Goal: Task Accomplishment & Management: Complete application form

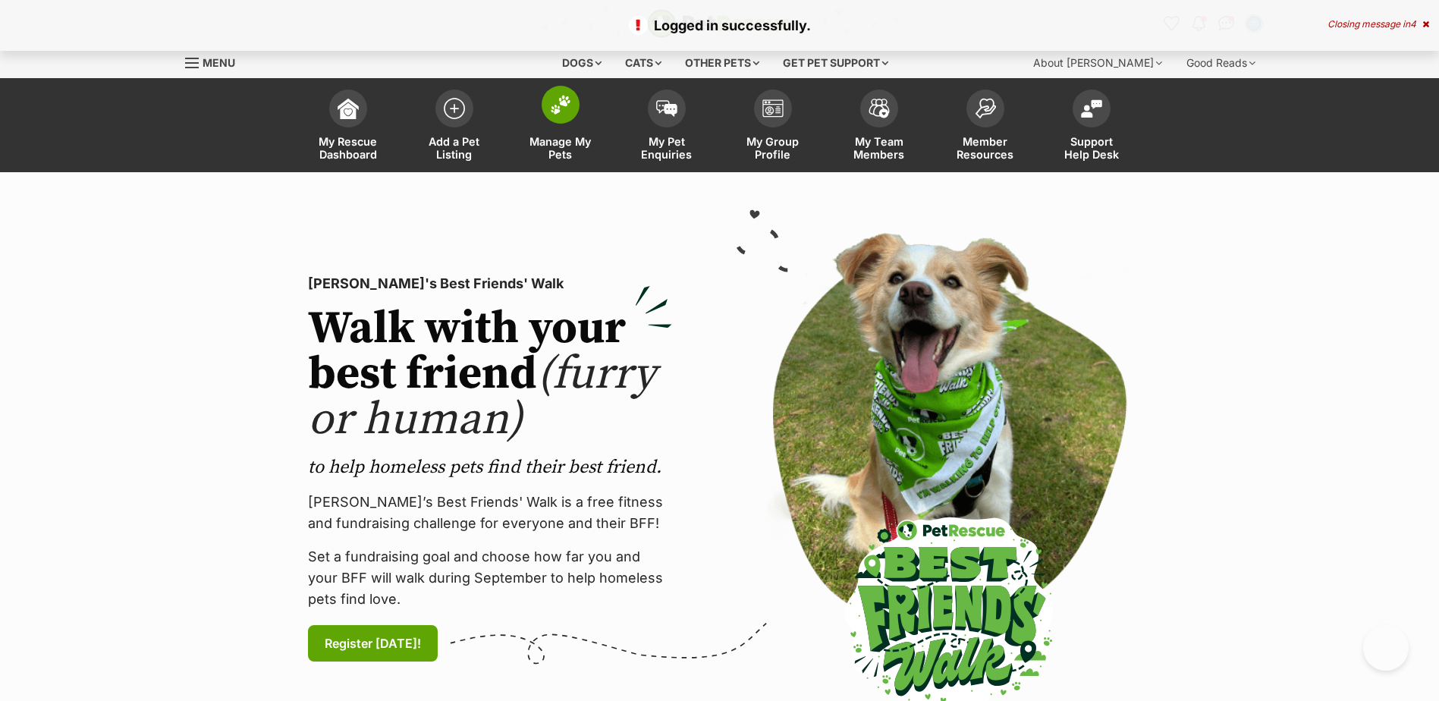
click at [577, 114] on link "Manage My Pets" at bounding box center [560, 127] width 106 height 90
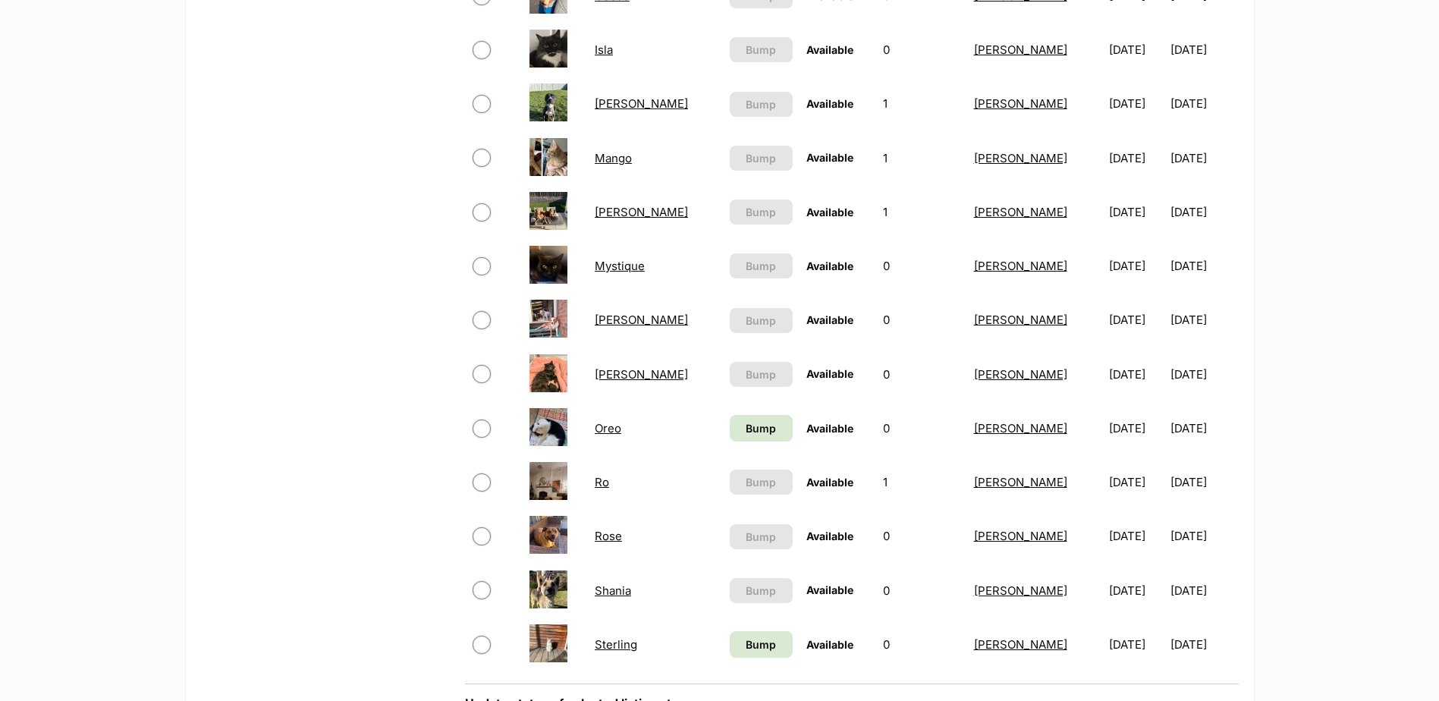
scroll to position [910, 0]
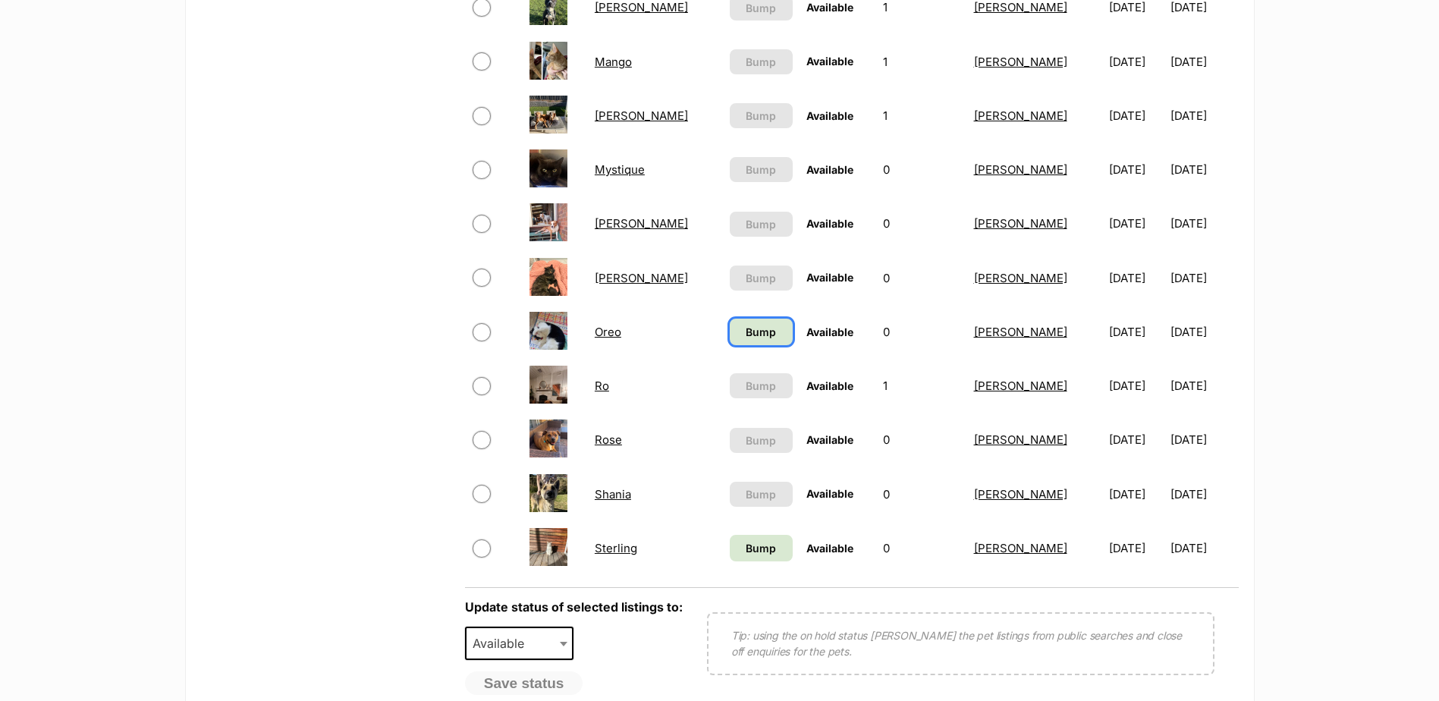
click at [746, 331] on span "Bump" at bounding box center [761, 332] width 30 height 16
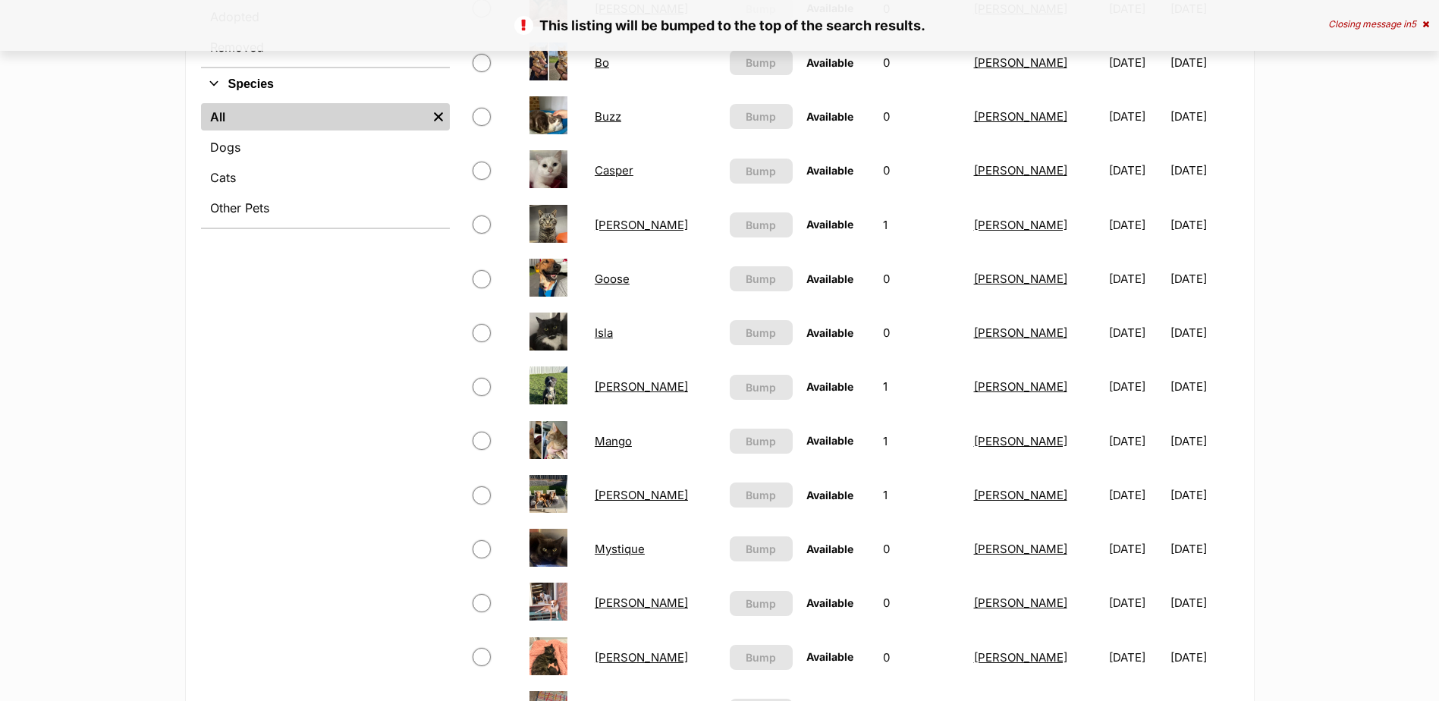
scroll to position [910, 0]
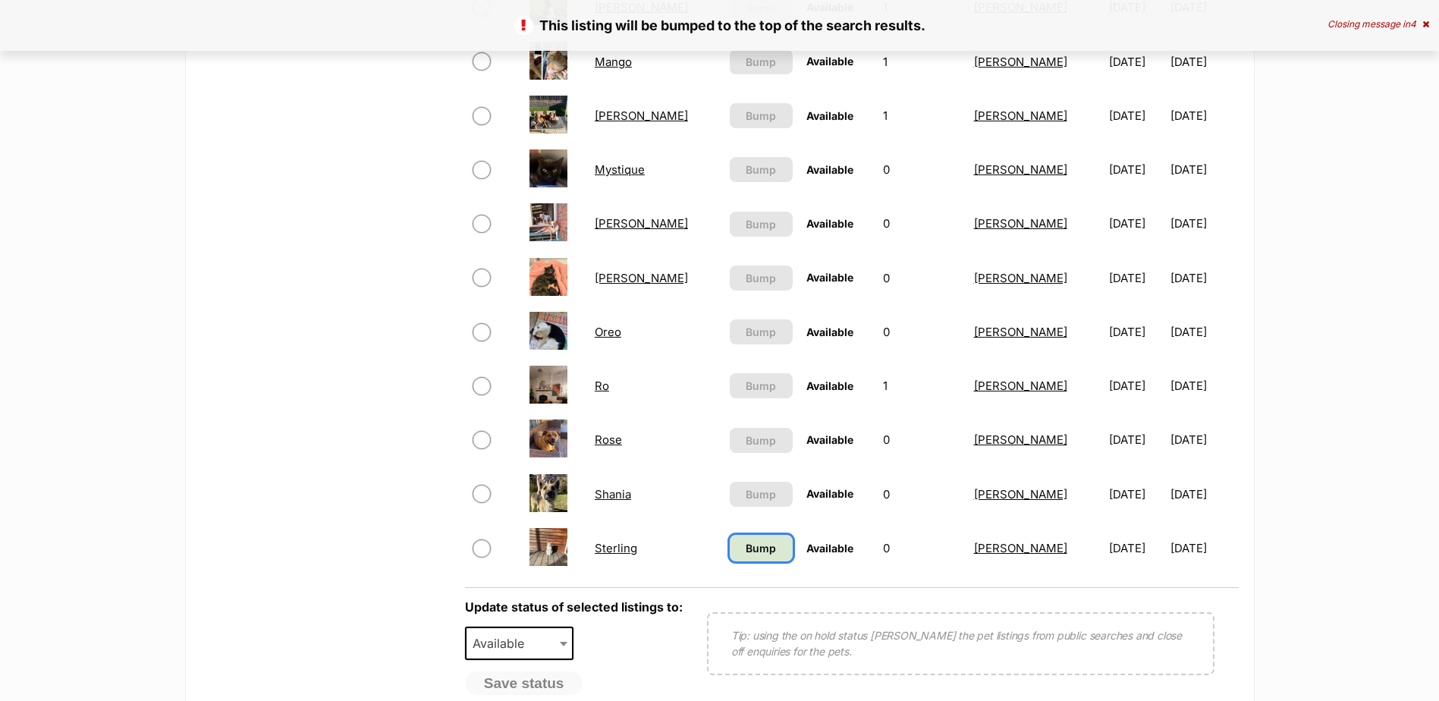
click at [730, 537] on link "Bump" at bounding box center [761, 548] width 63 height 27
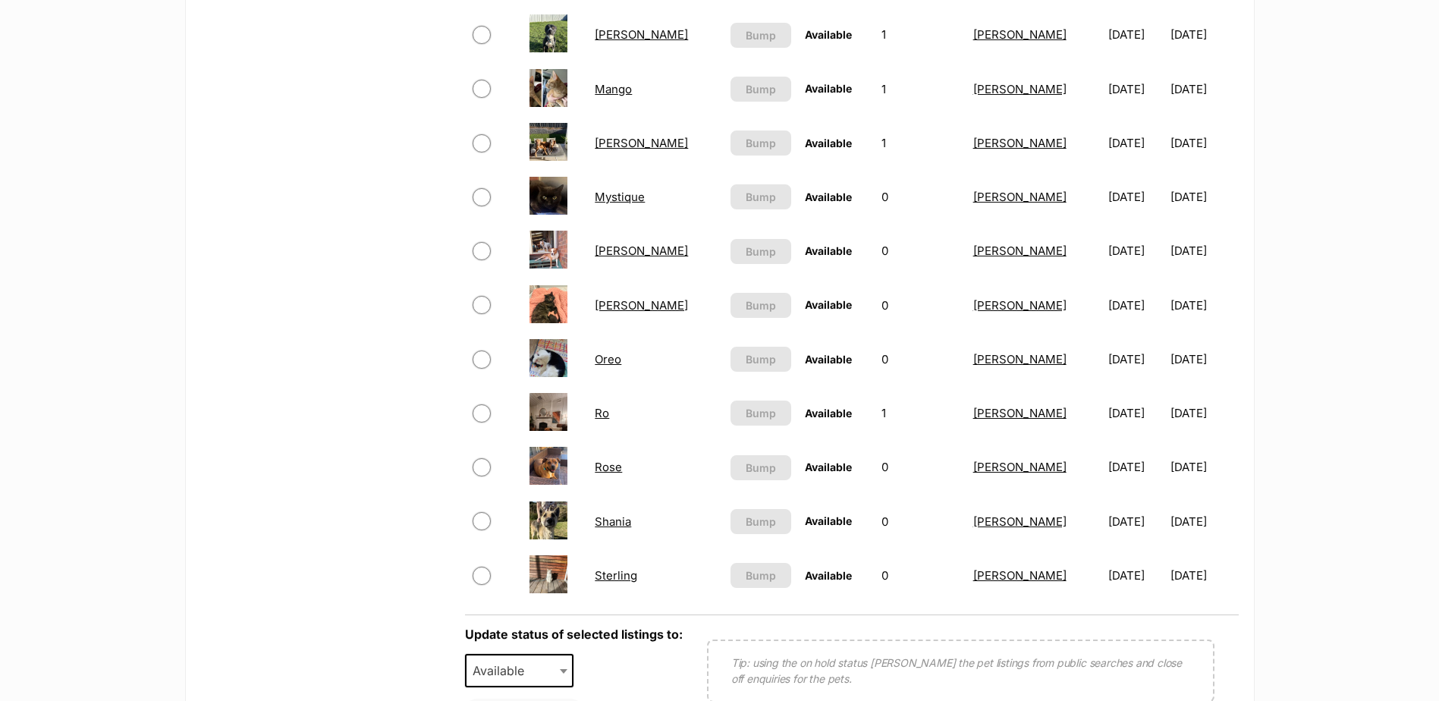
scroll to position [910, 0]
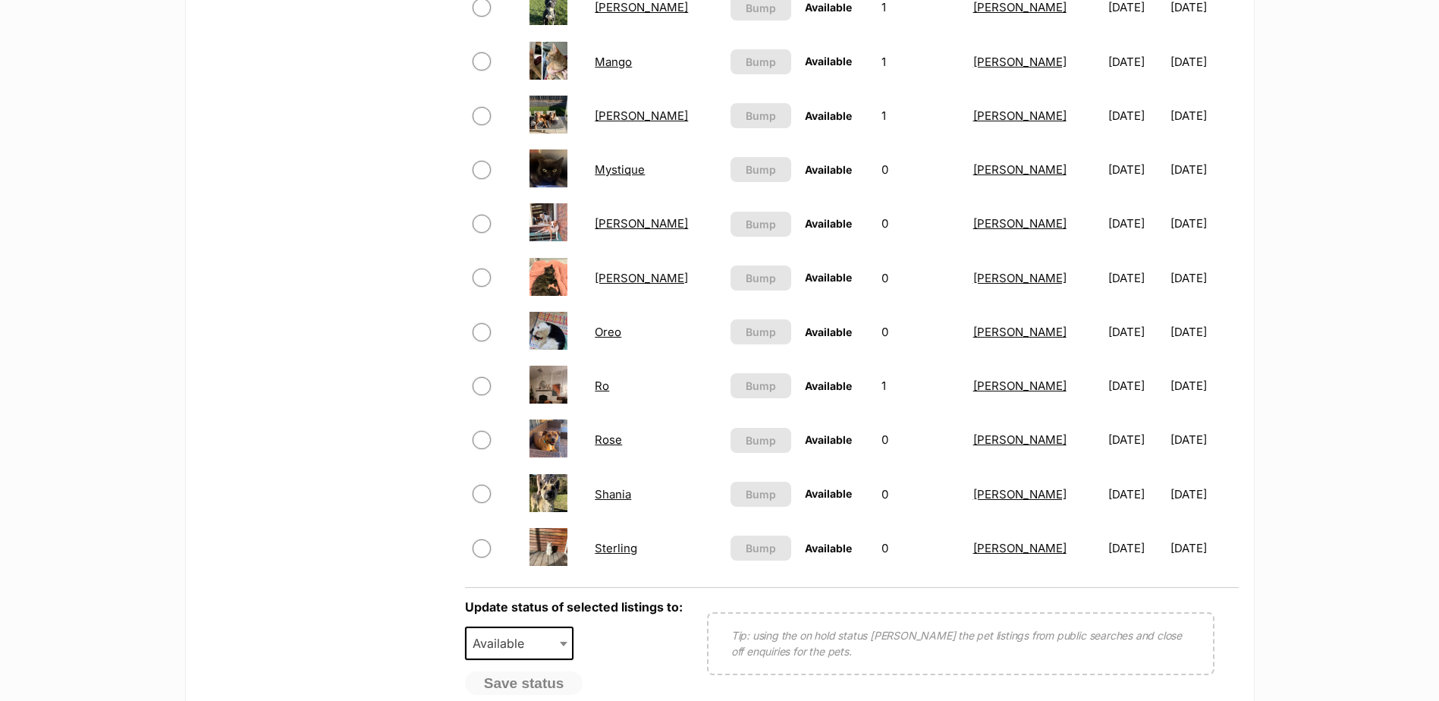
click at [605, 390] on link "Ro" at bounding box center [602, 386] width 14 height 14
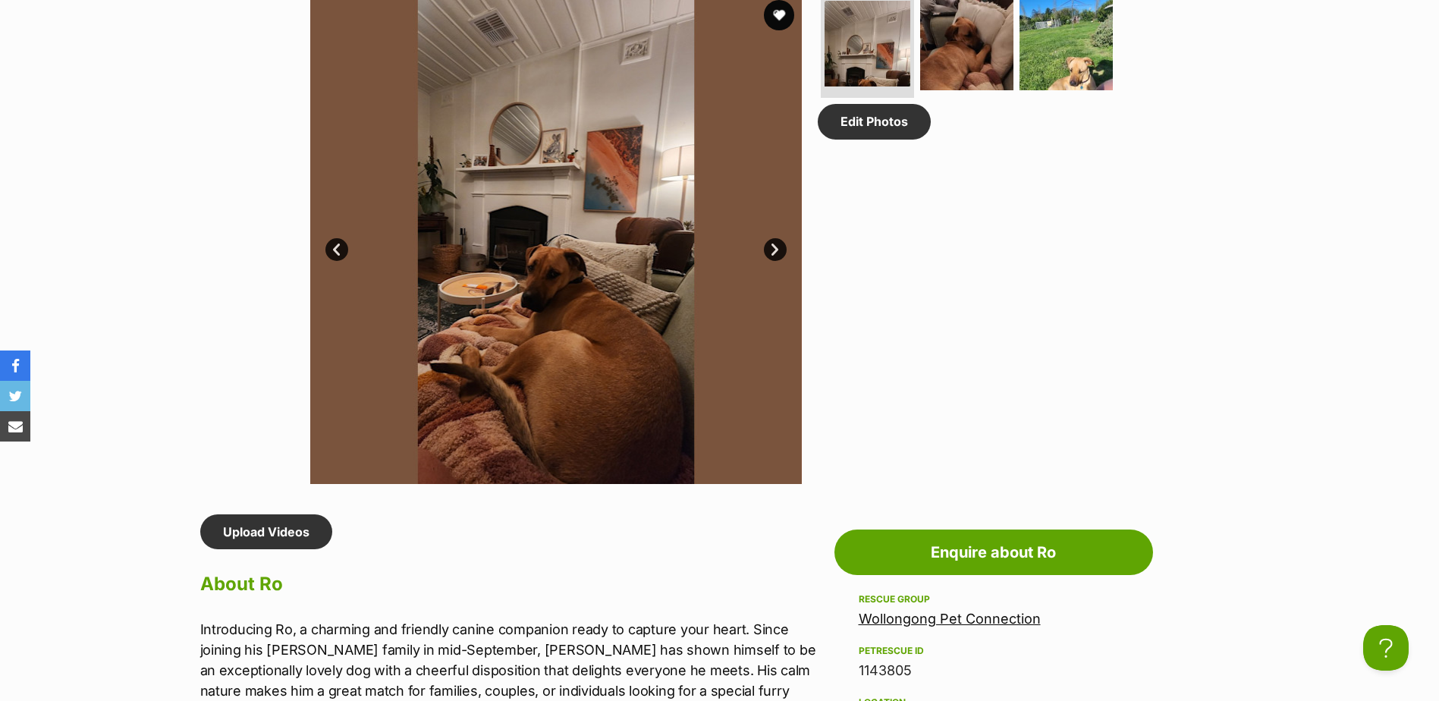
scroll to position [834, 0]
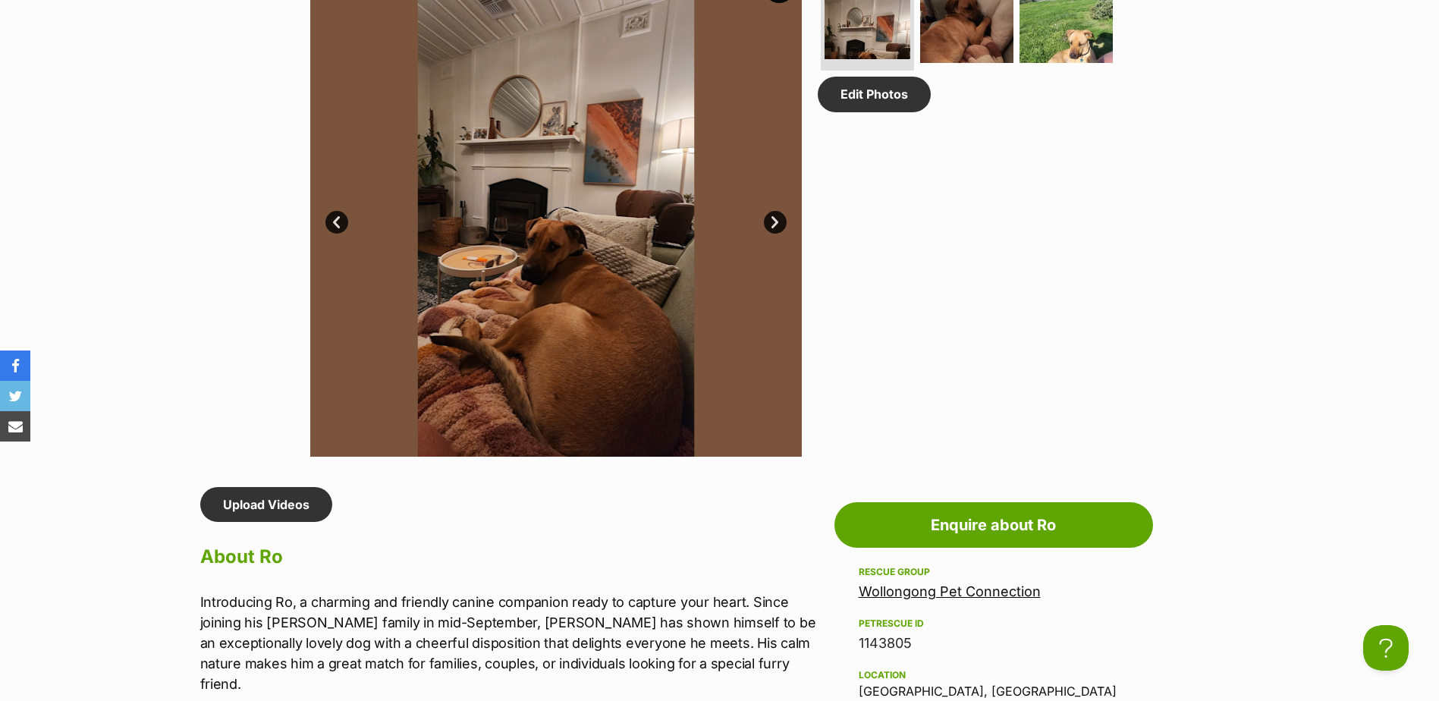
click at [780, 222] on link "Next" at bounding box center [775, 222] width 23 height 23
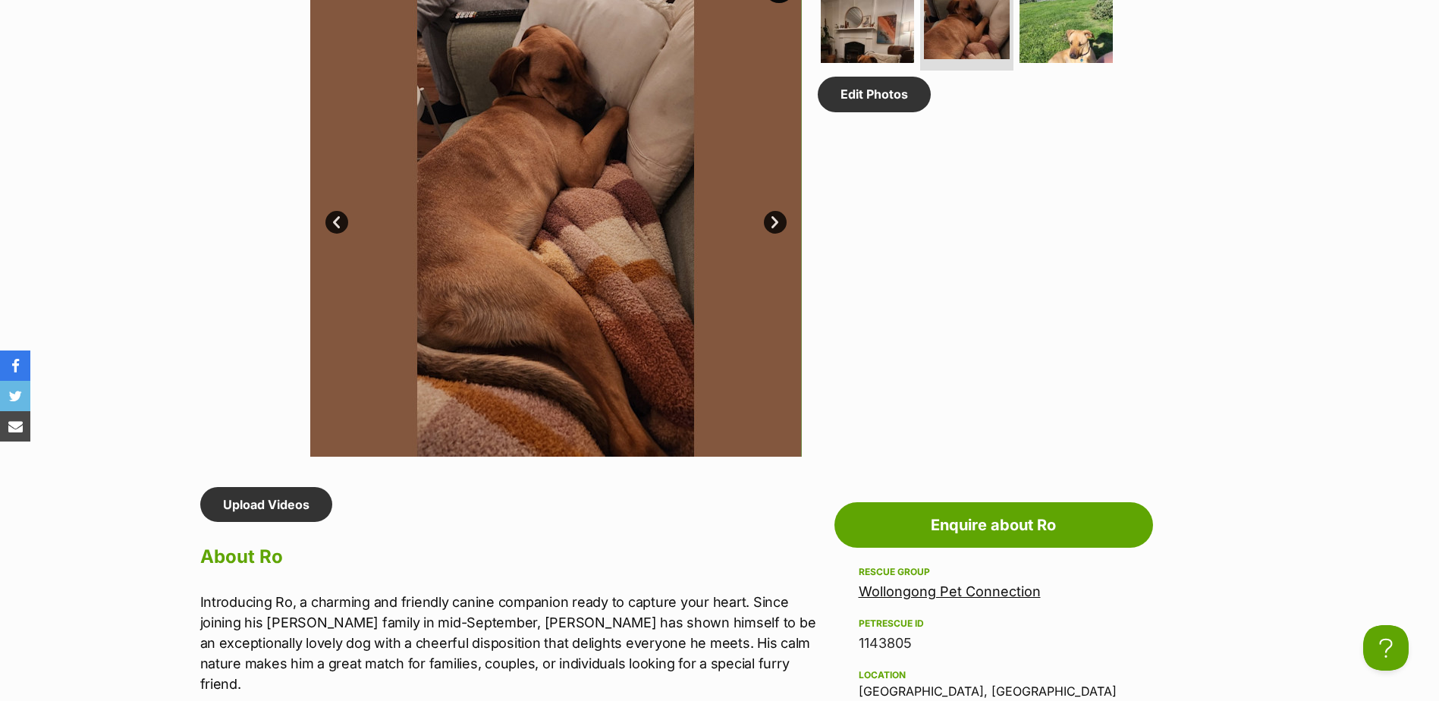
click at [780, 222] on link "Next" at bounding box center [775, 222] width 23 height 23
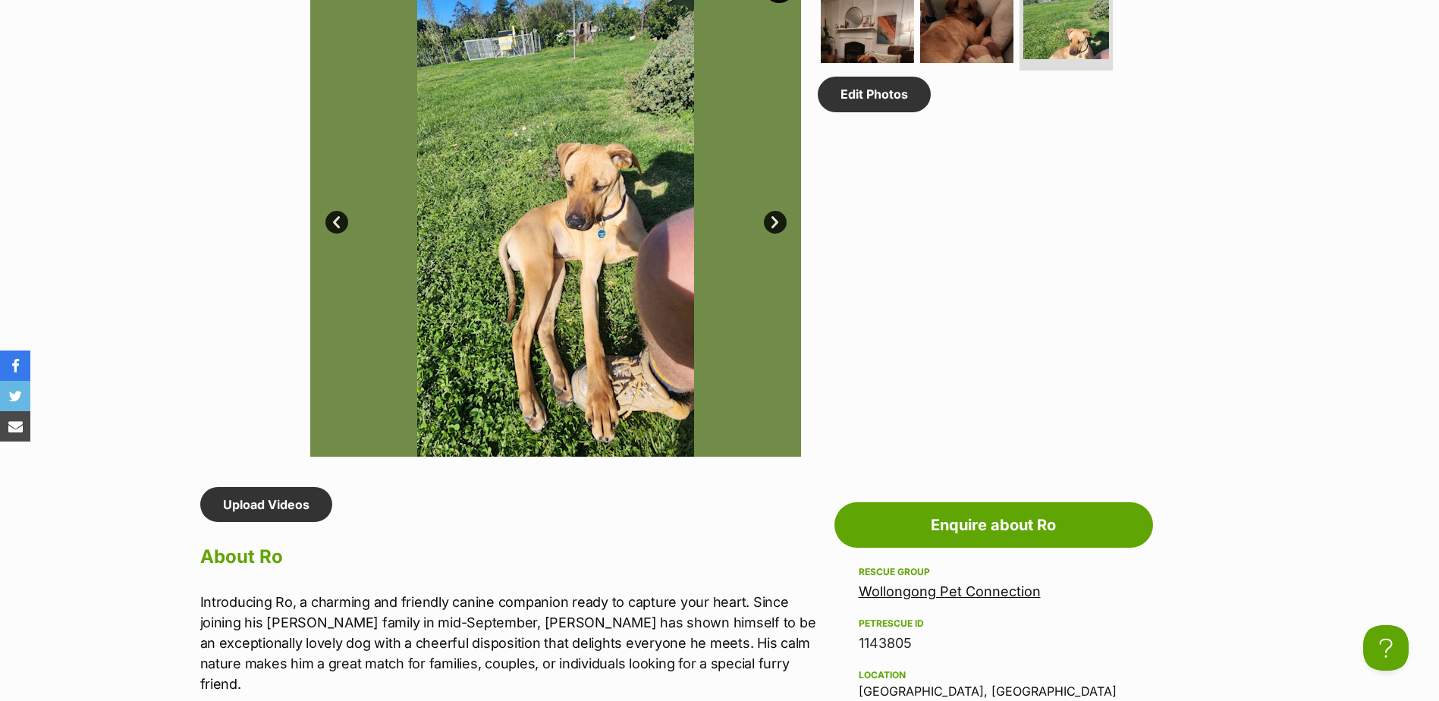
click at [780, 222] on link "Next" at bounding box center [775, 222] width 23 height 23
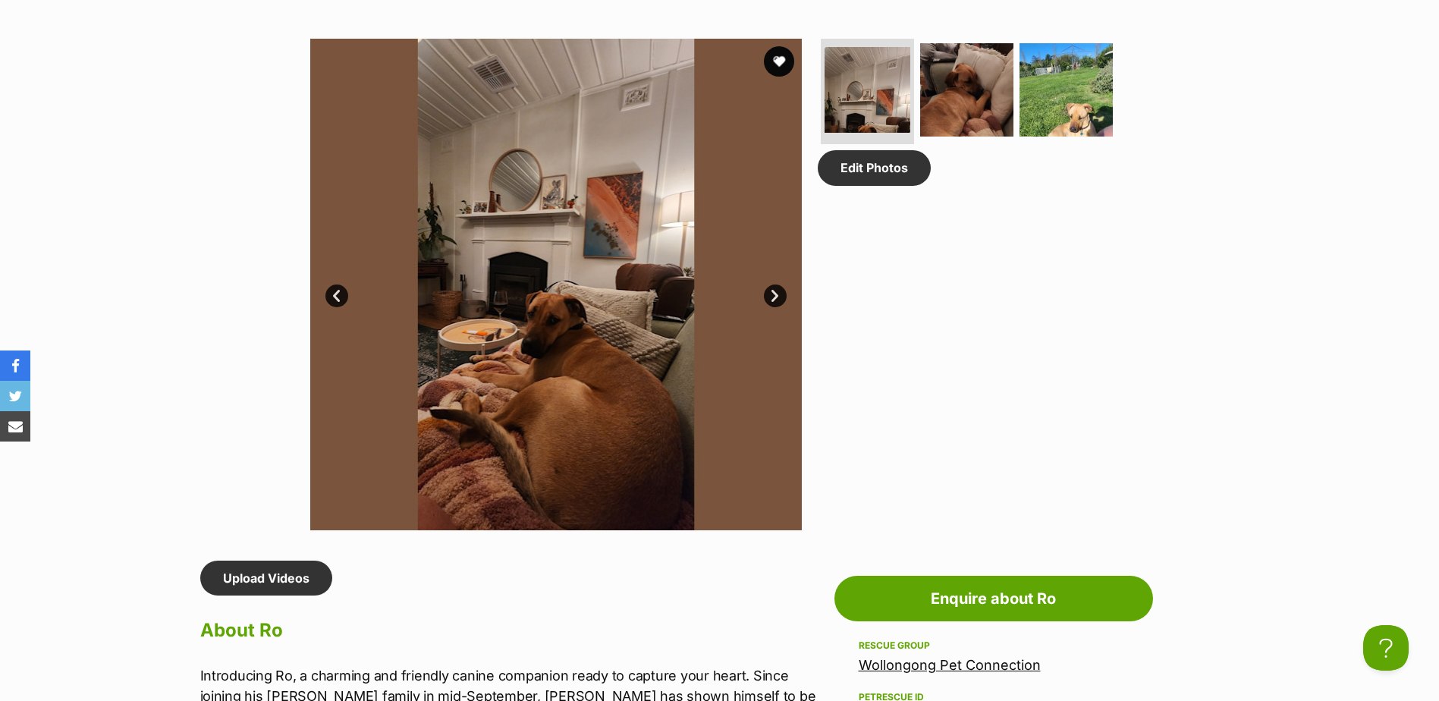
scroll to position [759, 0]
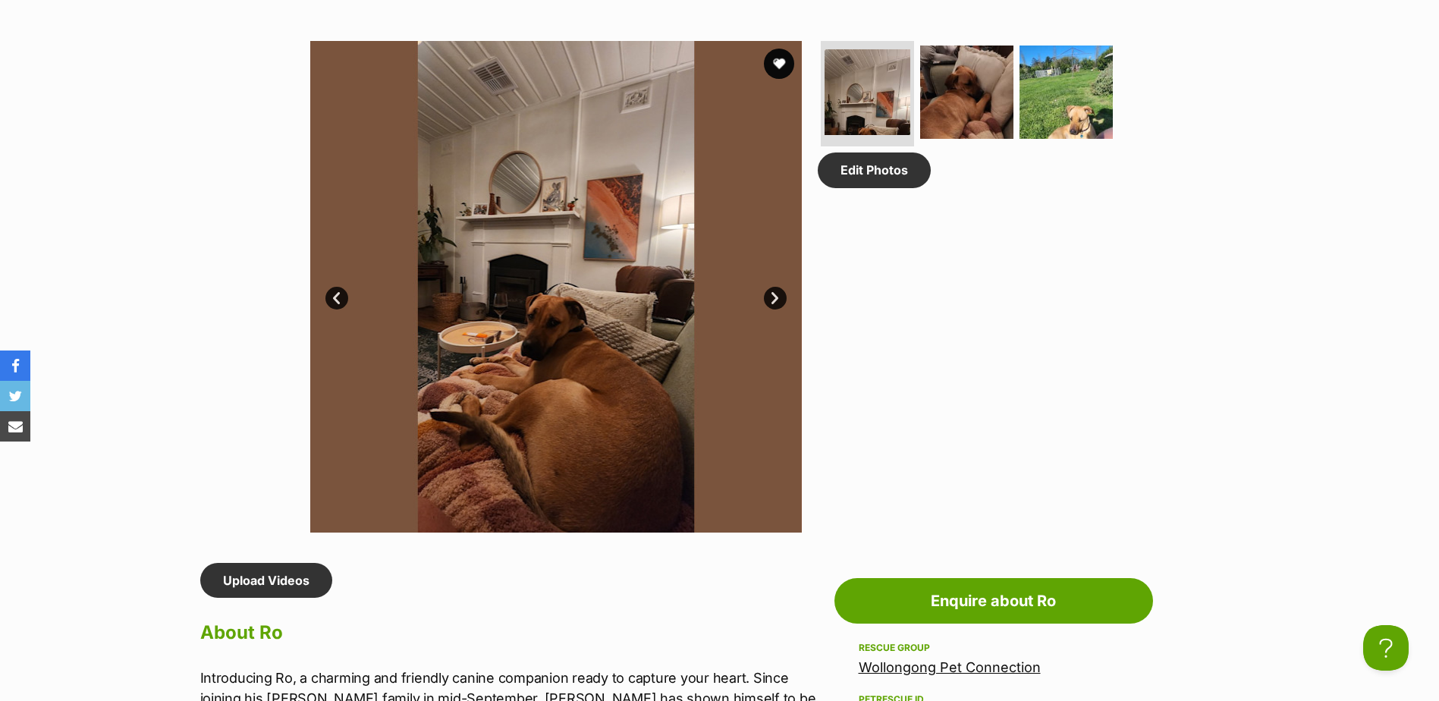
click at [778, 300] on link "Next" at bounding box center [775, 298] width 23 height 23
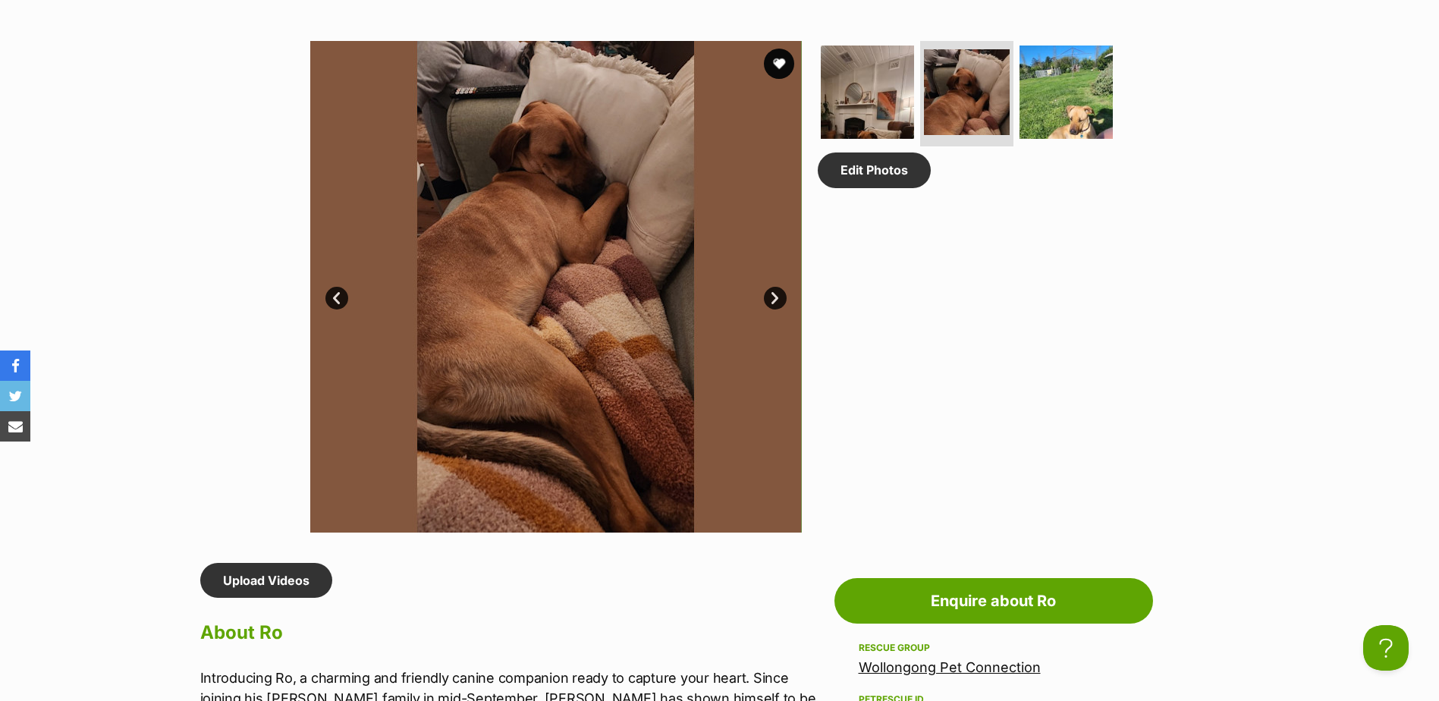
click at [778, 300] on link "Next" at bounding box center [775, 298] width 23 height 23
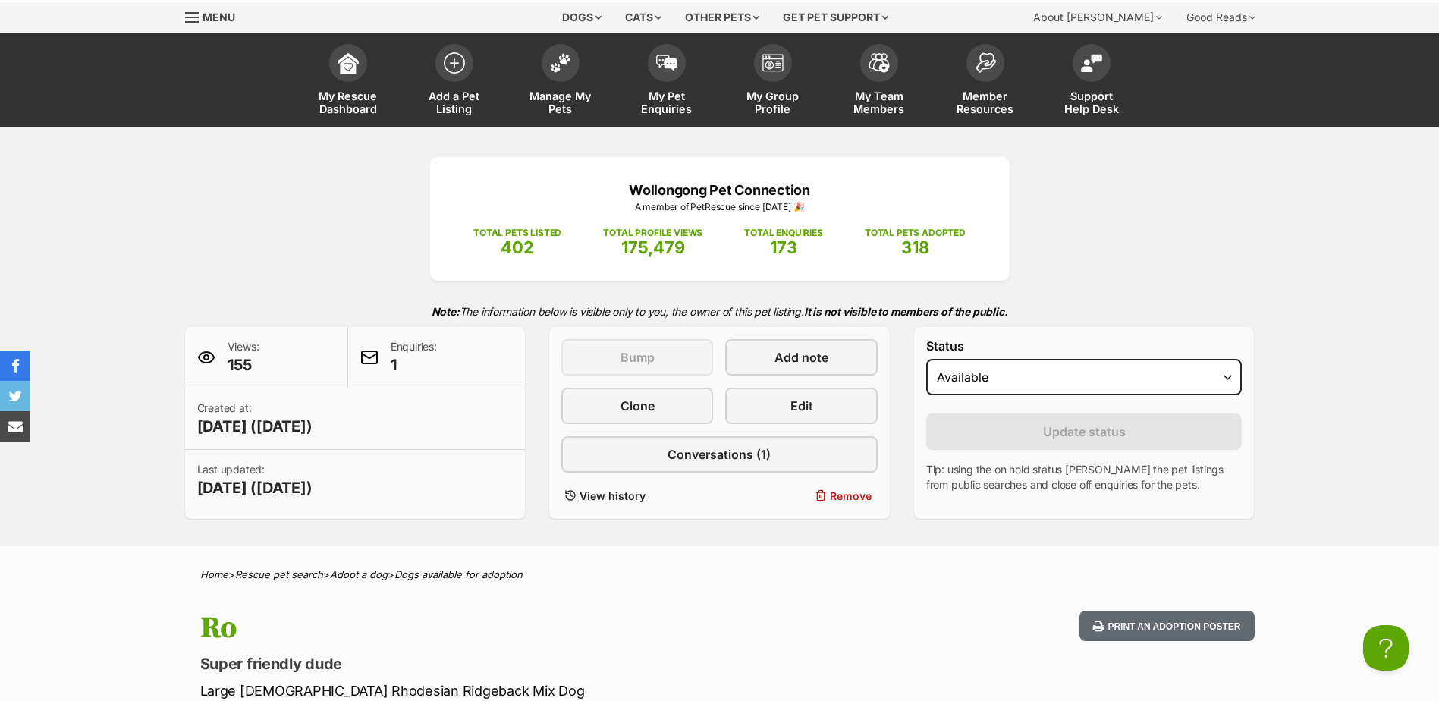
scroll to position [0, 0]
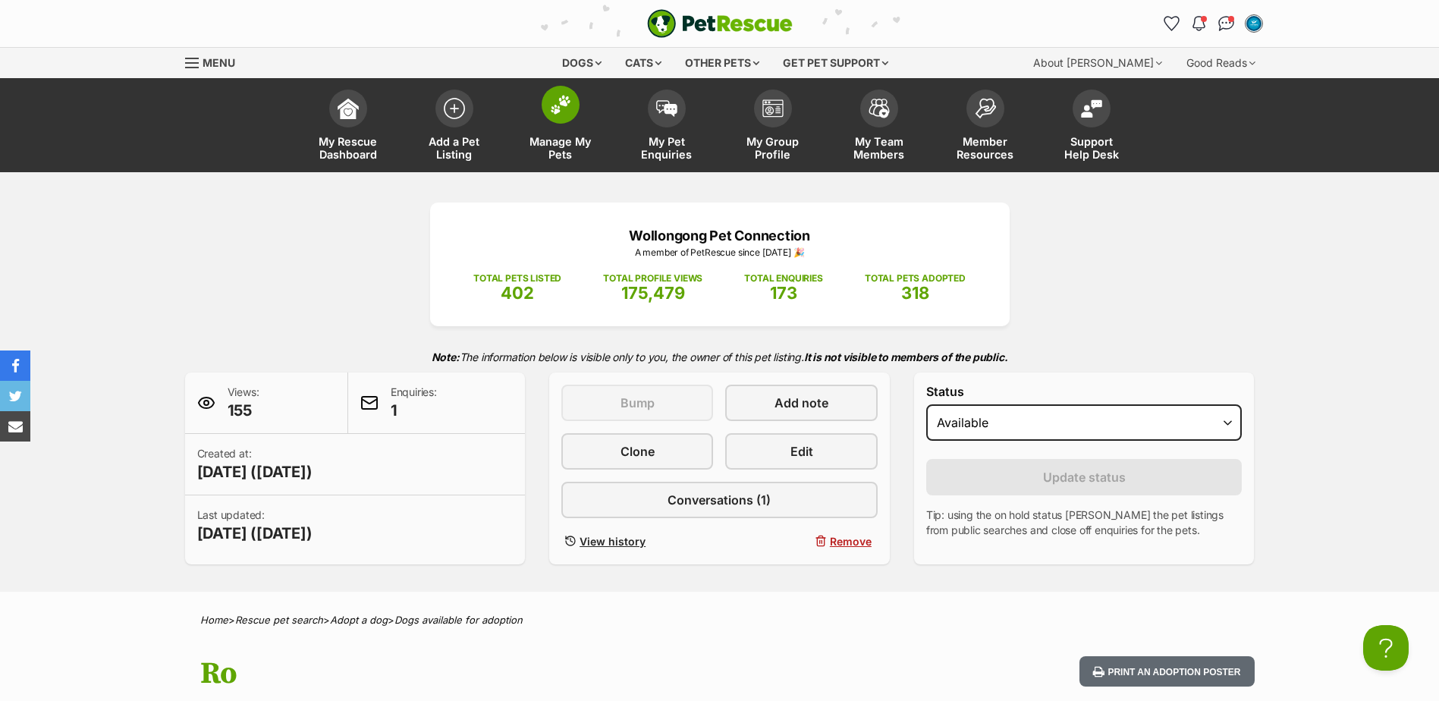
click at [567, 121] on span at bounding box center [561, 105] width 38 height 38
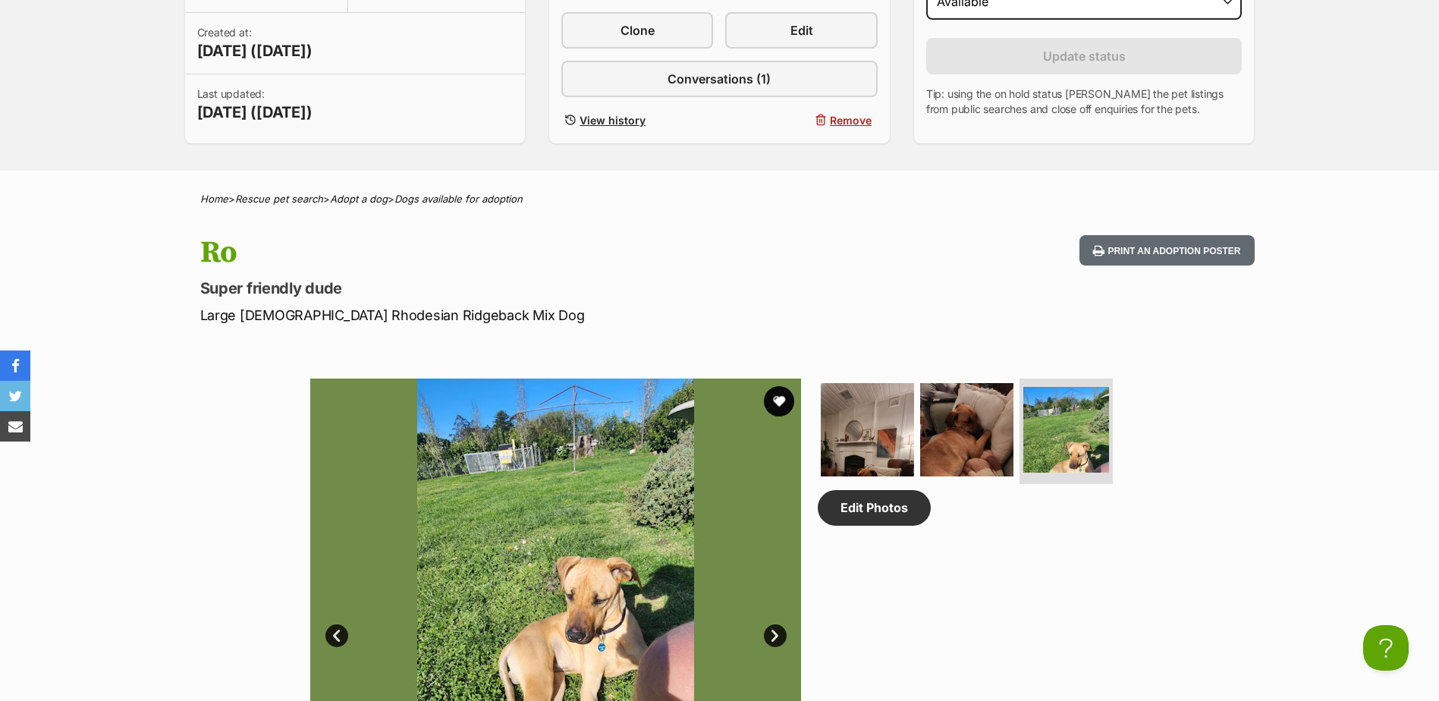
scroll to position [455, 0]
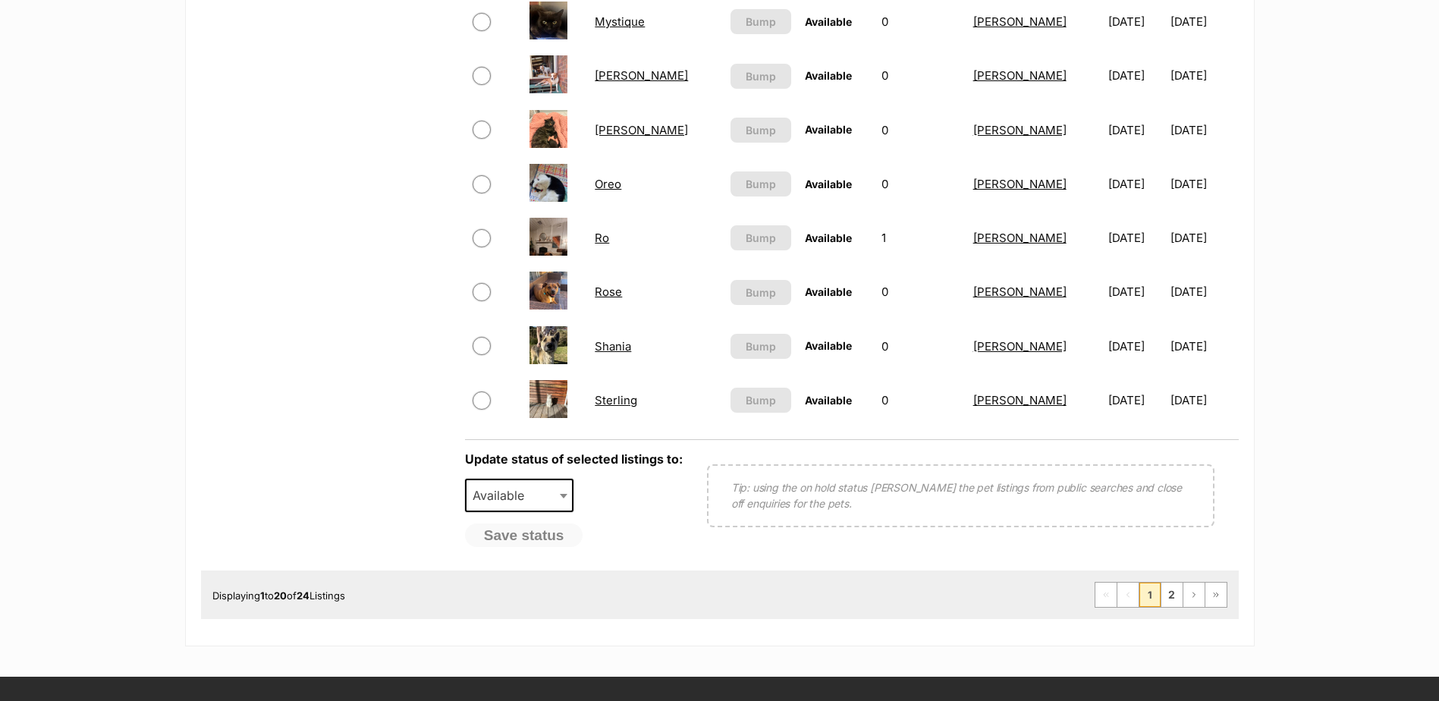
scroll to position [1214, 0]
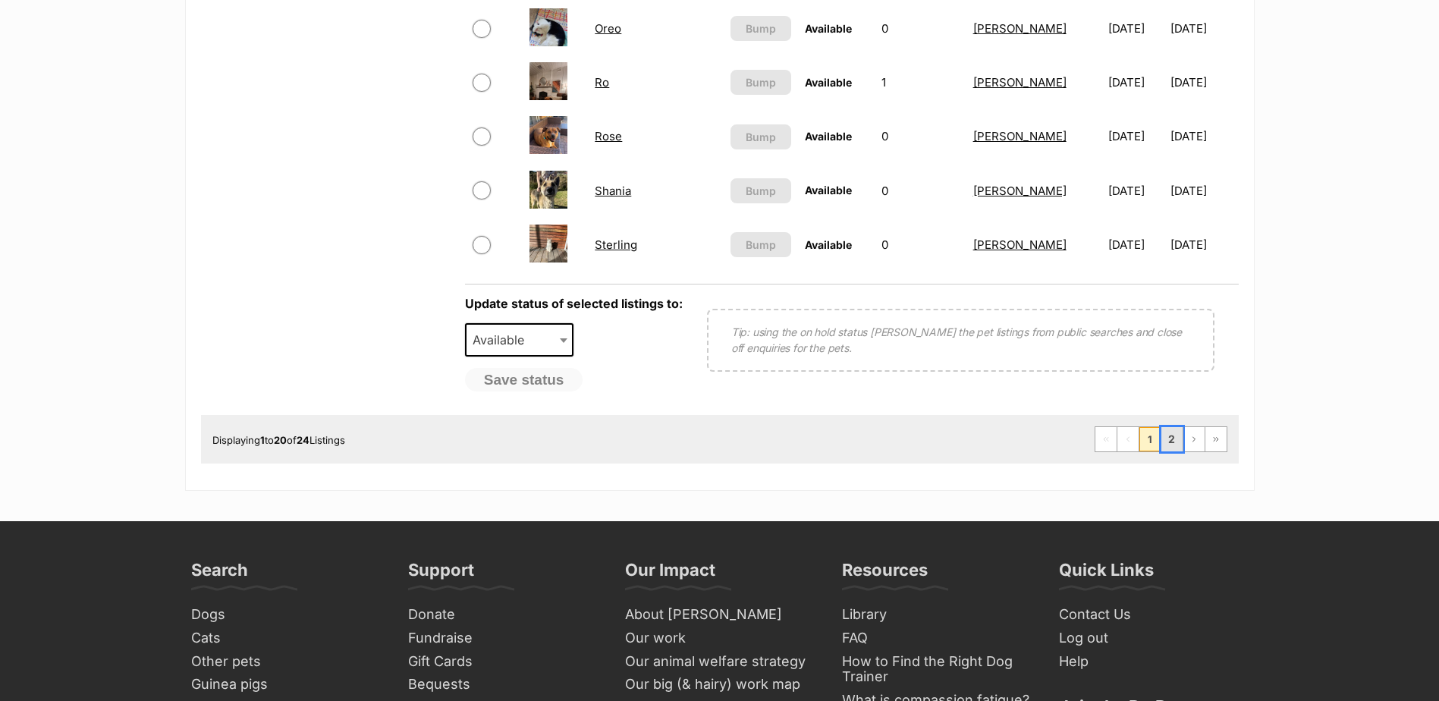
click at [1167, 436] on link "2" at bounding box center [1171, 439] width 21 height 24
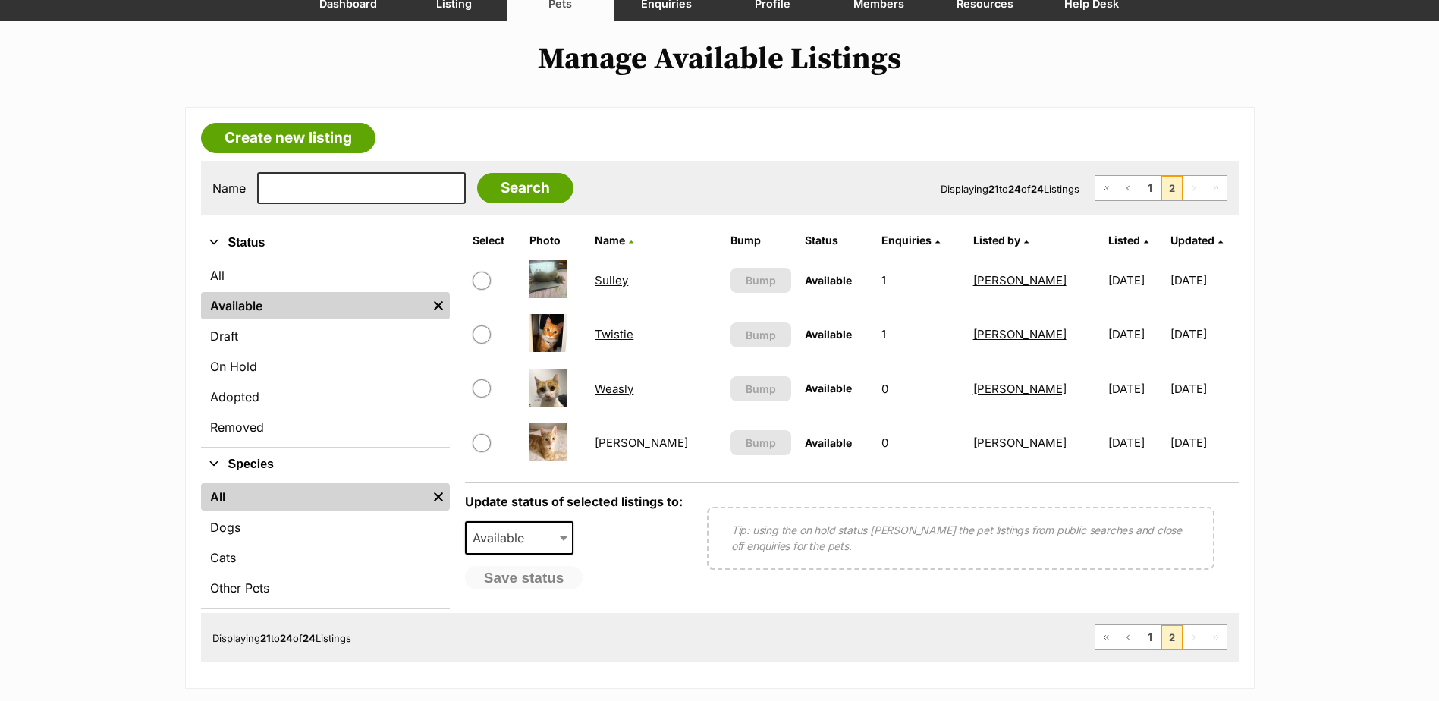
scroll to position [152, 0]
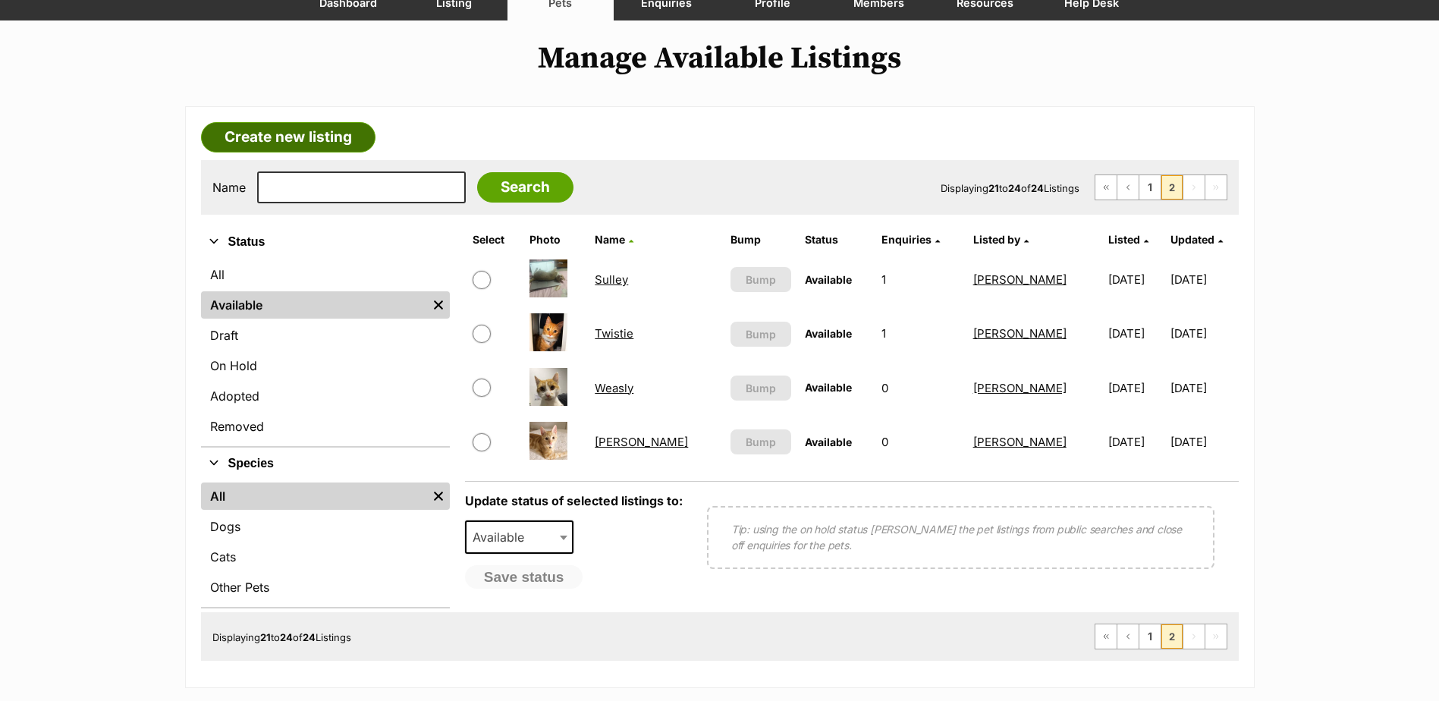
click at [318, 134] on link "Create new listing" at bounding box center [288, 137] width 174 height 30
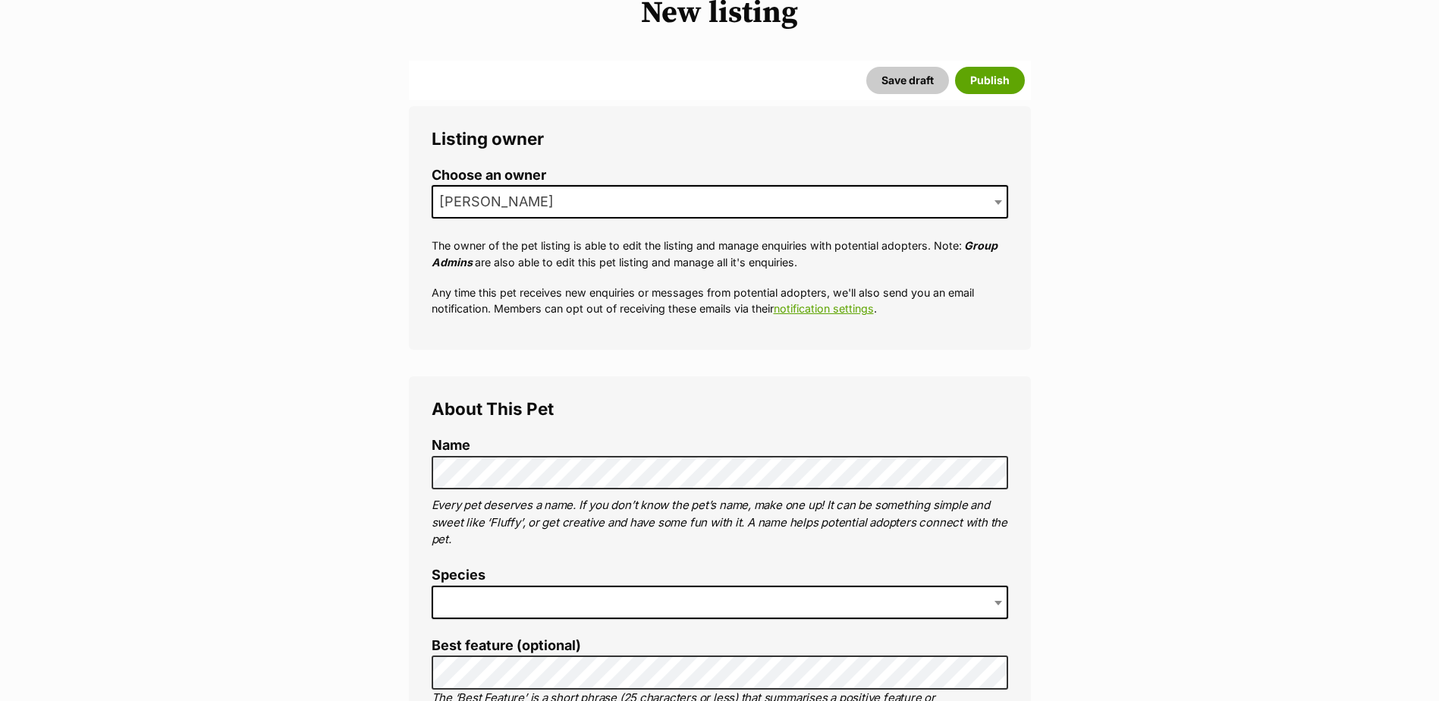
scroll to position [303, 0]
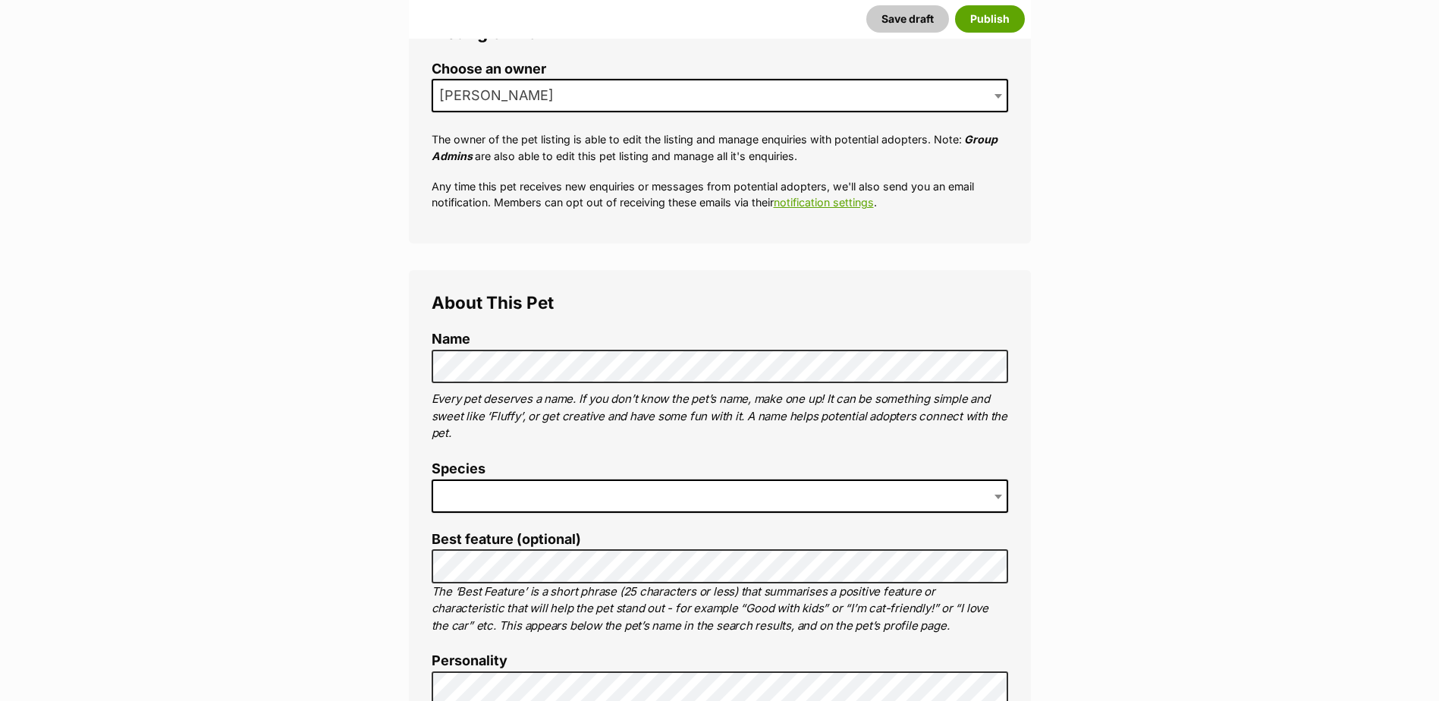
click at [537, 495] on span at bounding box center [720, 495] width 576 height 33
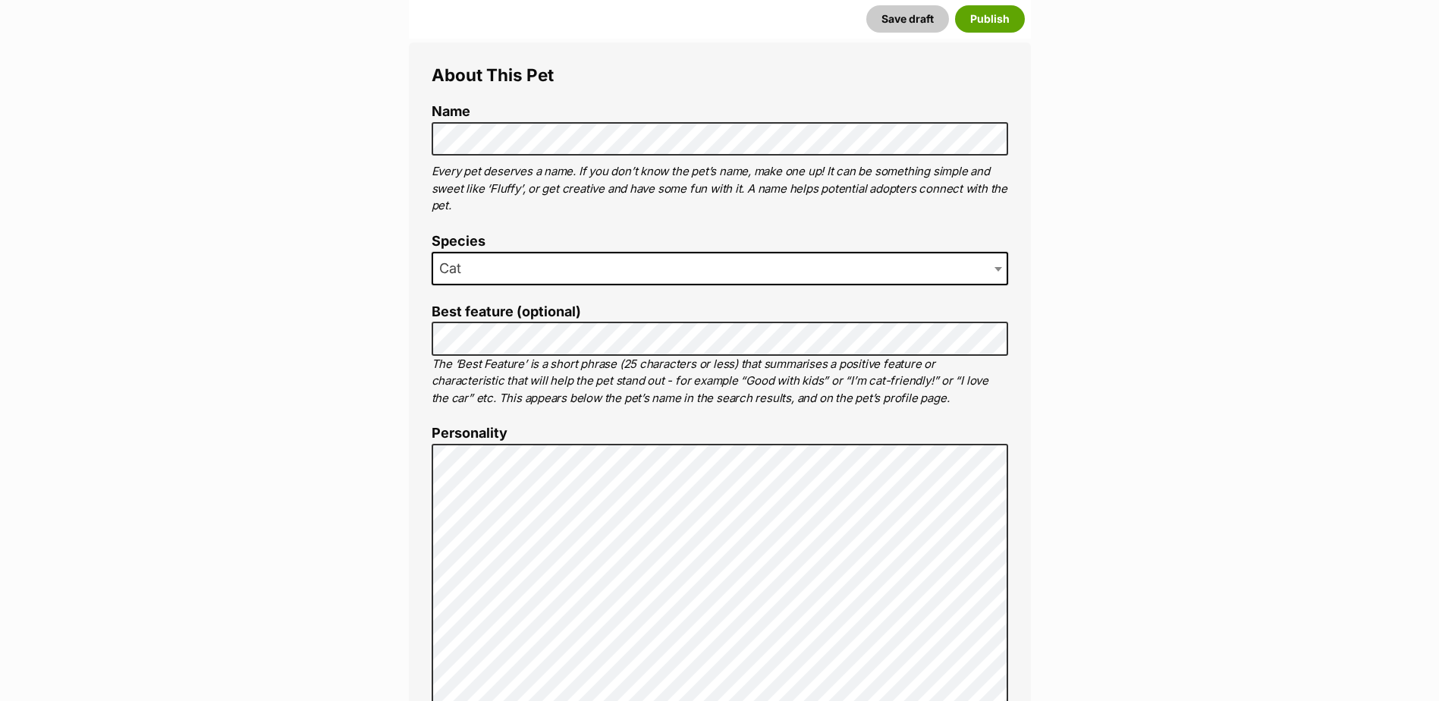
scroll to position [379, 0]
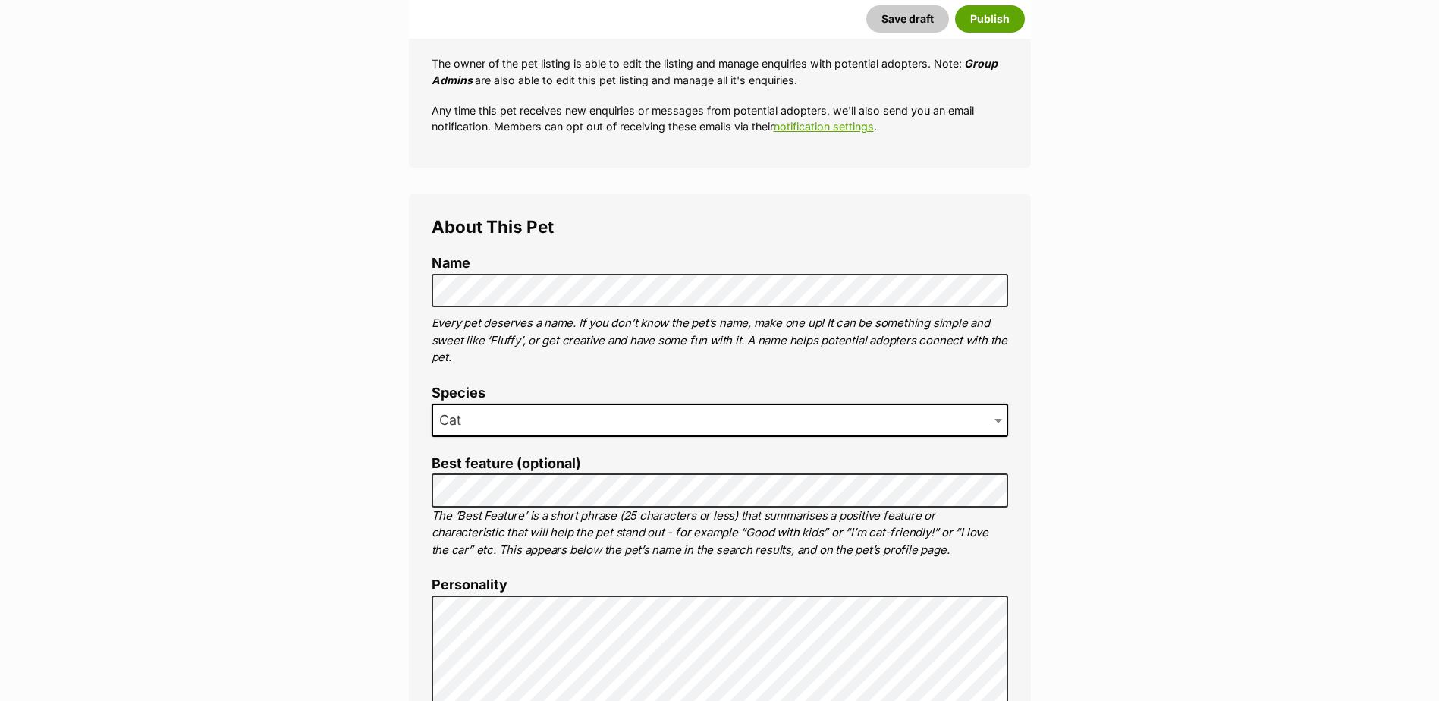
click at [523, 418] on span "Cat" at bounding box center [720, 420] width 576 height 33
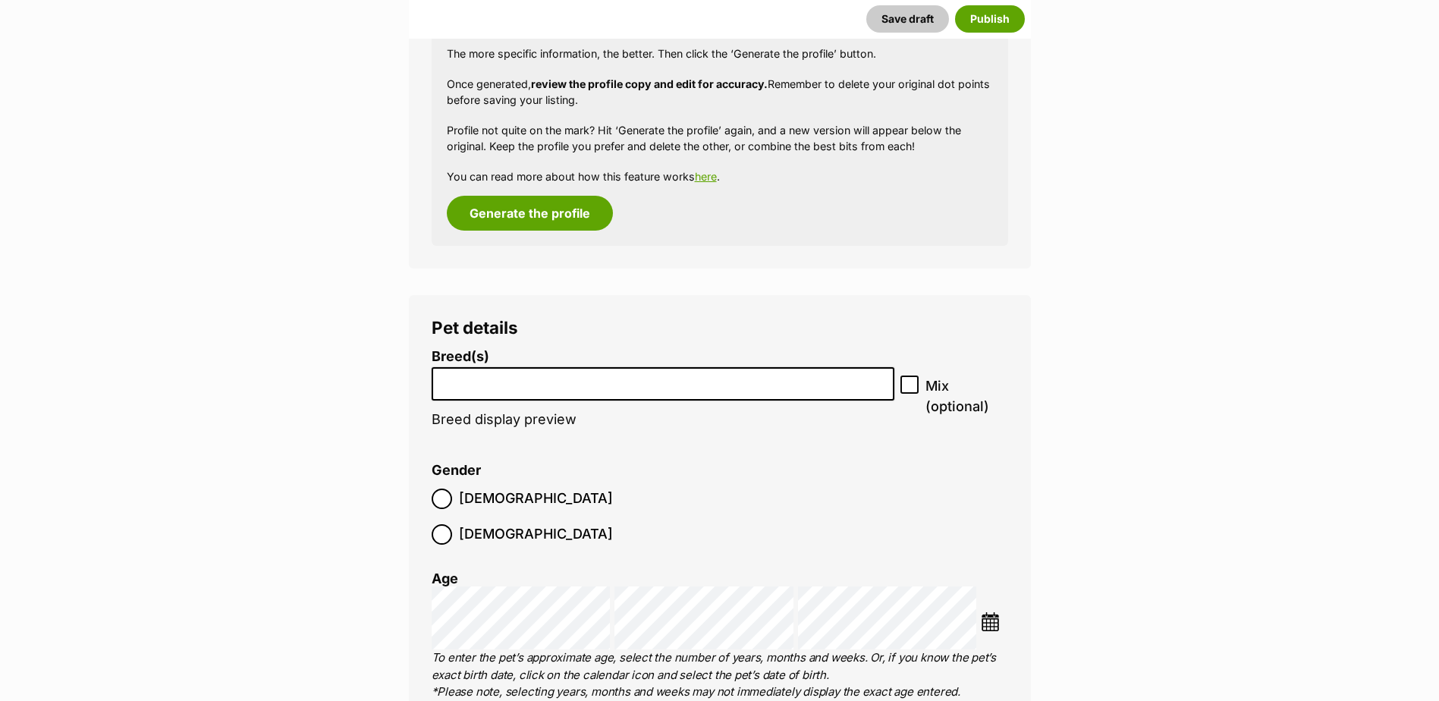
scroll to position [1593, 0]
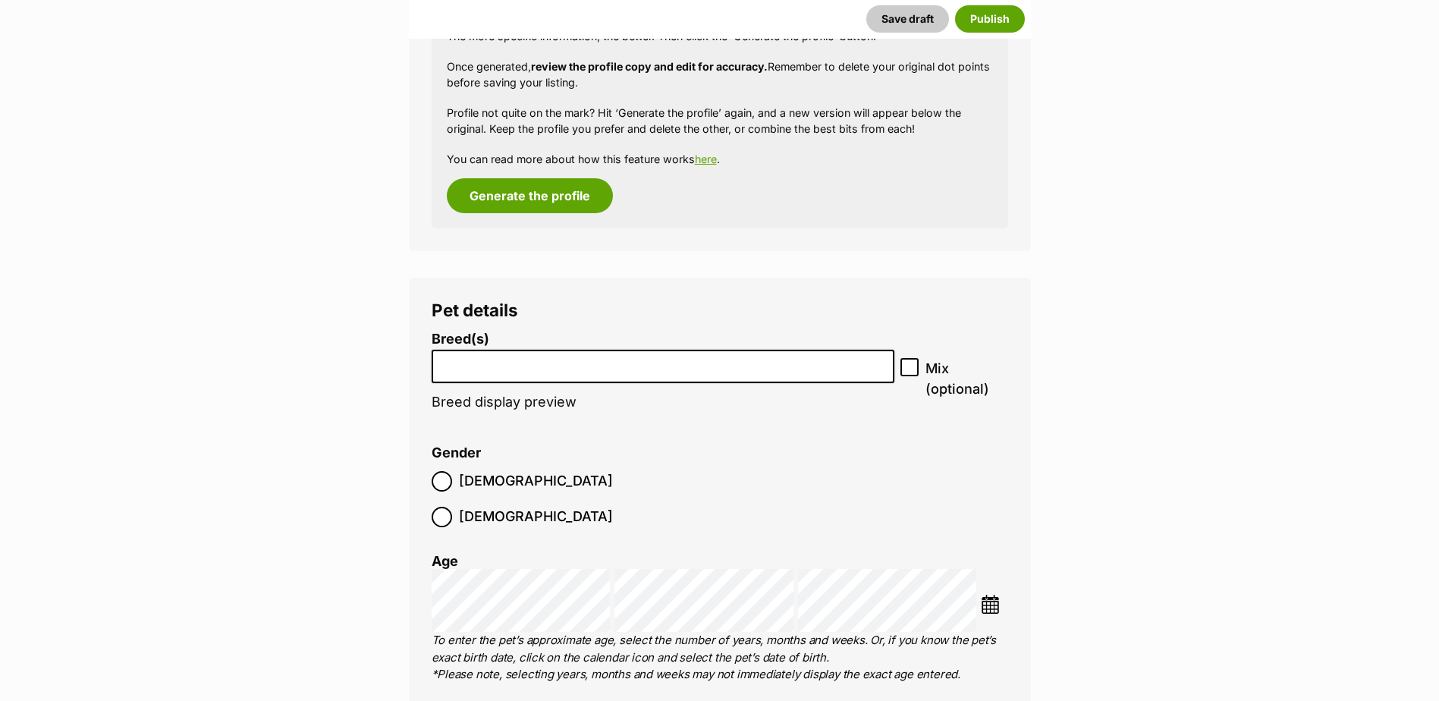
click at [564, 379] on li at bounding box center [663, 366] width 453 height 31
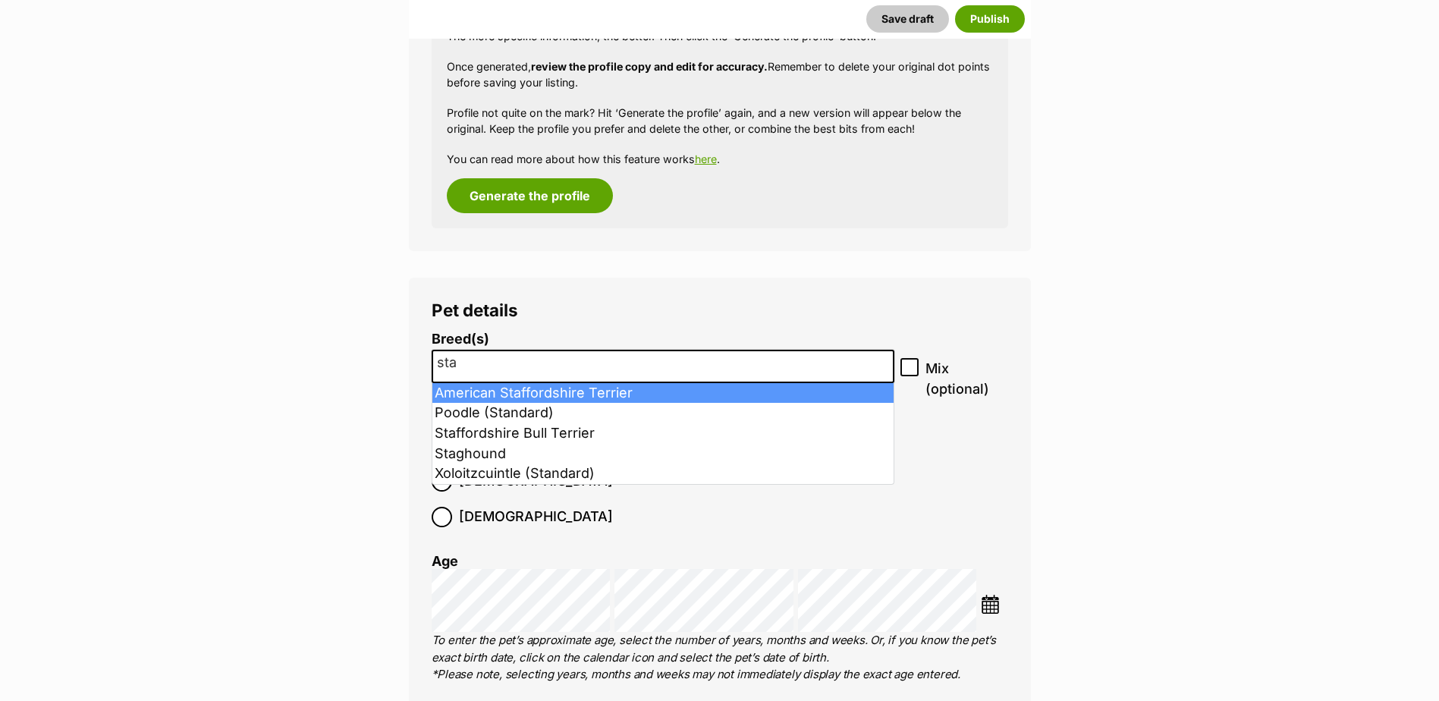
type input "sta"
select select "9"
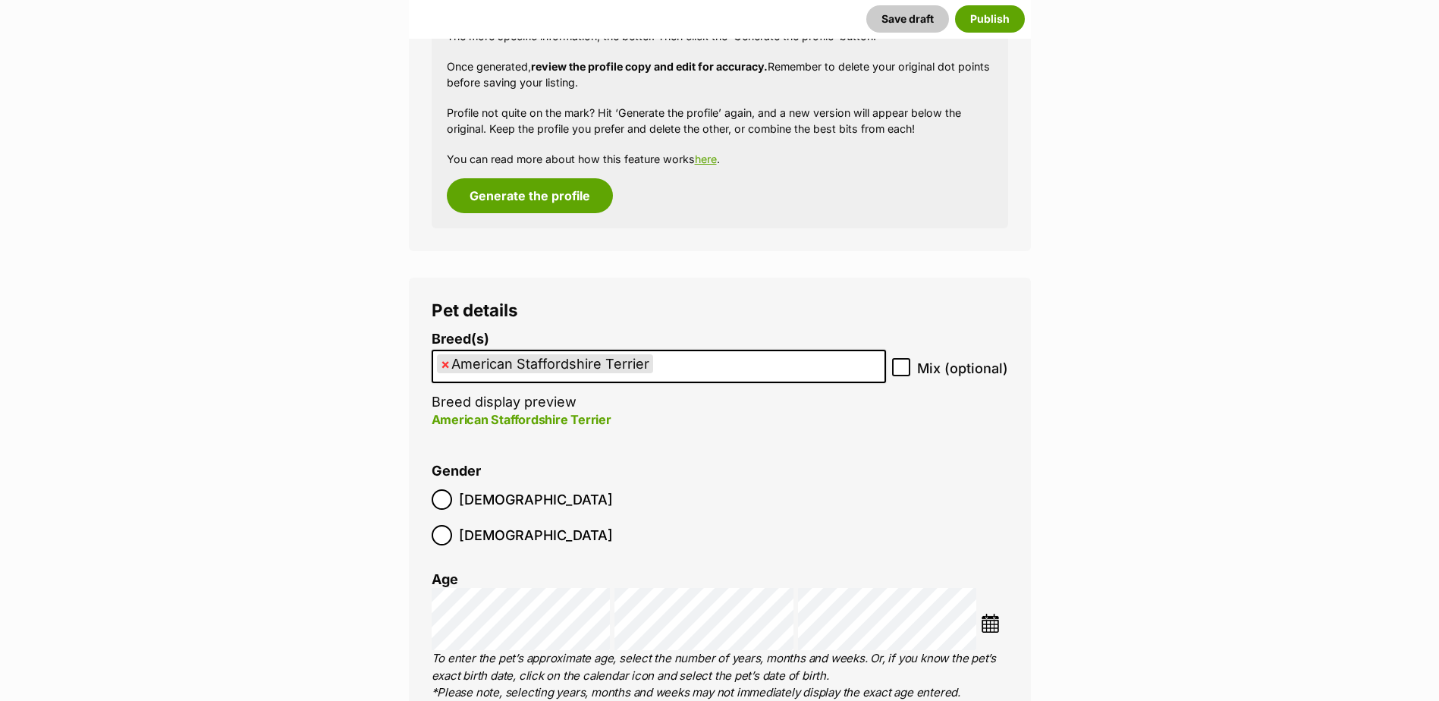
click at [906, 370] on icon at bounding box center [901, 367] width 11 height 11
click at [906, 370] on input "Mix (optional)" at bounding box center [901, 367] width 18 height 18
checkbox input "true"
click at [467, 501] on span "Male" at bounding box center [536, 499] width 154 height 20
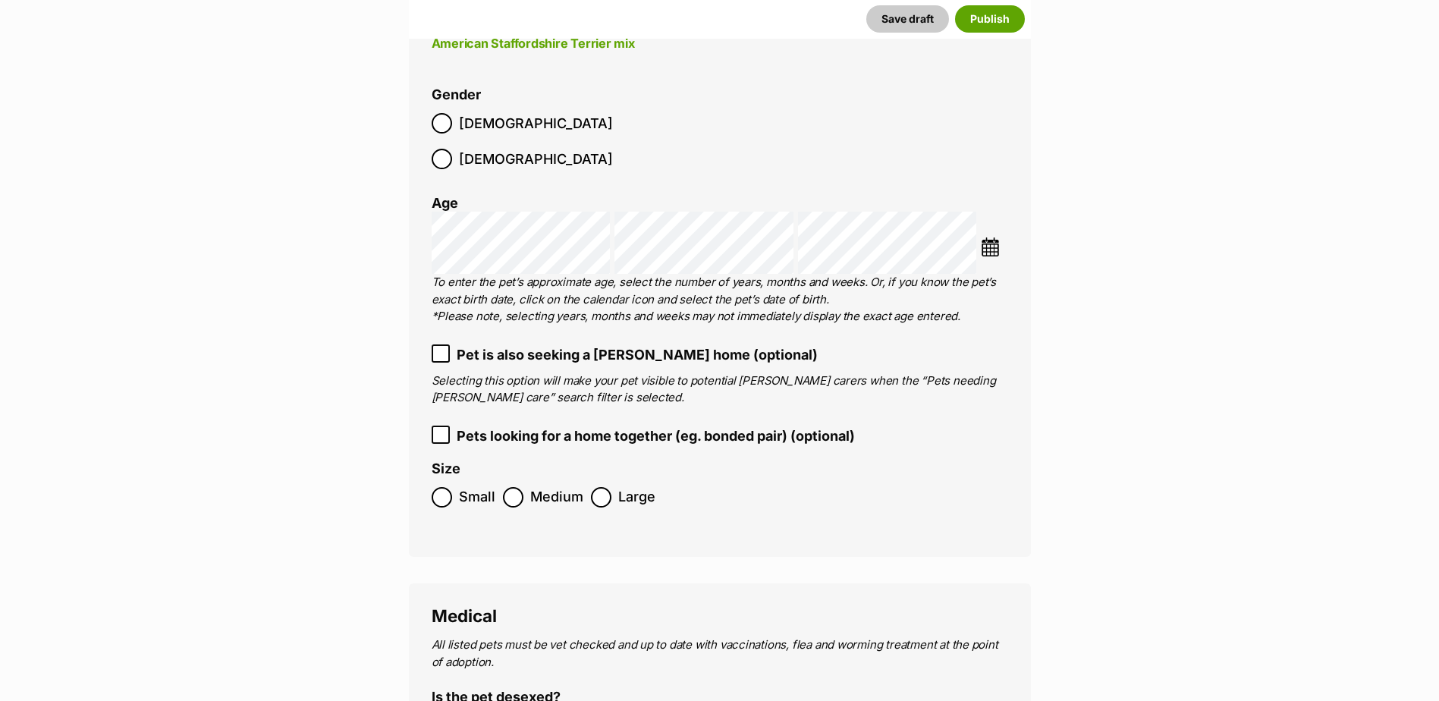
scroll to position [2048, 0]
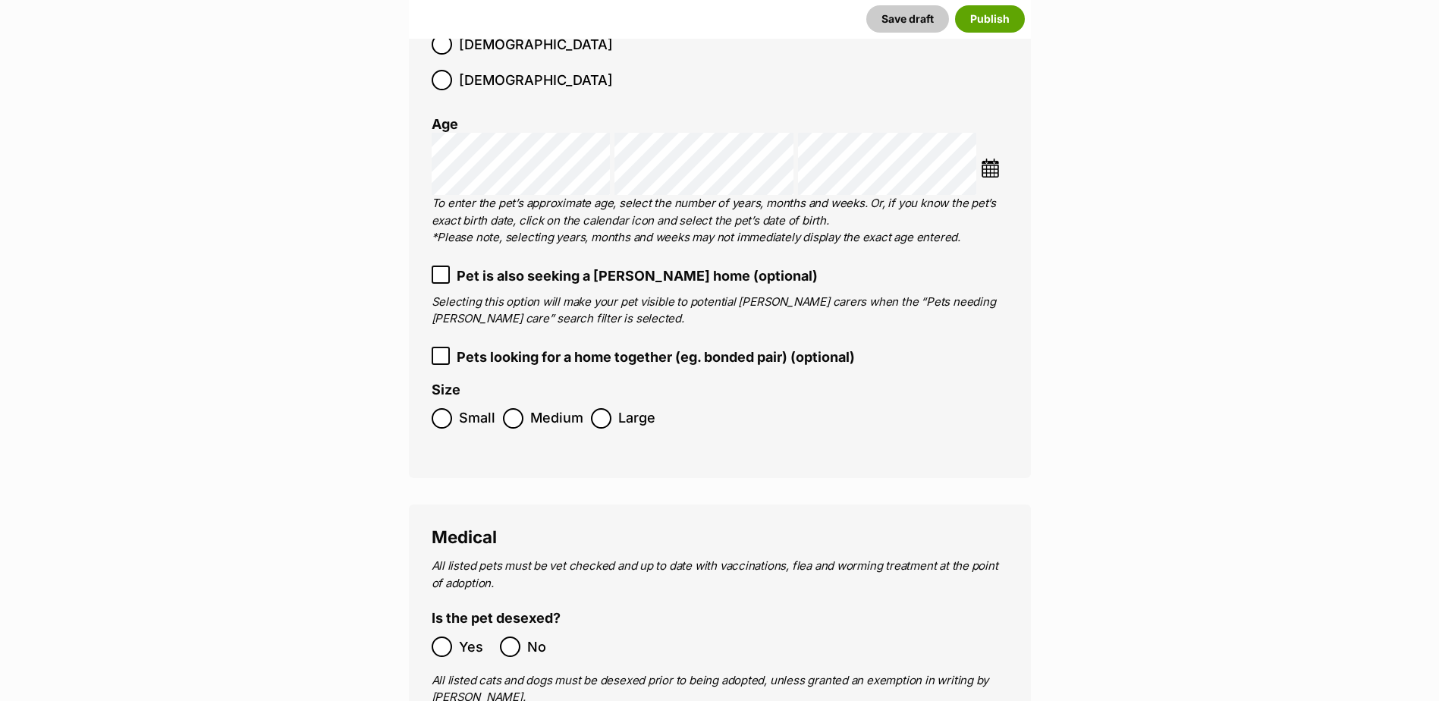
click at [440, 269] on icon at bounding box center [440, 274] width 11 height 11
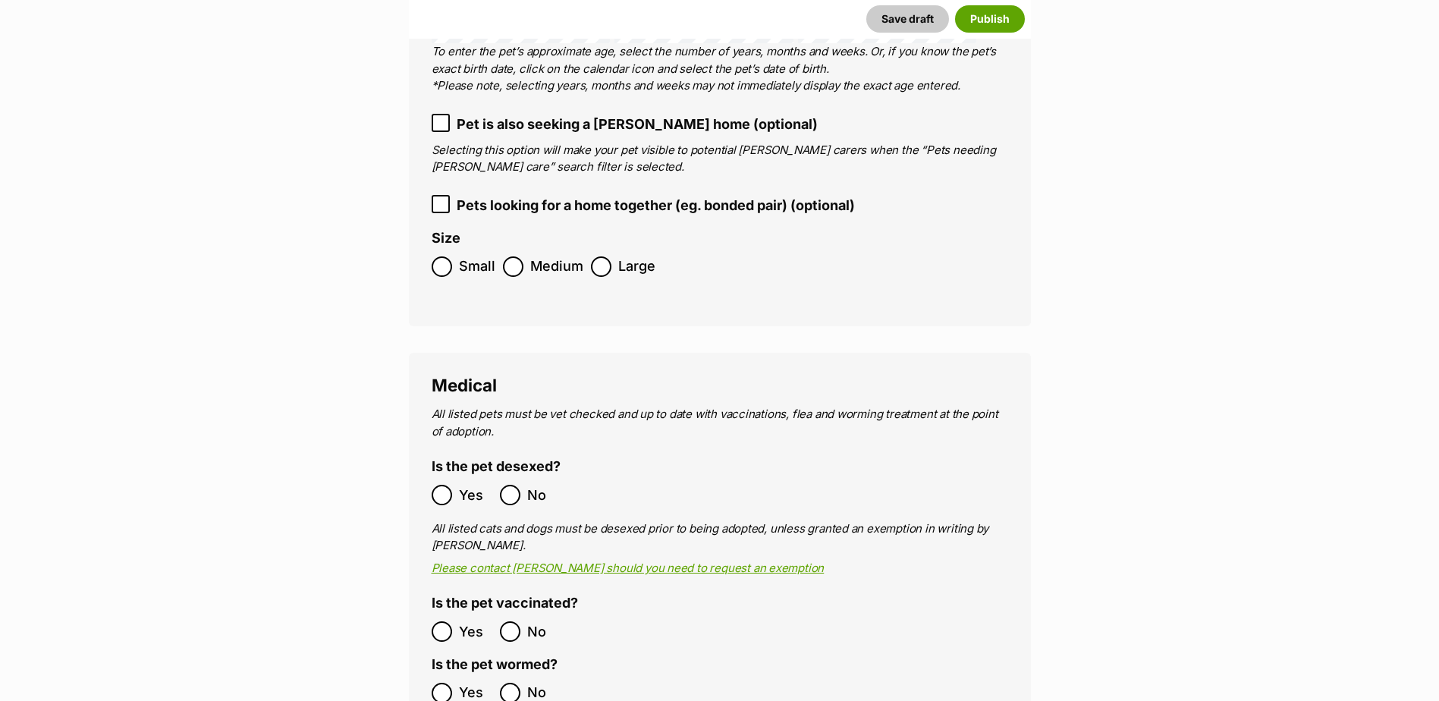
click at [530, 256] on span "Medium" at bounding box center [556, 266] width 53 height 20
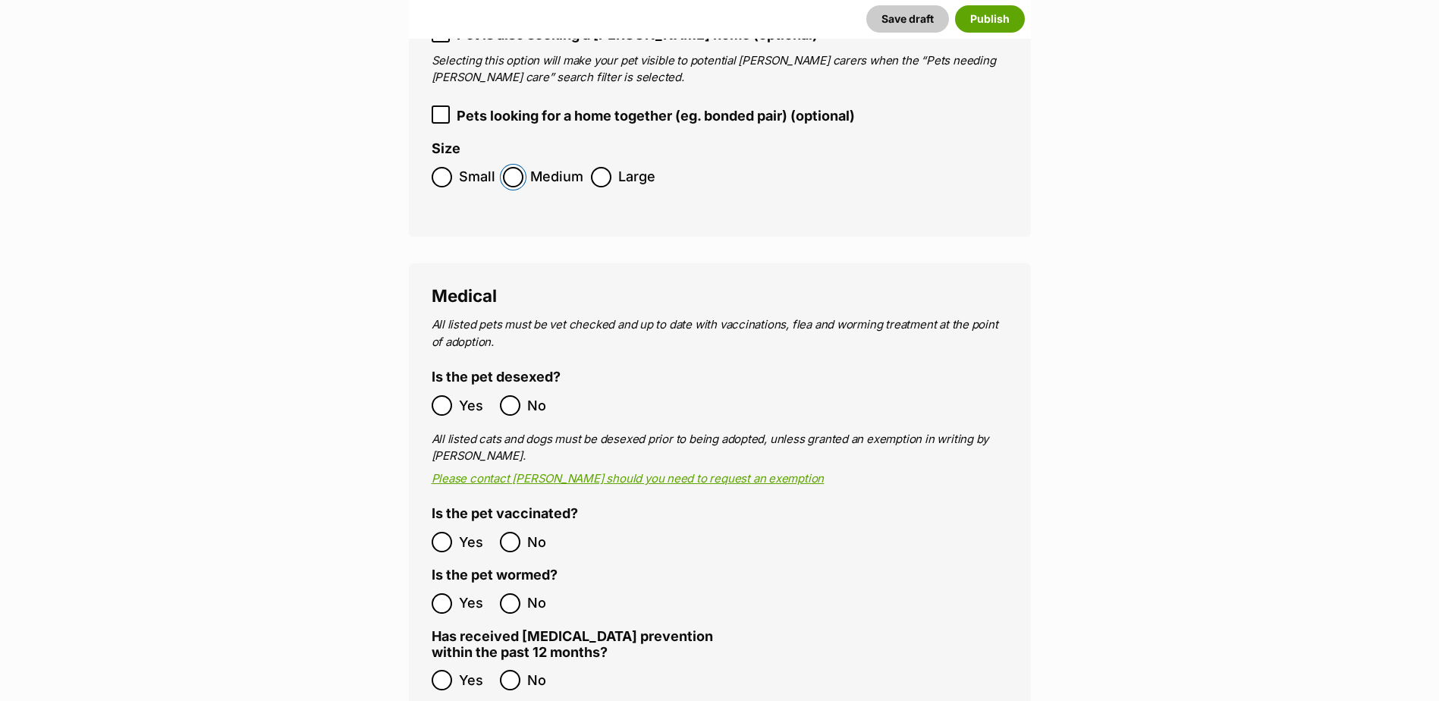
scroll to position [2427, 0]
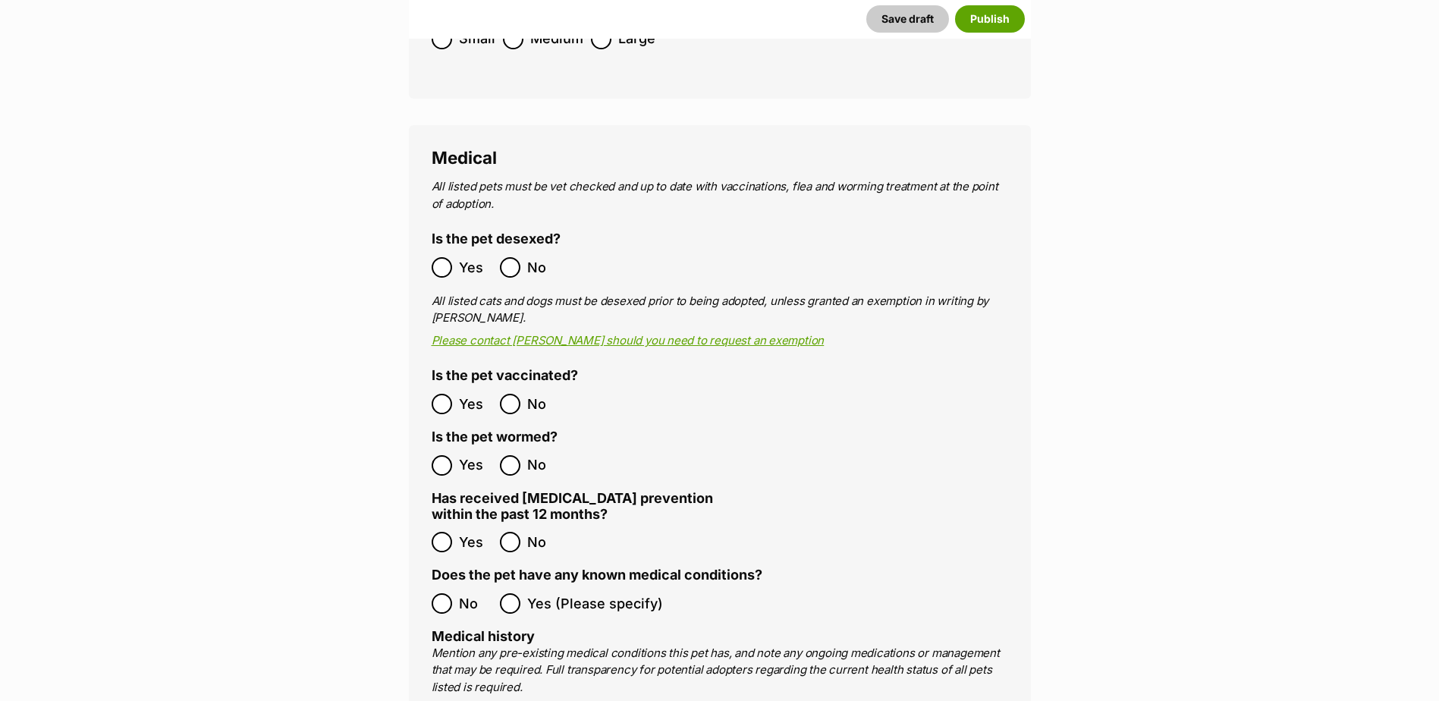
drag, startPoint x: 458, startPoint y: 236, endPoint x: 454, endPoint y: 258, distance: 22.3
click at [459, 257] on span "Yes" at bounding box center [475, 267] width 33 height 20
click at [451, 448] on ol "Yes No" at bounding box center [576, 466] width 288 height 36
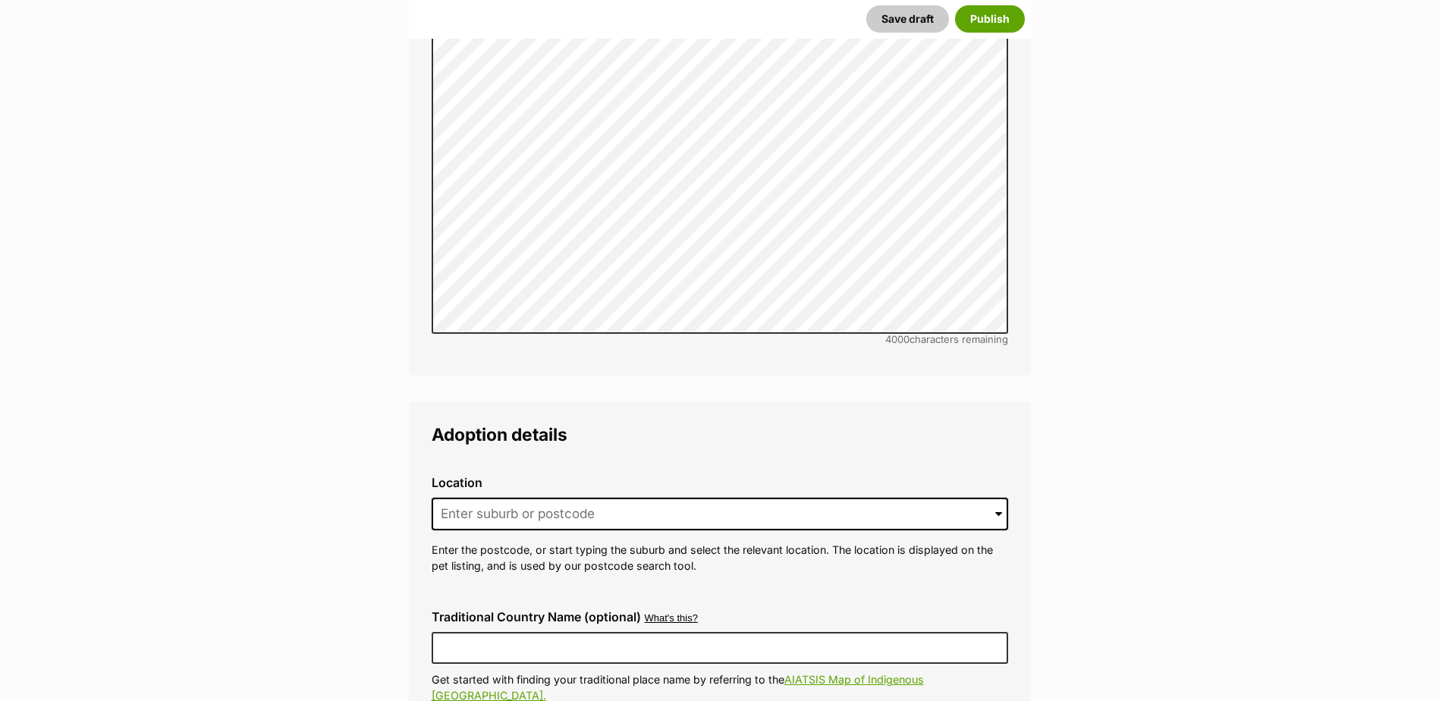
scroll to position [3338, 0]
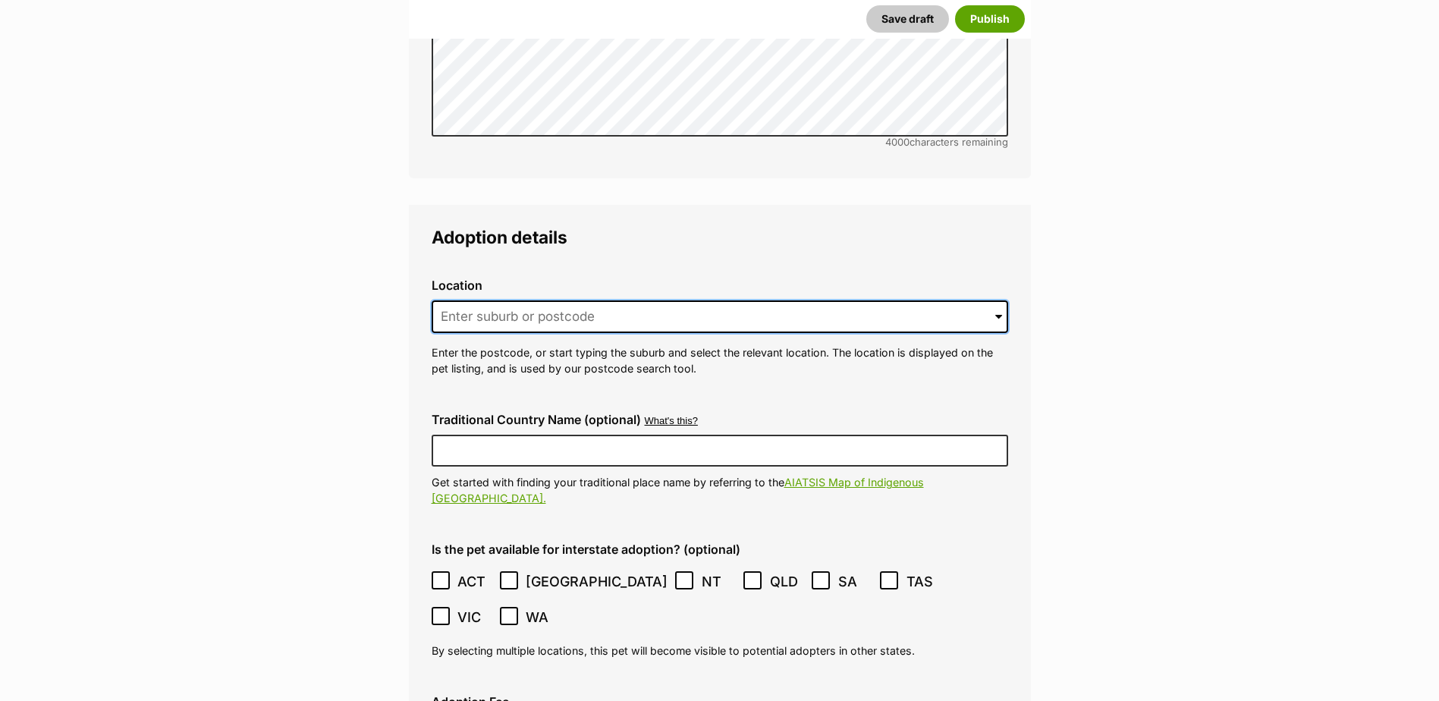
click at [500, 300] on input at bounding box center [720, 316] width 576 height 33
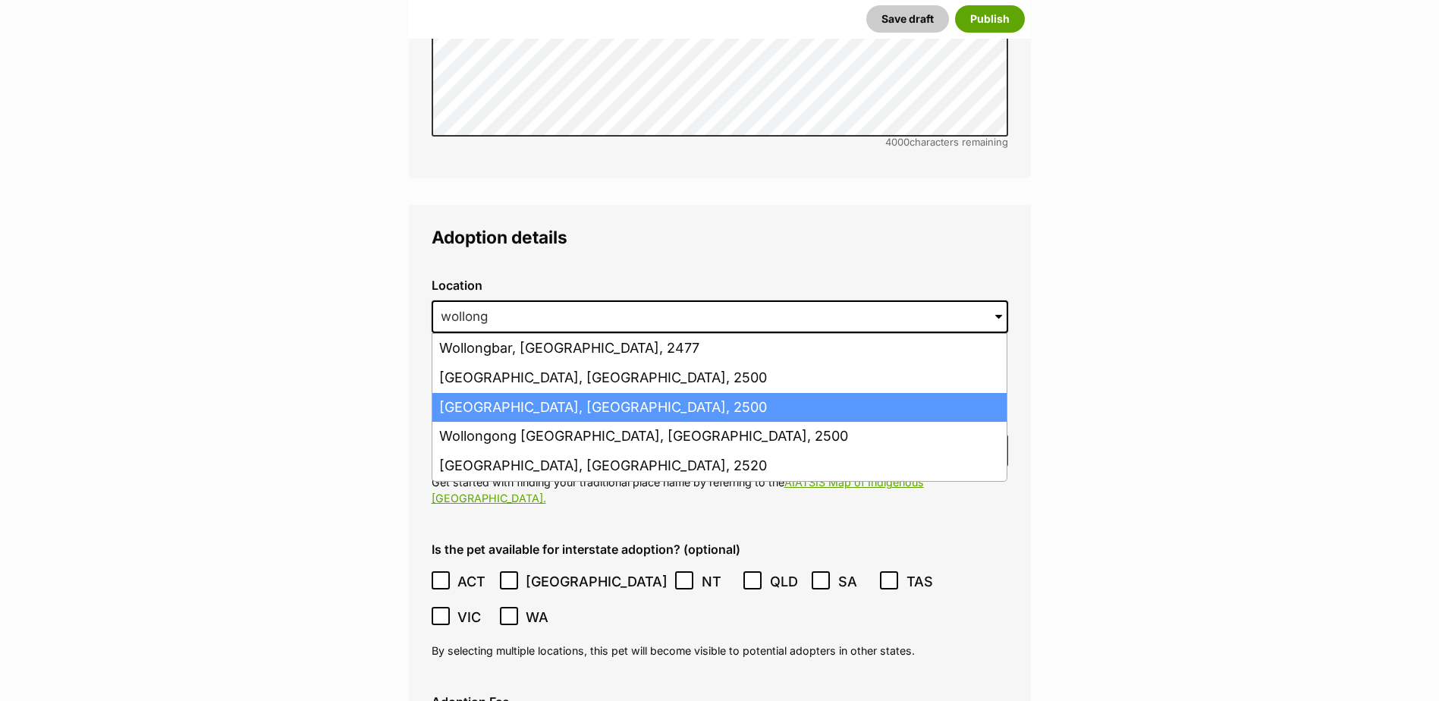
click at [539, 393] on li "[GEOGRAPHIC_DATA], [GEOGRAPHIC_DATA], 2500" at bounding box center [719, 408] width 574 height 30
type input "[GEOGRAPHIC_DATA], [GEOGRAPHIC_DATA], 2500"
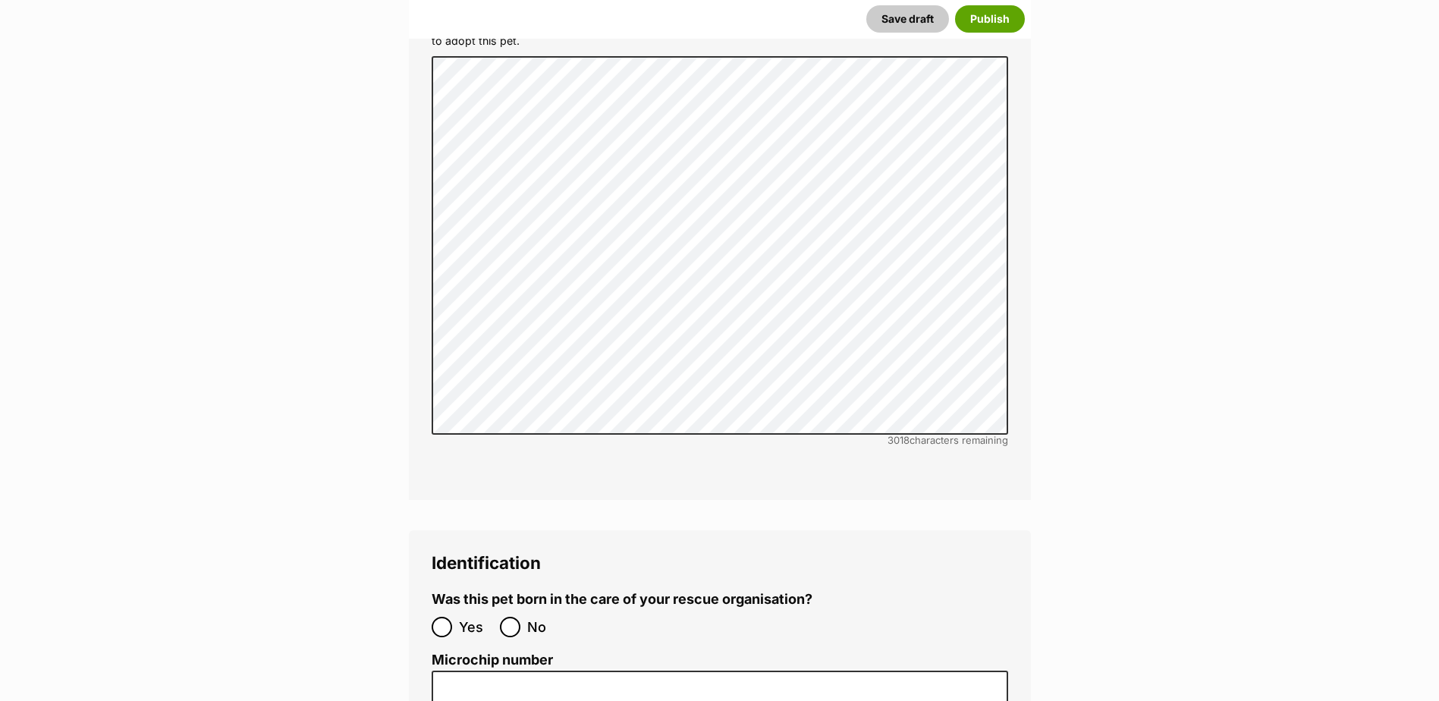
scroll to position [4855, 0]
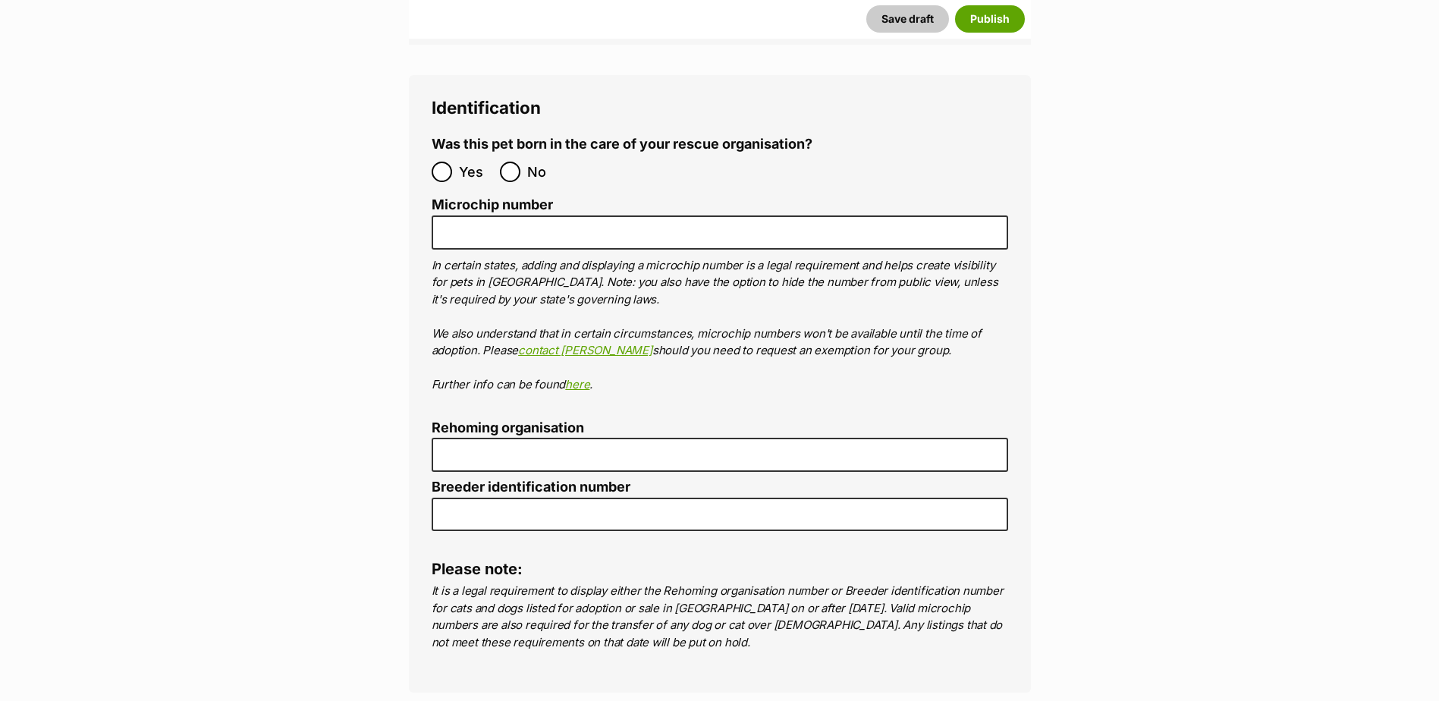
click at [523, 162] on label "No" at bounding box center [530, 172] width 61 height 20
click at [520, 162] on input "No" at bounding box center [510, 172] width 20 height 20
radio input "true"
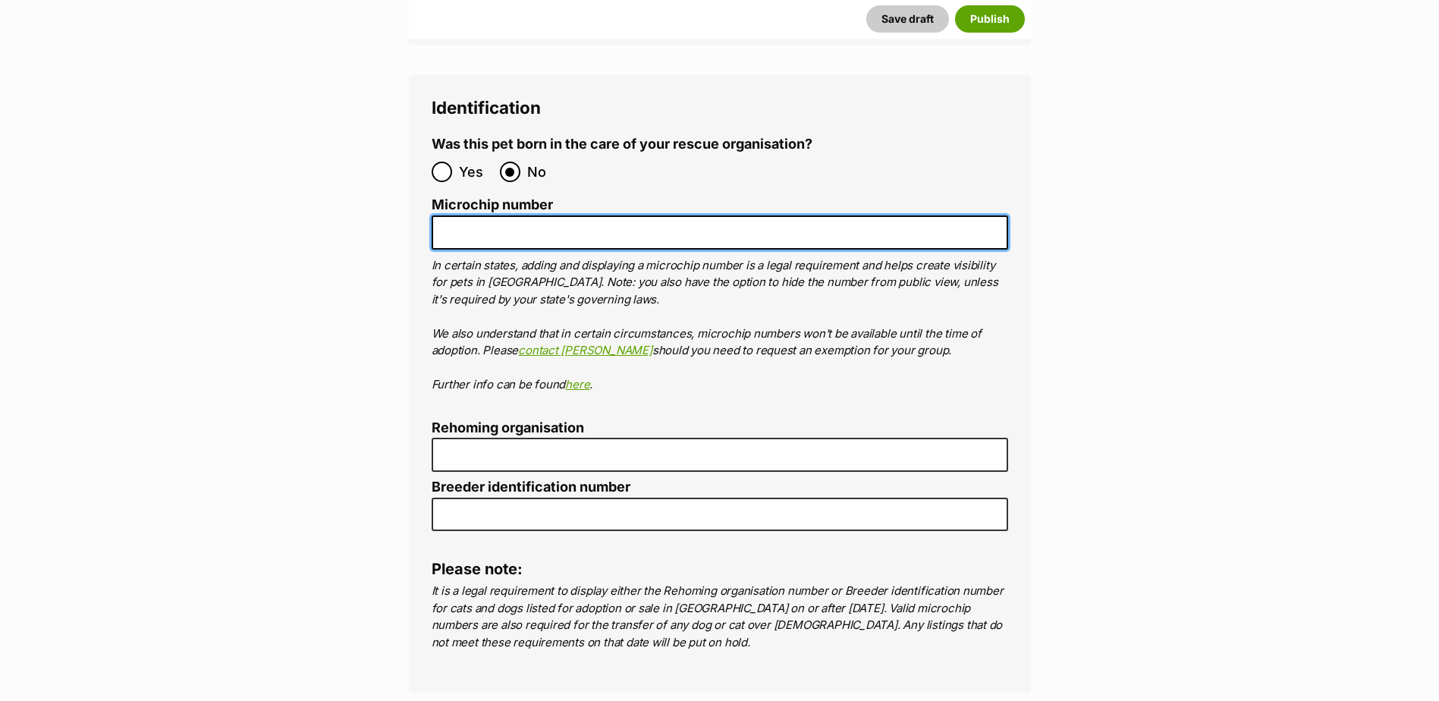
click at [514, 215] on input "Microchip number" at bounding box center [720, 232] width 576 height 34
click at [598, 215] on input "Microchip number" at bounding box center [720, 232] width 576 height 34
paste input "953010007960547"
type input "953010007960547"
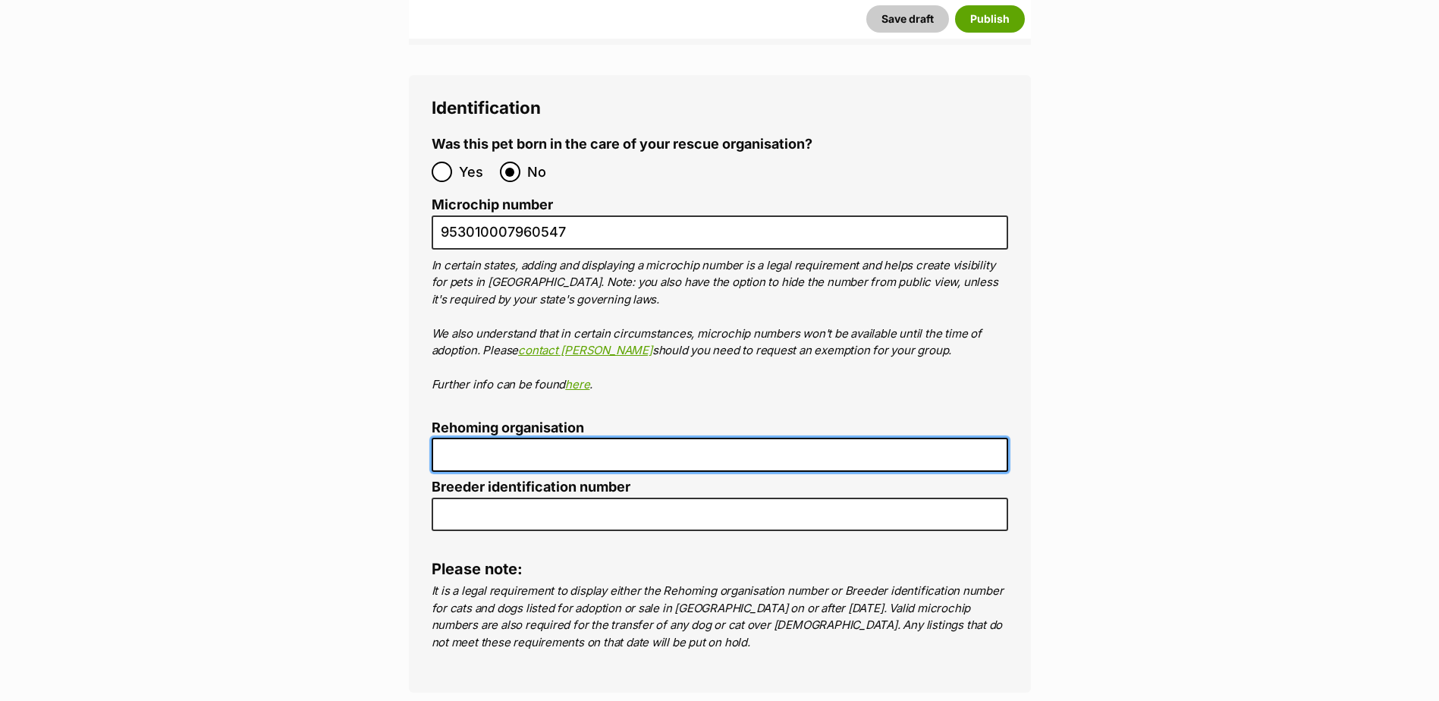
click at [539, 438] on input "Rehoming organisation" at bounding box center [720, 455] width 576 height 34
type input "R2510002192"
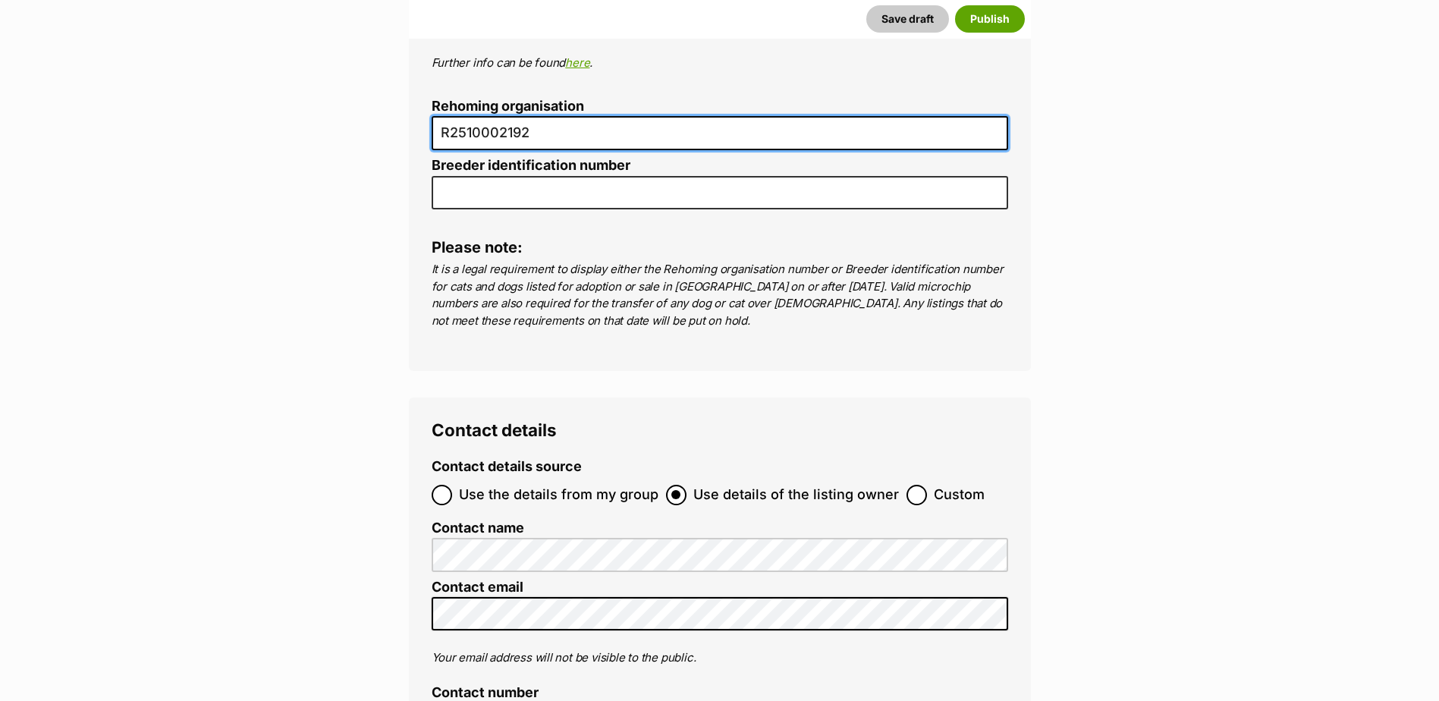
scroll to position [5367, 0]
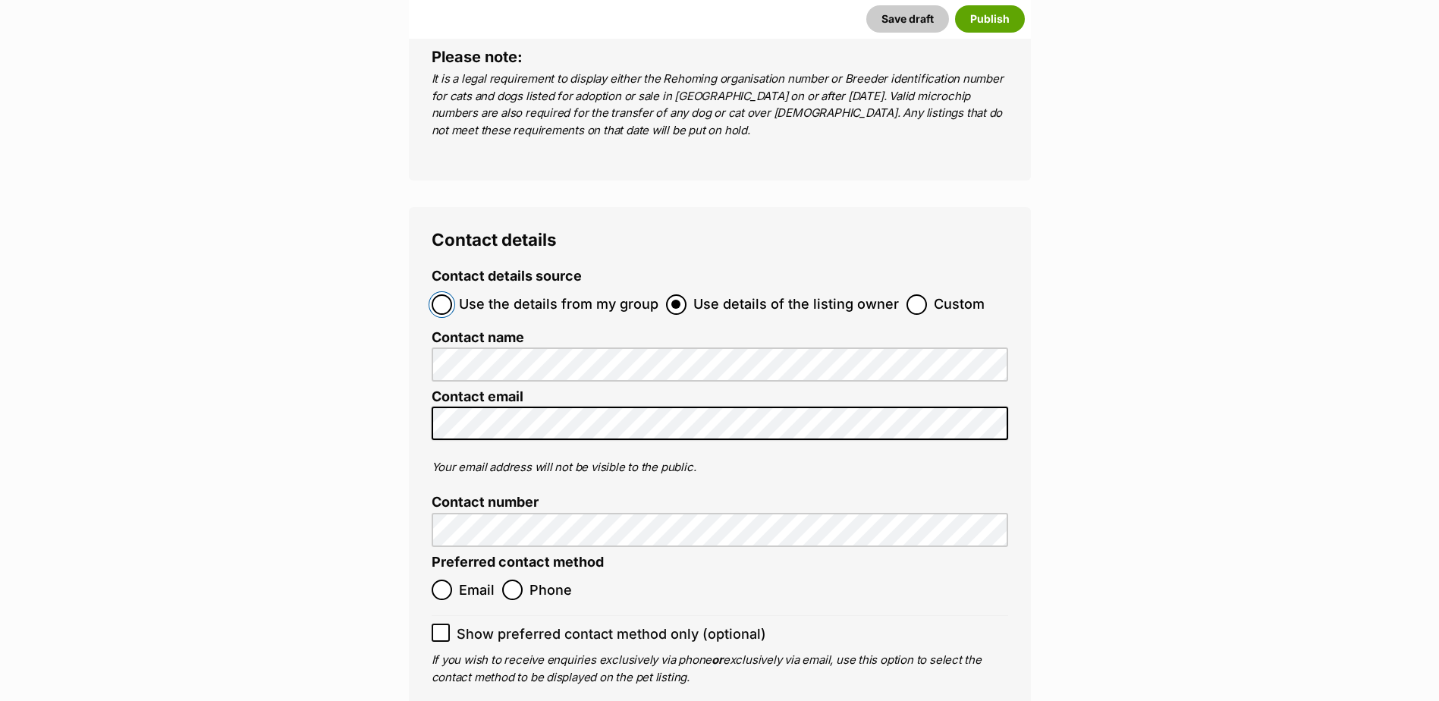
click at [443, 294] on input "Use the details from my group" at bounding box center [442, 304] width 20 height 20
radio input "true"
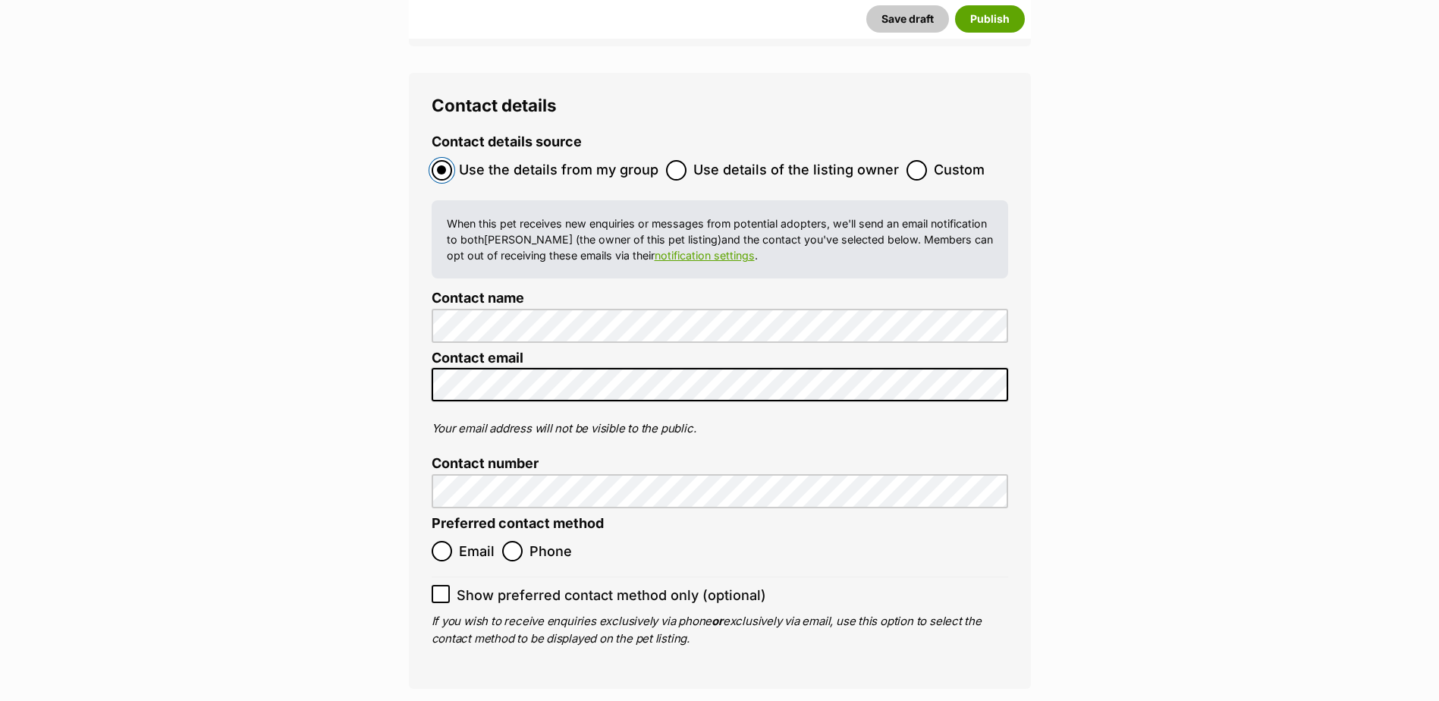
scroll to position [5670, 0]
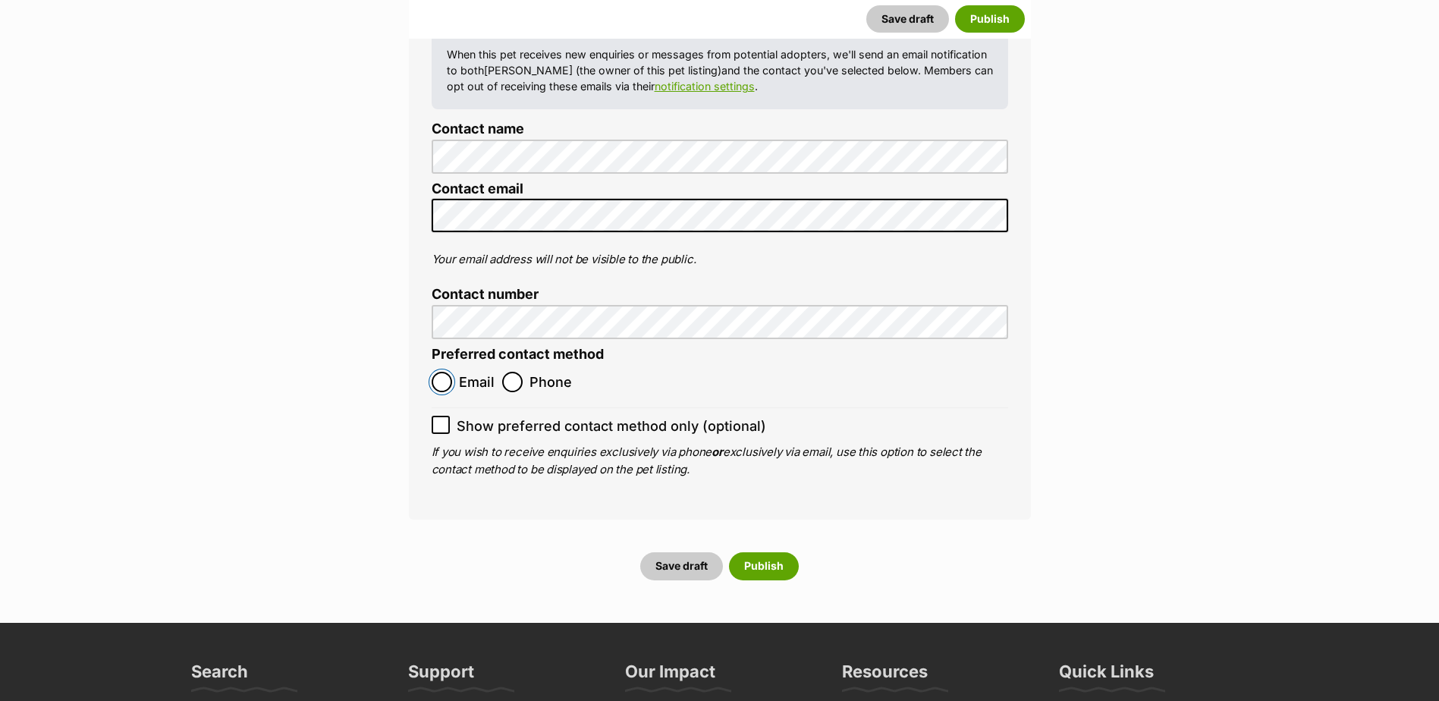
click at [450, 372] on input "Email" at bounding box center [442, 382] width 20 height 20
radio input "true"
click at [446, 416] on input "Show preferred contact method only (optional)" at bounding box center [441, 425] width 18 height 18
checkbox input "true"
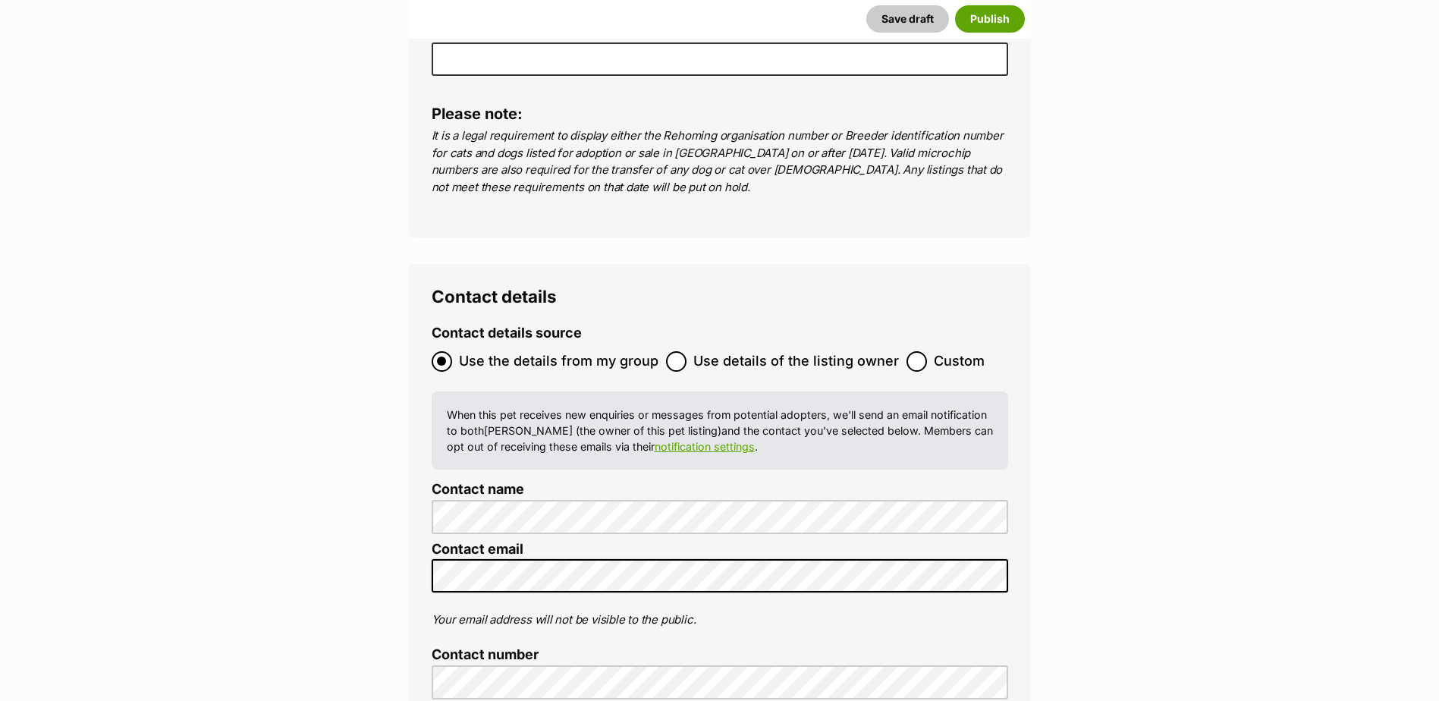
scroll to position [5917, 0]
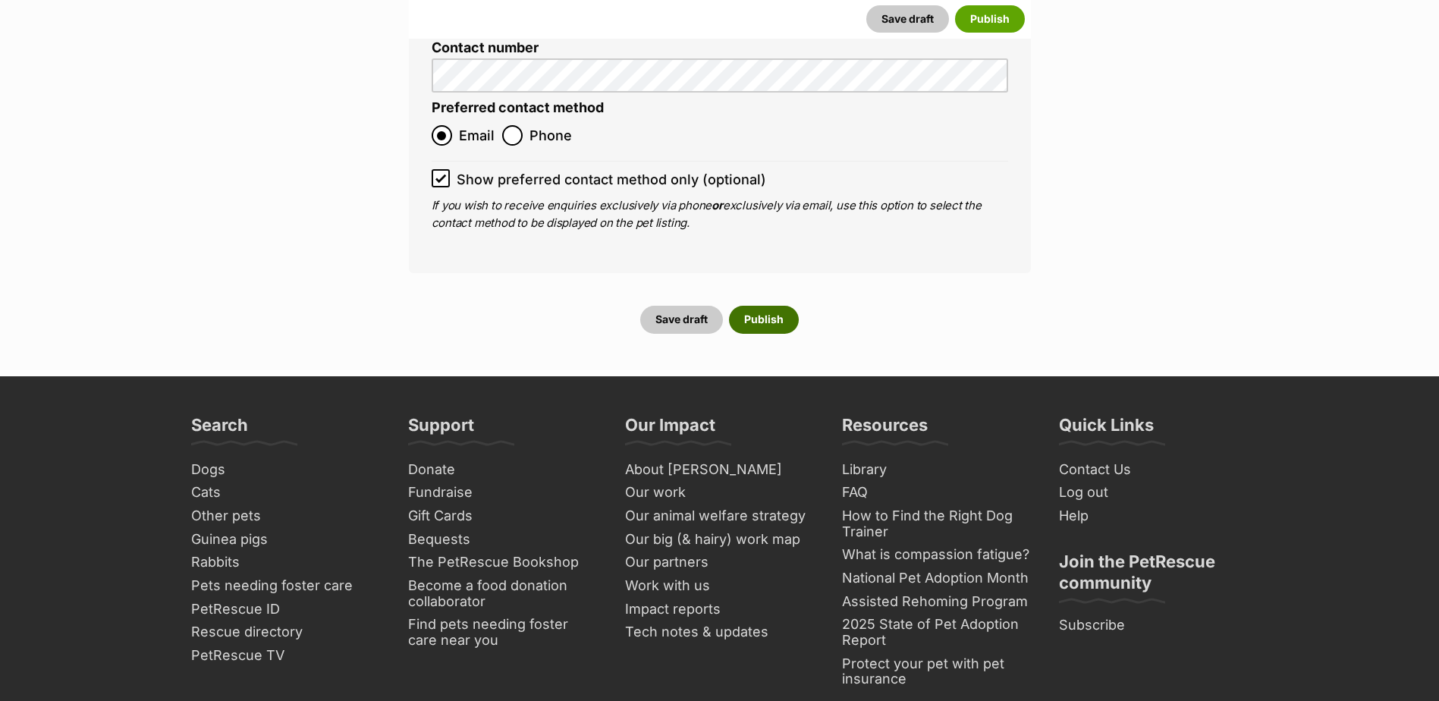
click at [781, 306] on button "Publish" at bounding box center [764, 319] width 70 height 27
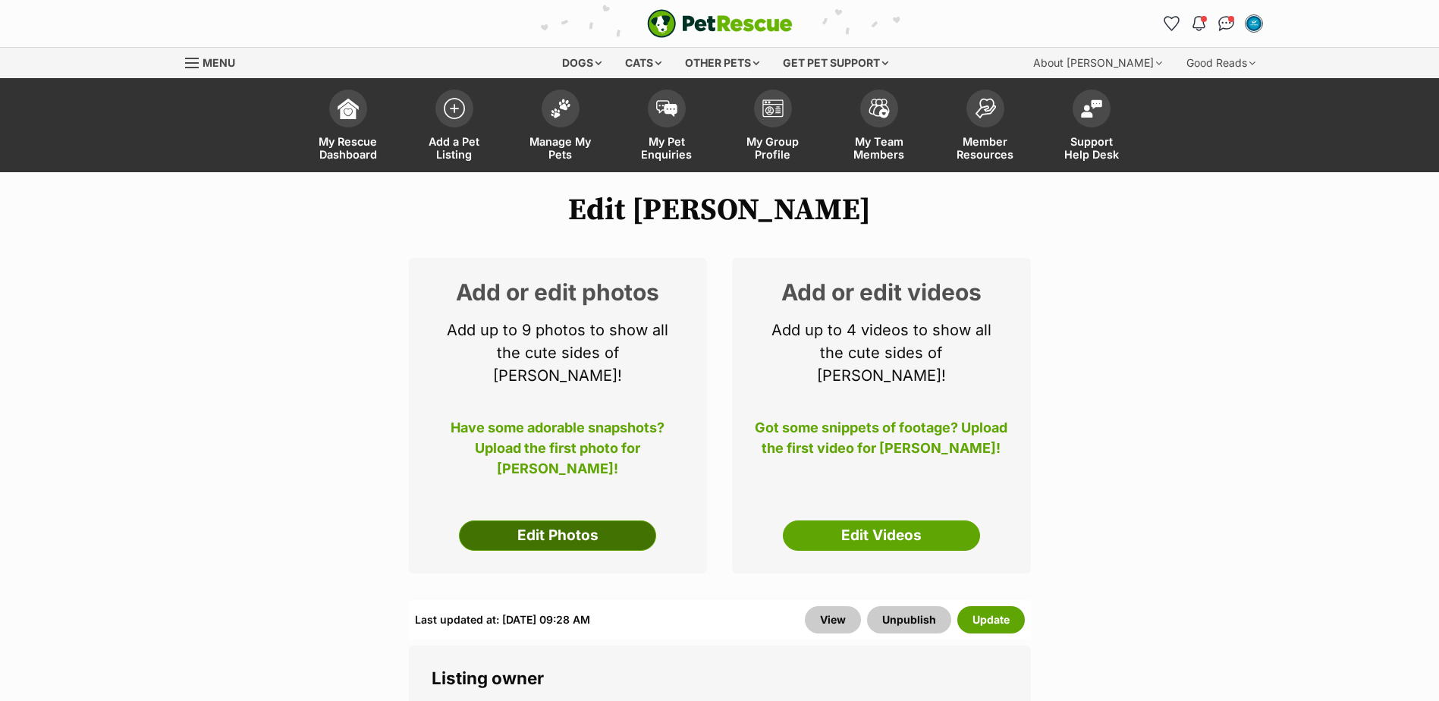
click at [557, 520] on link "Edit Photos" at bounding box center [557, 535] width 197 height 30
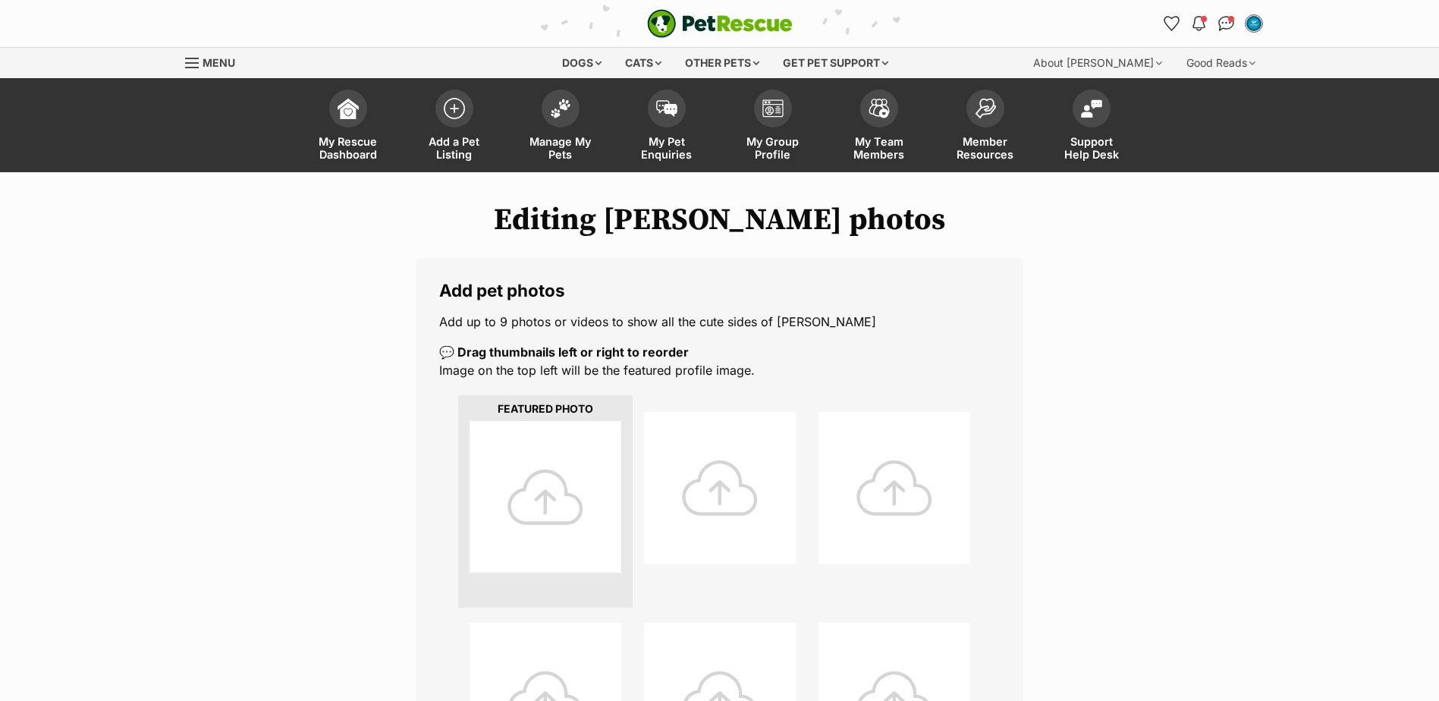
click at [548, 480] on div at bounding box center [546, 497] width 152 height 152
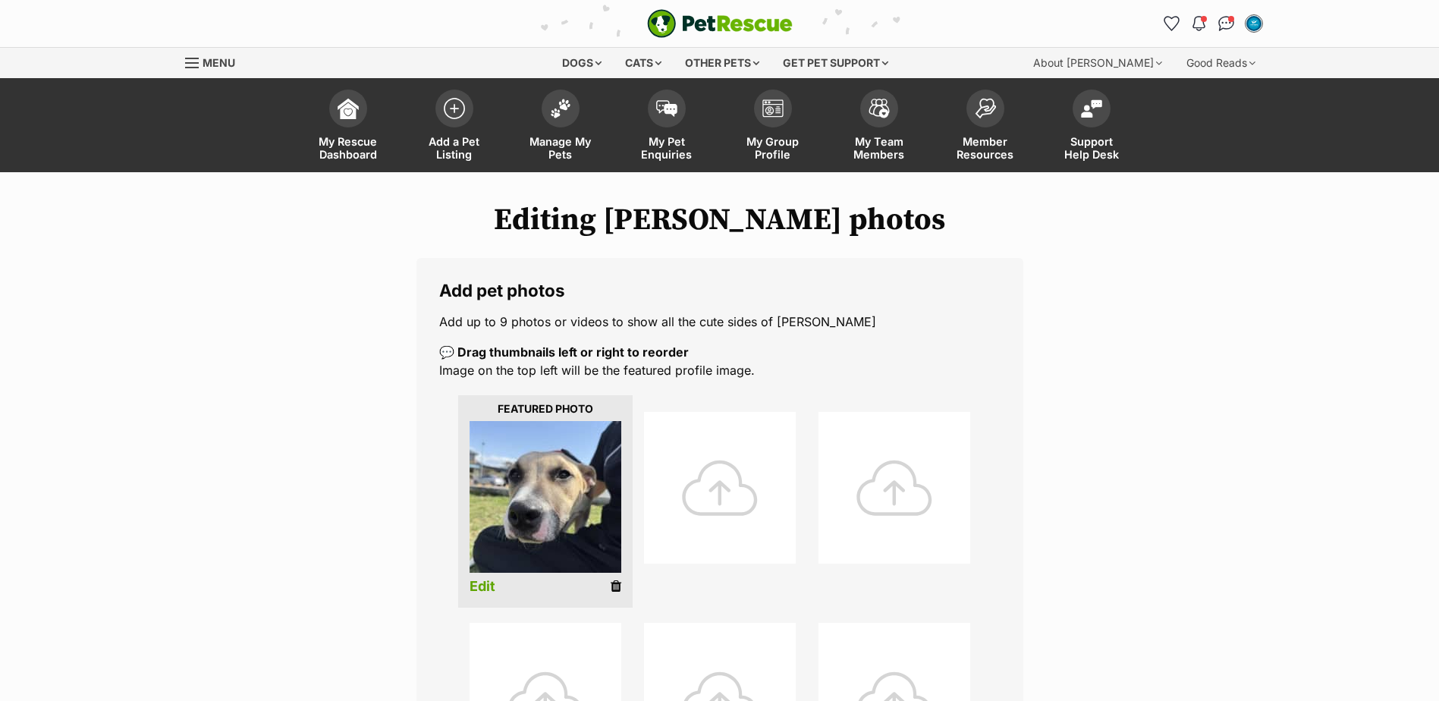
click at [702, 479] on div at bounding box center [720, 488] width 152 height 152
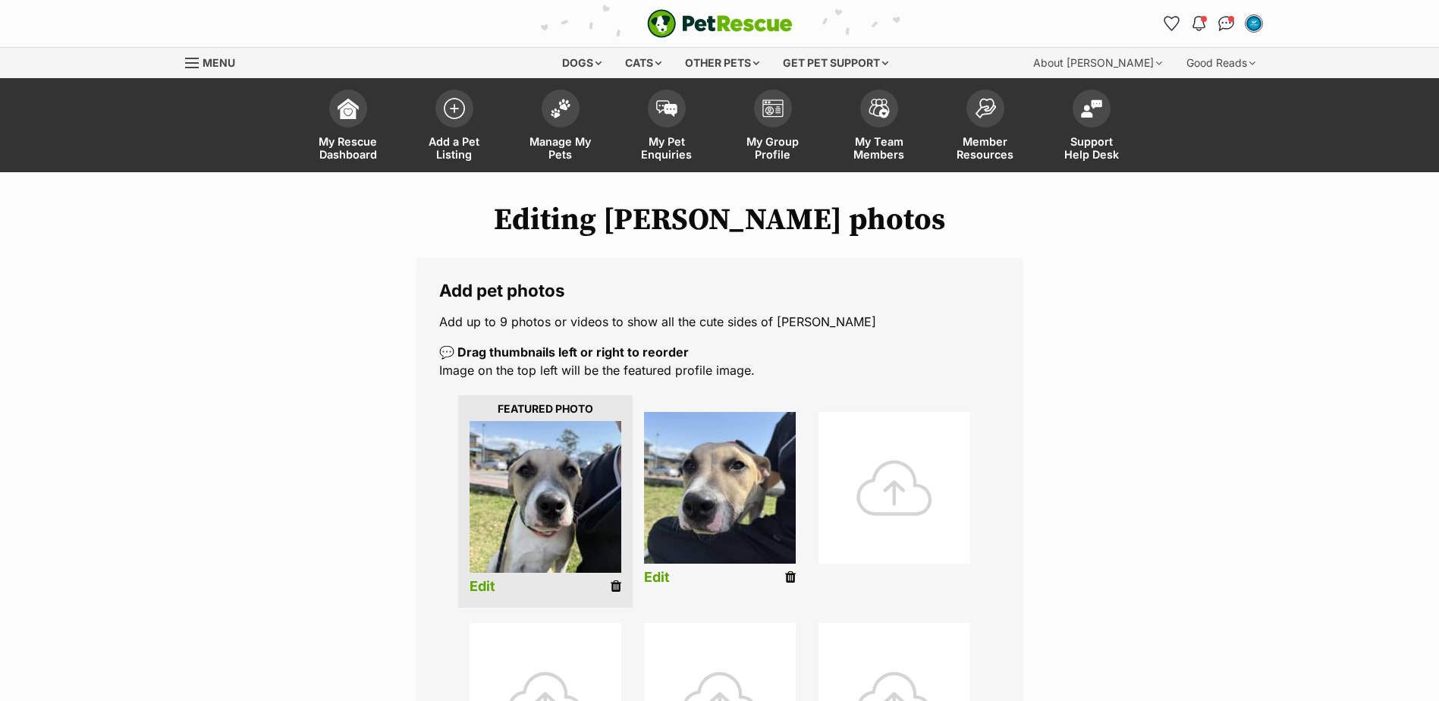
click at [529, 496] on img at bounding box center [546, 497] width 152 height 152
click at [492, 590] on link "Edit" at bounding box center [483, 587] width 26 height 16
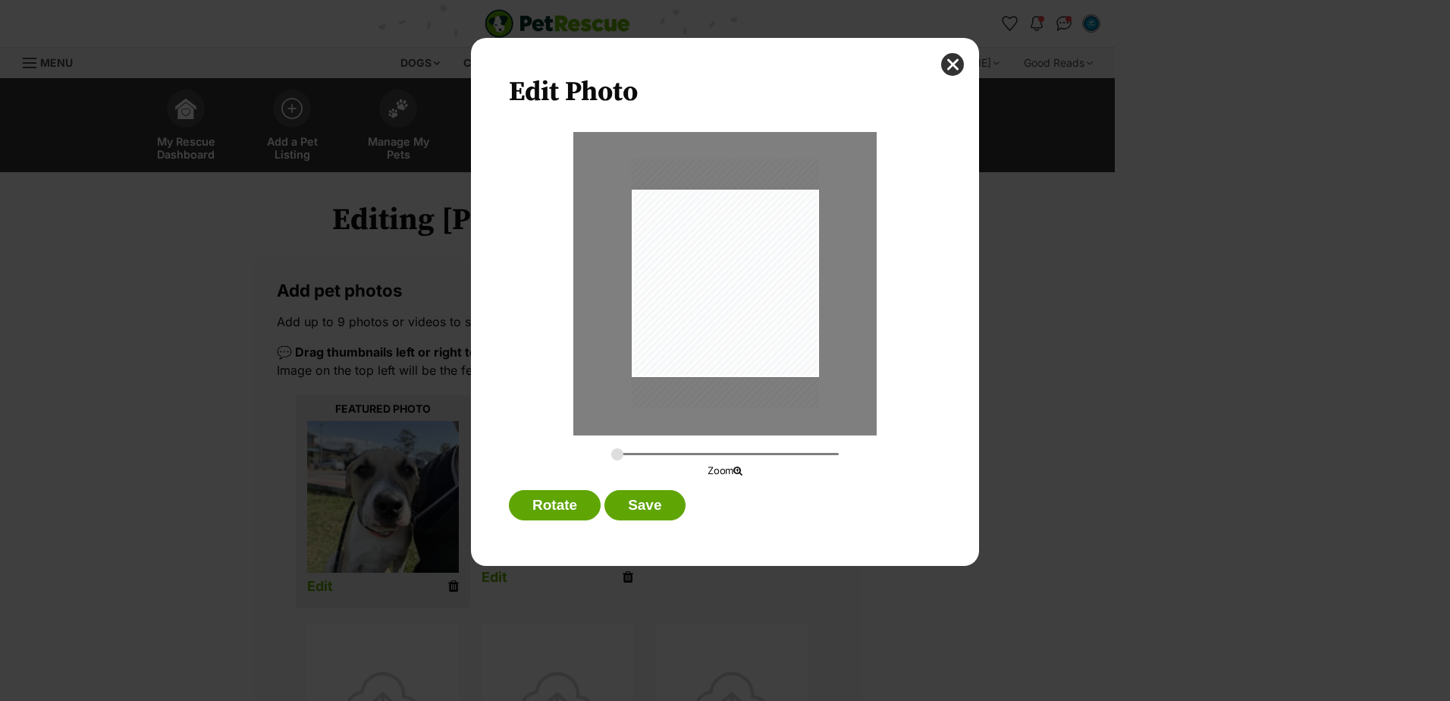
click at [613, 451] on input "Dialog Window - Close (Press escape to close)" at bounding box center [725, 454] width 228 height 14
drag, startPoint x: 700, startPoint y: 327, endPoint x: 702, endPoint y: 338, distance: 10.7
click at [702, 338] on div "Dialog Window - Close (Press escape to close)" at bounding box center [725, 294] width 187 height 250
drag, startPoint x: 620, startPoint y: 458, endPoint x: 641, endPoint y: 460, distance: 21.3
type input "0.4082"
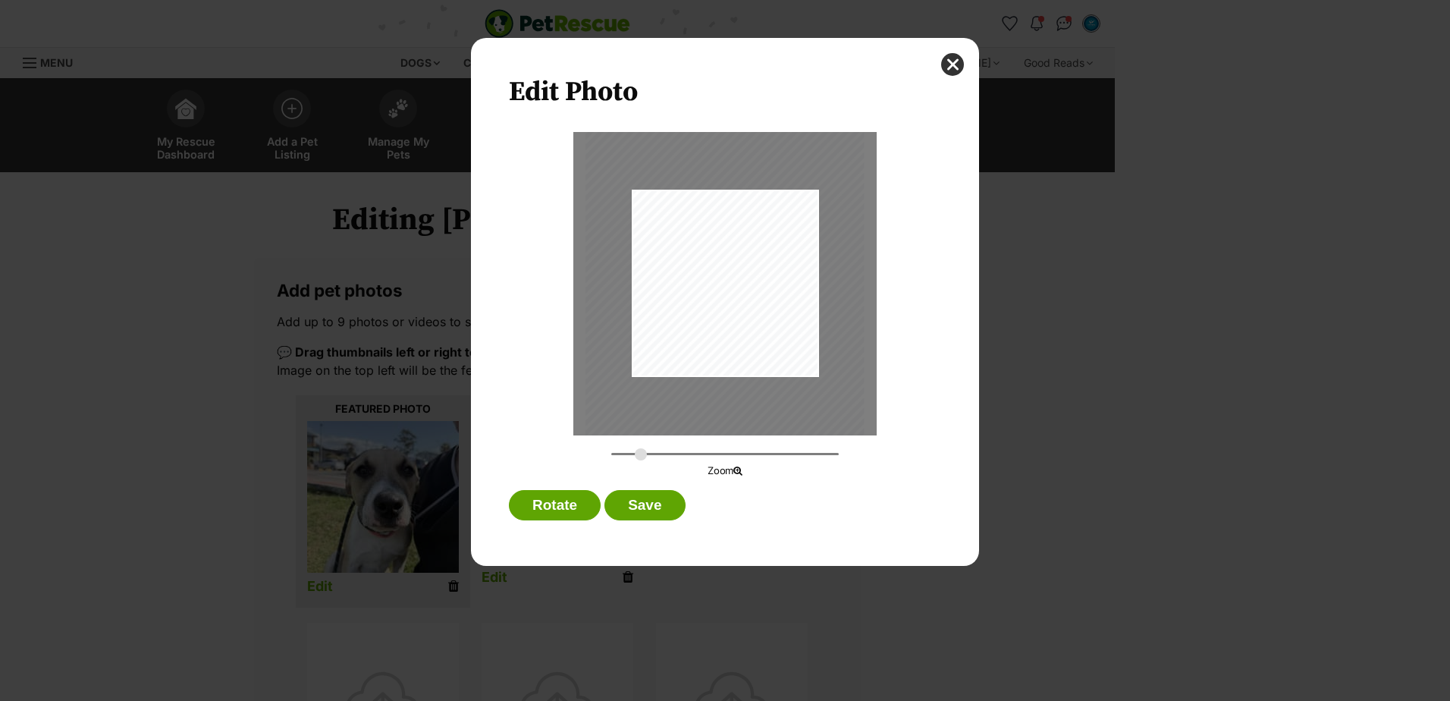
click at [641, 460] on input "Dialog Window - Close (Press escape to close)" at bounding box center [725, 454] width 228 height 14
drag, startPoint x: 746, startPoint y: 309, endPoint x: 740, endPoint y: 327, distance: 19.2
click at [740, 327] on div "Dialog Window - Close (Press escape to close)" at bounding box center [722, 323] width 278 height 372
click at [650, 498] on button "Save" at bounding box center [645, 505] width 80 height 30
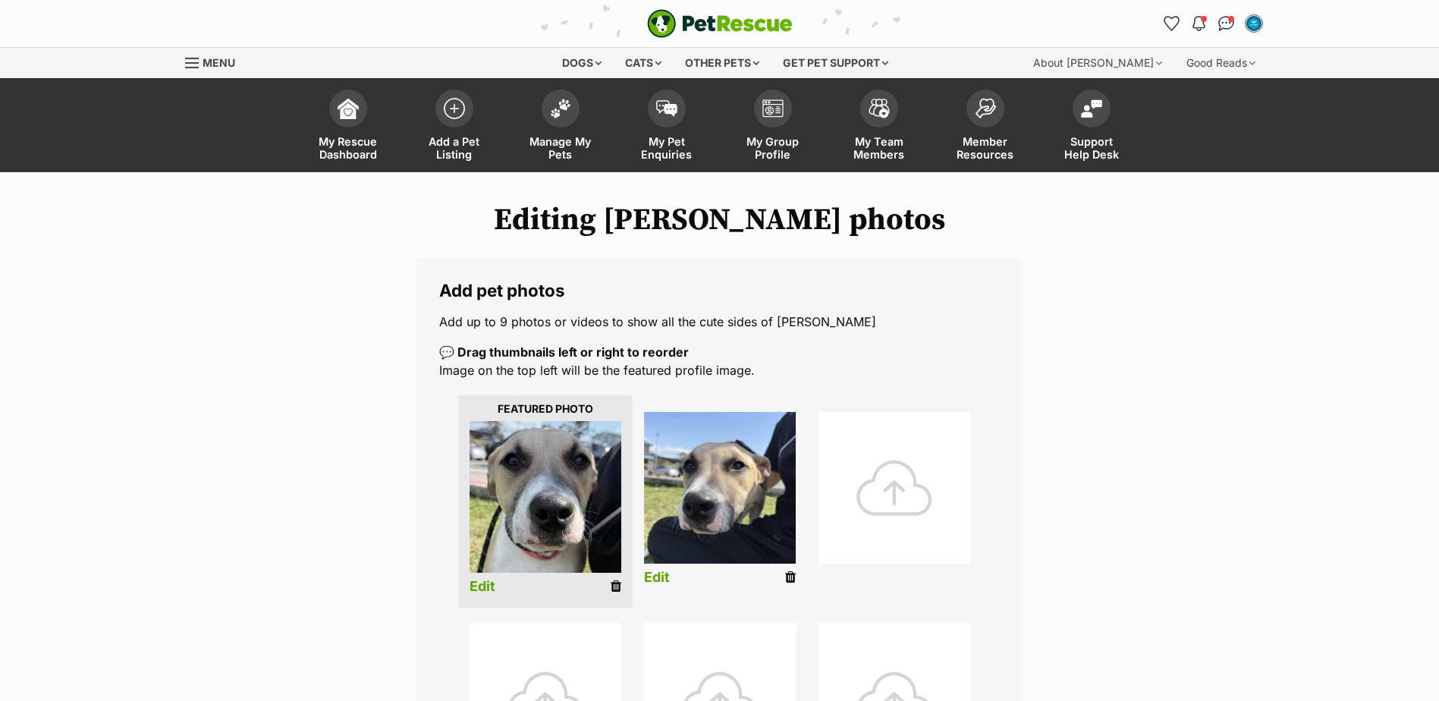
click at [653, 583] on link "Edit" at bounding box center [657, 578] width 26 height 16
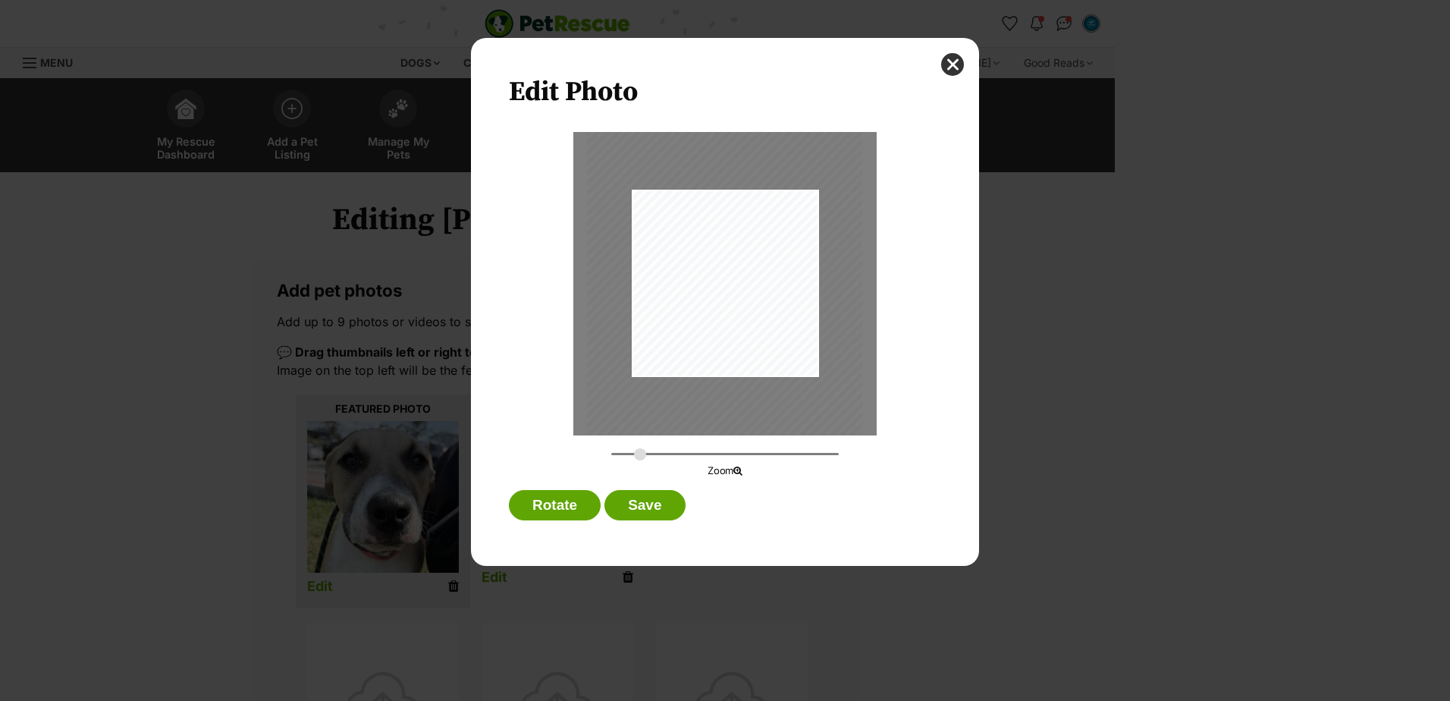
drag, startPoint x: 620, startPoint y: 457, endPoint x: 640, endPoint y: 462, distance: 21.2
type input "0.4039"
click at [640, 461] on input "Dialog Window - Close (Press escape to close)" at bounding box center [725, 454] width 228 height 14
drag, startPoint x: 752, startPoint y: 338, endPoint x: 749, endPoint y: 356, distance: 18.6
click at [749, 356] on div "Dialog Window - Close (Press escape to close)" at bounding box center [721, 302] width 276 height 368
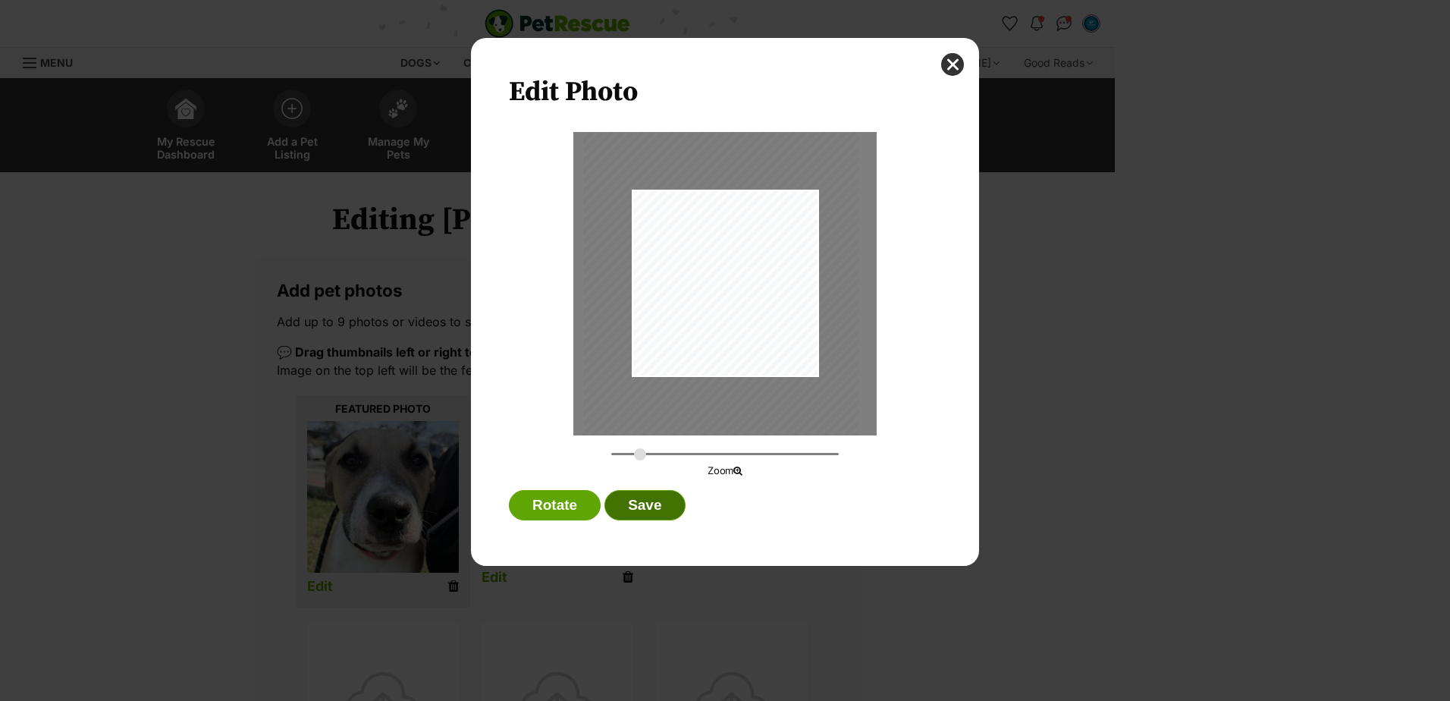
click at [664, 499] on button "Save" at bounding box center [645, 505] width 80 height 30
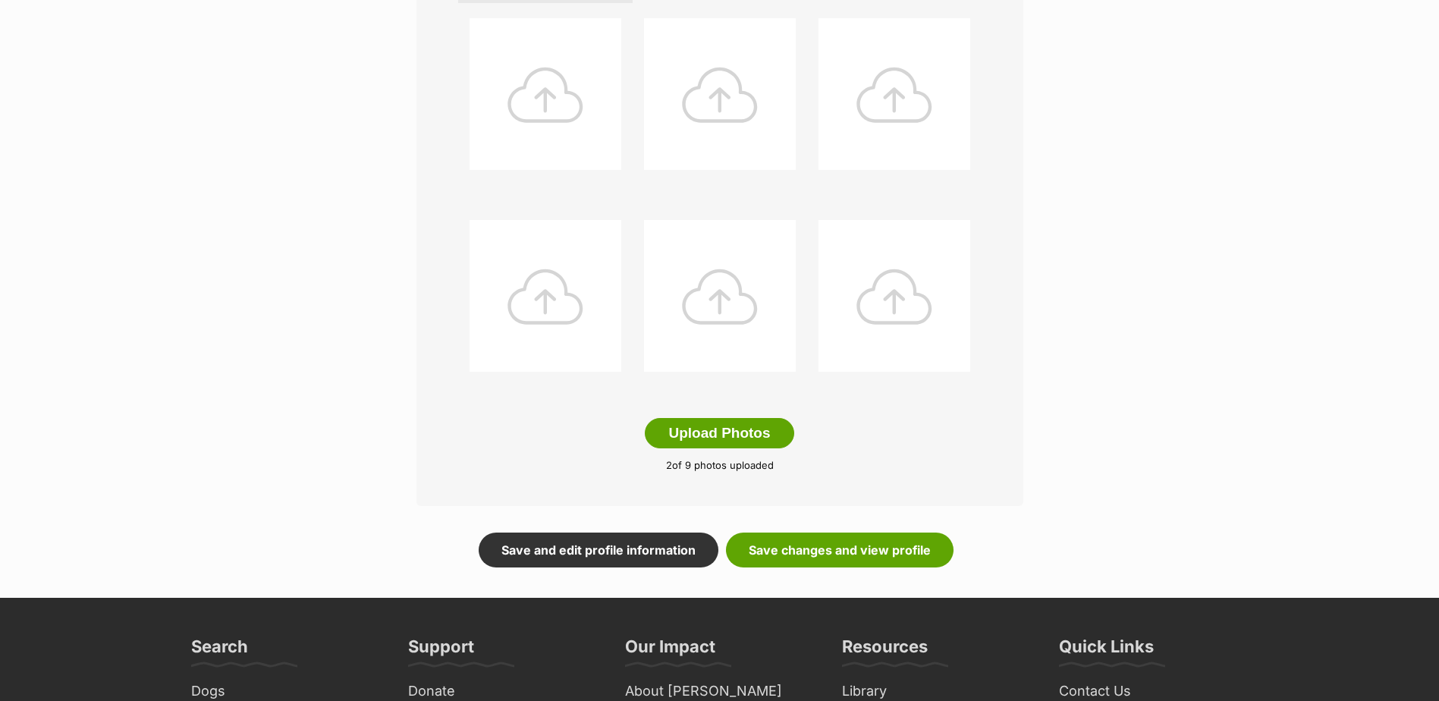
scroll to position [683, 0]
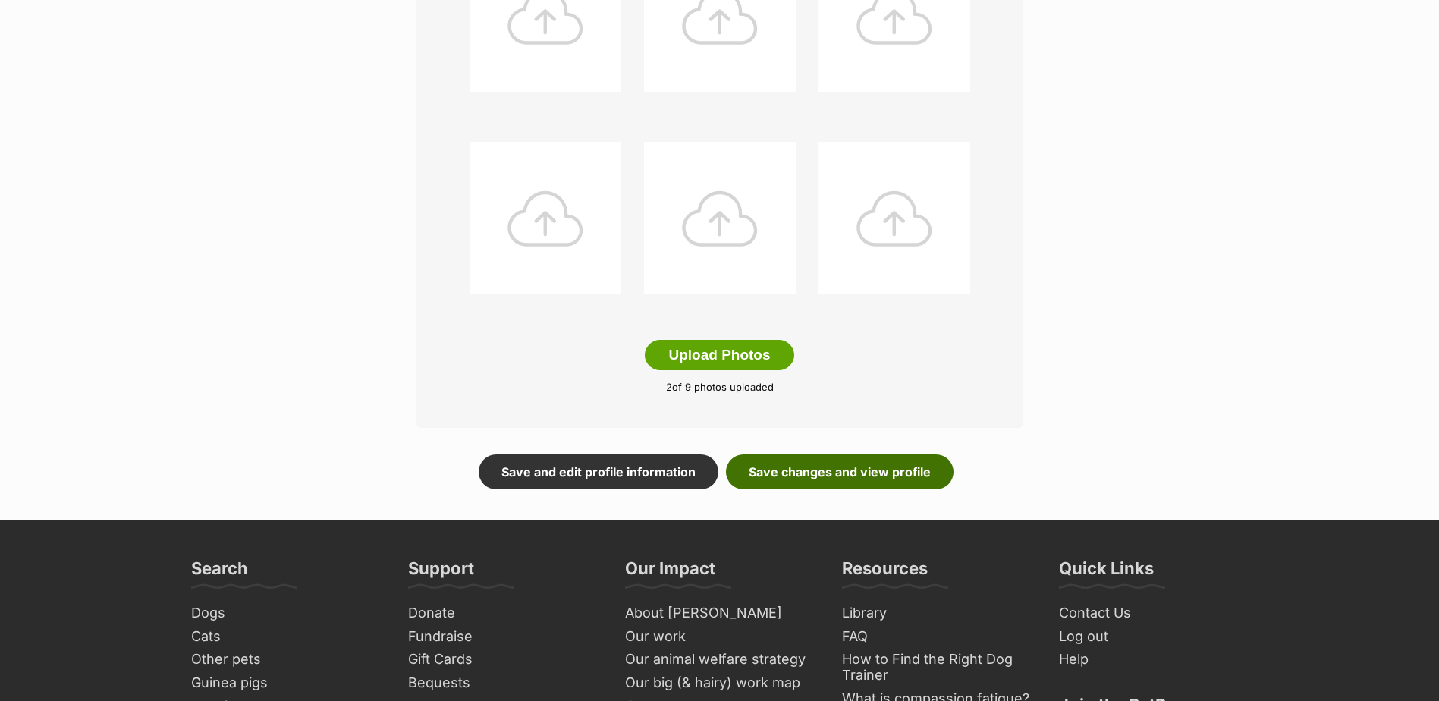
click at [828, 467] on link "Save changes and view profile" at bounding box center [840, 471] width 228 height 35
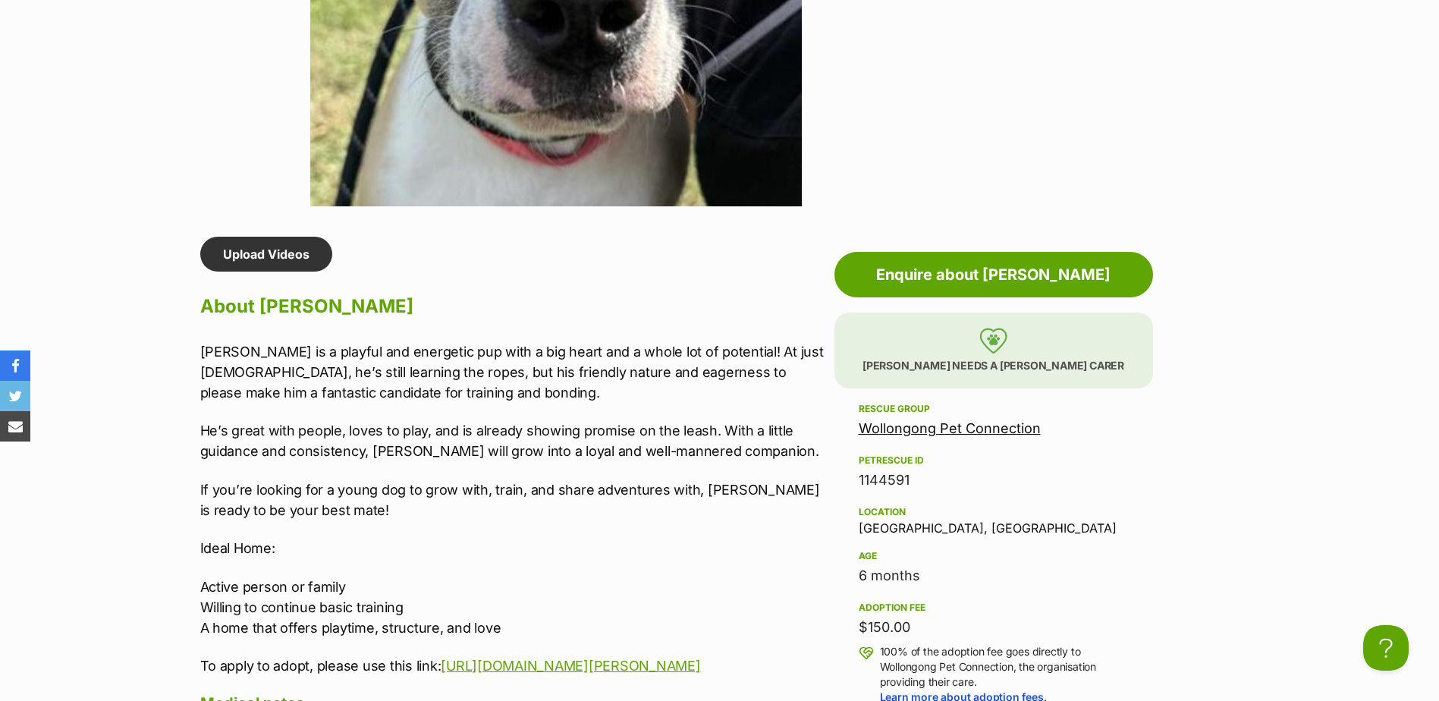
scroll to position [1290, 0]
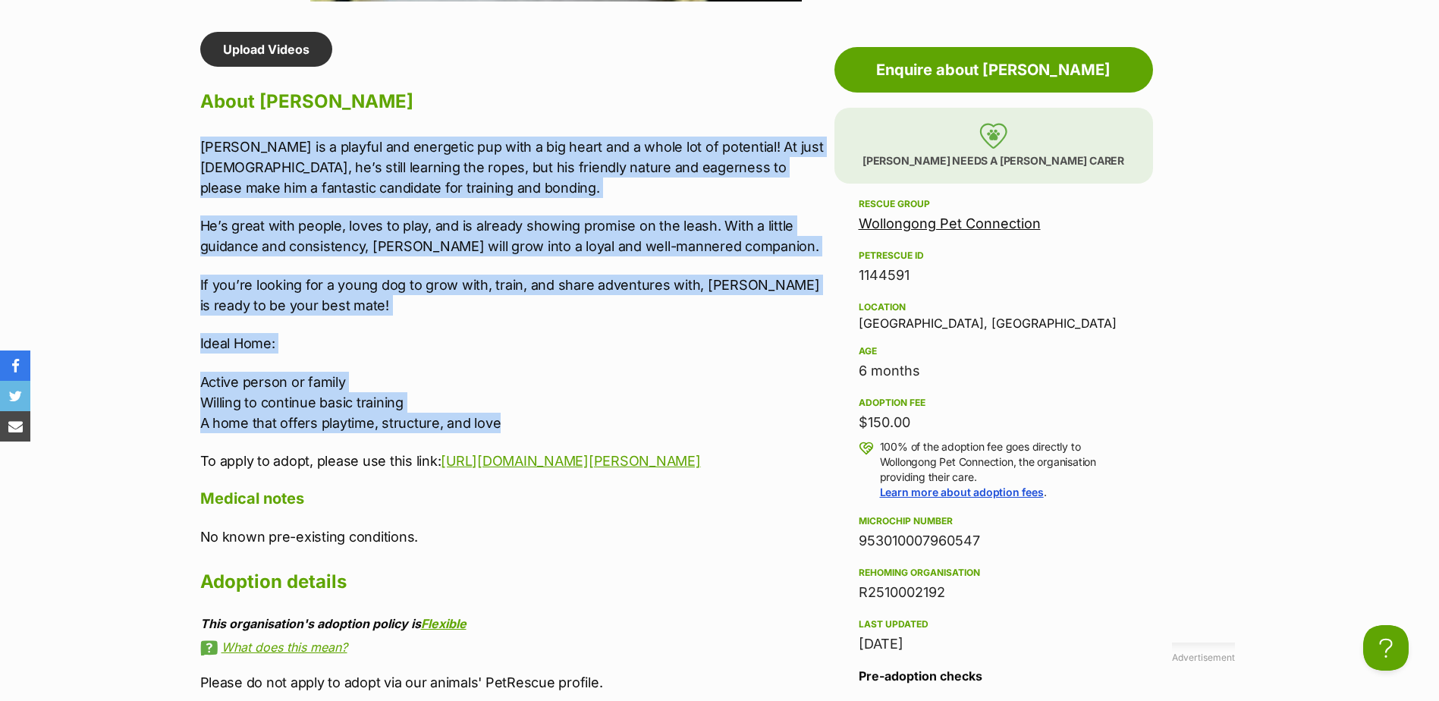
drag, startPoint x: 505, startPoint y: 421, endPoint x: 184, endPoint y: 133, distance: 431.3
click at [185, 133] on div "Upload Videos About [PERSON_NAME] is a playful and energetic pup with a big hea…" at bounding box center [506, 519] width 642 height 975
drag, startPoint x: 184, startPoint y: 133, endPoint x: 325, endPoint y: 165, distance: 144.8
copy div "[PERSON_NAME] is a playful and energetic pup with a big heart and a whole lot o…"
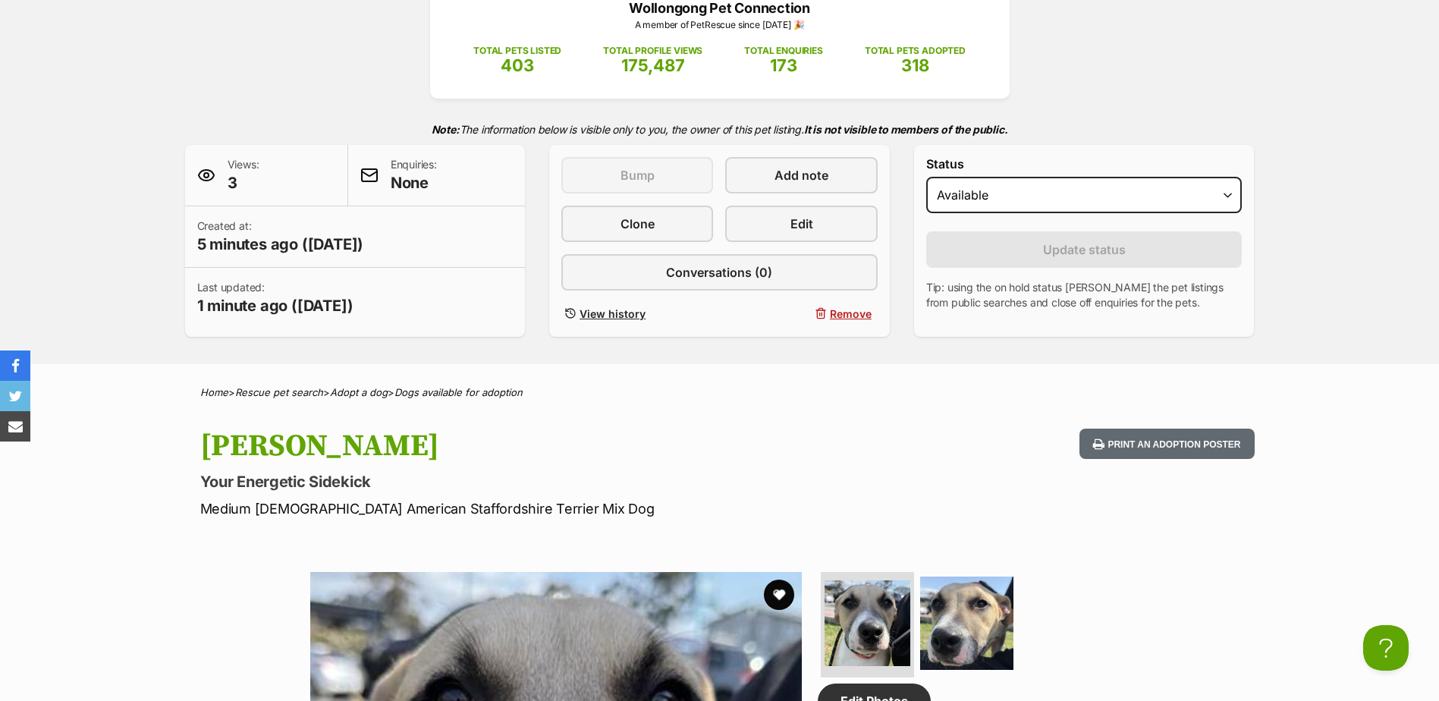
scroll to position [0, 0]
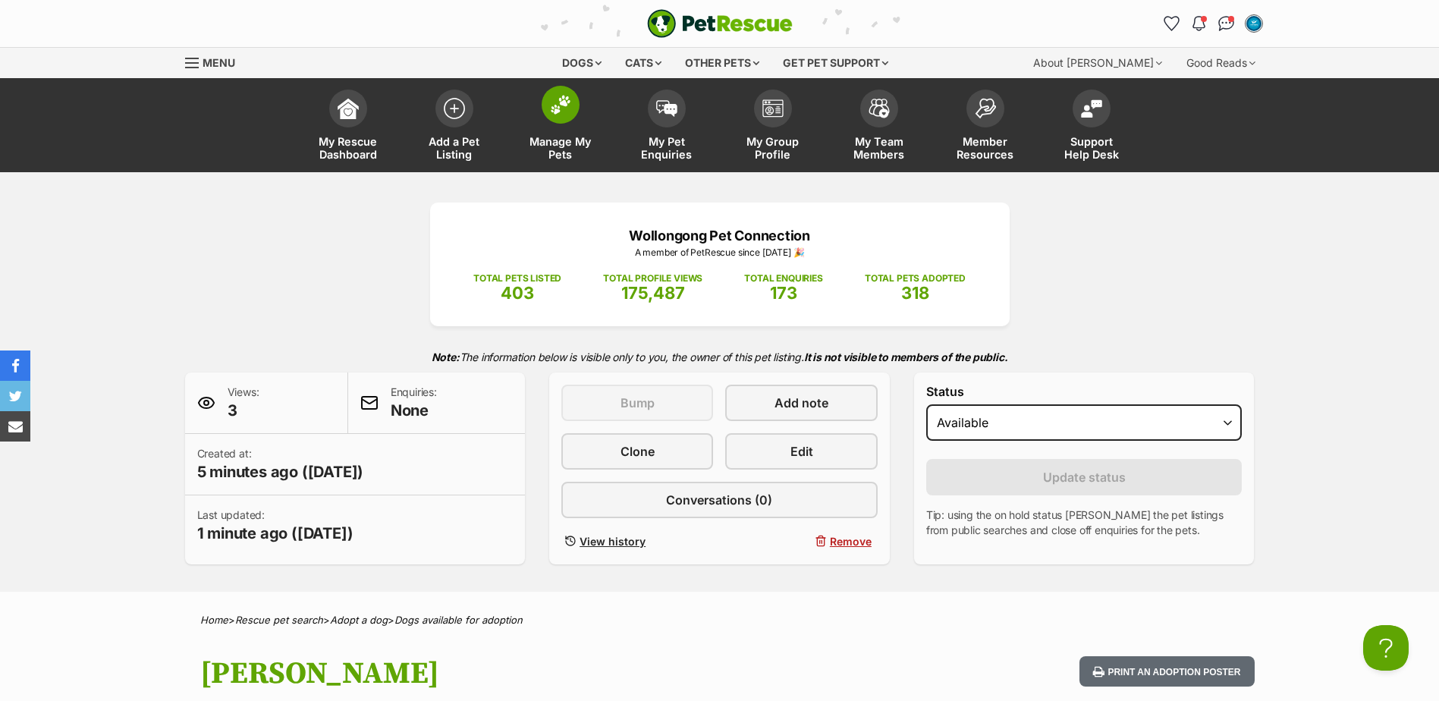
click at [558, 130] on link "Manage My Pets" at bounding box center [560, 127] width 106 height 90
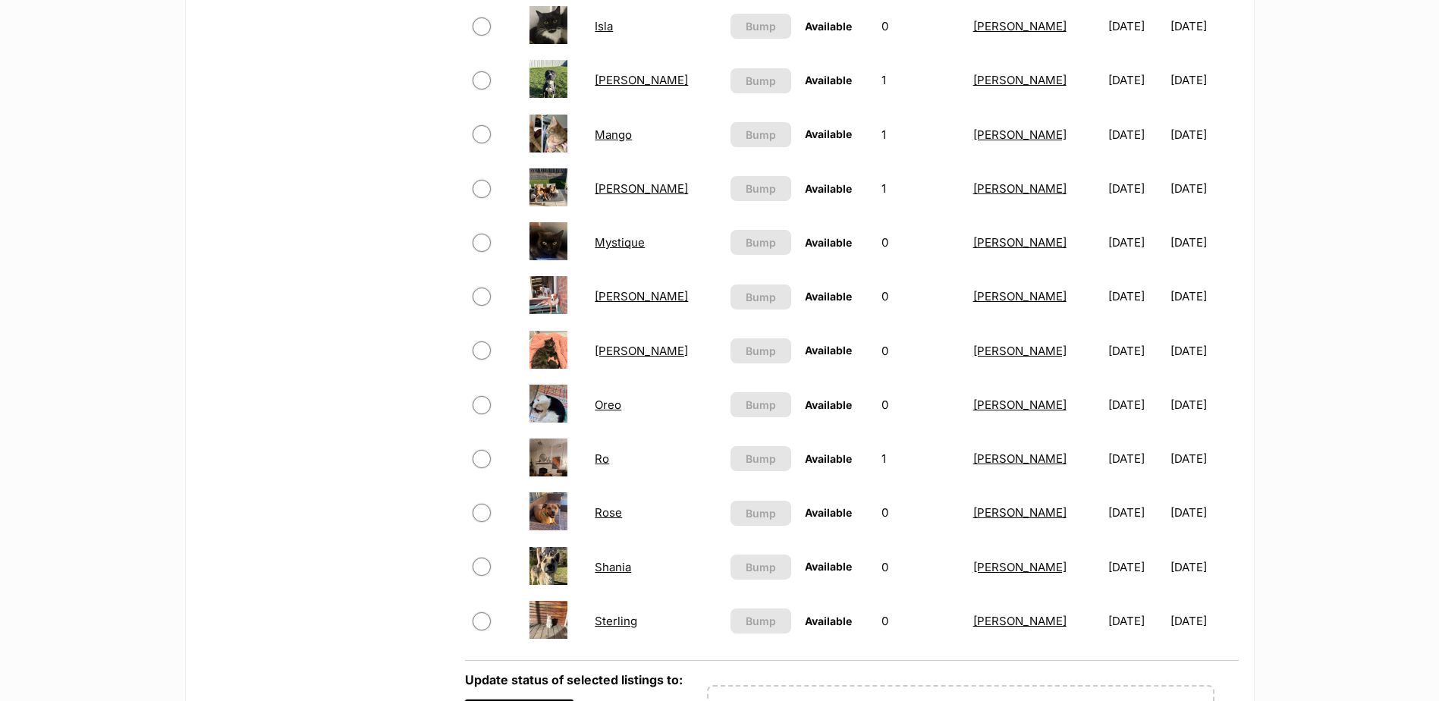
scroll to position [1062, 0]
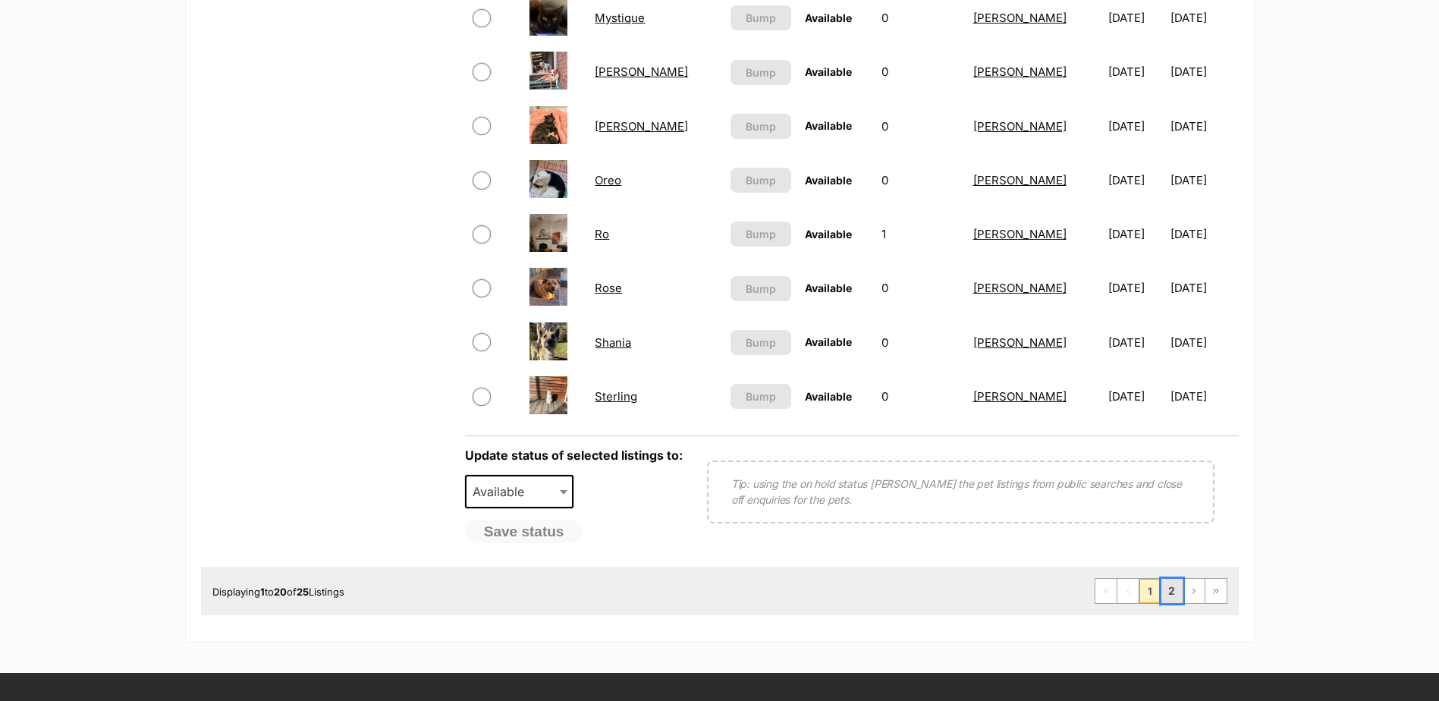
click at [1171, 591] on link "2" at bounding box center [1171, 591] width 21 height 24
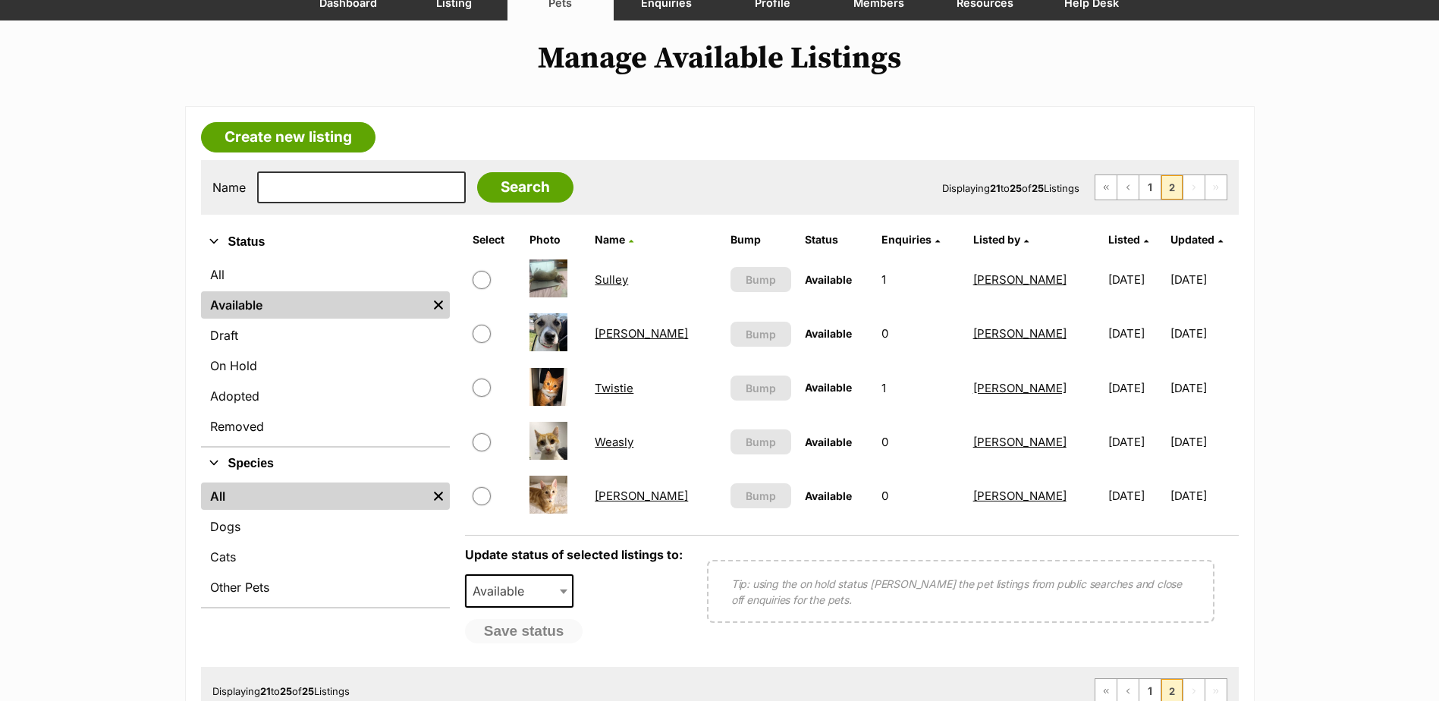
scroll to position [228, 0]
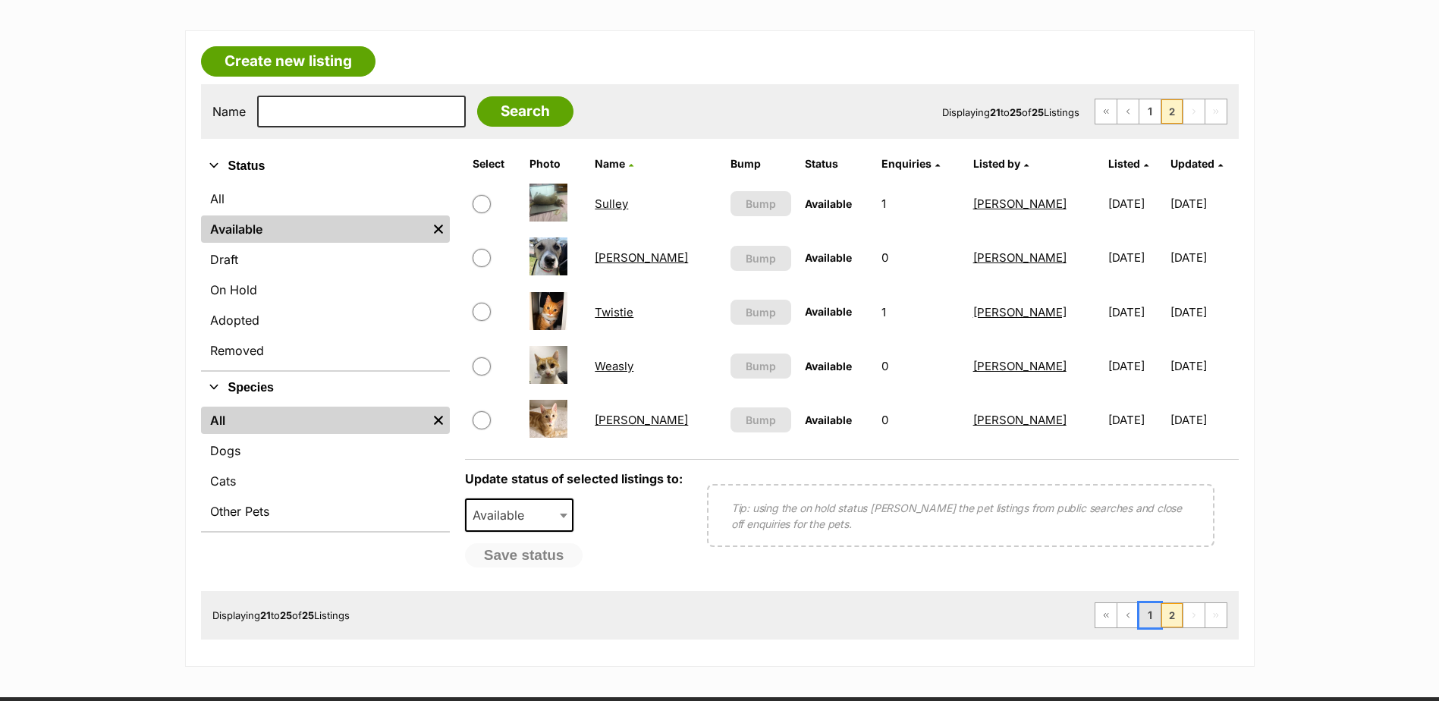
click at [1144, 620] on link "1" at bounding box center [1149, 615] width 21 height 24
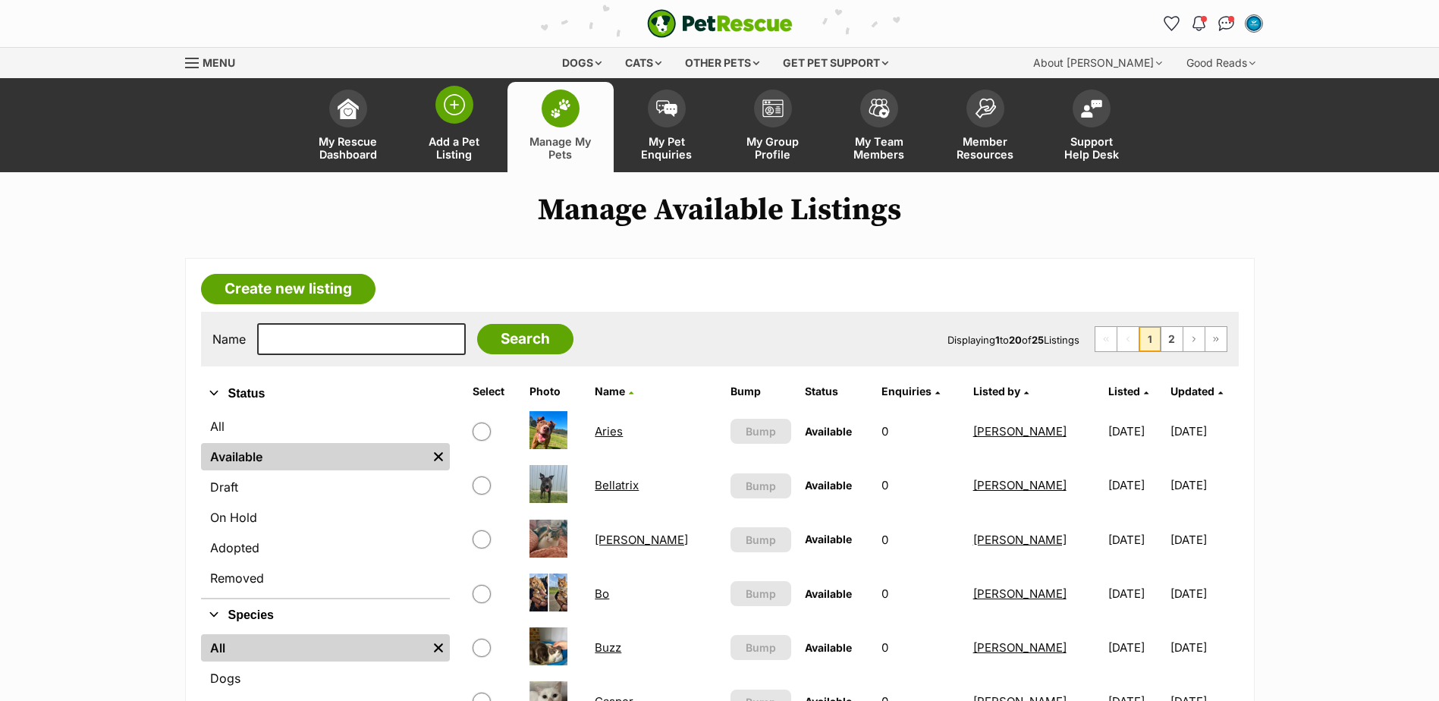
click at [462, 115] on img at bounding box center [454, 104] width 21 height 21
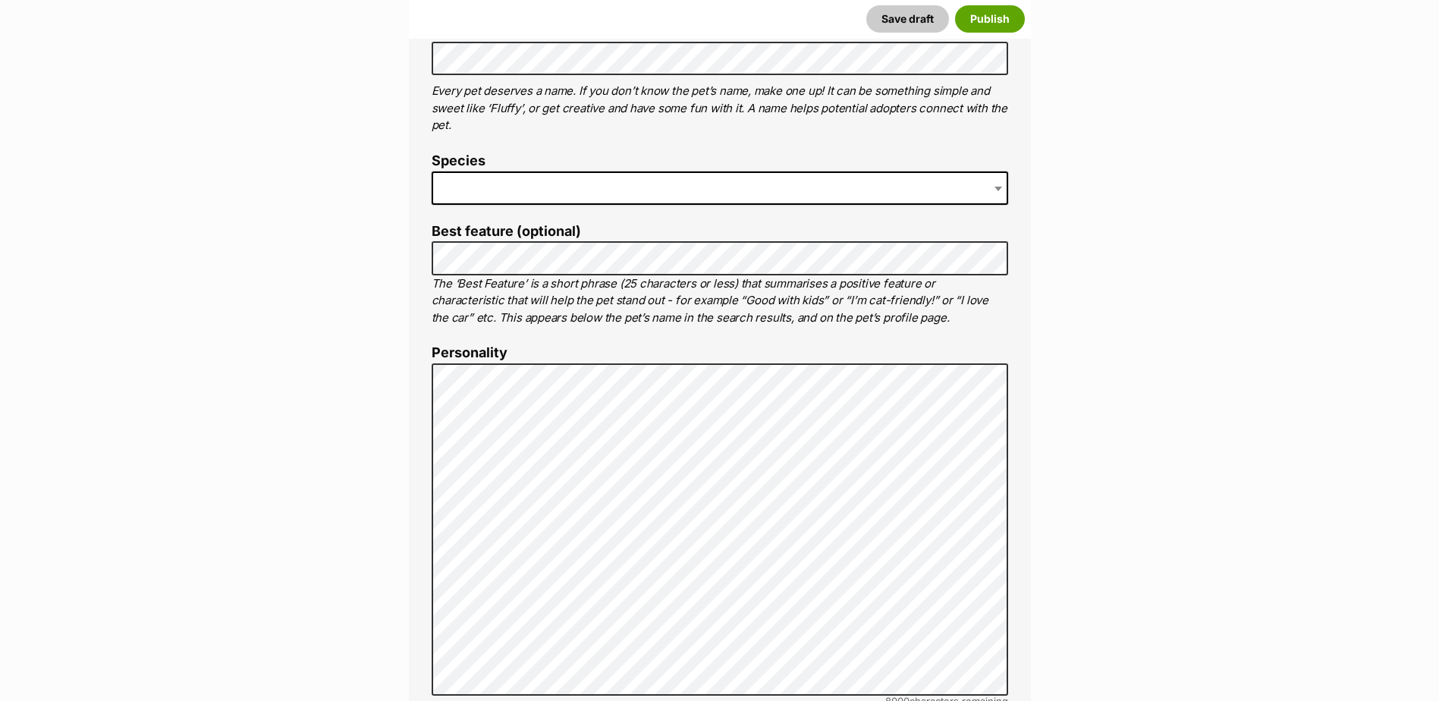
scroll to position [683, 0]
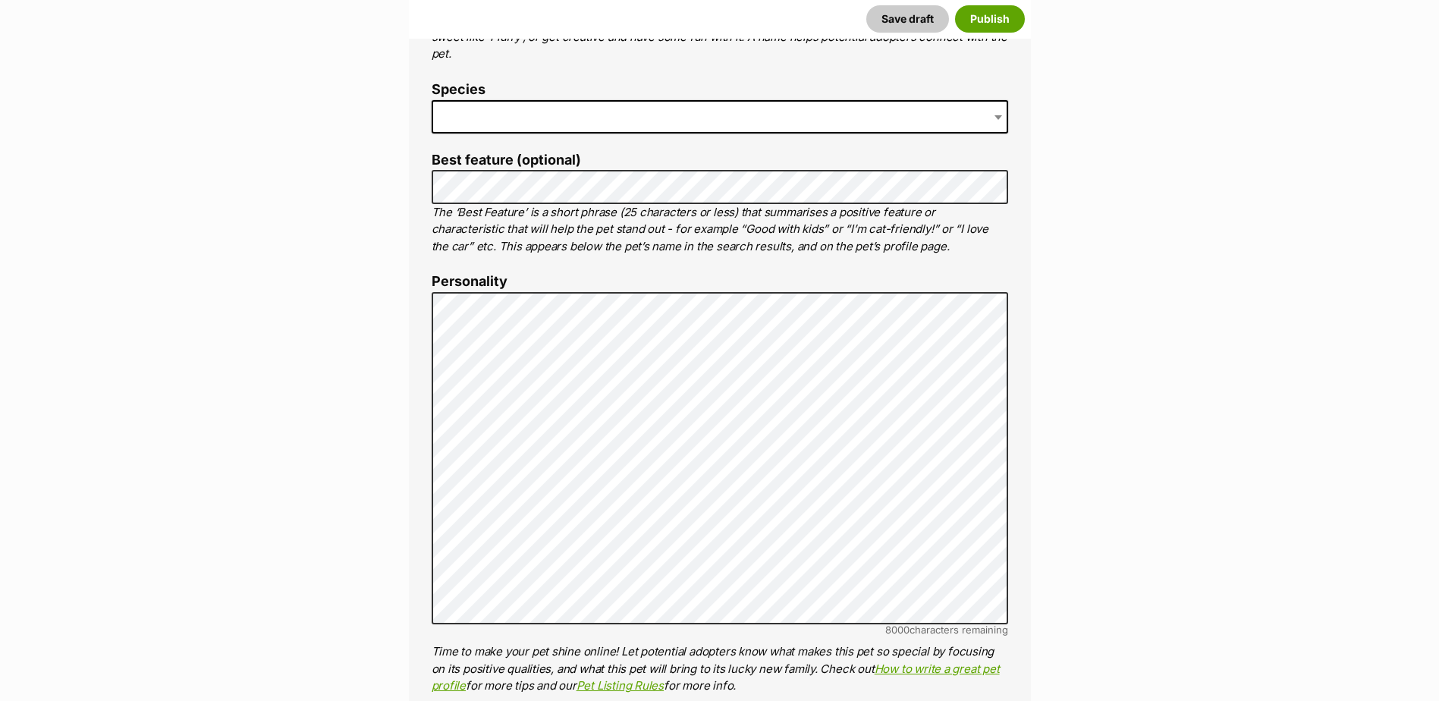
click at [496, 117] on span at bounding box center [720, 116] width 576 height 33
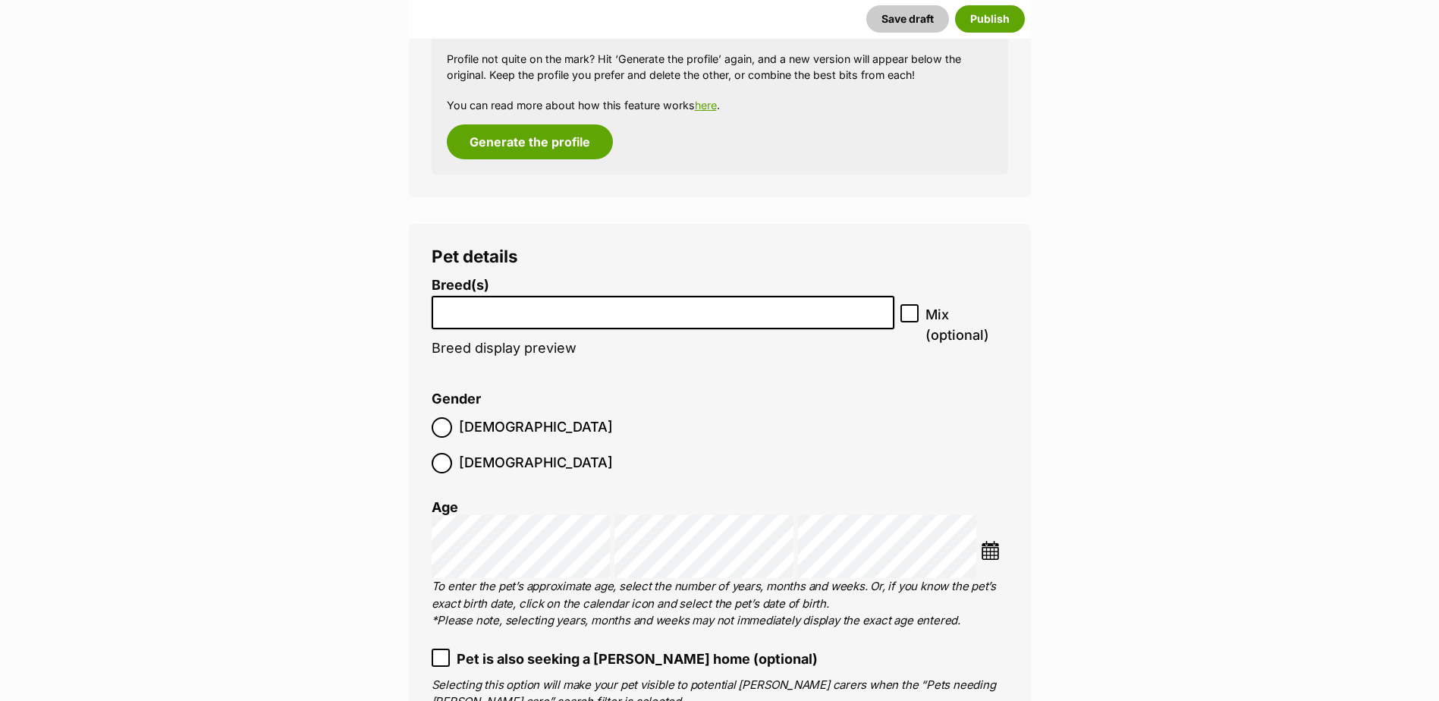
scroll to position [1669, 0]
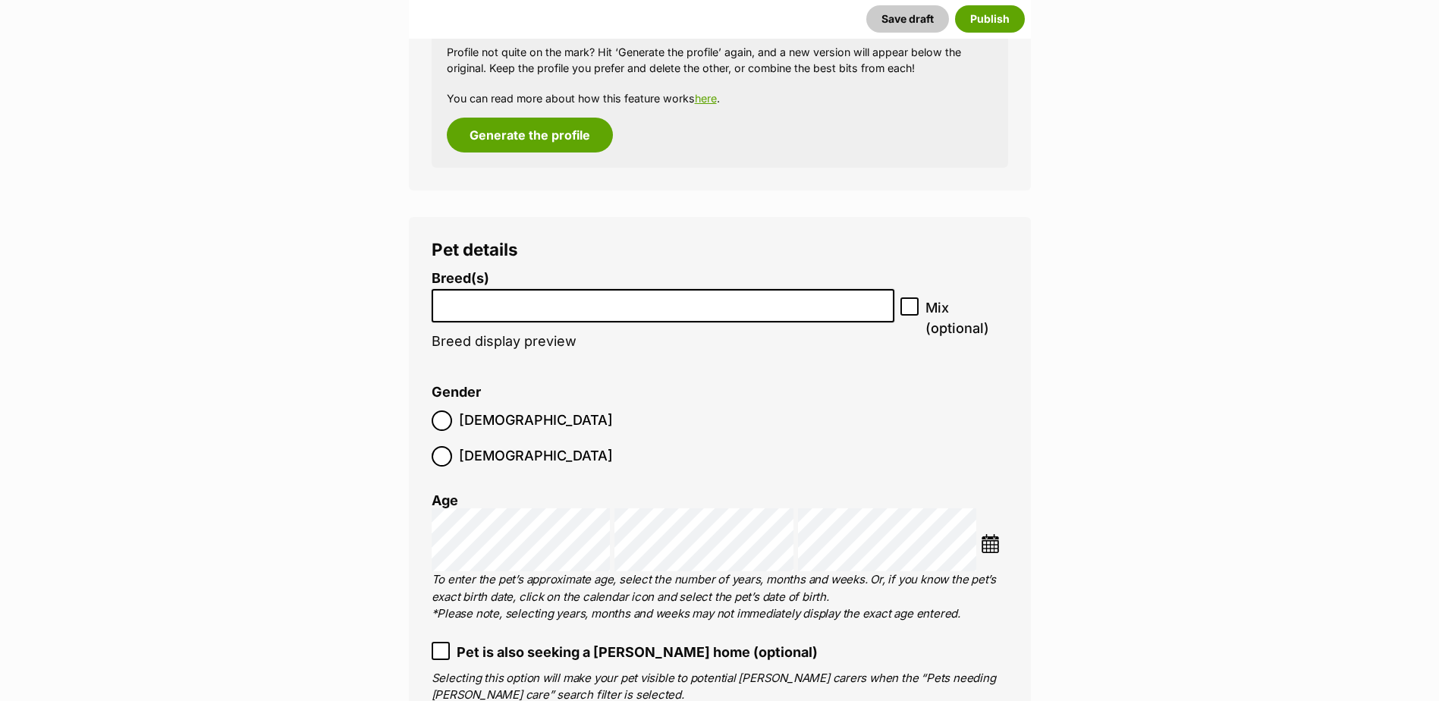
click at [532, 307] on input "search" at bounding box center [663, 302] width 453 height 16
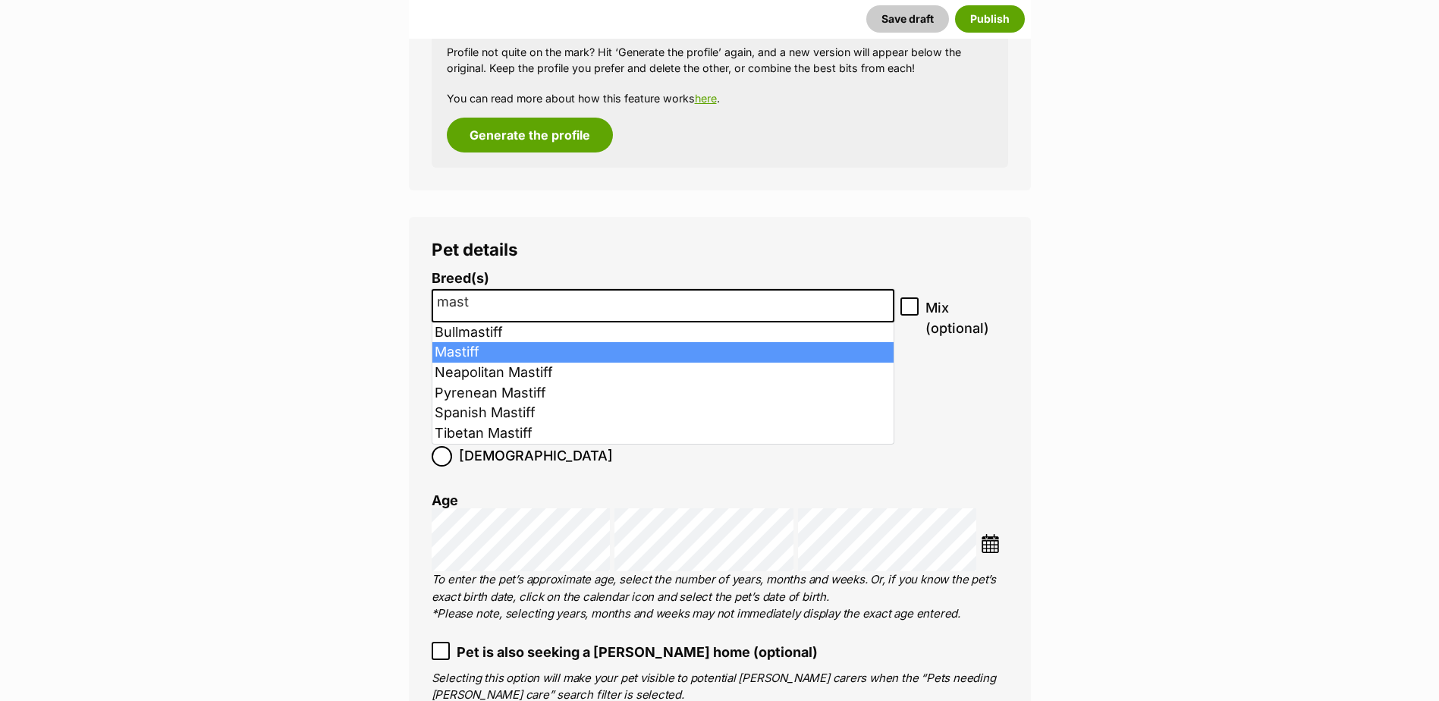
type input "mast"
select select "141"
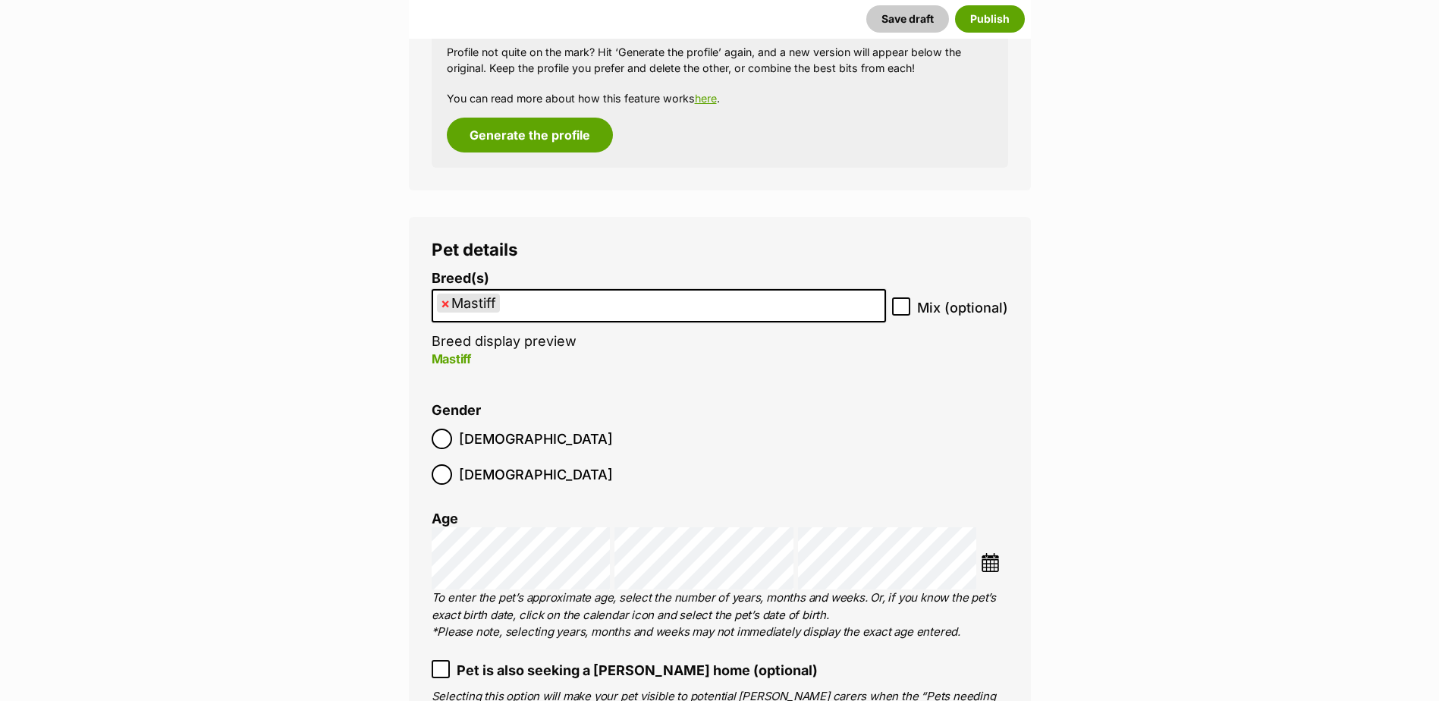
click at [900, 306] on icon at bounding box center [901, 306] width 11 height 11
click at [900, 306] on input "Mix (optional)" at bounding box center [901, 306] width 18 height 18
checkbox input "true"
click at [456, 429] on label "[DEMOGRAPHIC_DATA]" at bounding box center [522, 439] width 181 height 20
click at [454, 429] on label "[DEMOGRAPHIC_DATA]" at bounding box center [522, 439] width 181 height 20
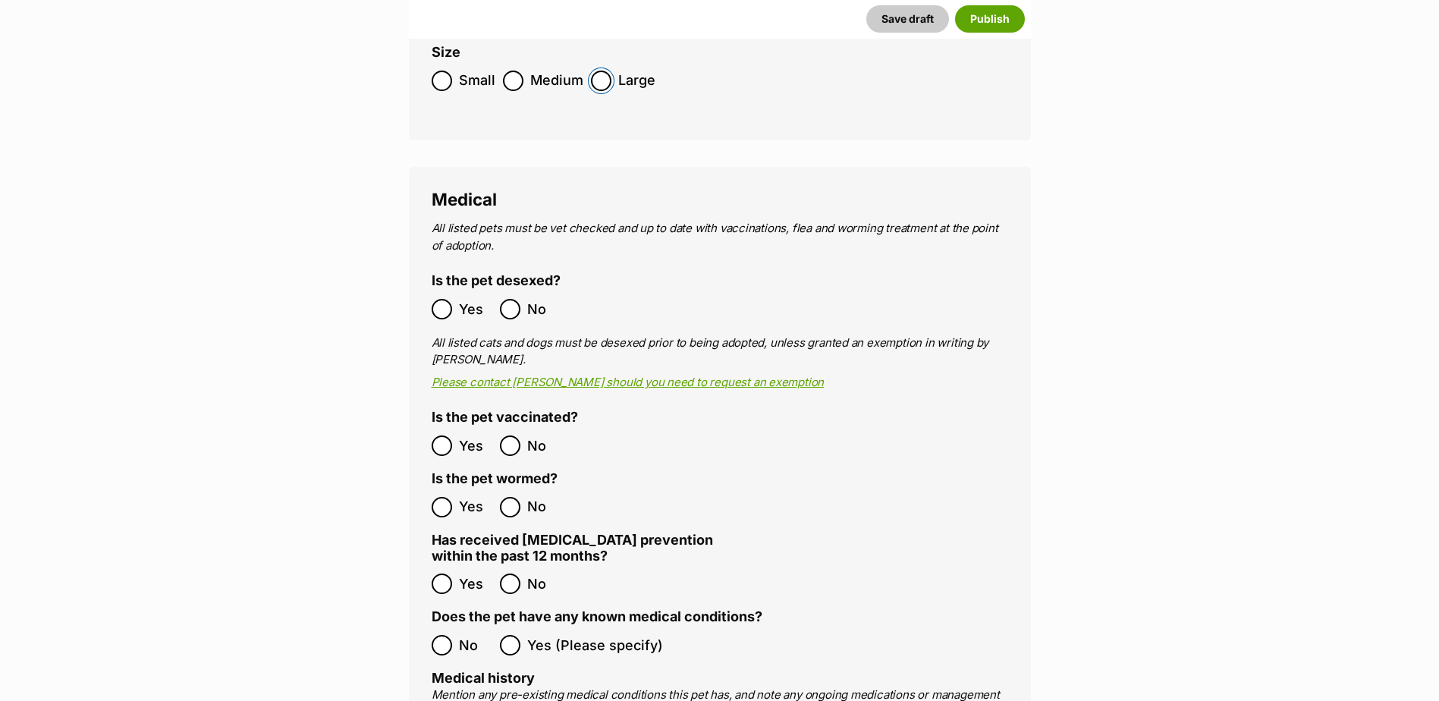
scroll to position [2427, 0]
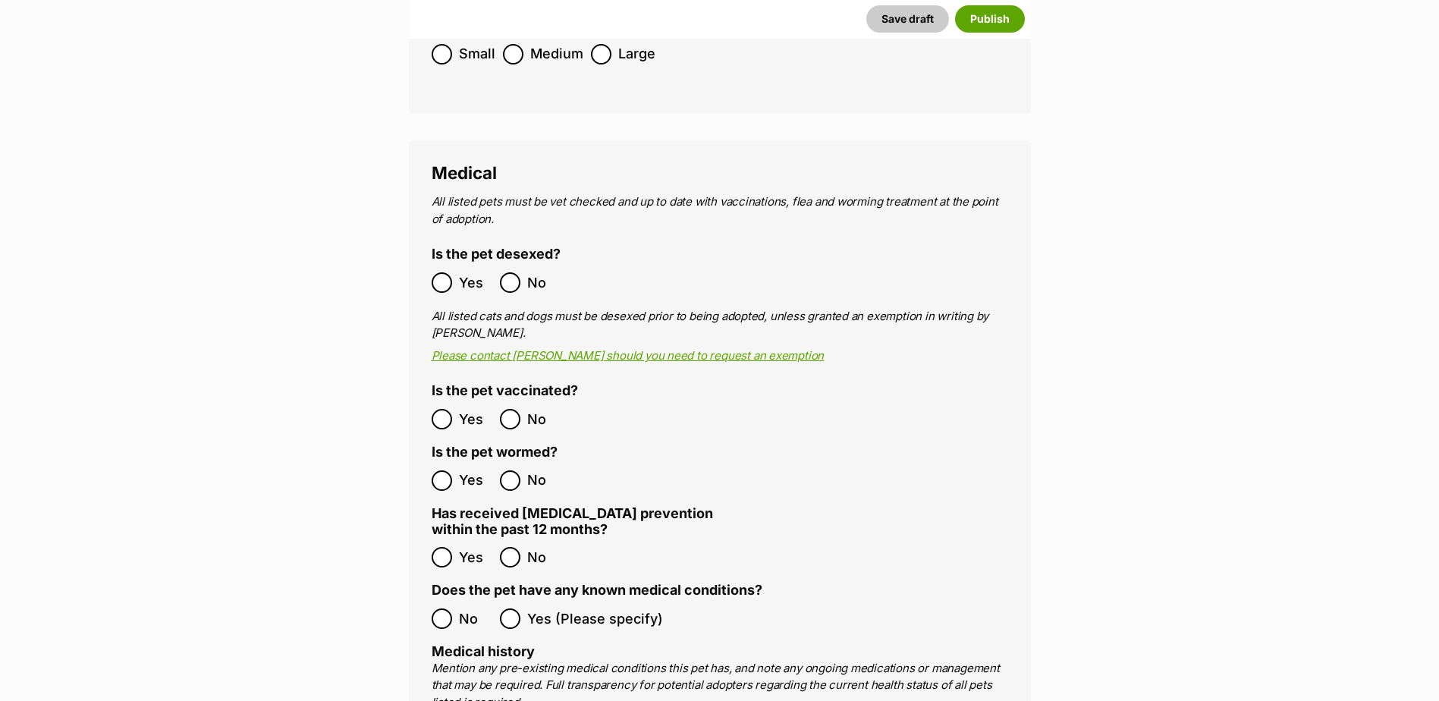
click at [454, 272] on label "Yes" at bounding box center [462, 282] width 61 height 20
click at [454, 470] on label "Yes" at bounding box center [462, 480] width 61 height 20
click at [460, 547] on span "Yes" at bounding box center [475, 557] width 33 height 20
click at [461, 608] on span "No" at bounding box center [475, 618] width 33 height 20
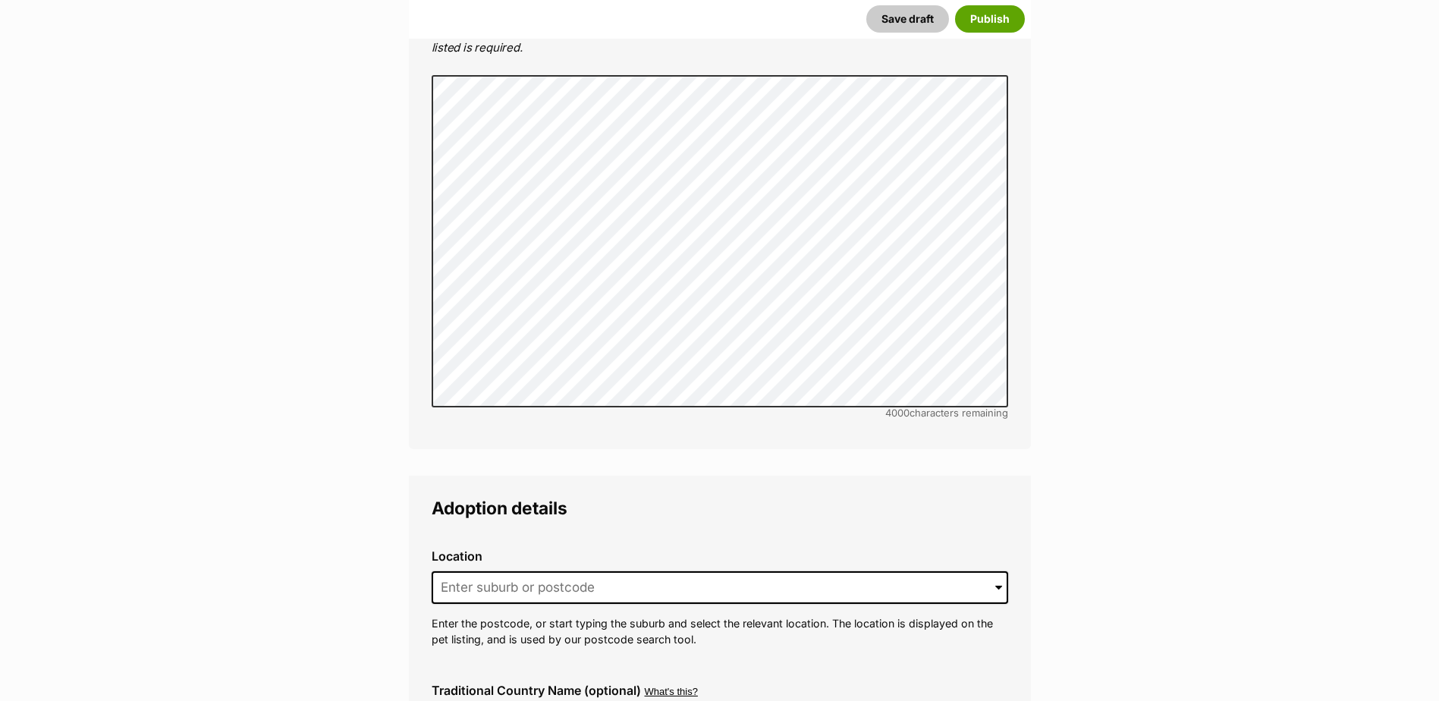
scroll to position [3186, 0]
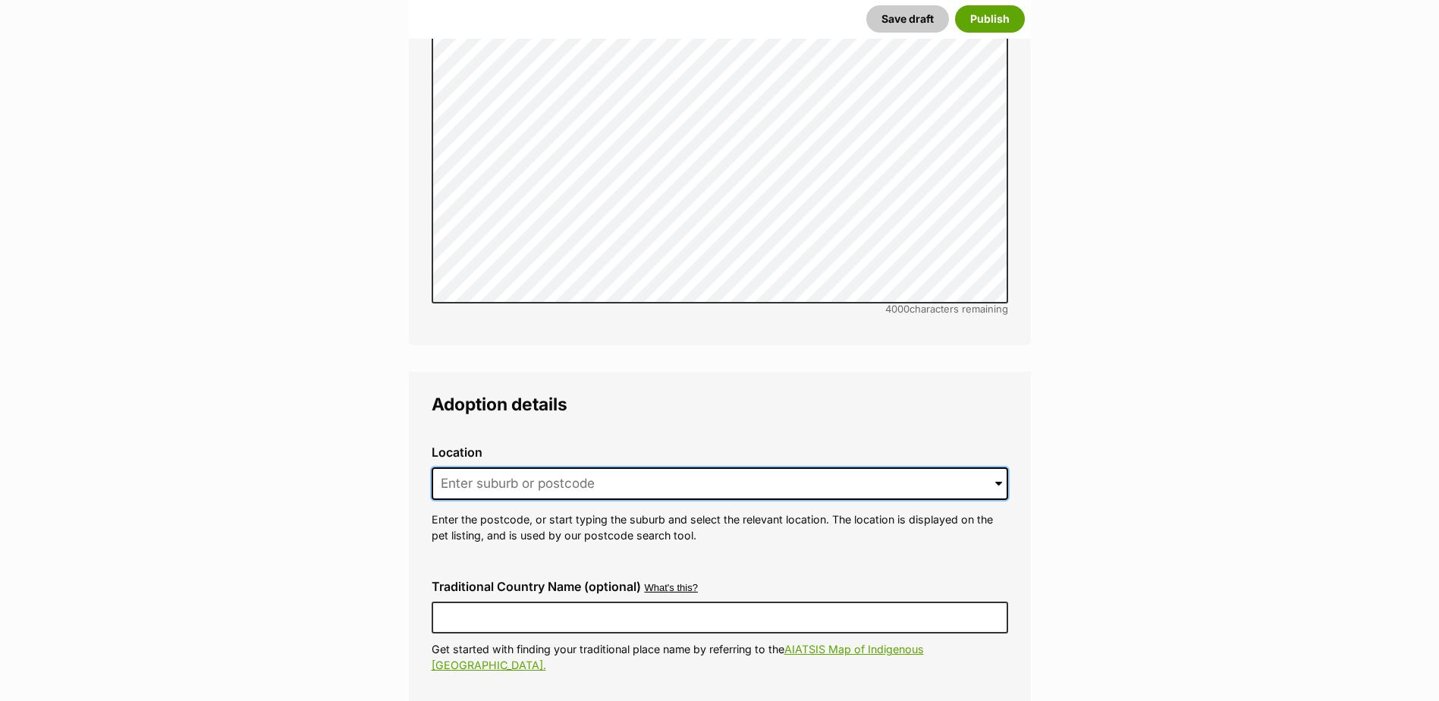
click at [512, 467] on input at bounding box center [720, 483] width 576 height 33
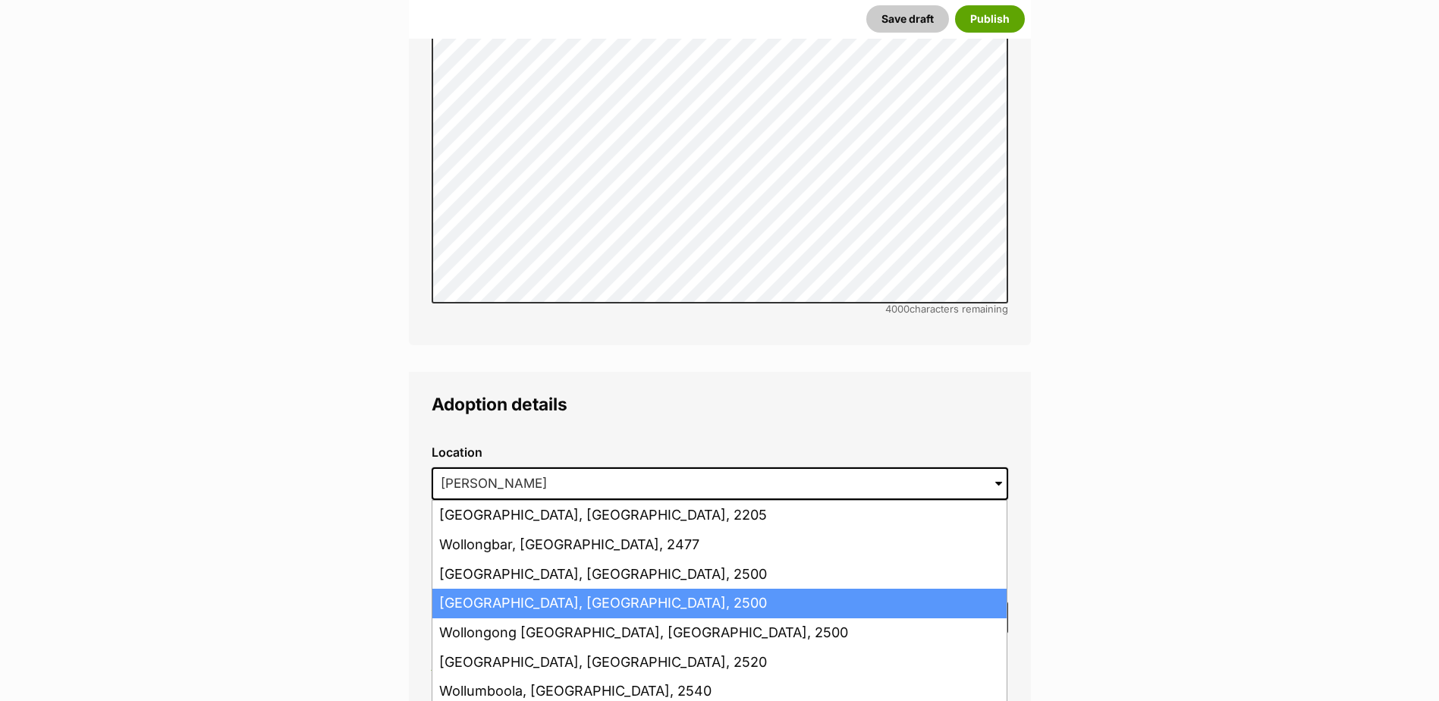
click at [585, 589] on li "Wollongong, New South Wales, 2500" at bounding box center [719, 604] width 574 height 30
type input "Wollongong, New South Wales, 2500"
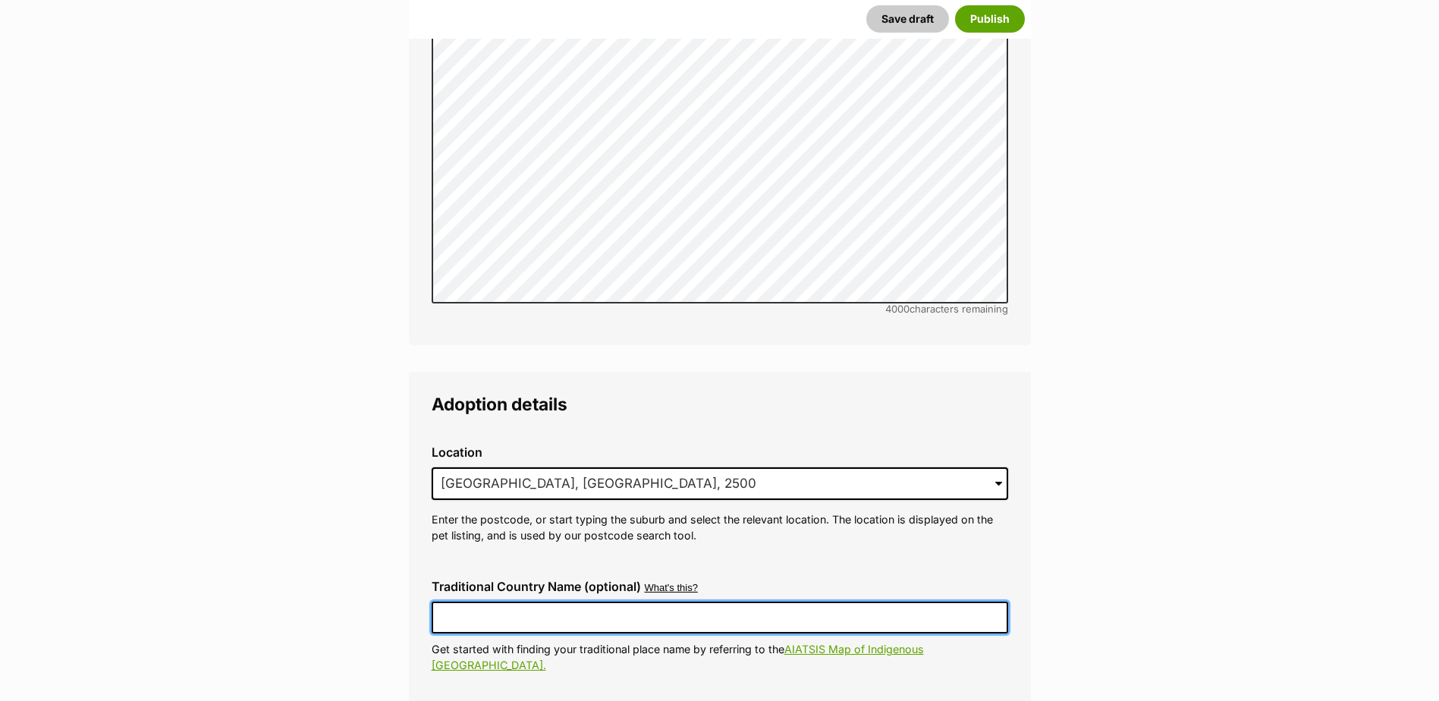
click at [538, 602] on input "Traditional Country Name (optional)" at bounding box center [720, 618] width 576 height 32
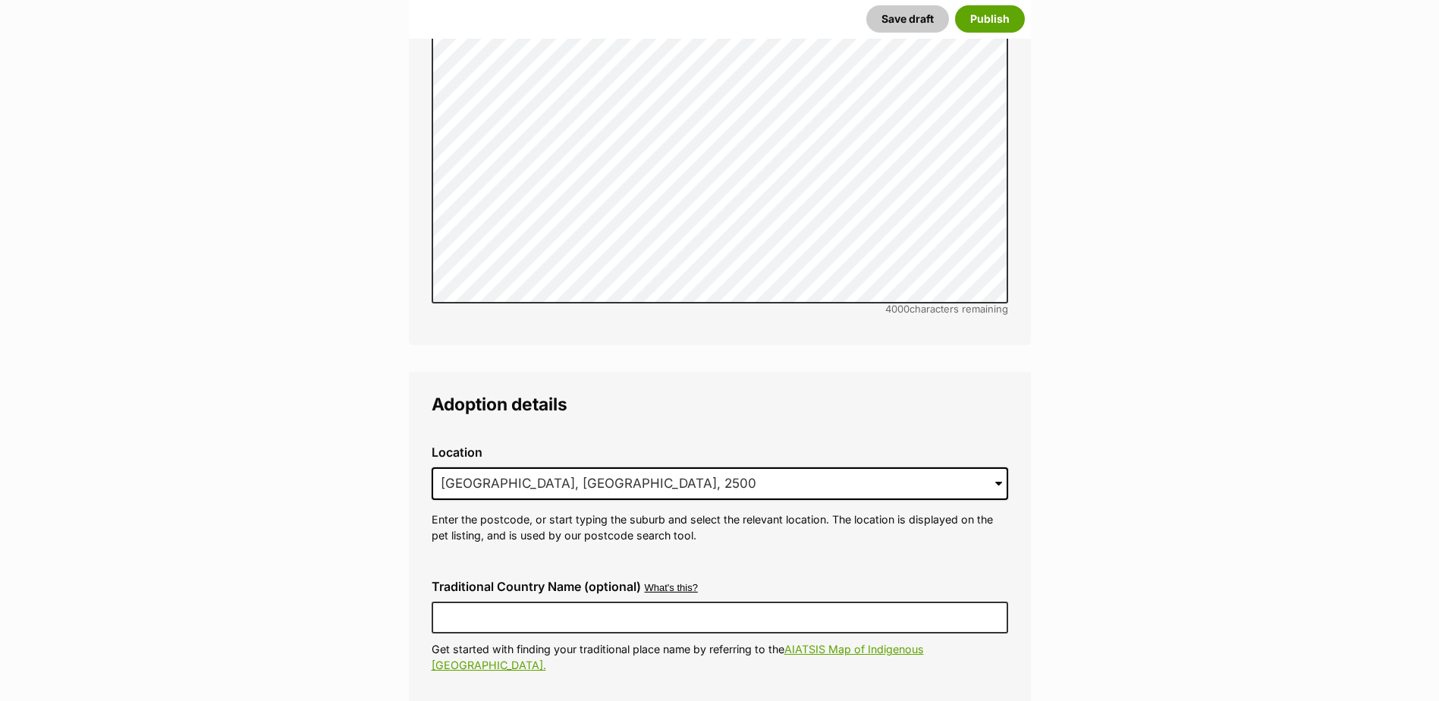
click at [448, 627] on div "Traditional Country Name (optional) What's this? We recognise that Australia al…" at bounding box center [719, 626] width 601 height 118
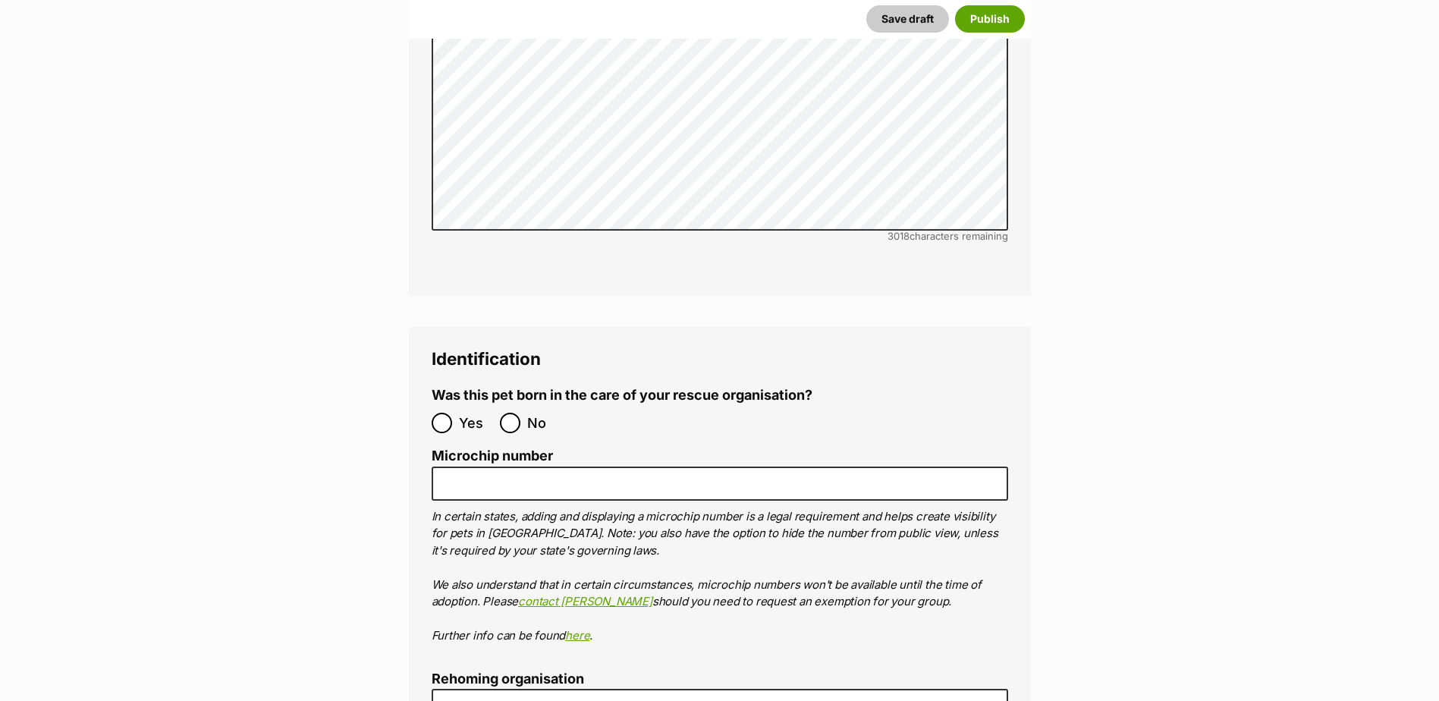
scroll to position [4631, 0]
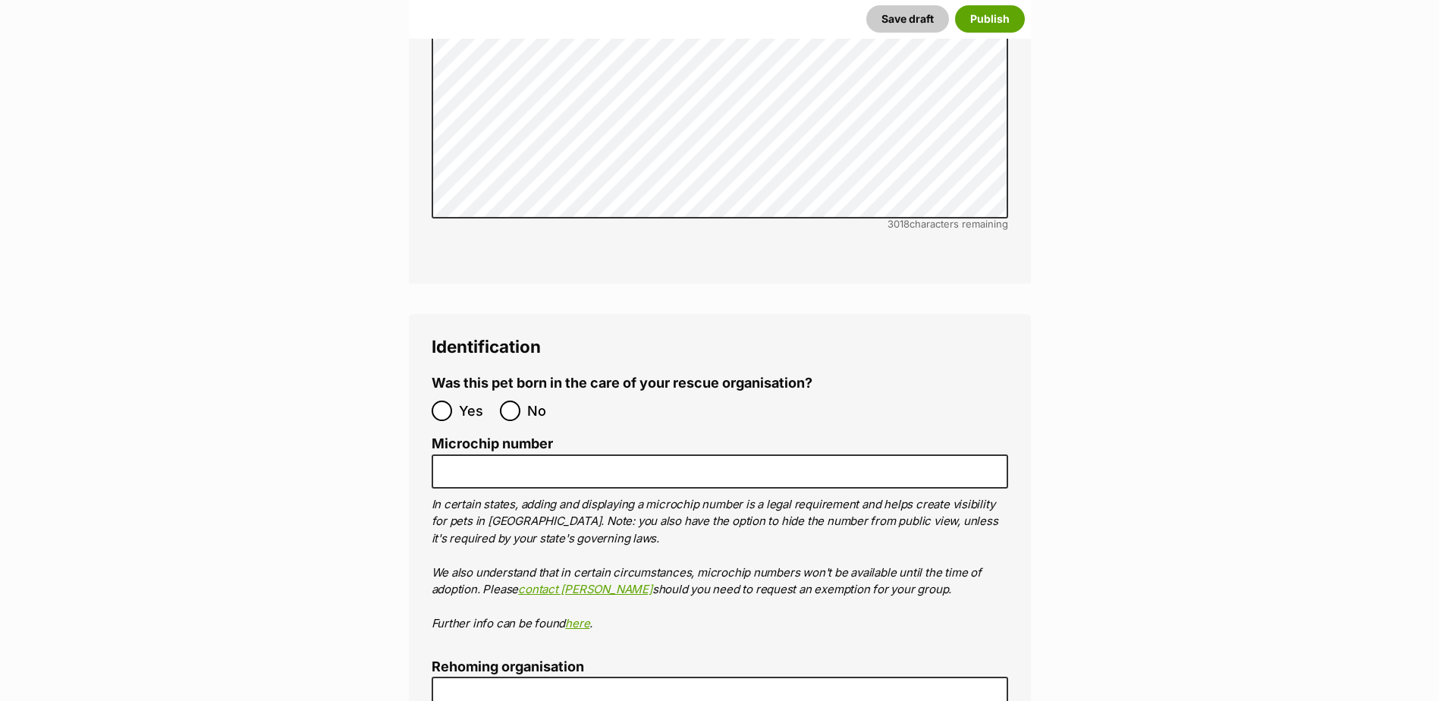
click at [454, 401] on label "Yes" at bounding box center [462, 411] width 61 height 20
click at [452, 401] on input "Yes" at bounding box center [442, 411] width 20 height 20
radio input "true"
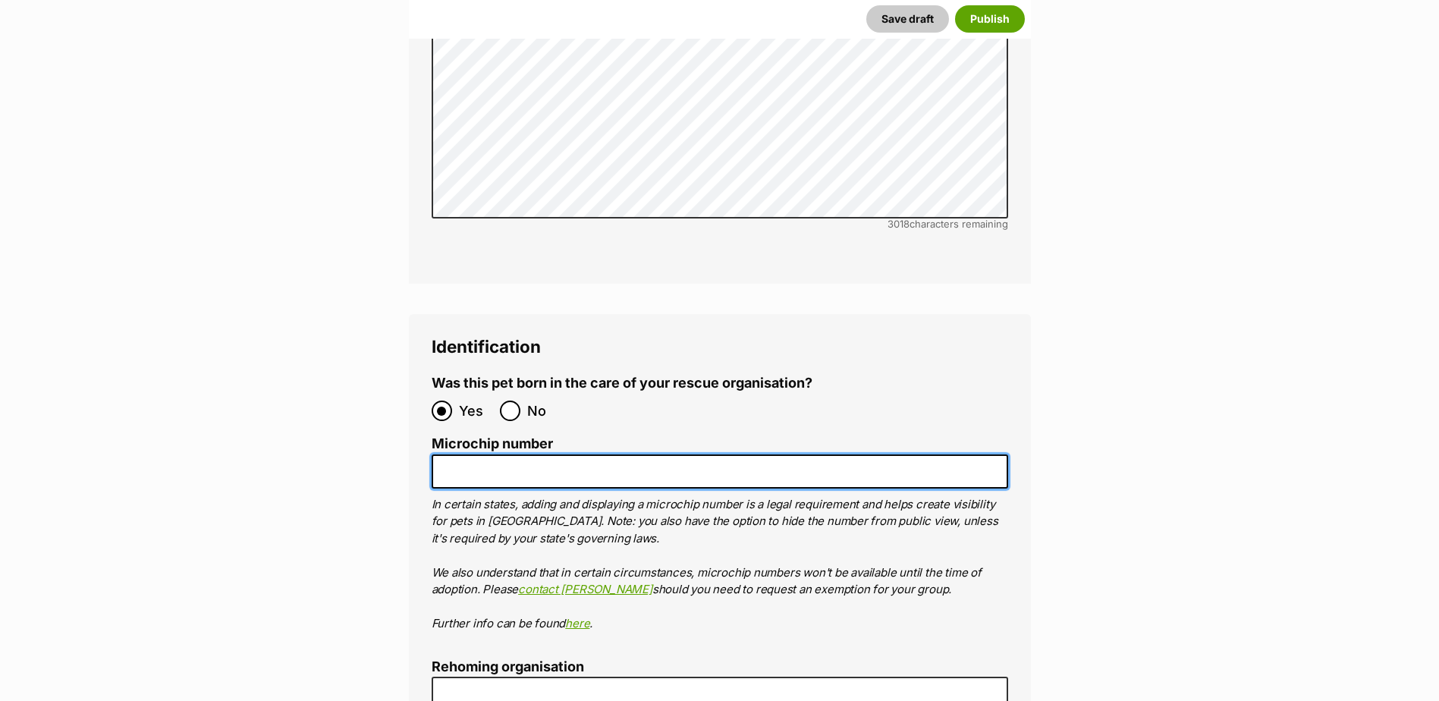
drag, startPoint x: 553, startPoint y: 415, endPoint x: 549, endPoint y: 422, distance: 7.8
click at [553, 454] on input "Microchip number" at bounding box center [720, 471] width 576 height 34
paste input "953010007957457"
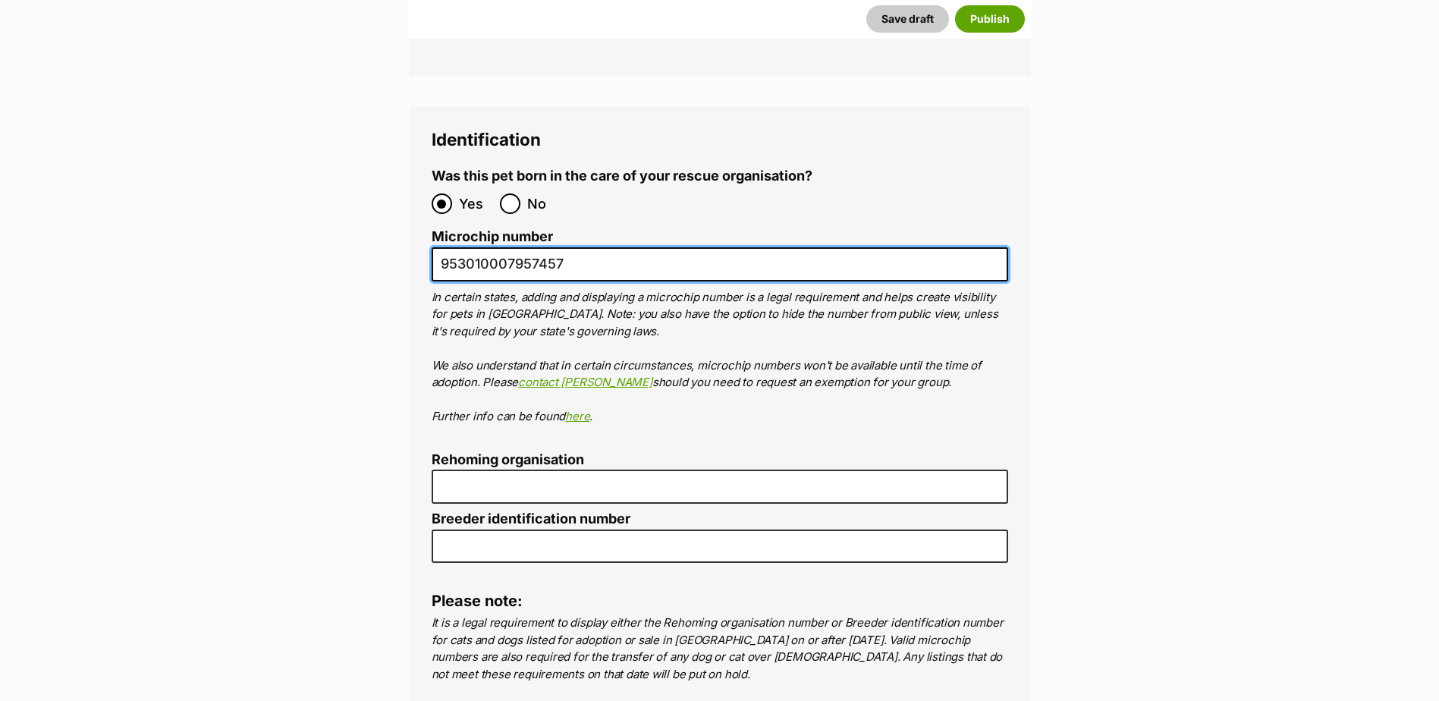
scroll to position [4858, 0]
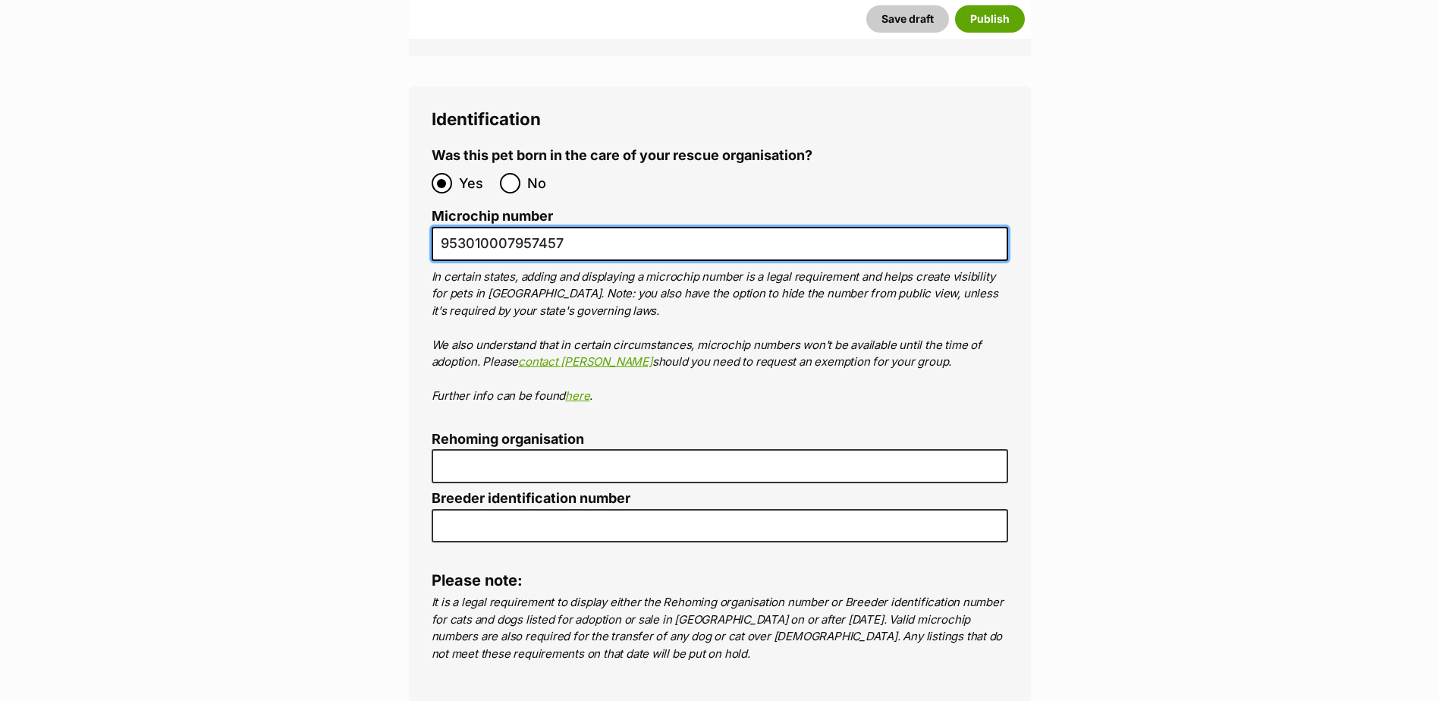
type input "953010007957457"
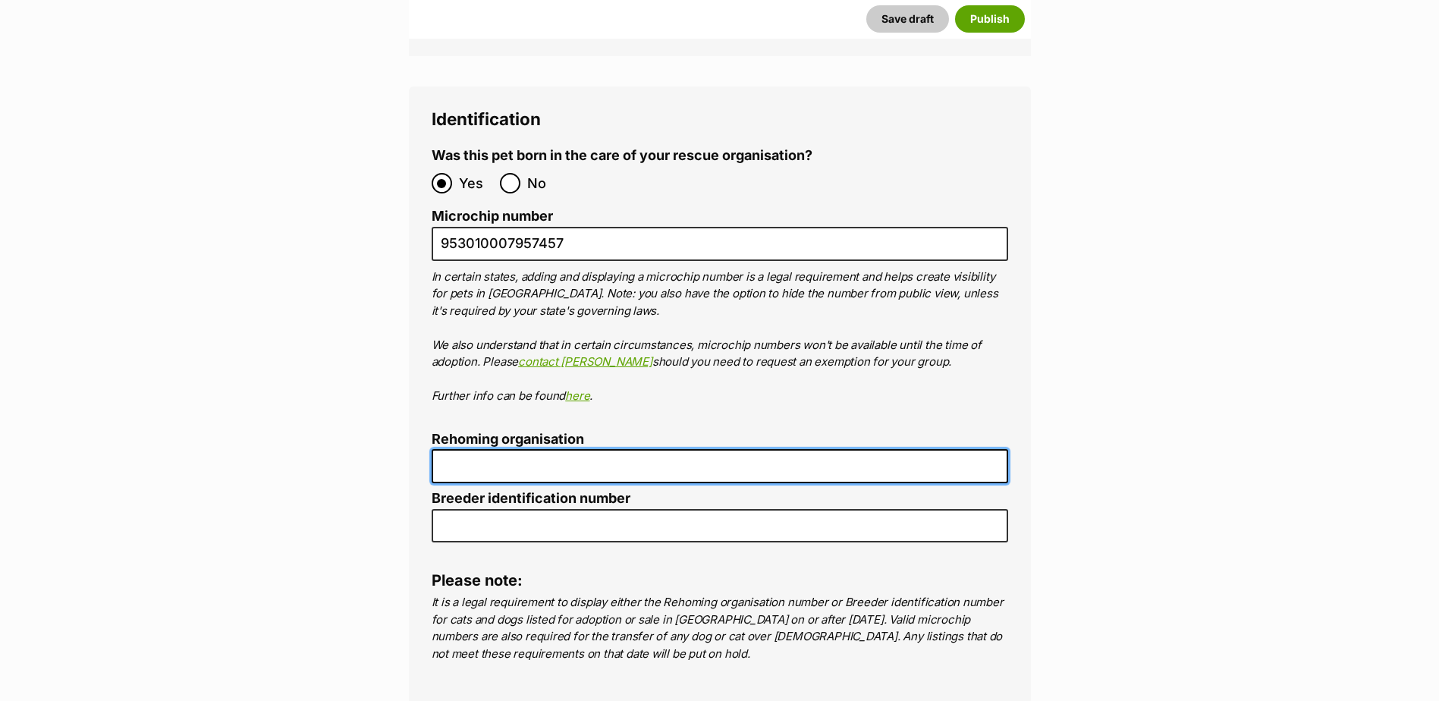
drag, startPoint x: 495, startPoint y: 409, endPoint x: 498, endPoint y: 420, distance: 11.6
click at [495, 449] on input "Rehoming organisation" at bounding box center [720, 466] width 576 height 34
type input "R2510002192"
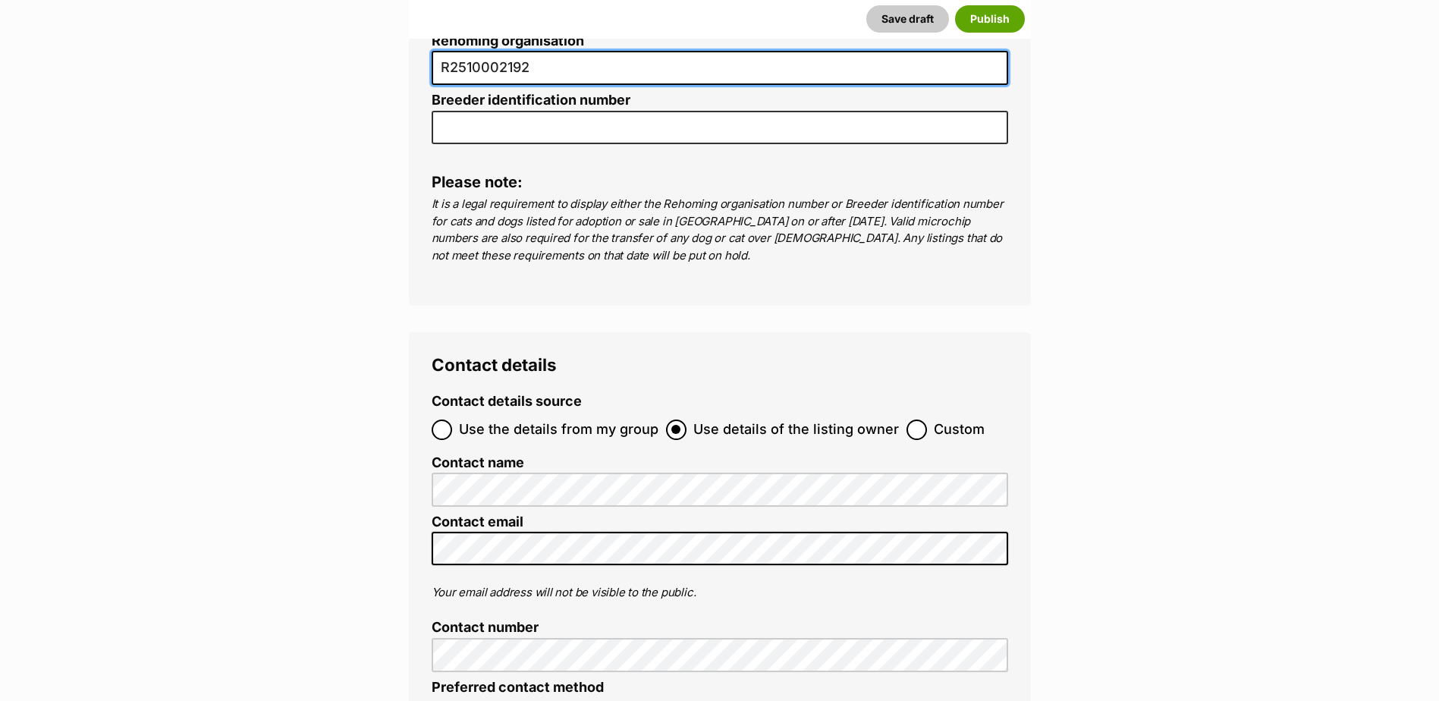
scroll to position [5410, 0]
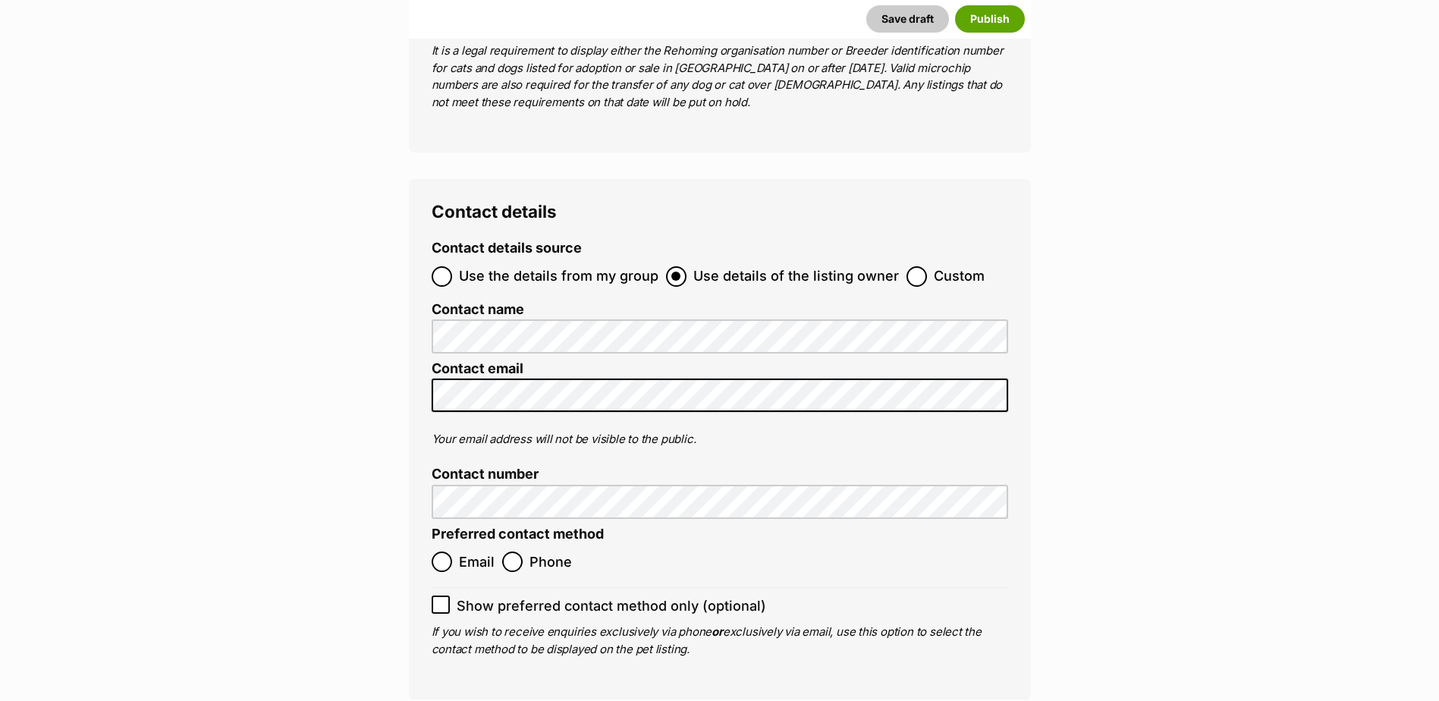
click at [426, 227] on div "Contact details Contact details source Use the details from my group Use detail…" at bounding box center [720, 439] width 622 height 520
click at [439, 266] on input "Use the details from my group" at bounding box center [442, 276] width 20 height 20
radio input "true"
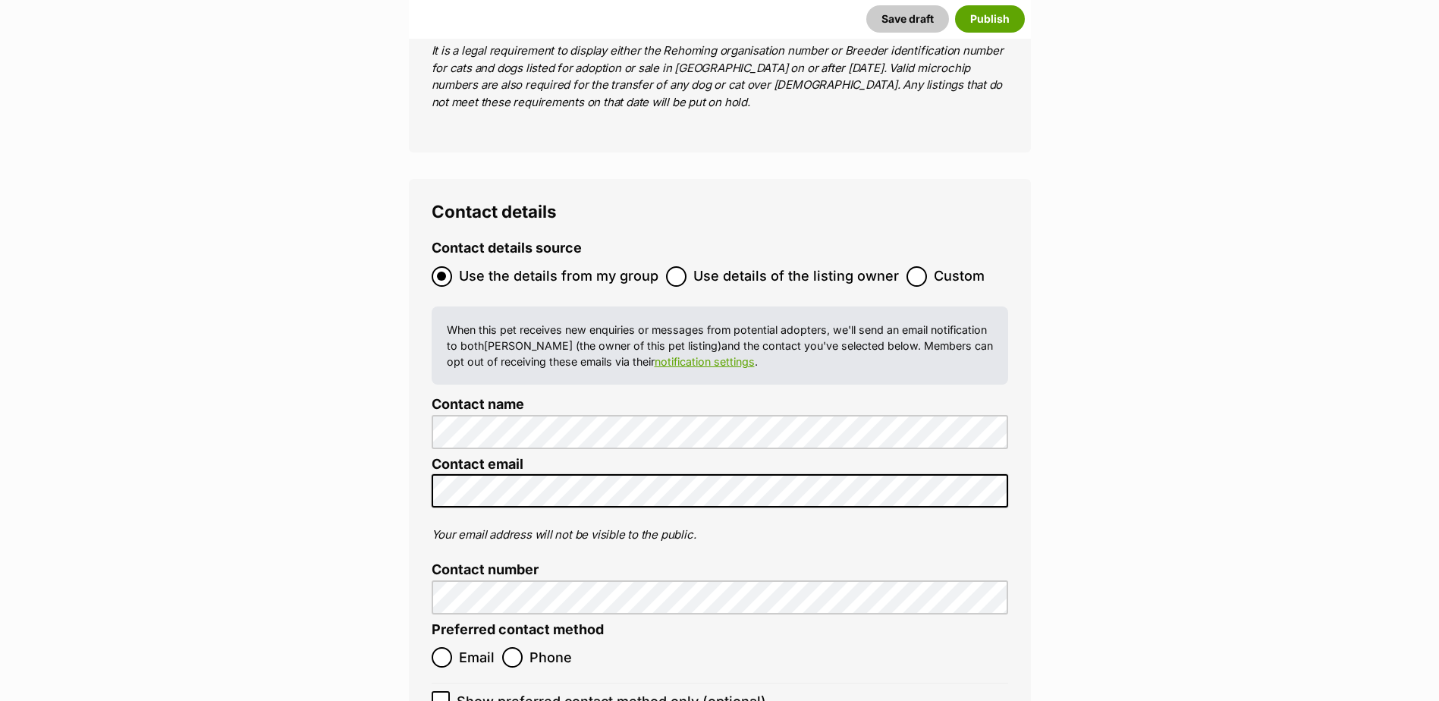
click at [456, 639] on ol "Email Phone" at bounding box center [576, 657] width 288 height 36
click at [450, 647] on input "Email" at bounding box center [442, 657] width 20 height 20
radio input "true"
click at [444, 683] on li "Show preferred contact method only (optional)" at bounding box center [720, 697] width 576 height 29
click at [478, 691] on span "Show preferred contact method only (optional)" at bounding box center [611, 701] width 309 height 20
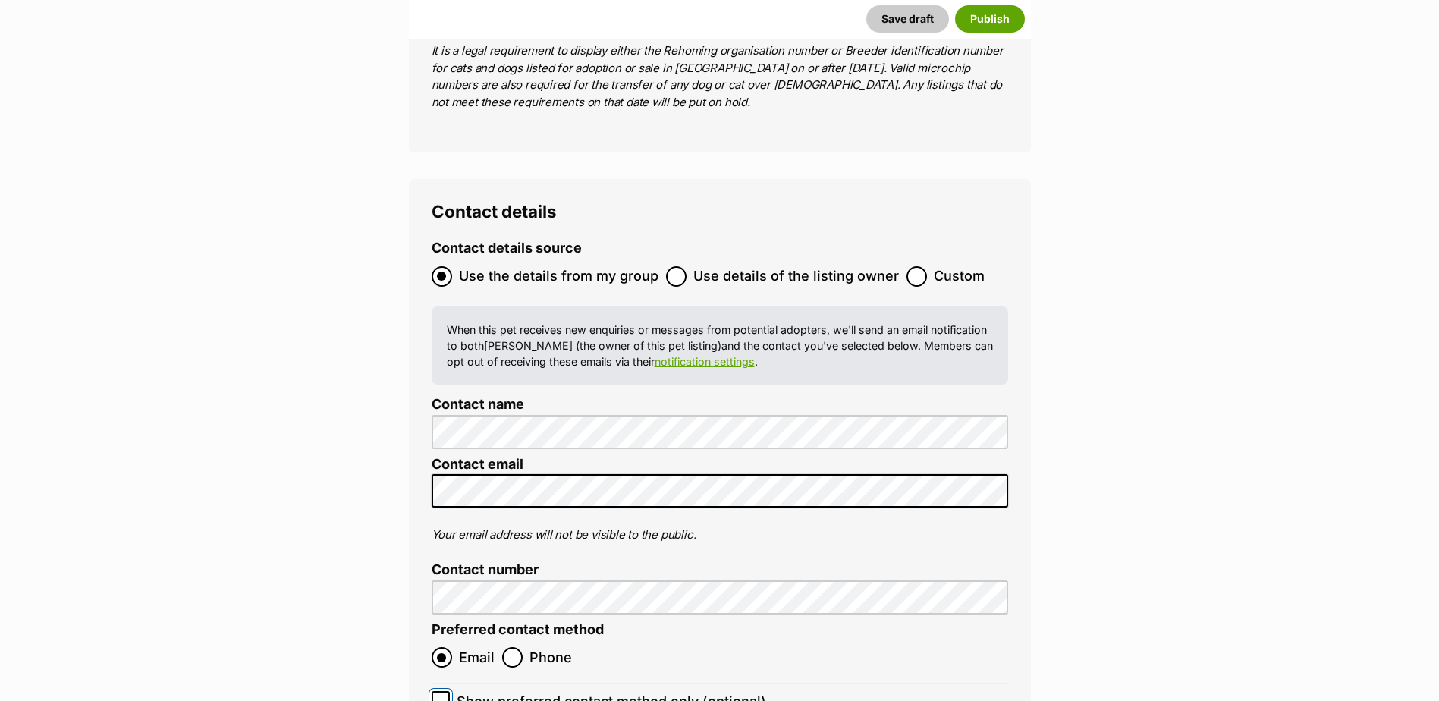
click at [450, 691] on input "Show preferred contact method only (optional)" at bounding box center [441, 700] width 18 height 18
checkbox input "true"
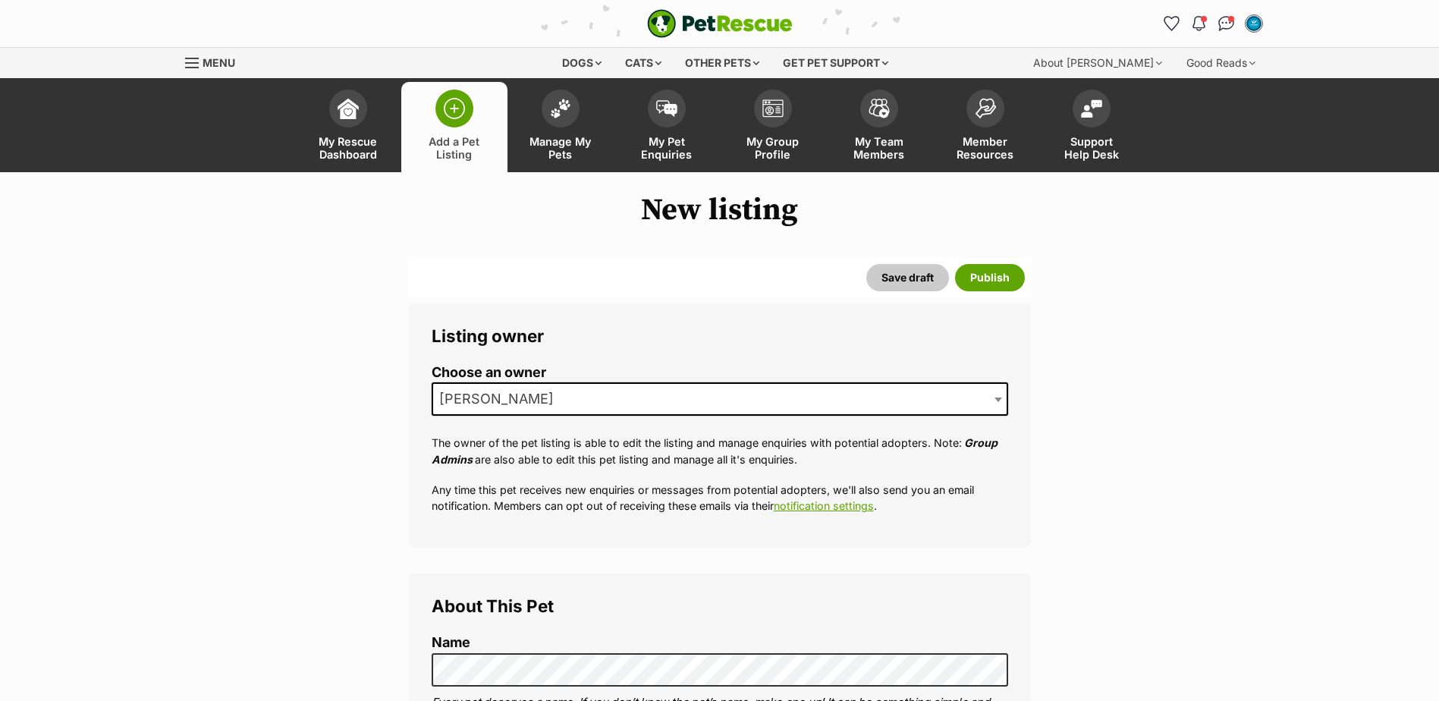
scroll to position [531, 0]
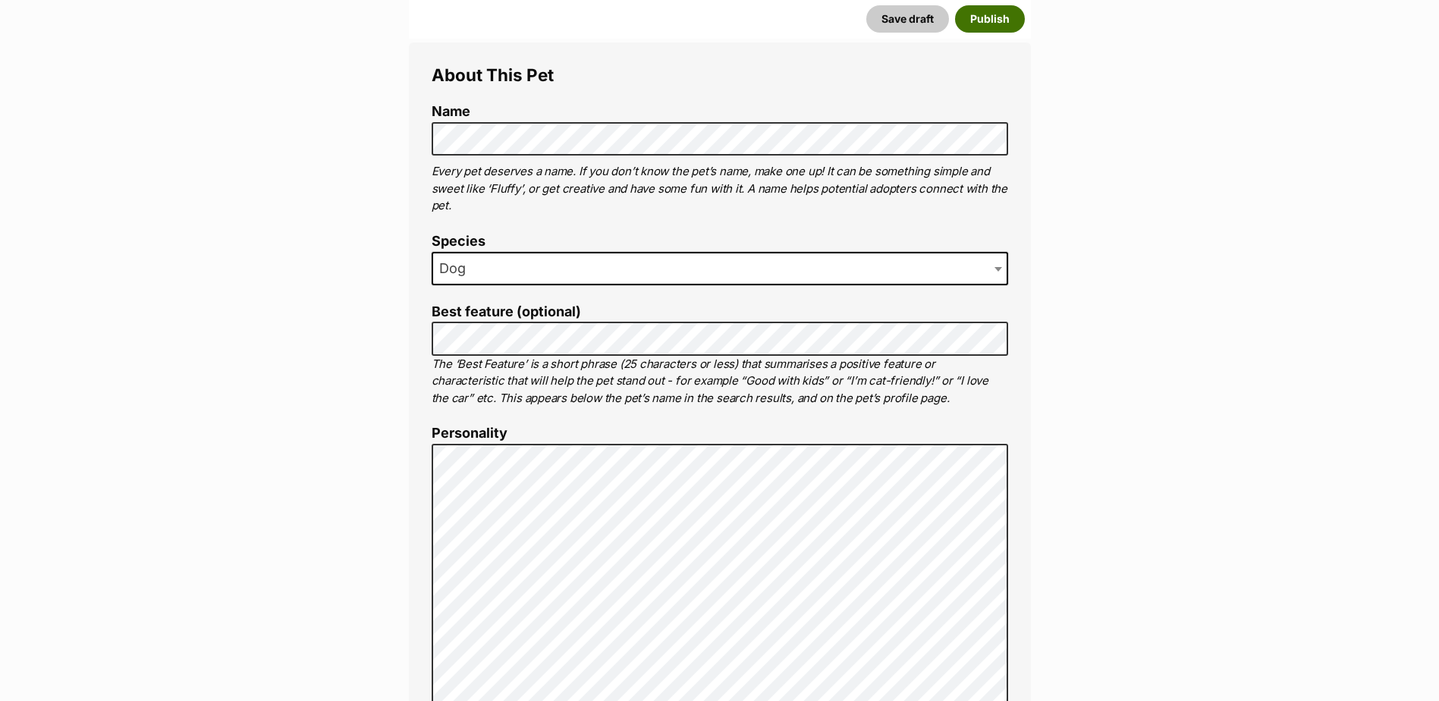
click at [1001, 17] on button "Publish" at bounding box center [990, 18] width 70 height 27
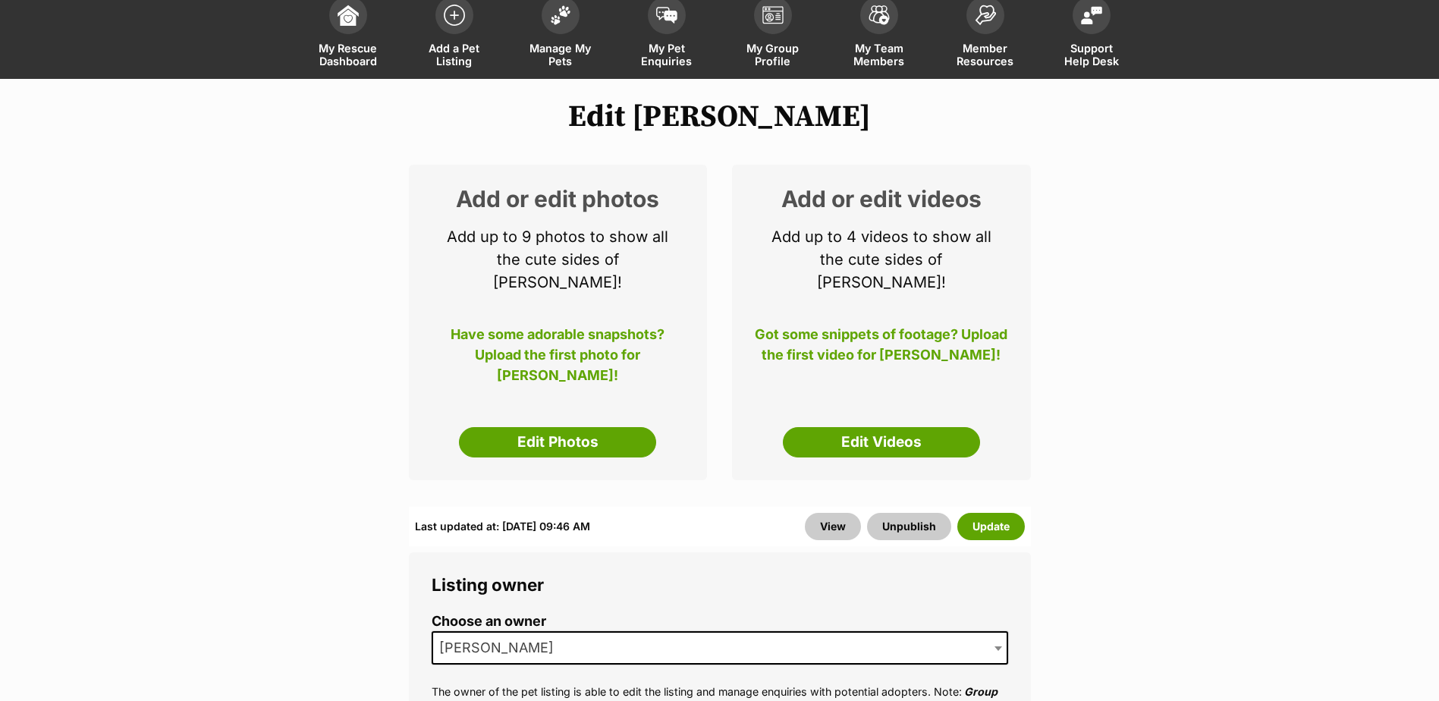
scroll to position [228, 0]
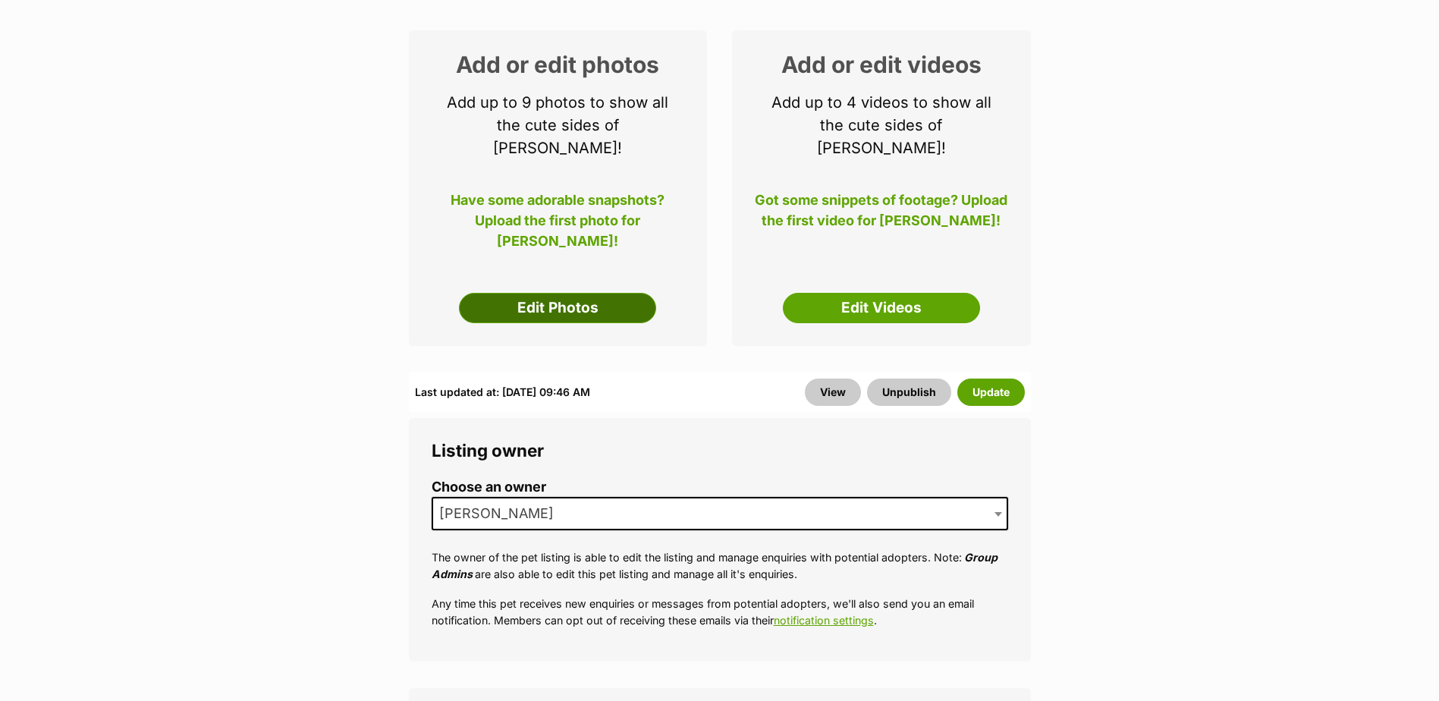
click at [531, 293] on link "Edit Photos" at bounding box center [557, 308] width 197 height 30
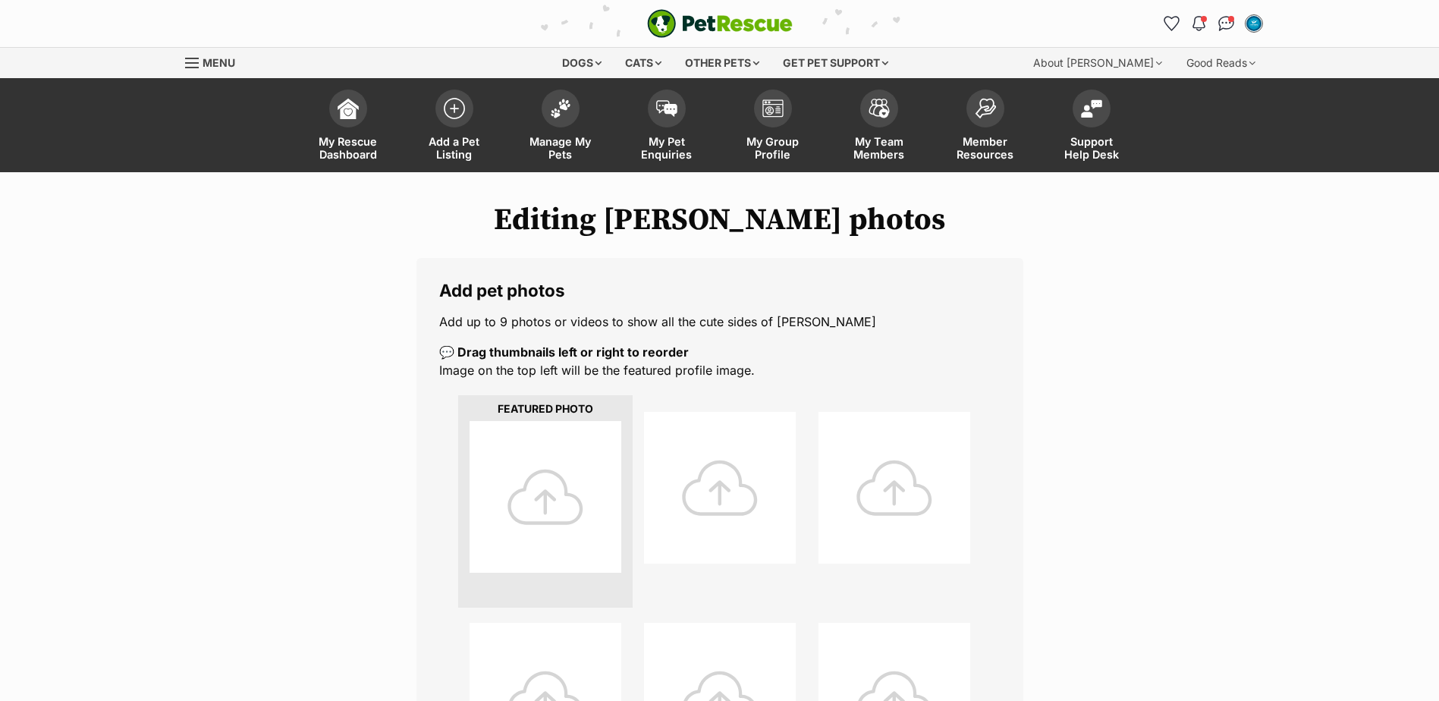
click at [525, 478] on div at bounding box center [546, 497] width 152 height 152
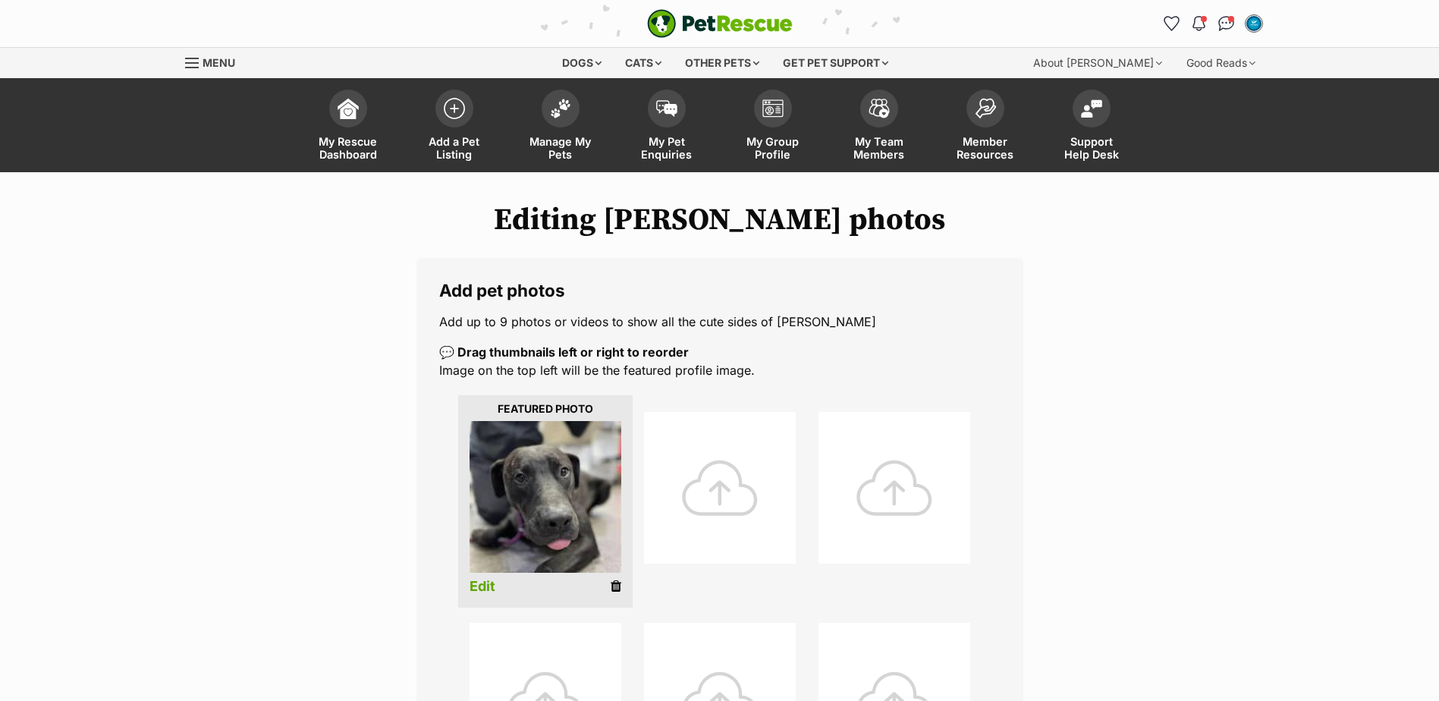
click at [711, 491] on div at bounding box center [720, 488] width 152 height 152
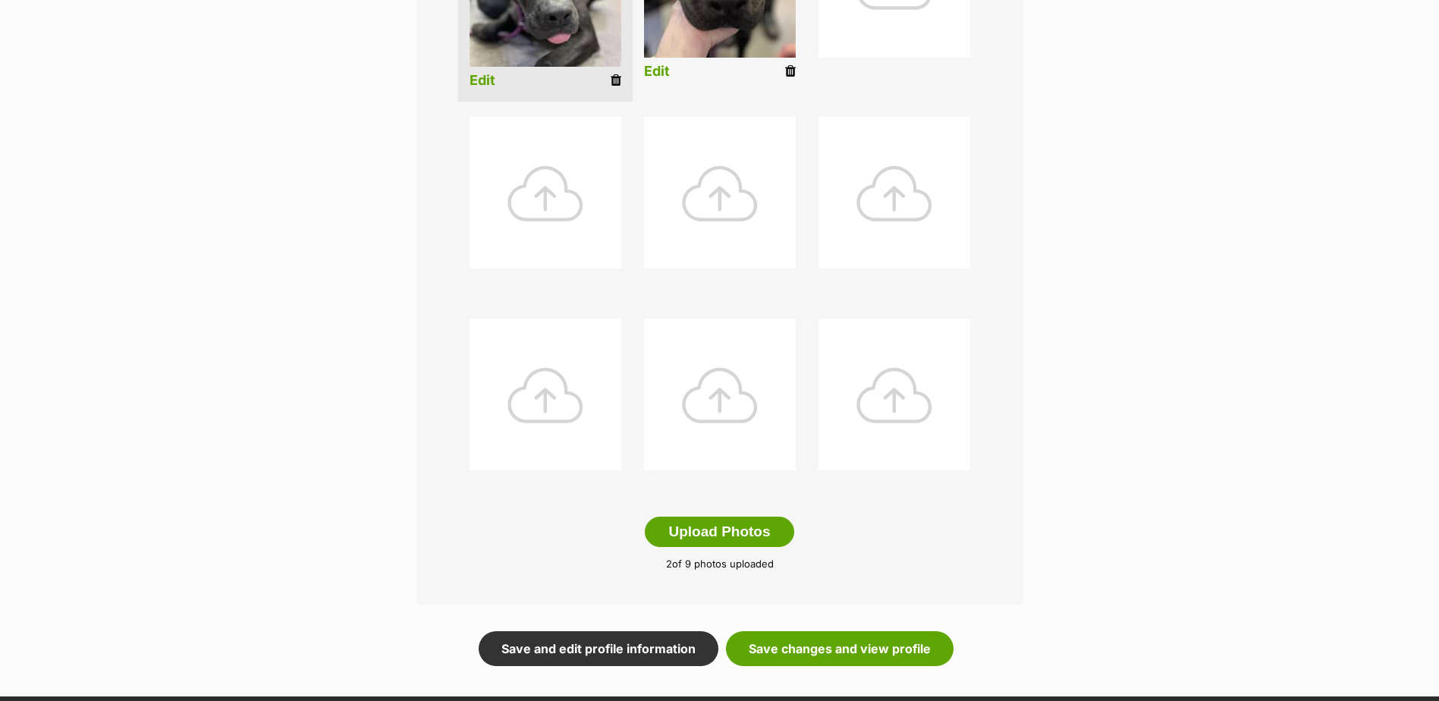
scroll to position [531, 0]
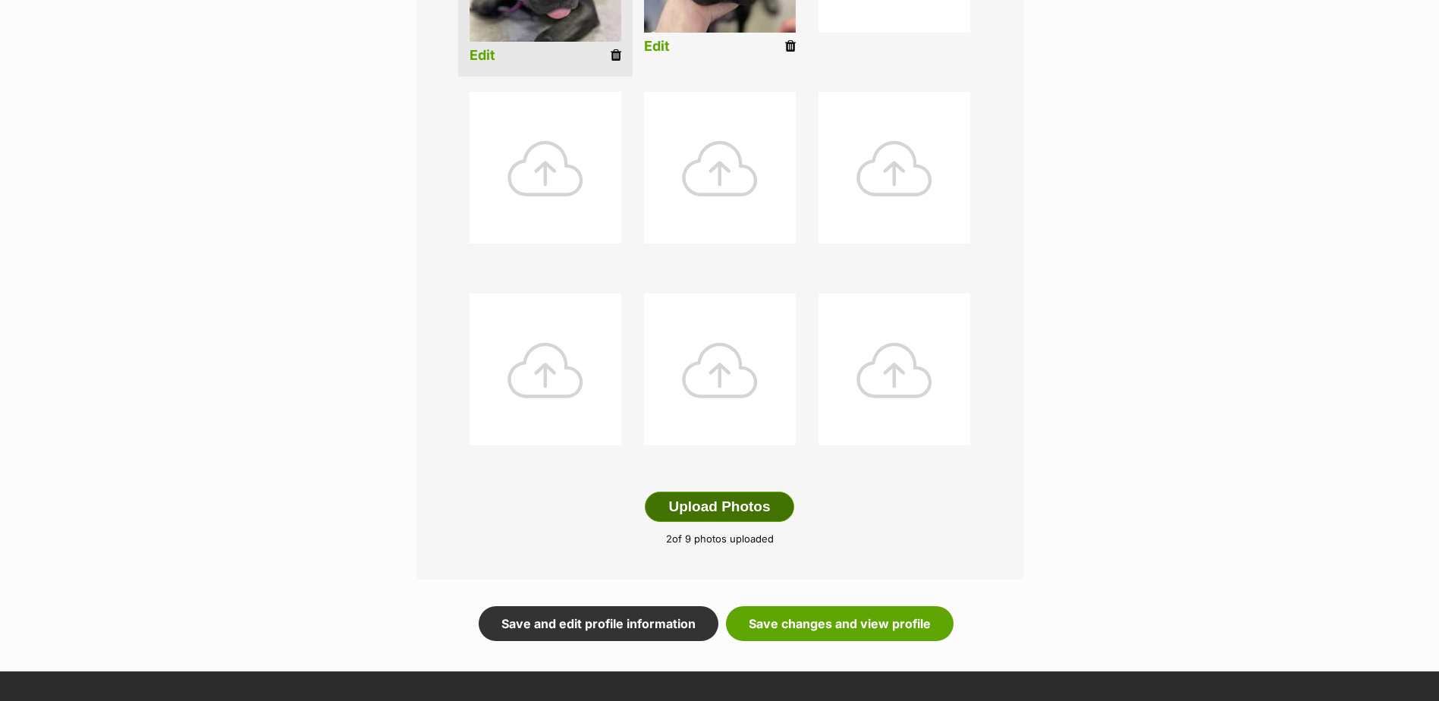
click at [701, 506] on button "Upload Photos" at bounding box center [719, 507] width 149 height 30
click at [871, 617] on link "Save changes and view profile" at bounding box center [840, 623] width 228 height 35
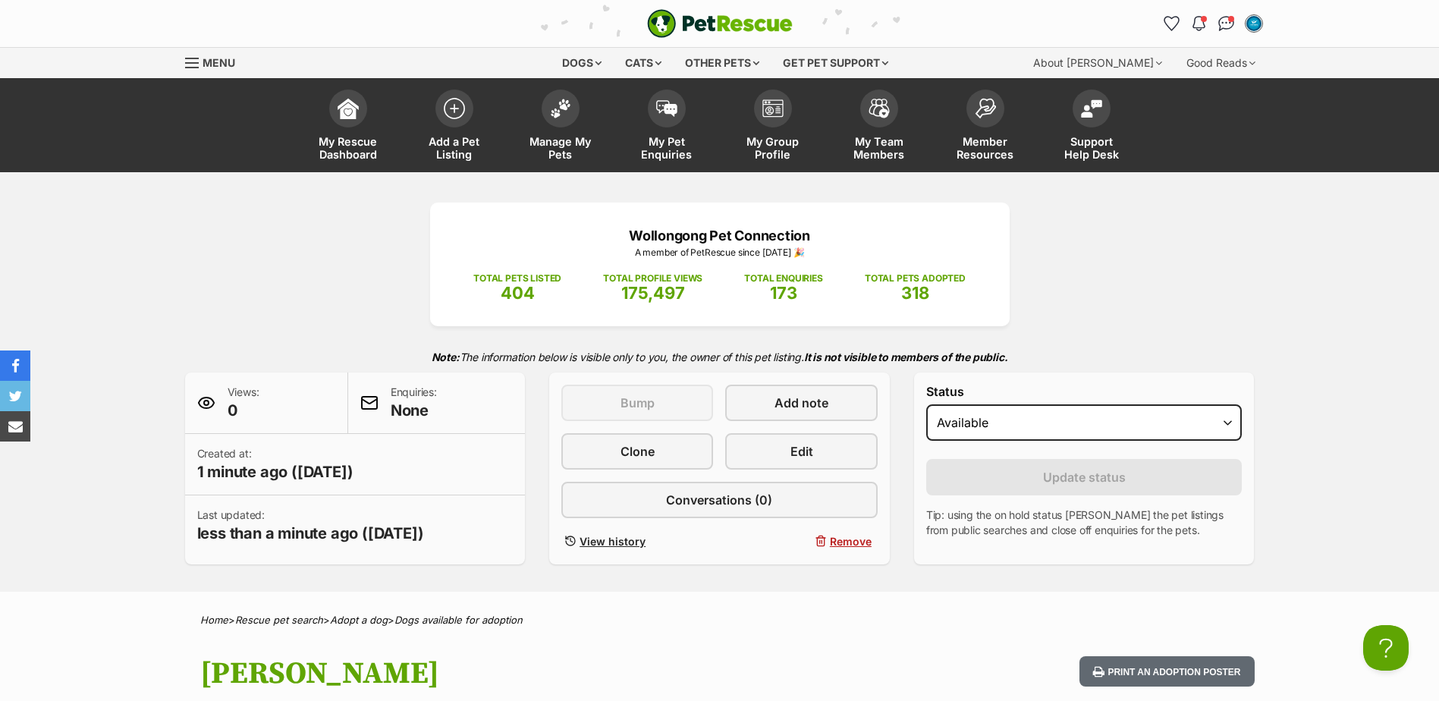
click at [300, 250] on div "Wollongong Pet Connection A member of PetRescue since [DATE] 🎉 TOTAL PETS LISTE…" at bounding box center [719, 384] width 1115 height 362
click at [454, 118] on span at bounding box center [454, 105] width 38 height 38
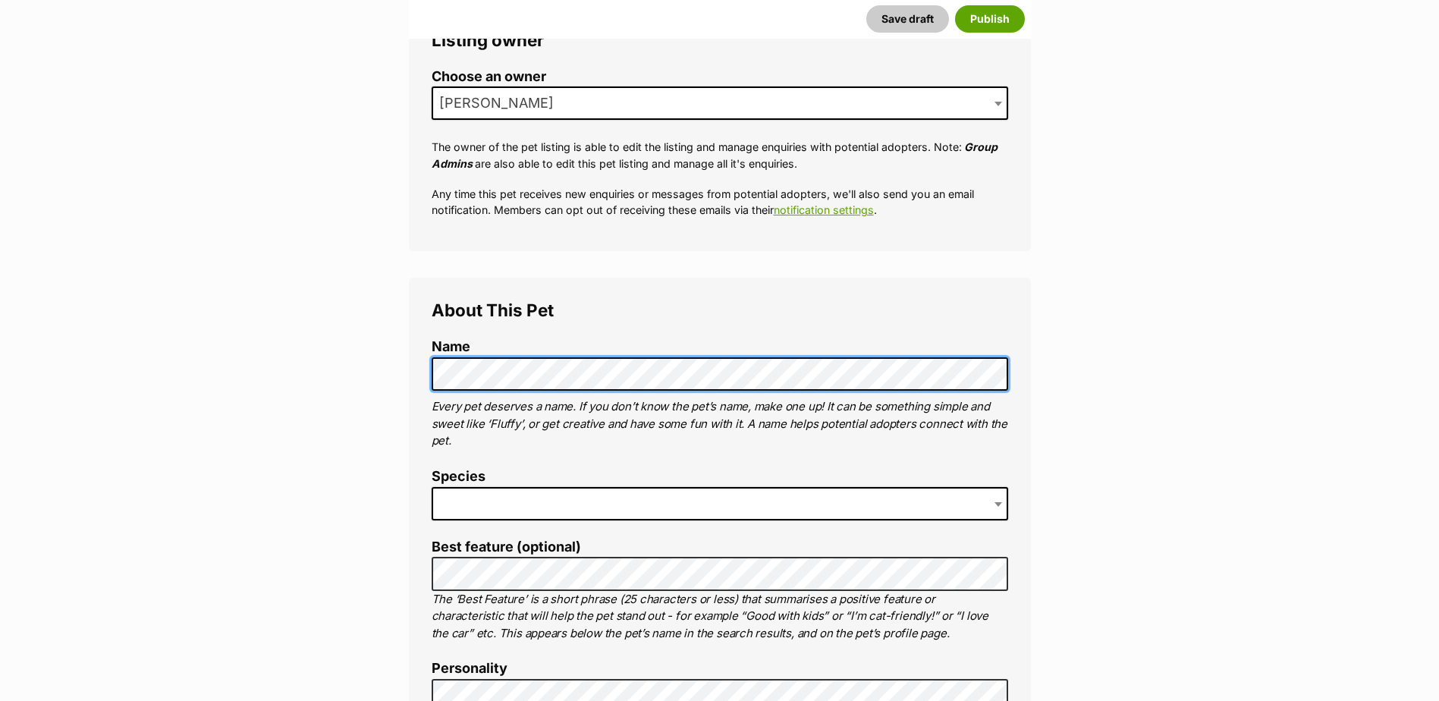
scroll to position [379, 0]
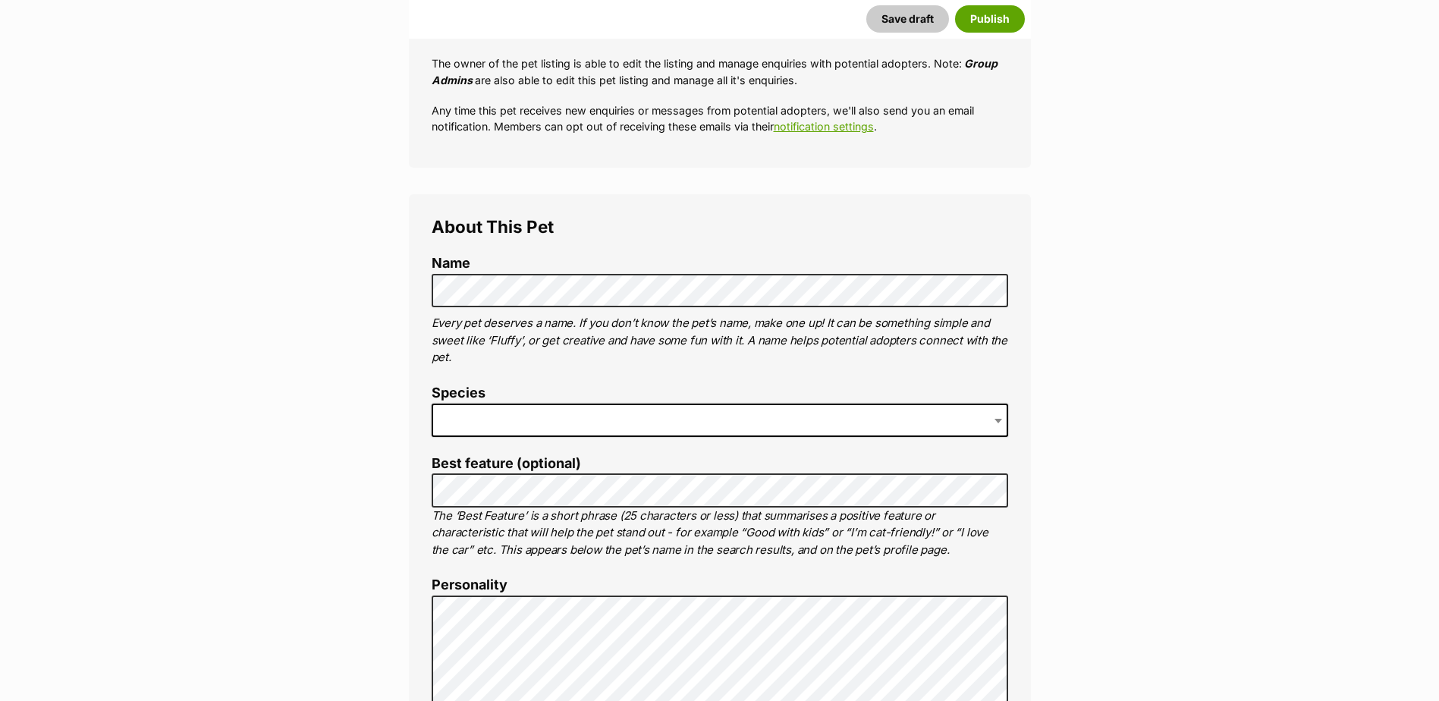
click at [523, 401] on label "Species" at bounding box center [720, 393] width 576 height 16
click at [847, 355] on p "Every pet deserves a name. If you don’t know the pet’s name, make one up! It ca…" at bounding box center [720, 341] width 576 height 52
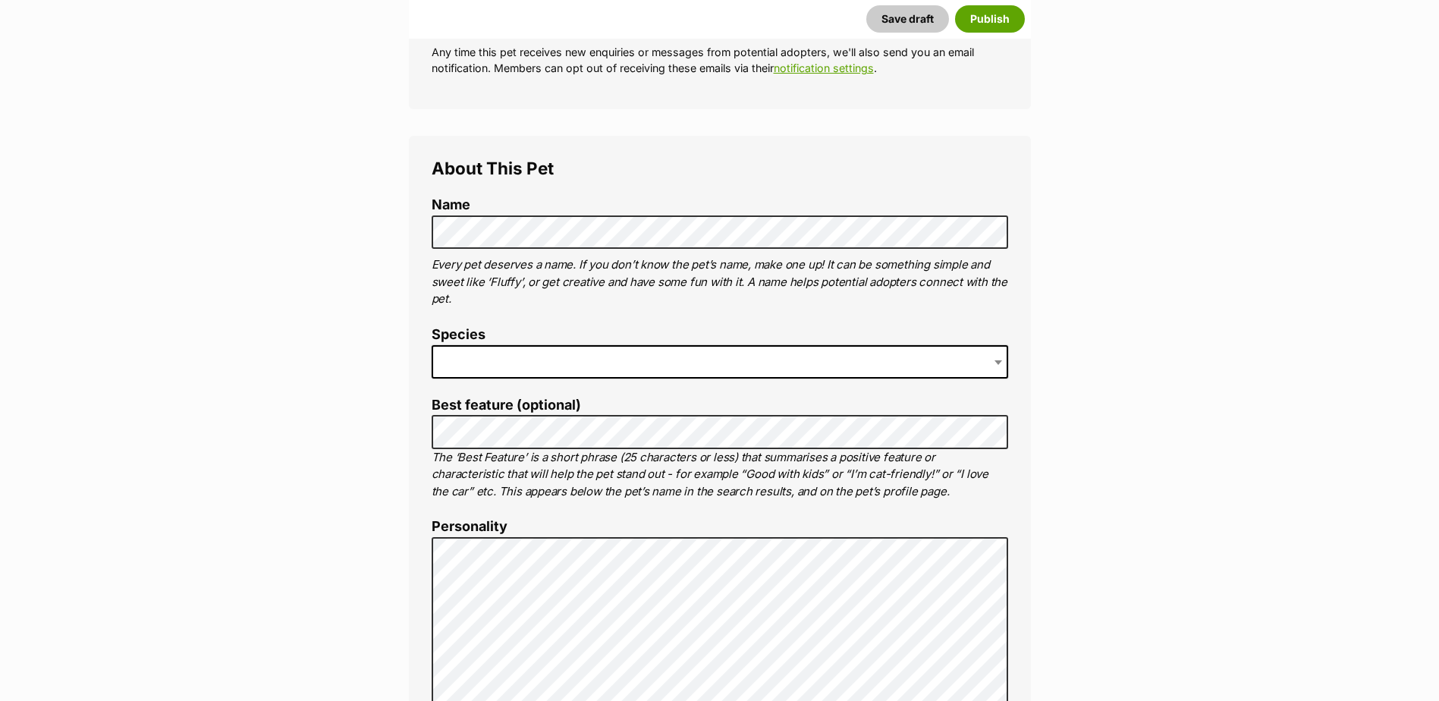
scroll to position [455, 0]
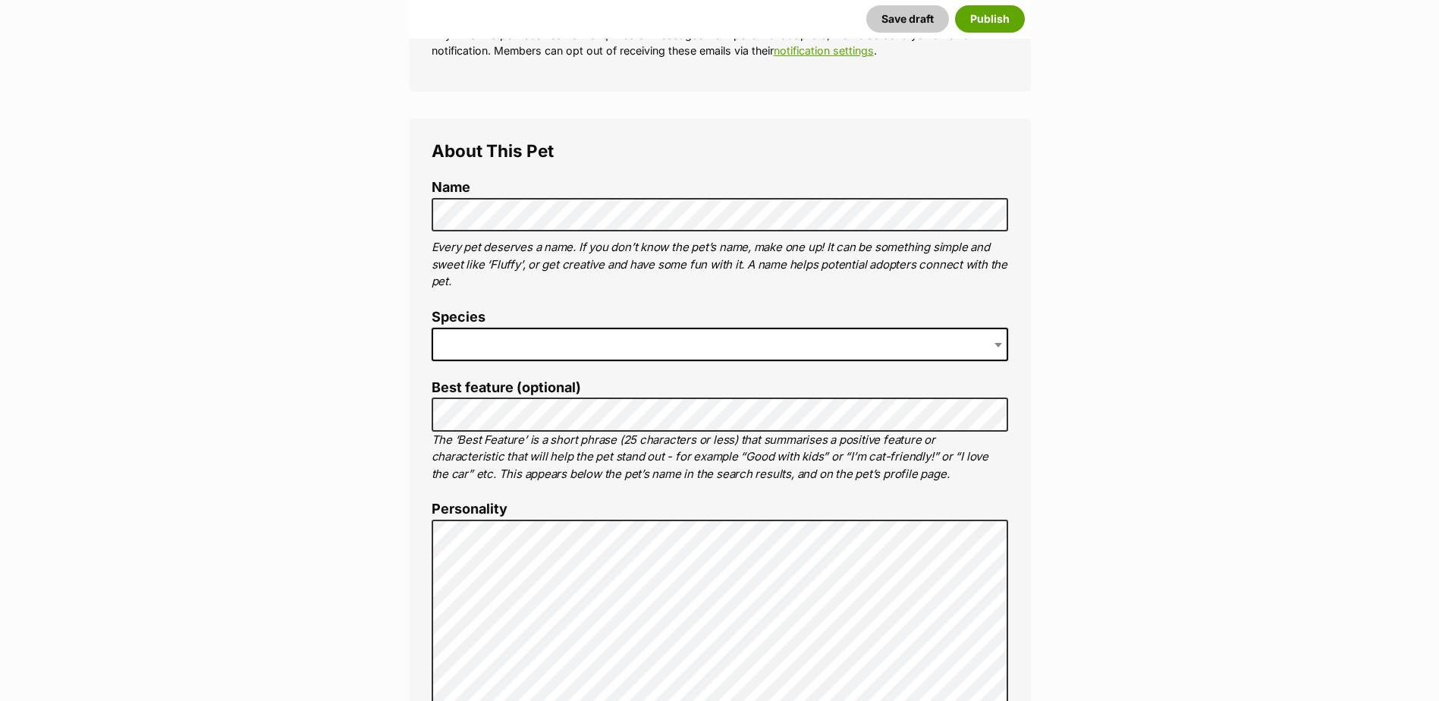
click at [510, 337] on span at bounding box center [720, 344] width 576 height 33
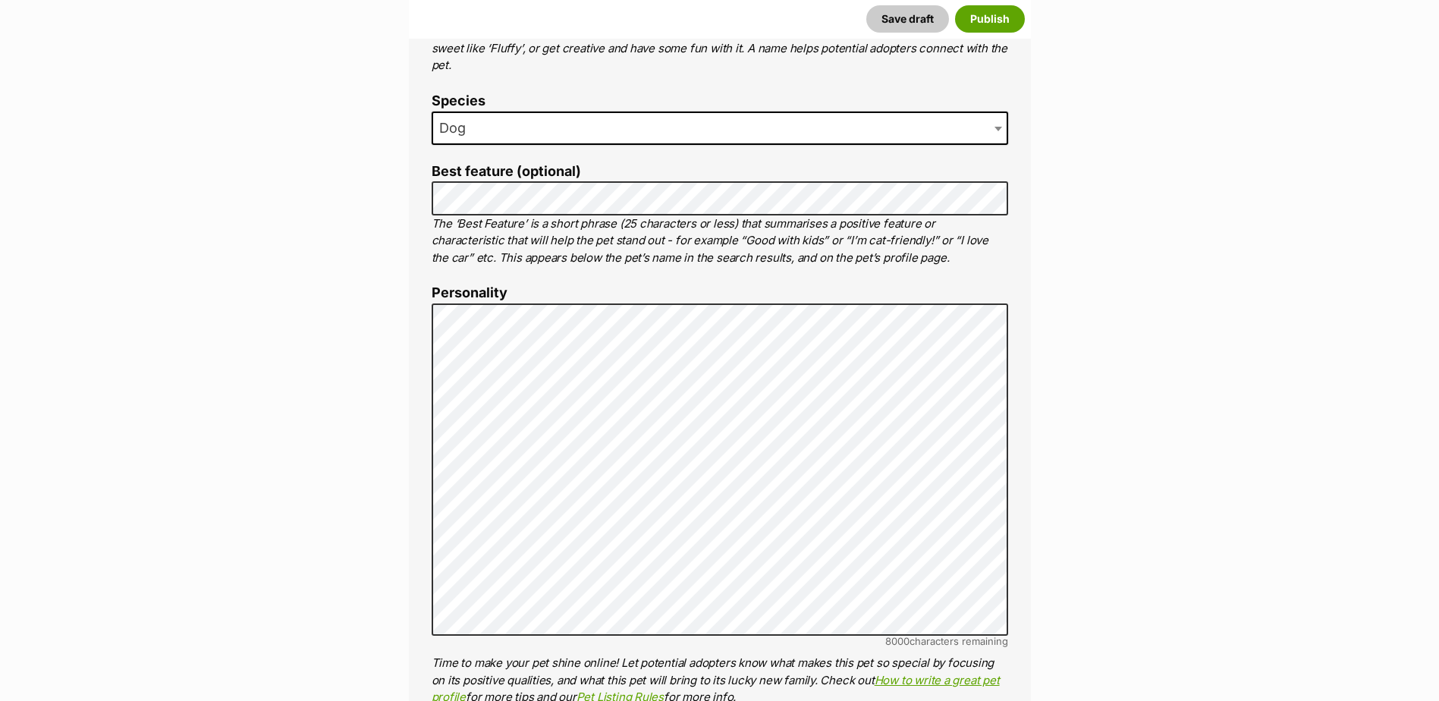
scroll to position [683, 0]
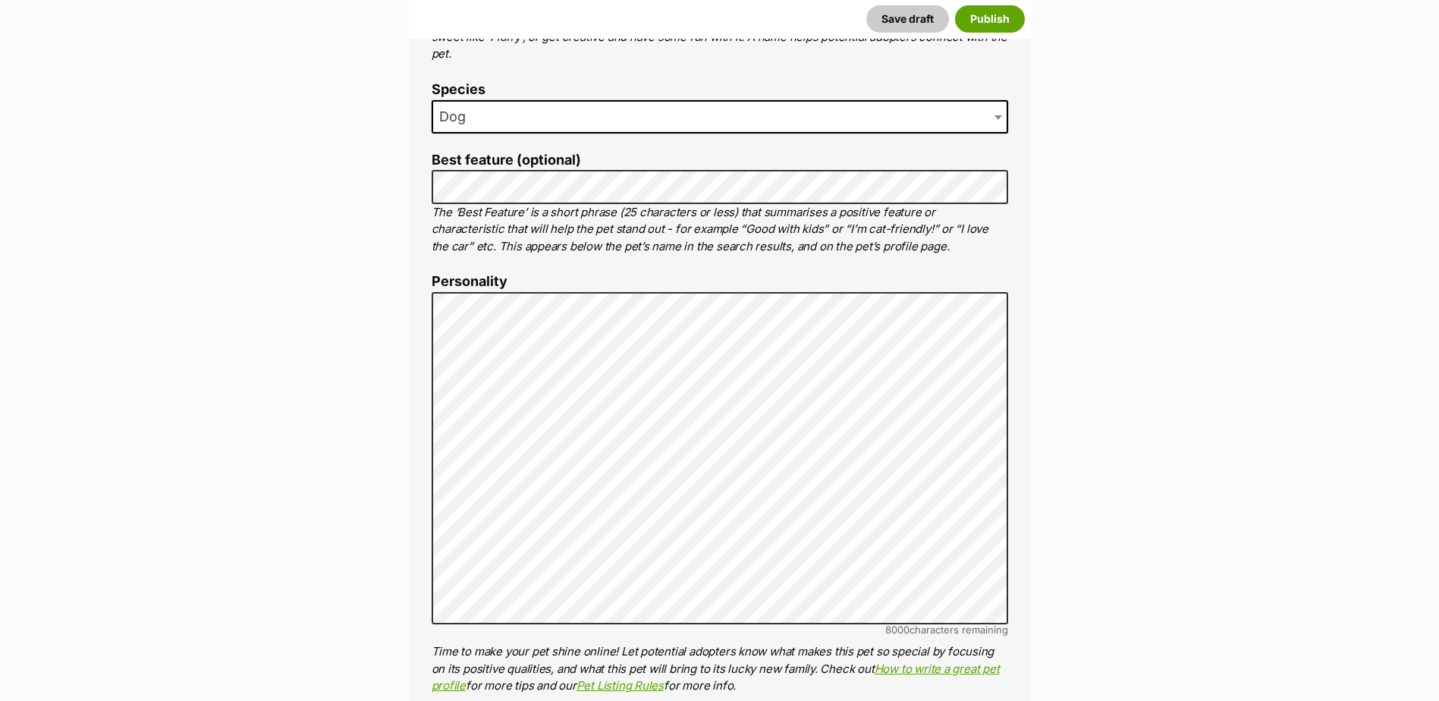
drag, startPoint x: 1319, startPoint y: 215, endPoint x: 1056, endPoint y: 313, distance: 281.1
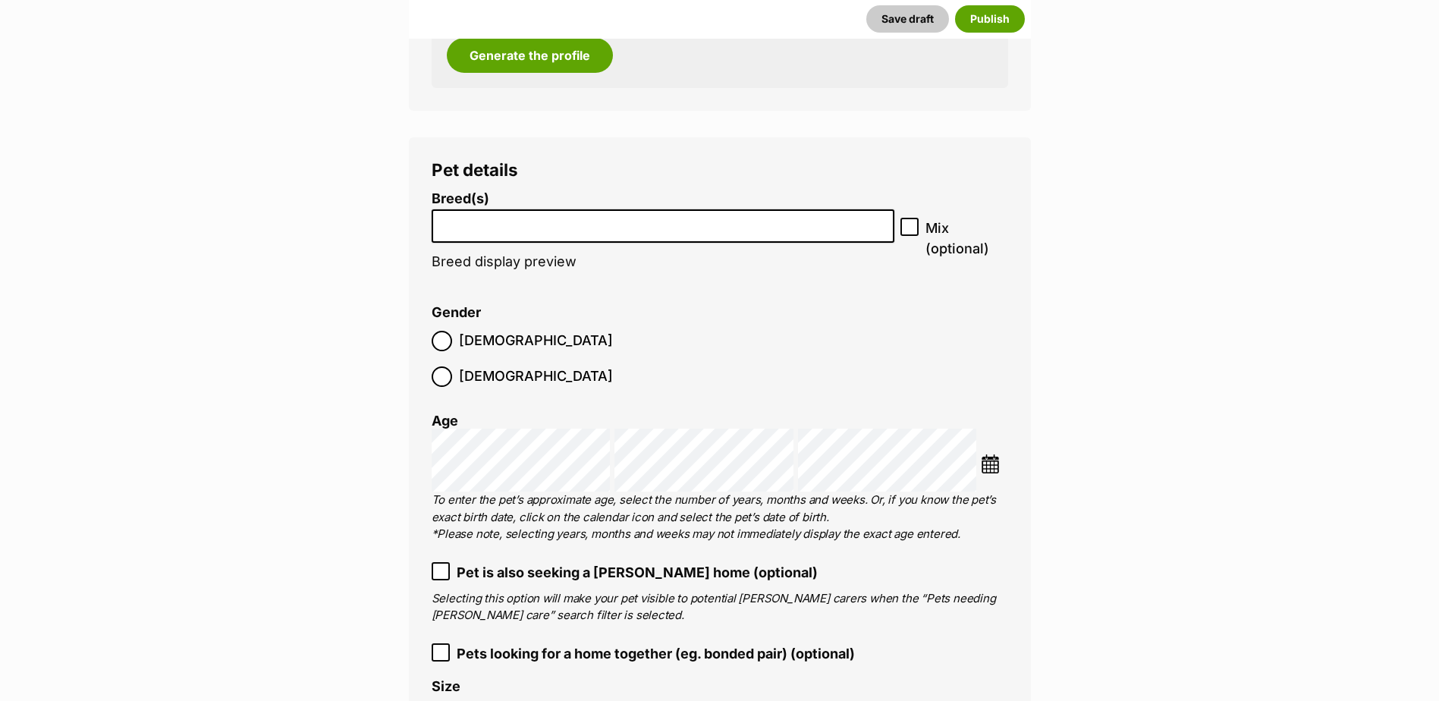
scroll to position [1820, 0]
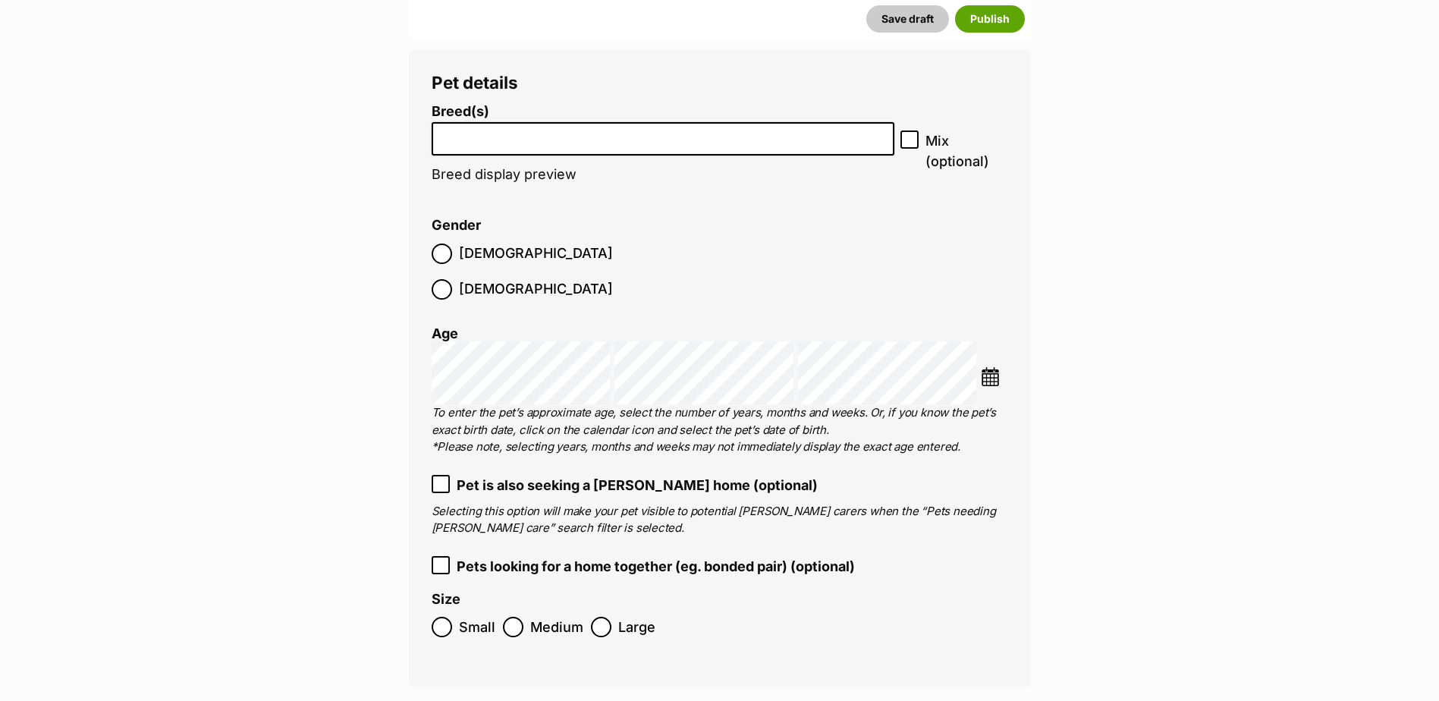
click at [561, 141] on input "search" at bounding box center [663, 135] width 453 height 16
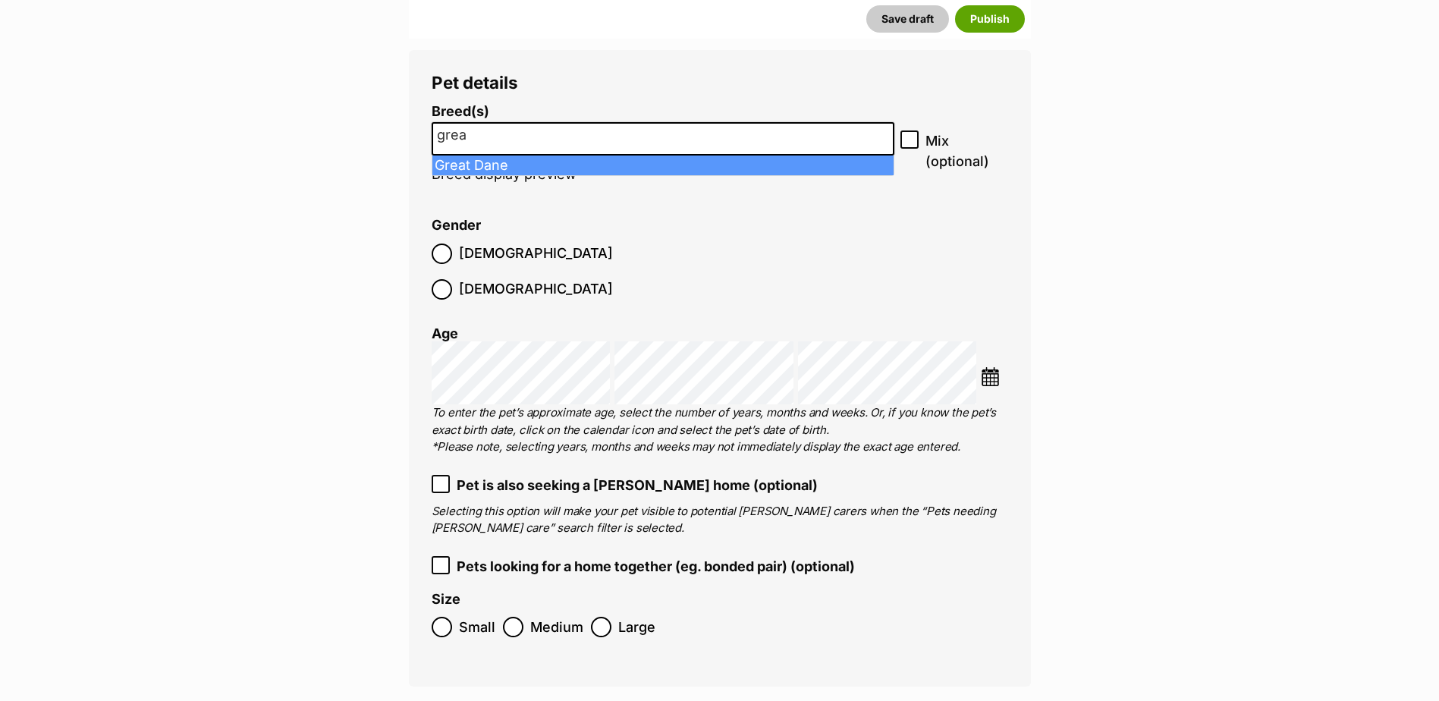
type input "grea"
select select "100"
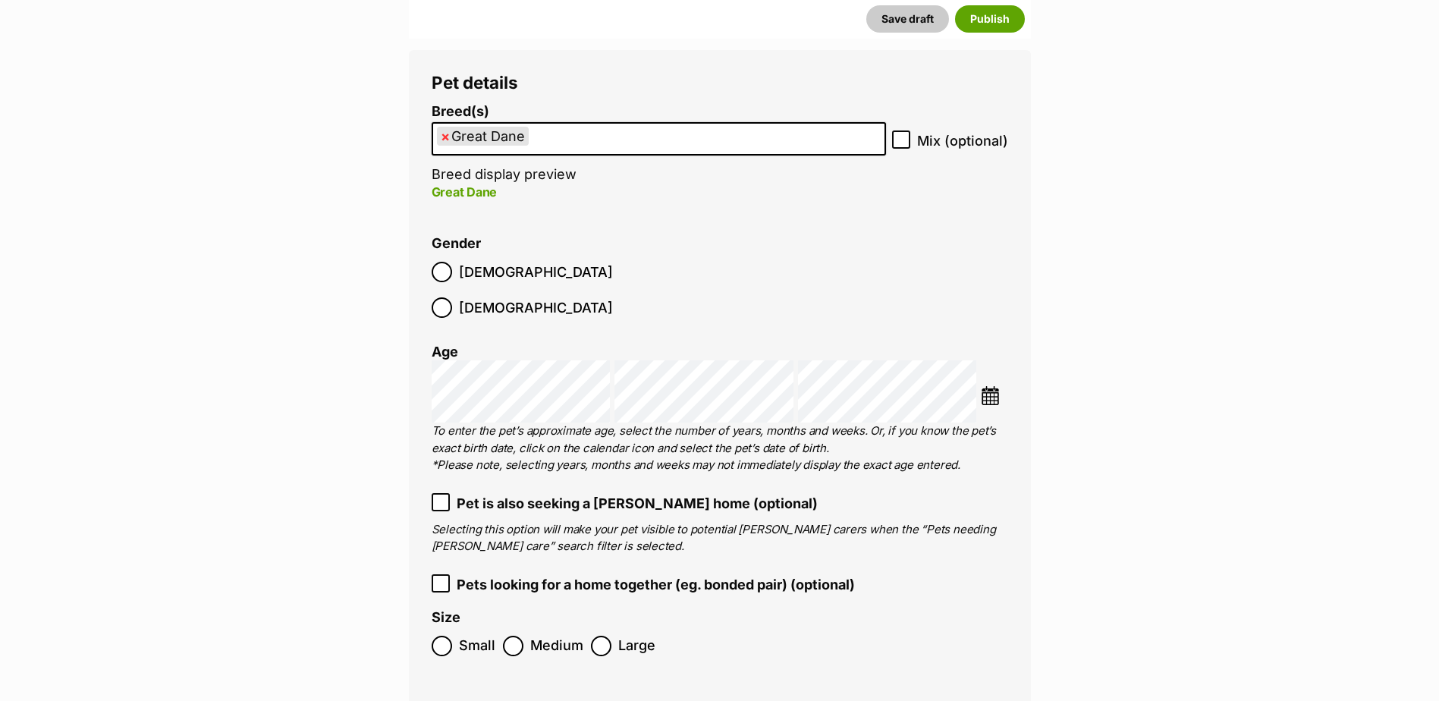
click at [457, 259] on ol "Male Female" at bounding box center [576, 289] width 288 height 71
click at [456, 268] on label "Male" at bounding box center [522, 272] width 181 height 20
click at [897, 144] on icon at bounding box center [901, 139] width 11 height 11
click at [897, 144] on input "Mix (optional)" at bounding box center [901, 139] width 18 height 18
checkbox input "true"
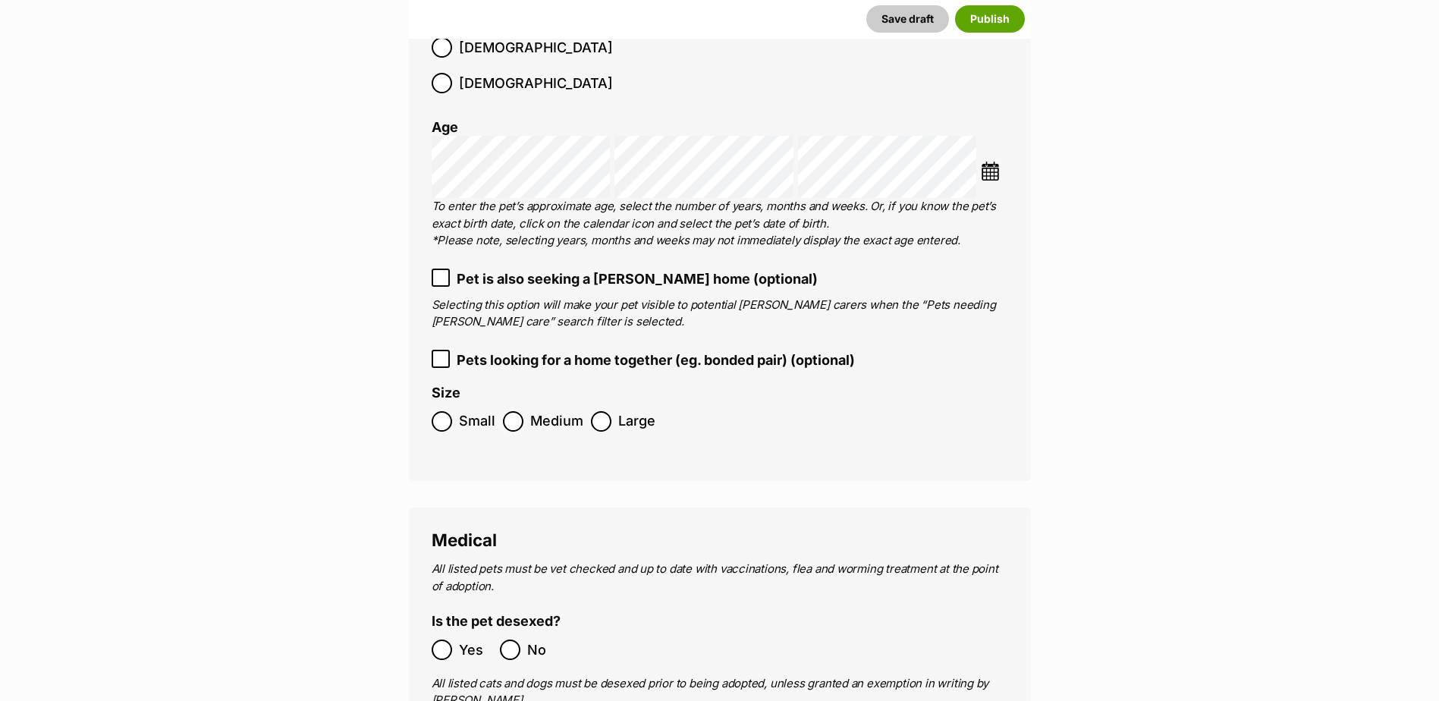
scroll to position [2048, 0]
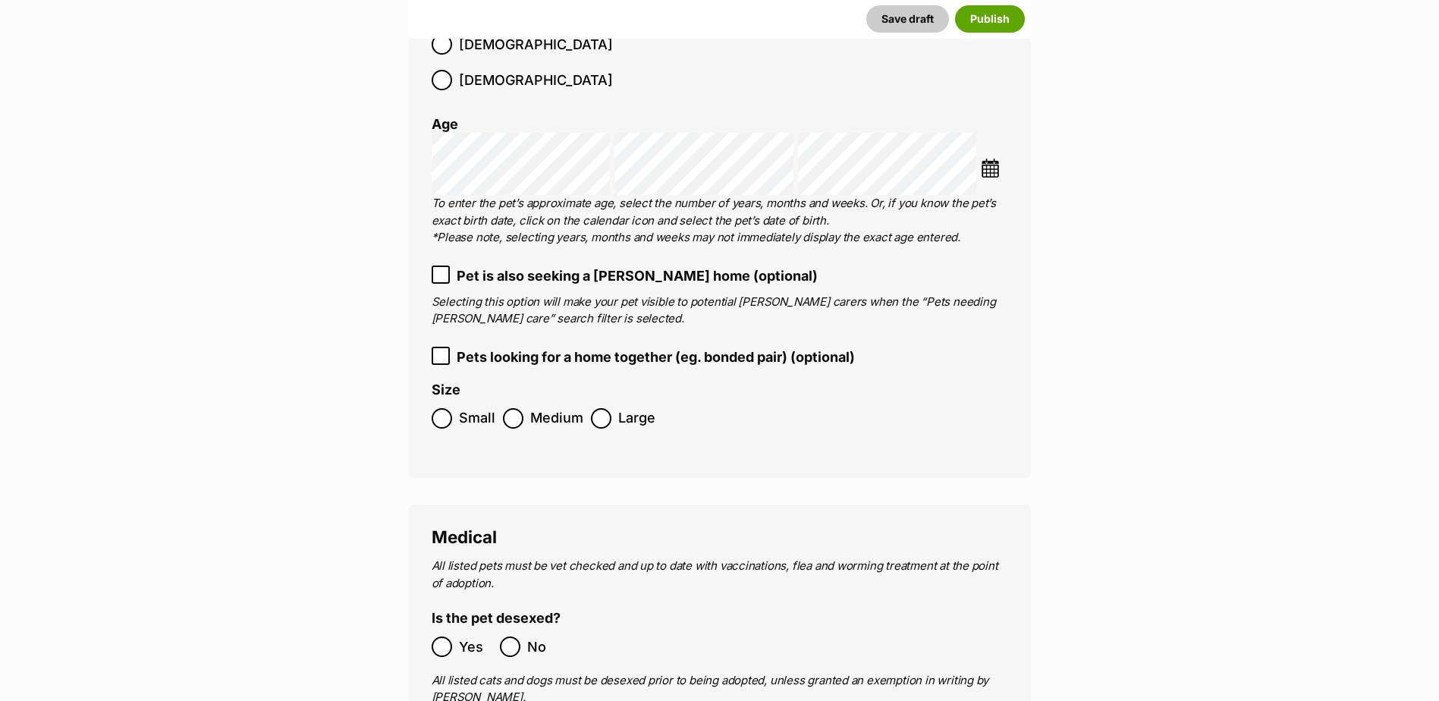
click at [426, 251] on div "Pet details Breed(s) Great Dane Affenpinscher Afghan Hound Airedale Terrier Aki…" at bounding box center [720, 150] width 622 height 655
click at [445, 269] on icon at bounding box center [440, 274] width 11 height 11
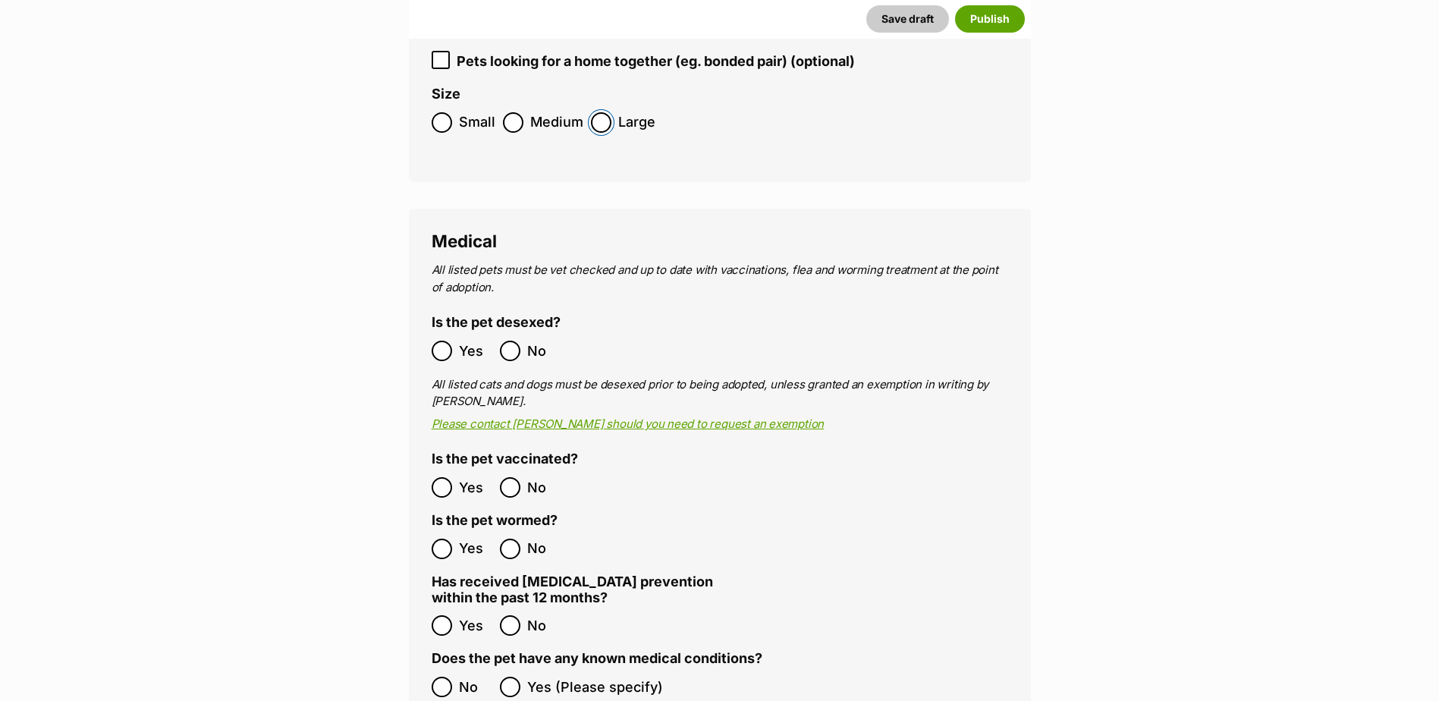
scroll to position [2503, 0]
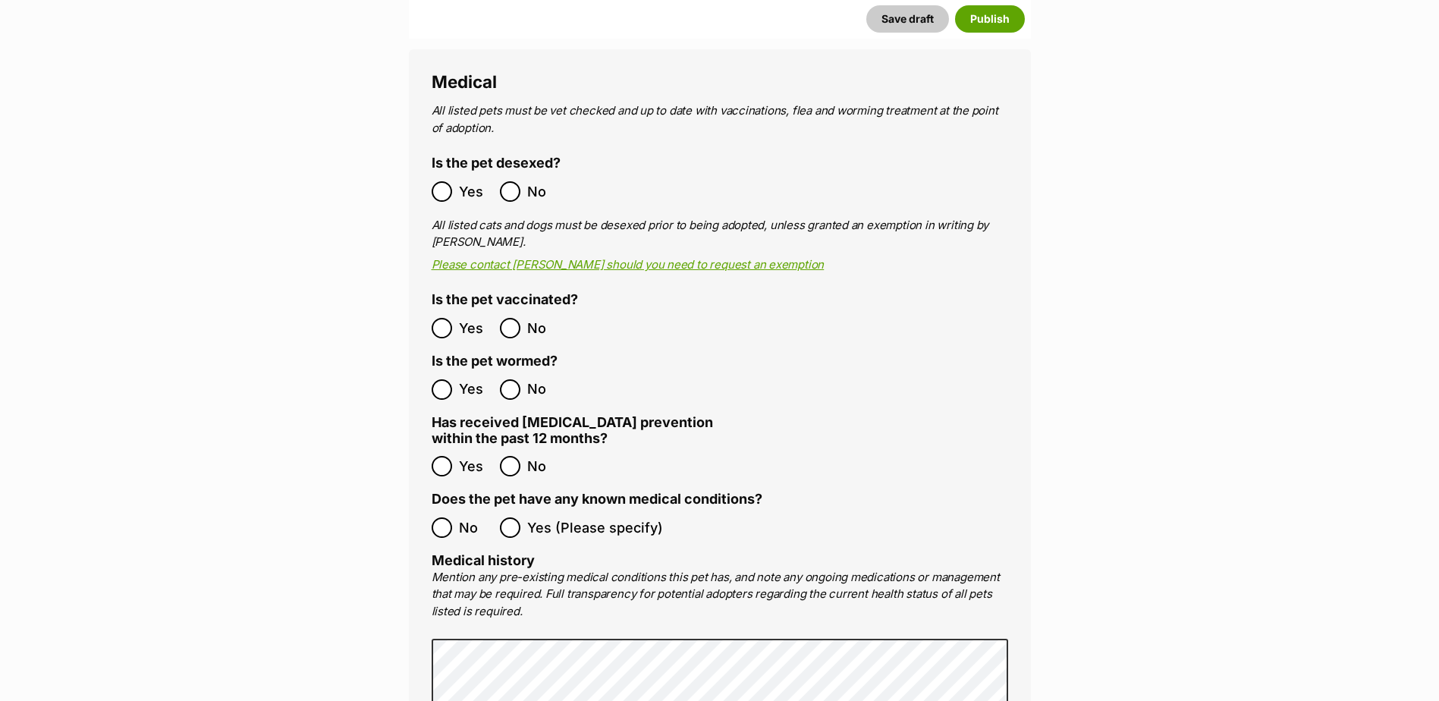
click at [455, 318] on label "Yes" at bounding box center [462, 328] width 61 height 20
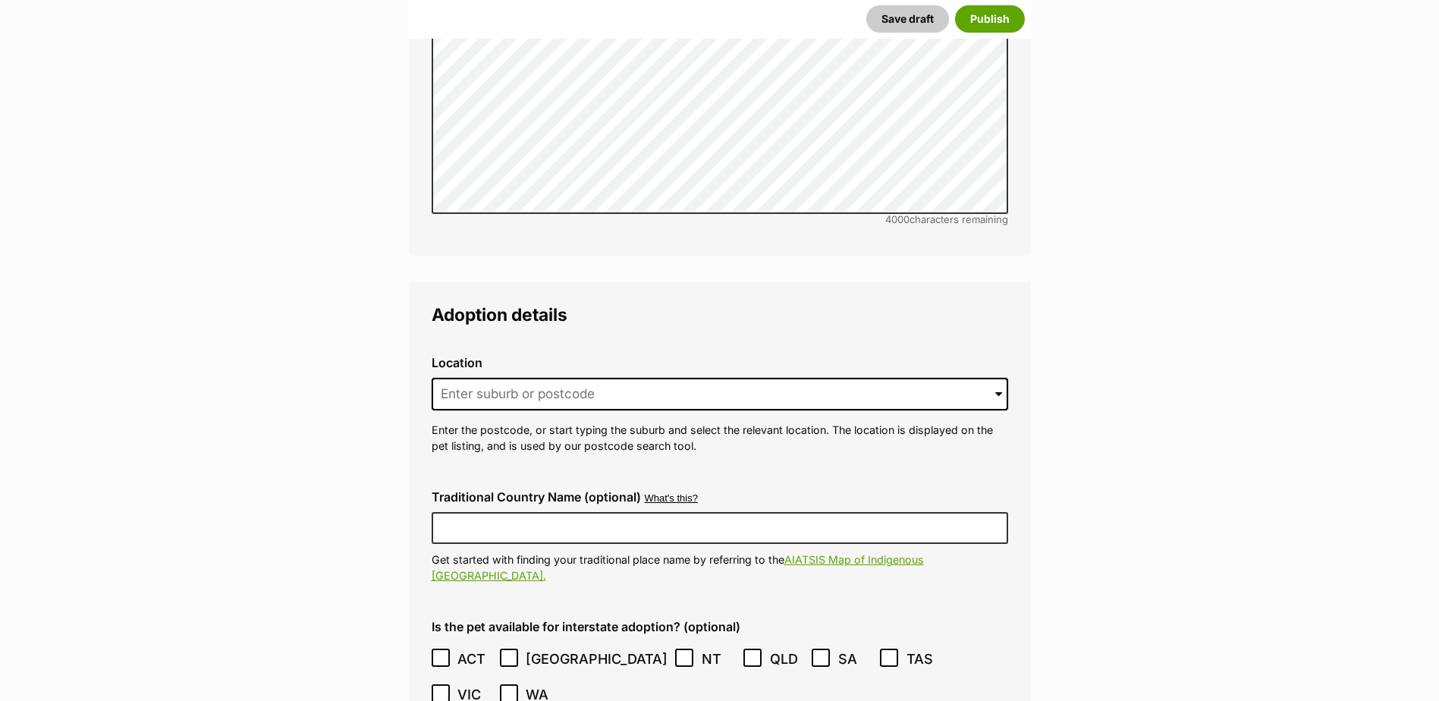
scroll to position [3338, 0]
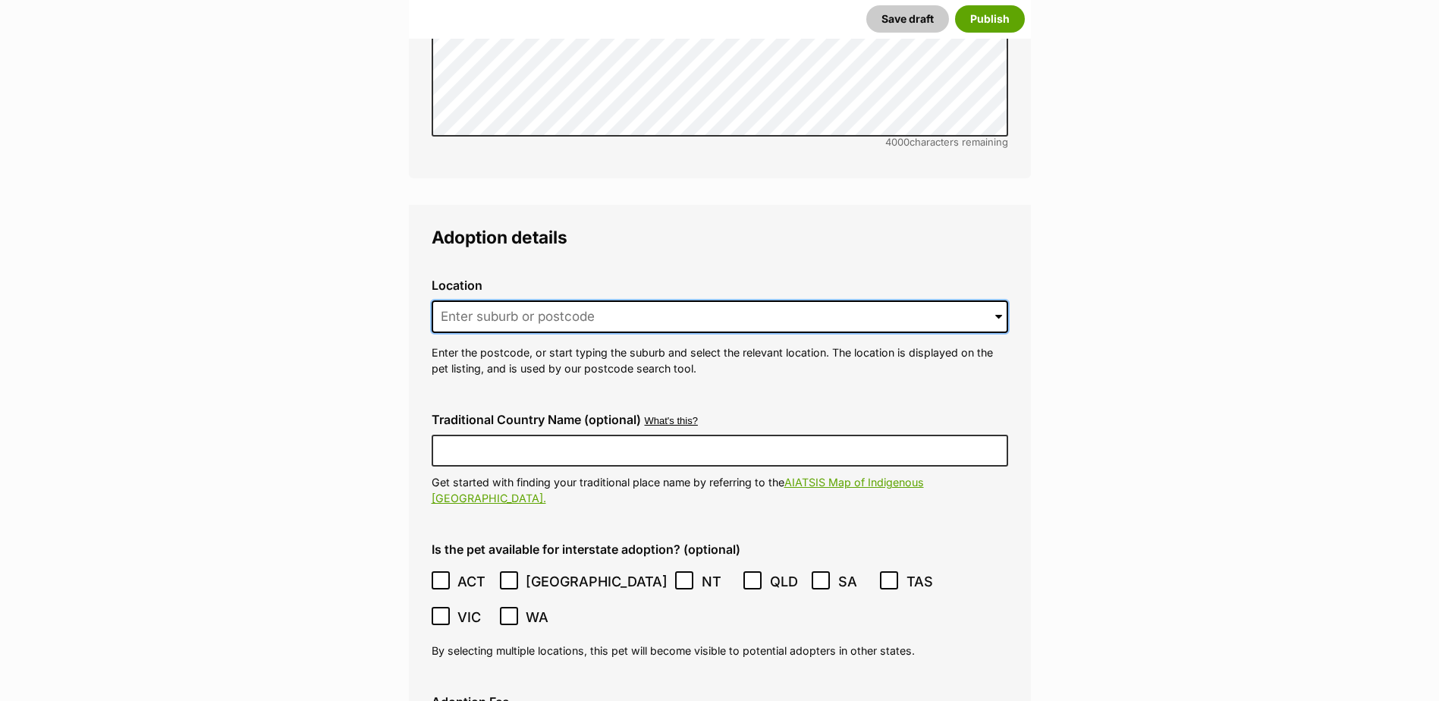
click at [501, 300] on input at bounding box center [720, 316] width 576 height 33
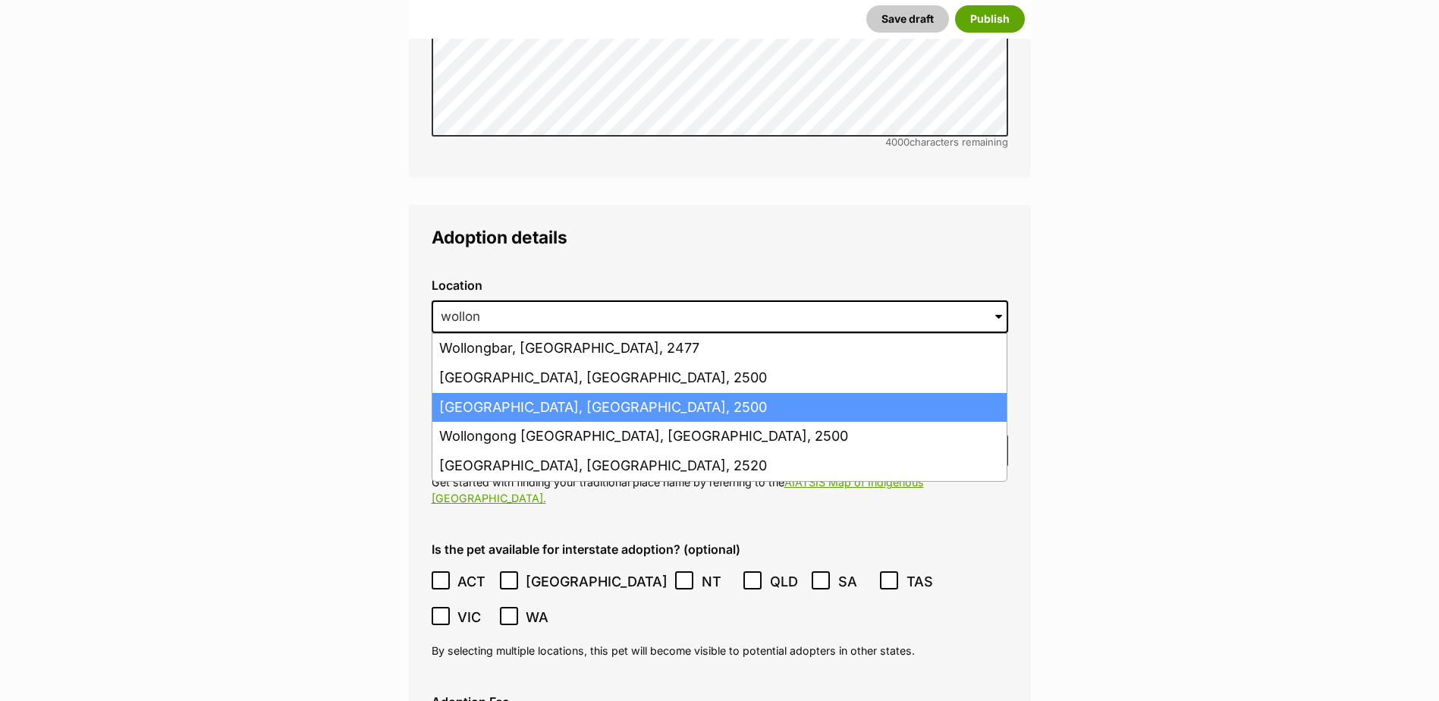
click at [547, 393] on li "Wollongong, New South Wales, 2500" at bounding box center [719, 408] width 574 height 30
type input "Wollongong, New South Wales, 2500"
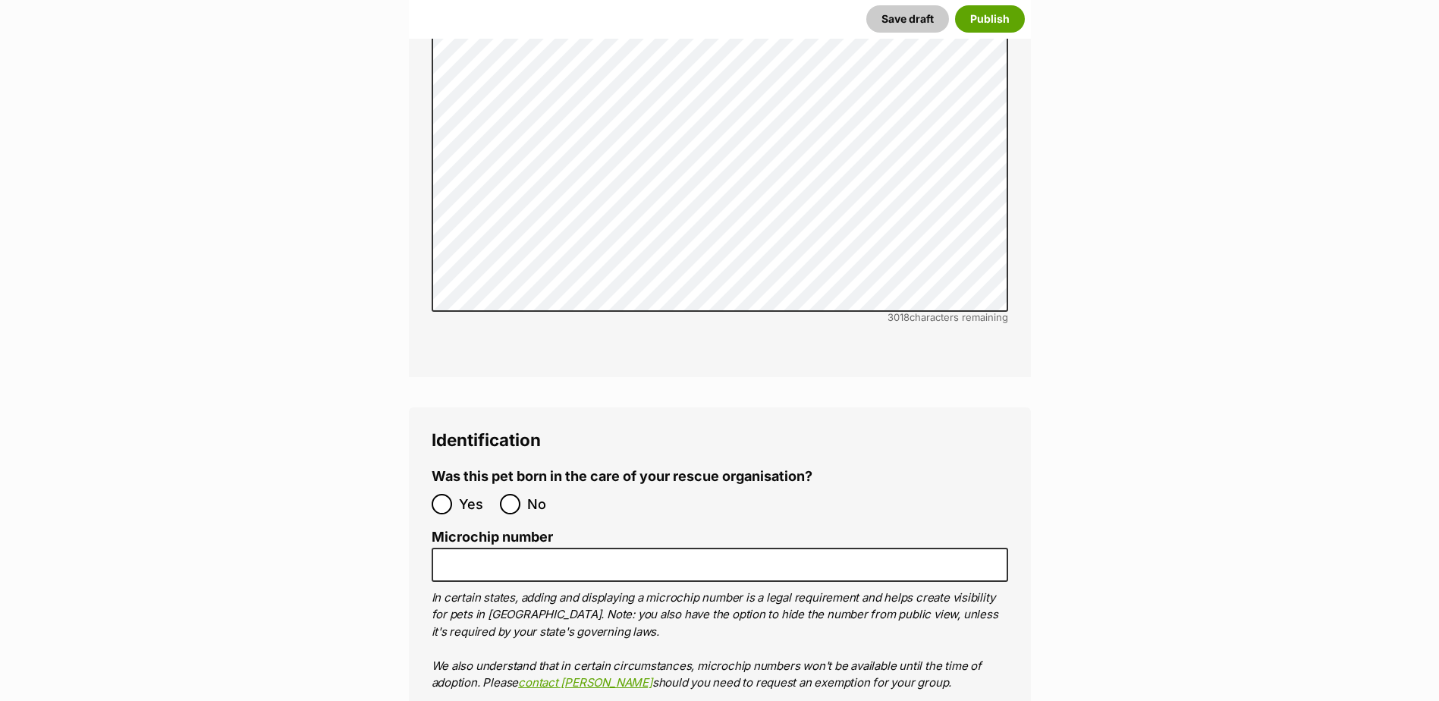
scroll to position [4703, 0]
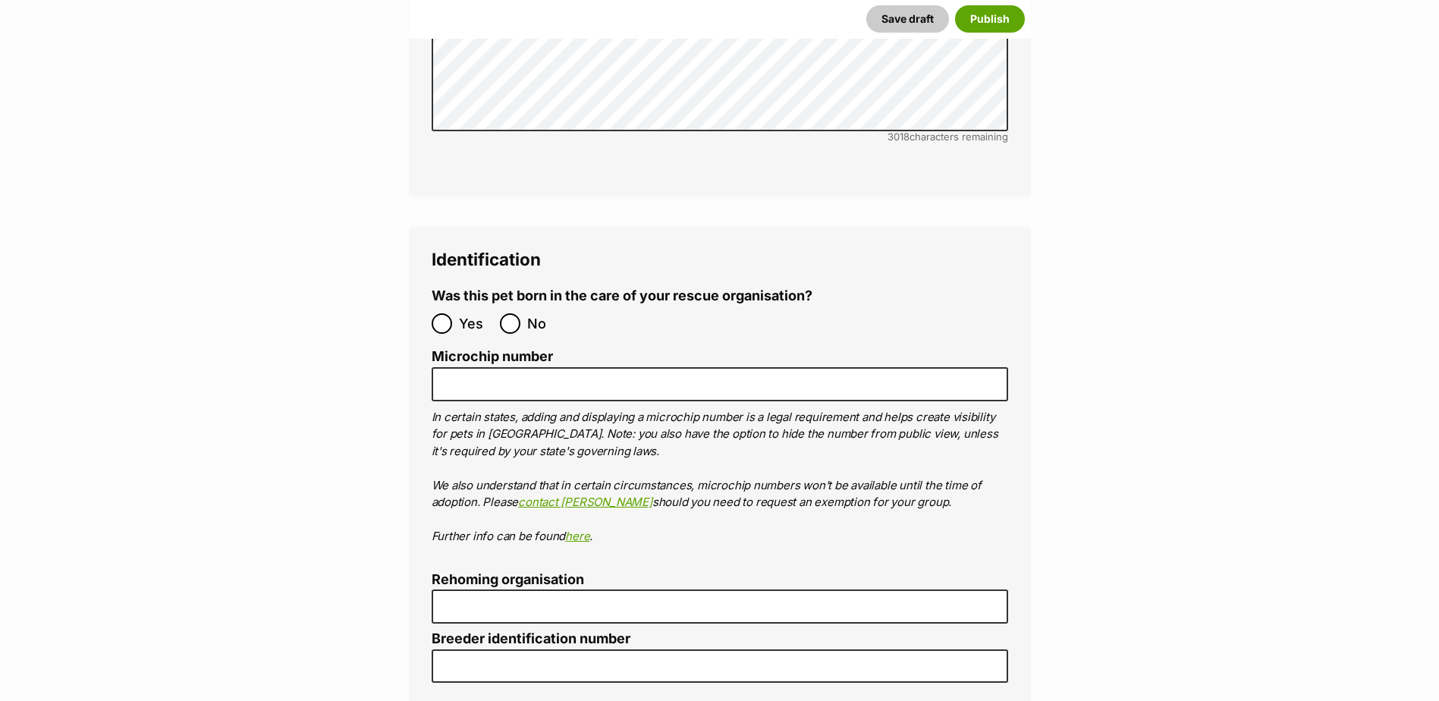
click at [455, 313] on label "Yes" at bounding box center [462, 323] width 61 height 20
click at [452, 313] on input "Yes" at bounding box center [442, 323] width 20 height 20
radio input "true"
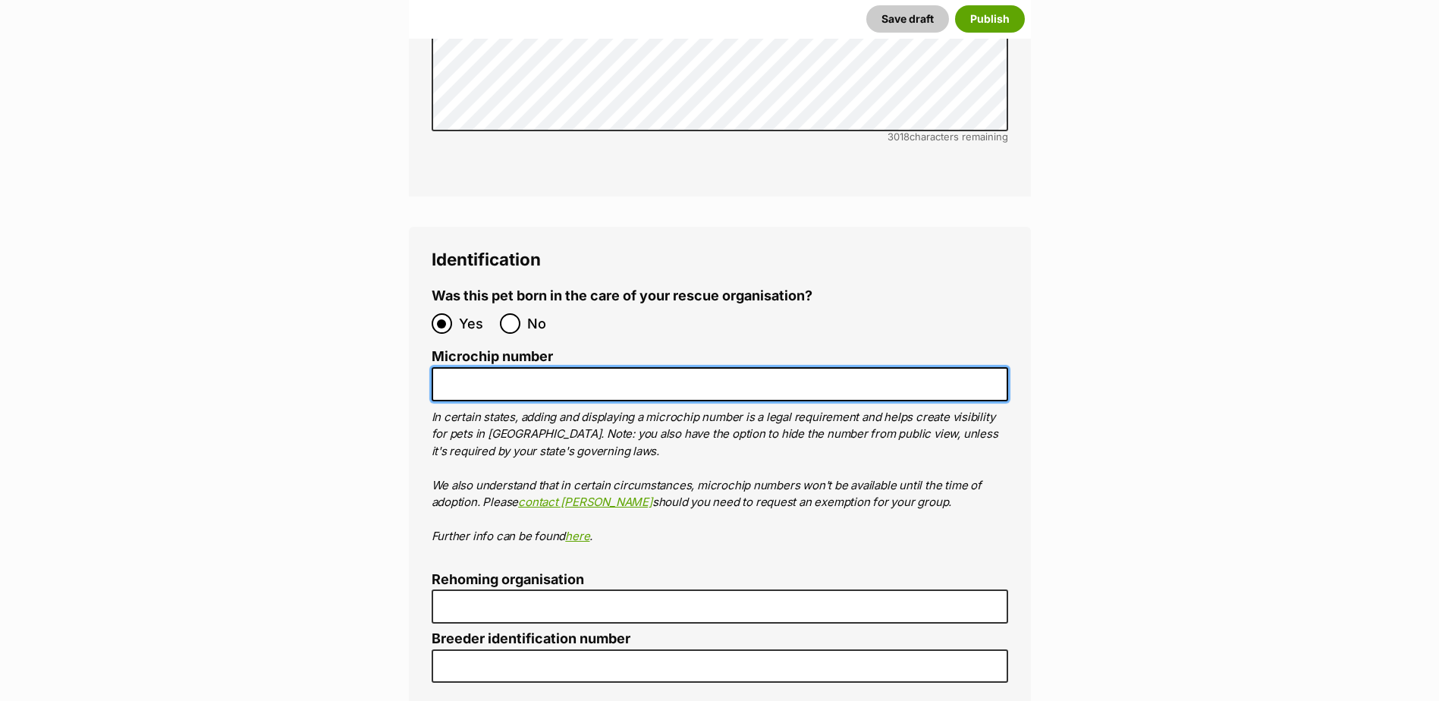
click at [475, 367] on input "Microchip number" at bounding box center [720, 384] width 576 height 34
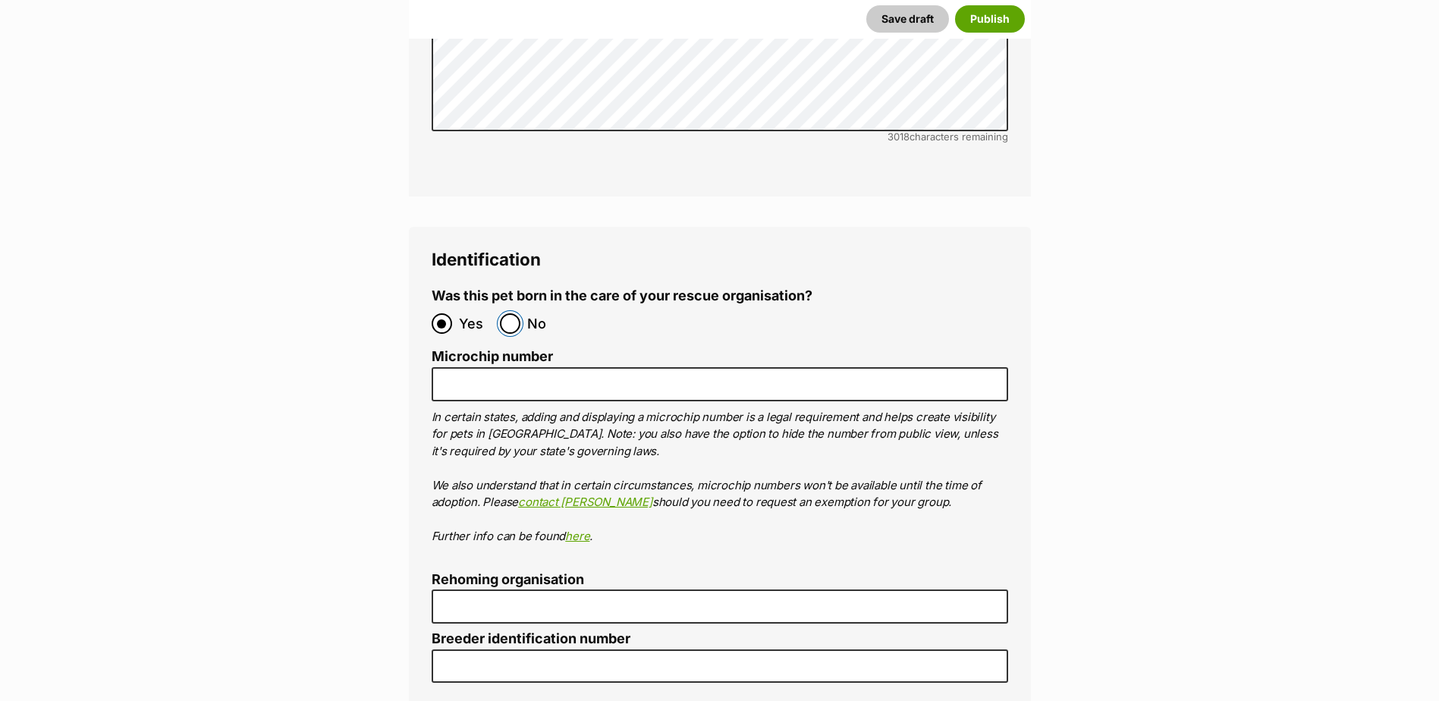
click at [503, 313] on input "No" at bounding box center [510, 323] width 20 height 20
radio input "true"
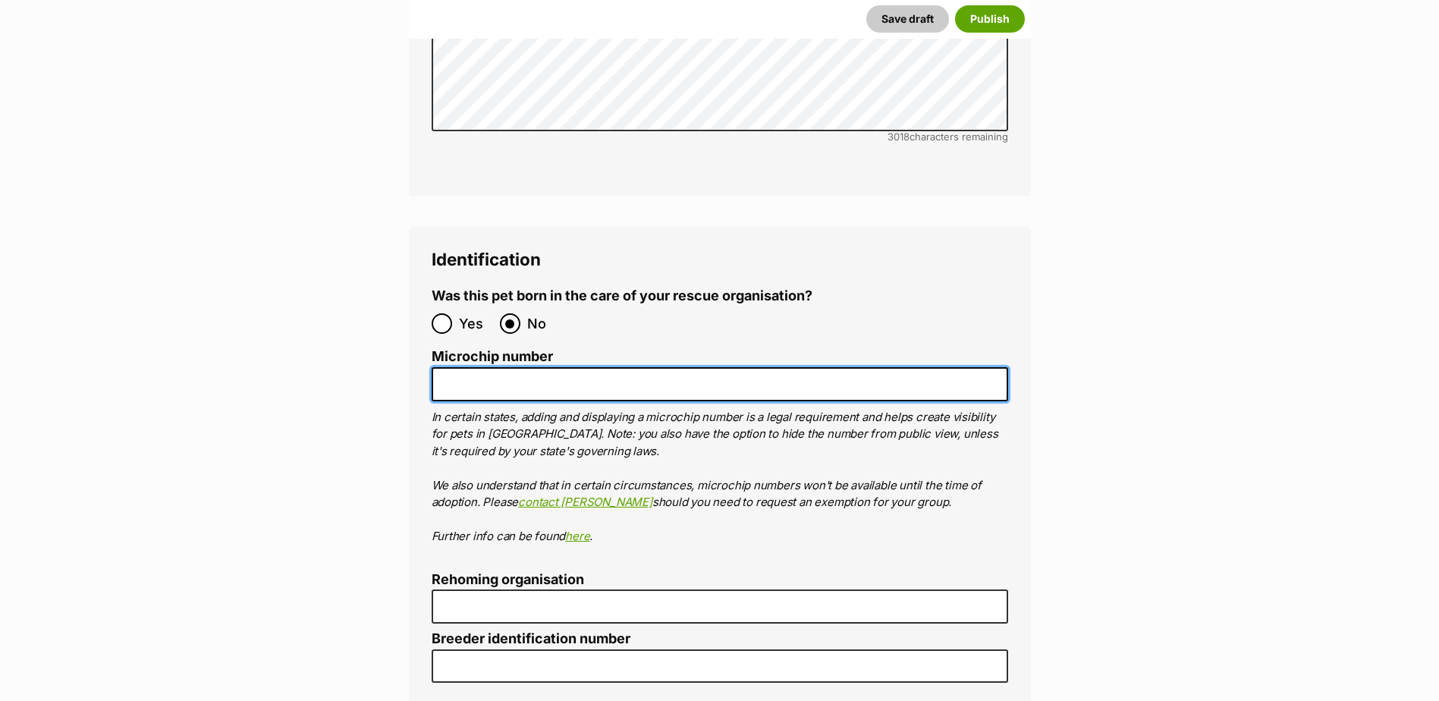
click at [501, 367] on input "Microchip number" at bounding box center [720, 384] width 576 height 34
click at [588, 367] on input "Microchip number" at bounding box center [720, 384] width 576 height 34
paste input "953010007957458"
type input "953010007957458"
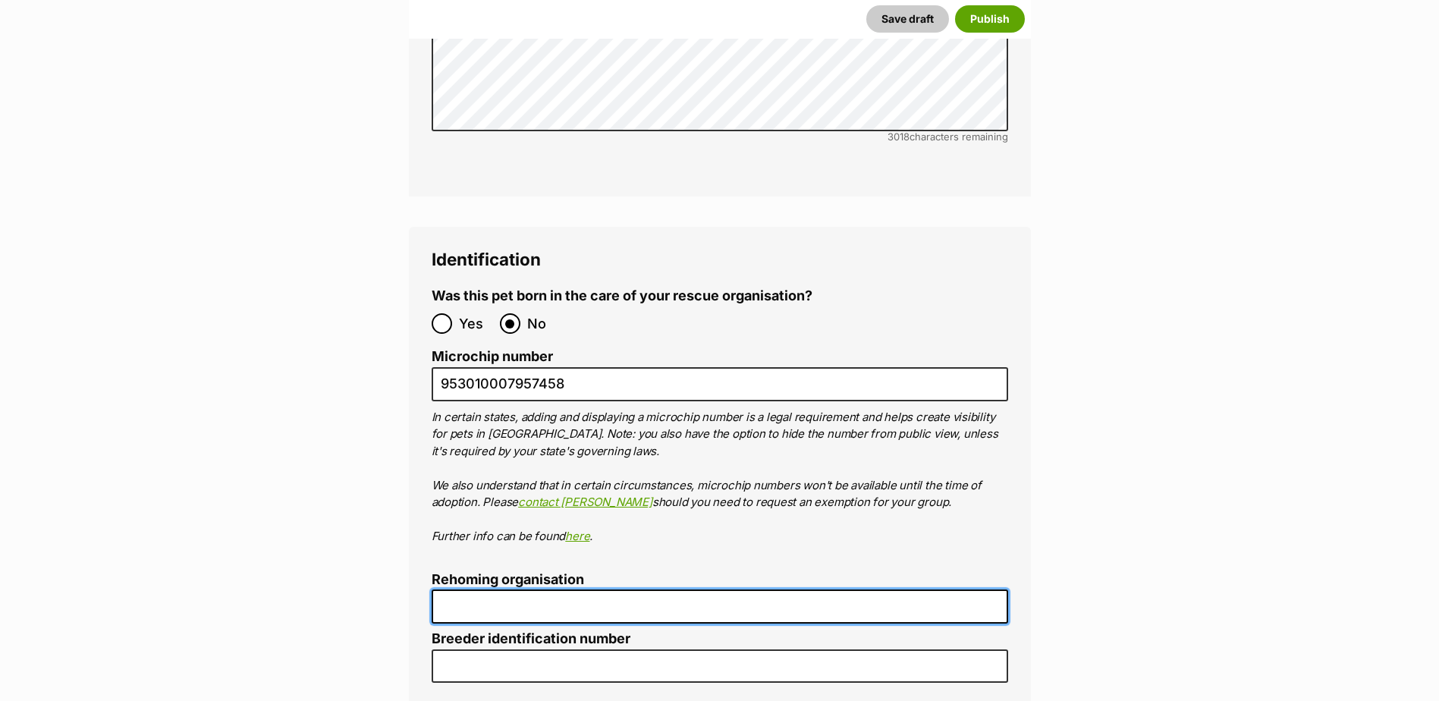
click at [486, 589] on input "Rehoming organisation" at bounding box center [720, 606] width 576 height 34
type input "R2510002192"
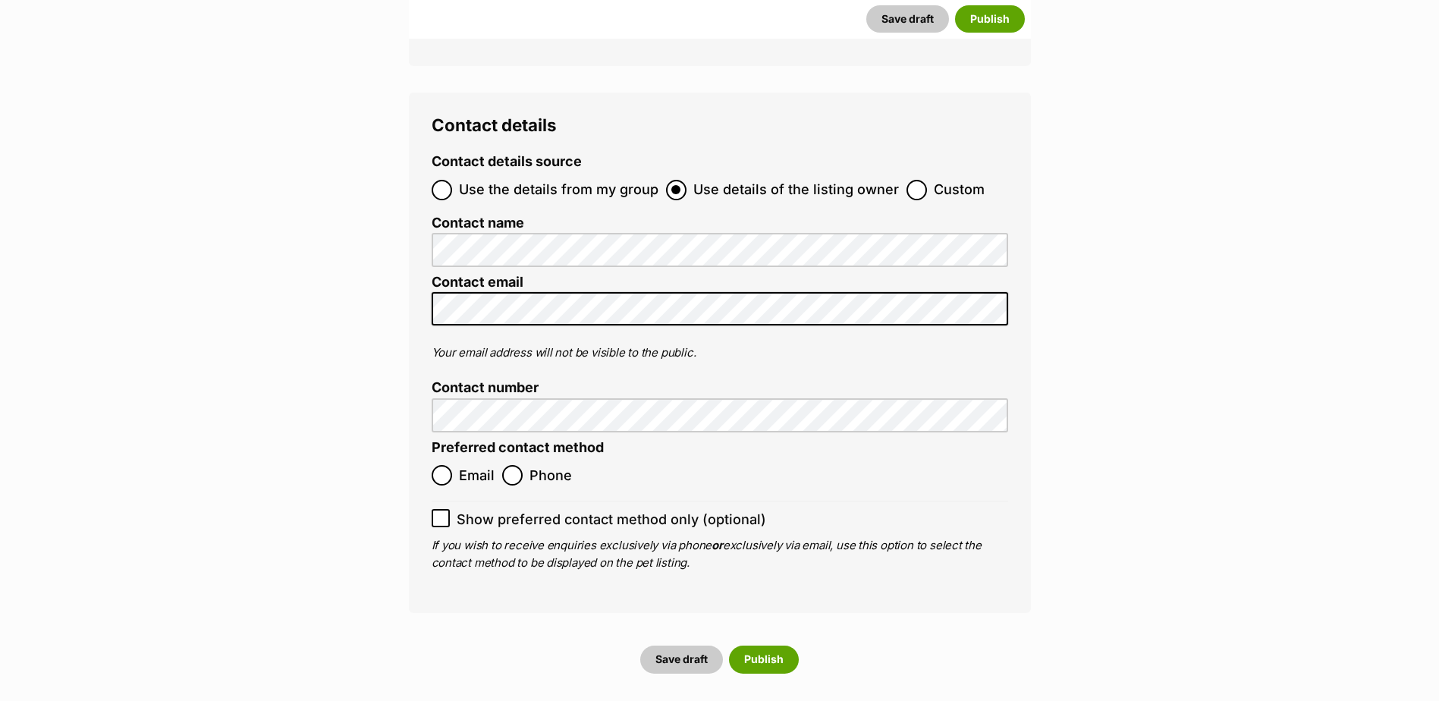
scroll to position [5471, 0]
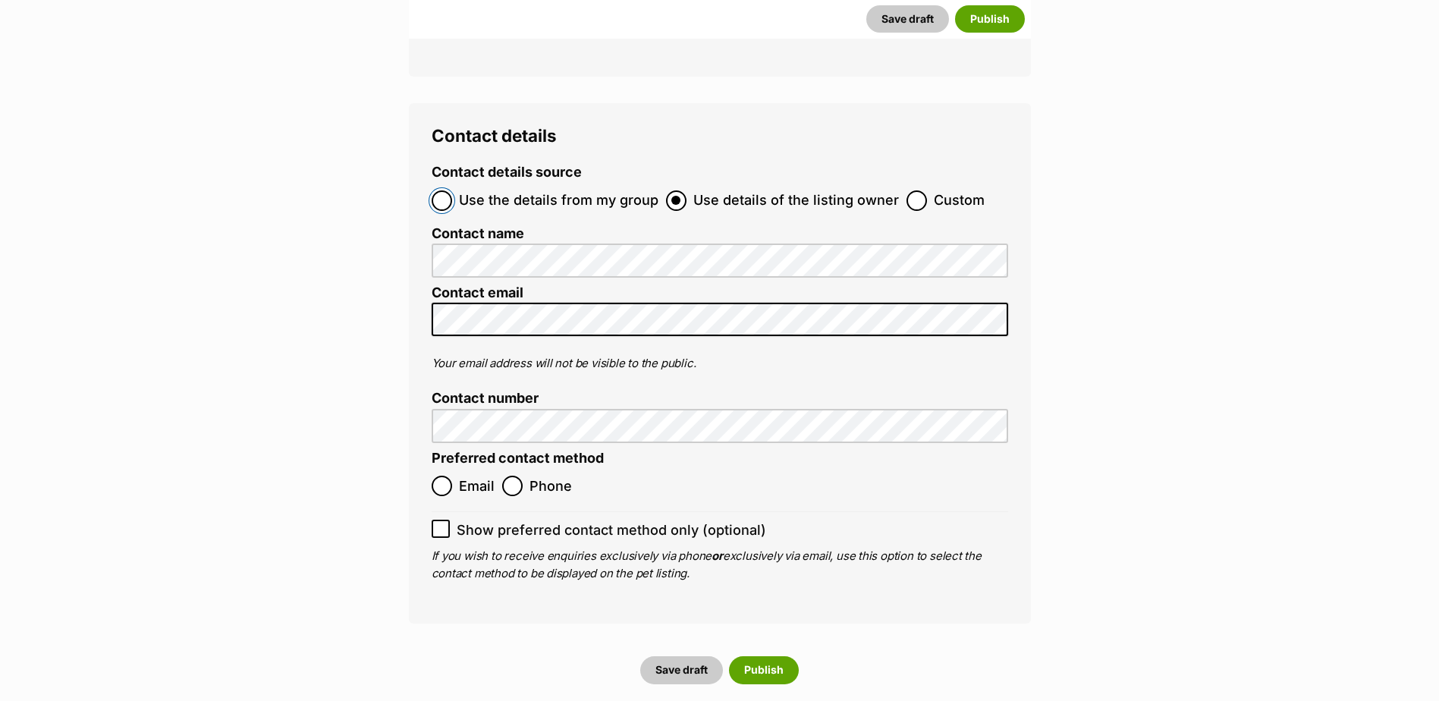
click at [441, 190] on input "Use the details from my group" at bounding box center [442, 200] width 20 height 20
radio input "true"
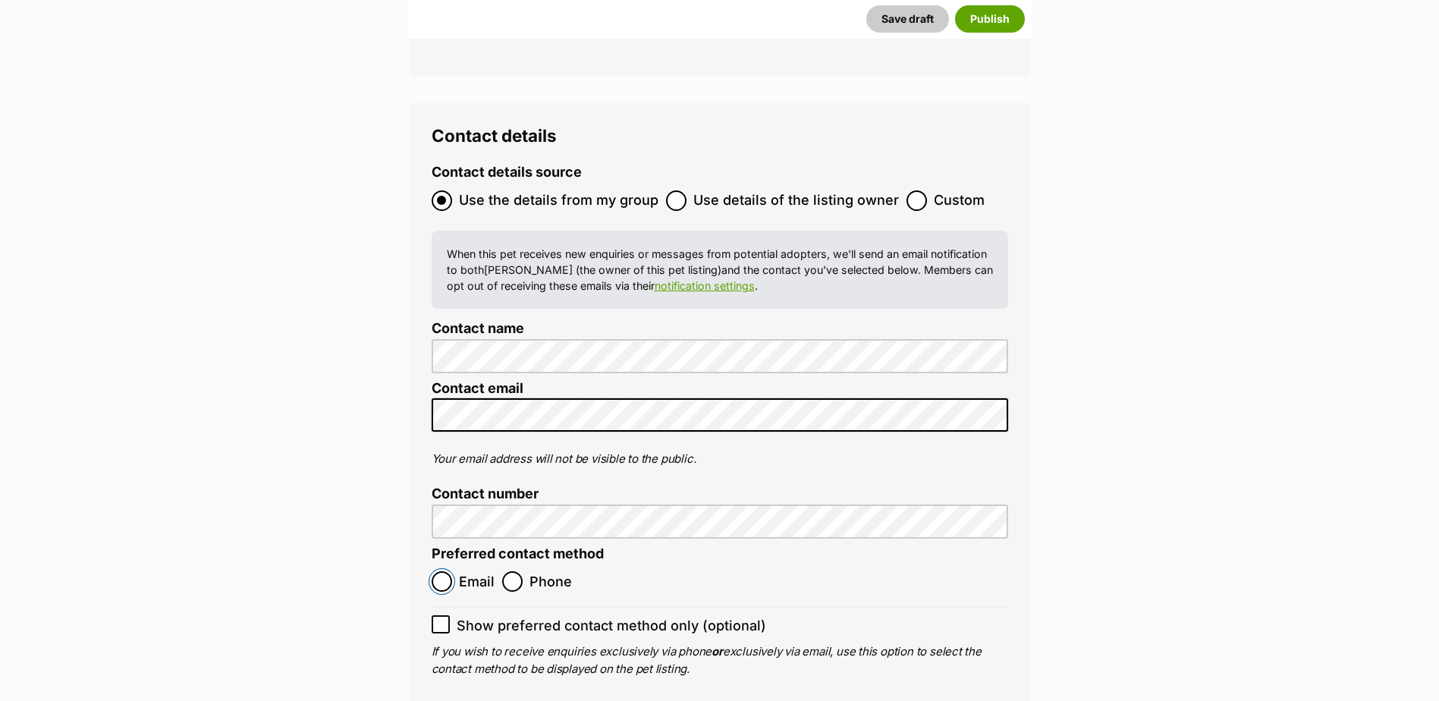
click at [441, 571] on input "Email" at bounding box center [442, 581] width 20 height 20
radio input "true"
click at [439, 619] on icon at bounding box center [440, 624] width 11 height 11
click at [439, 615] on input "Show preferred contact method only (optional)" at bounding box center [441, 624] width 18 height 18
checkbox input "true"
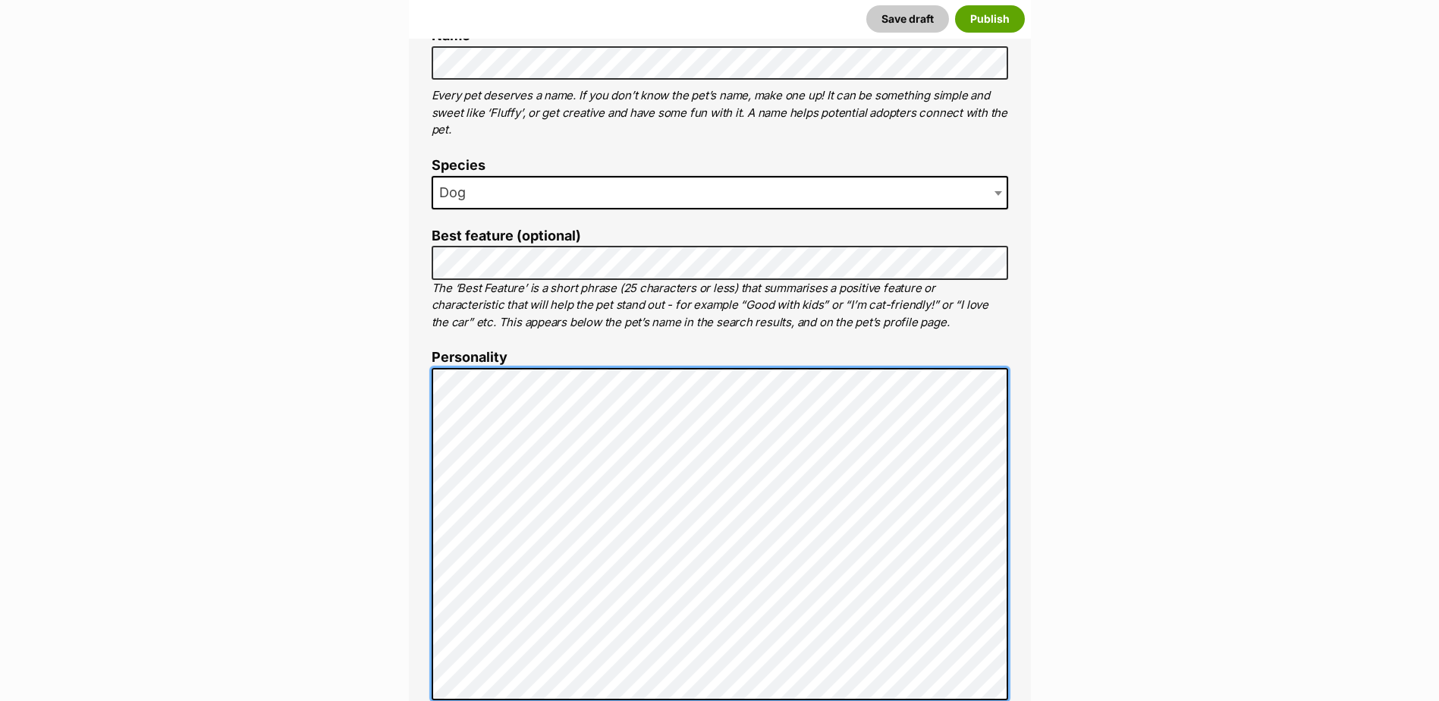
scroll to position [455, 0]
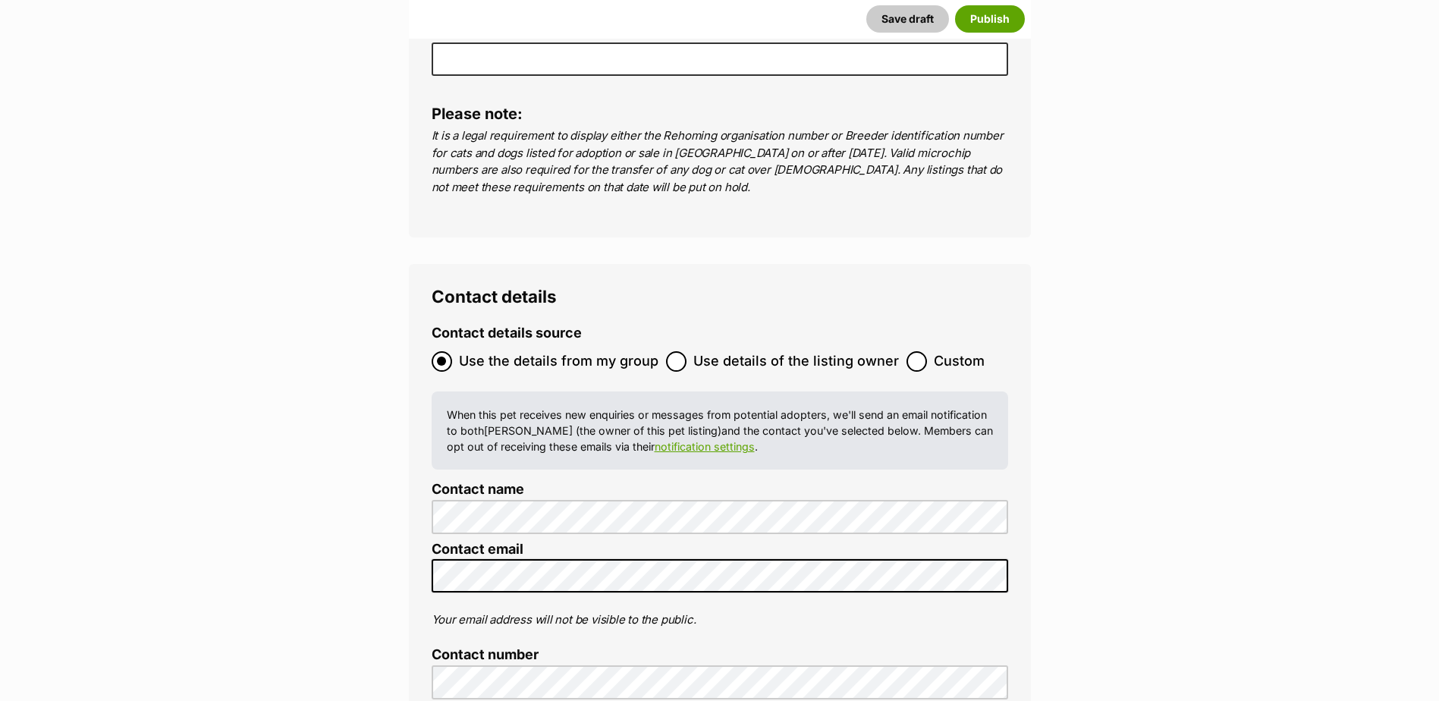
scroll to position [5765, 0]
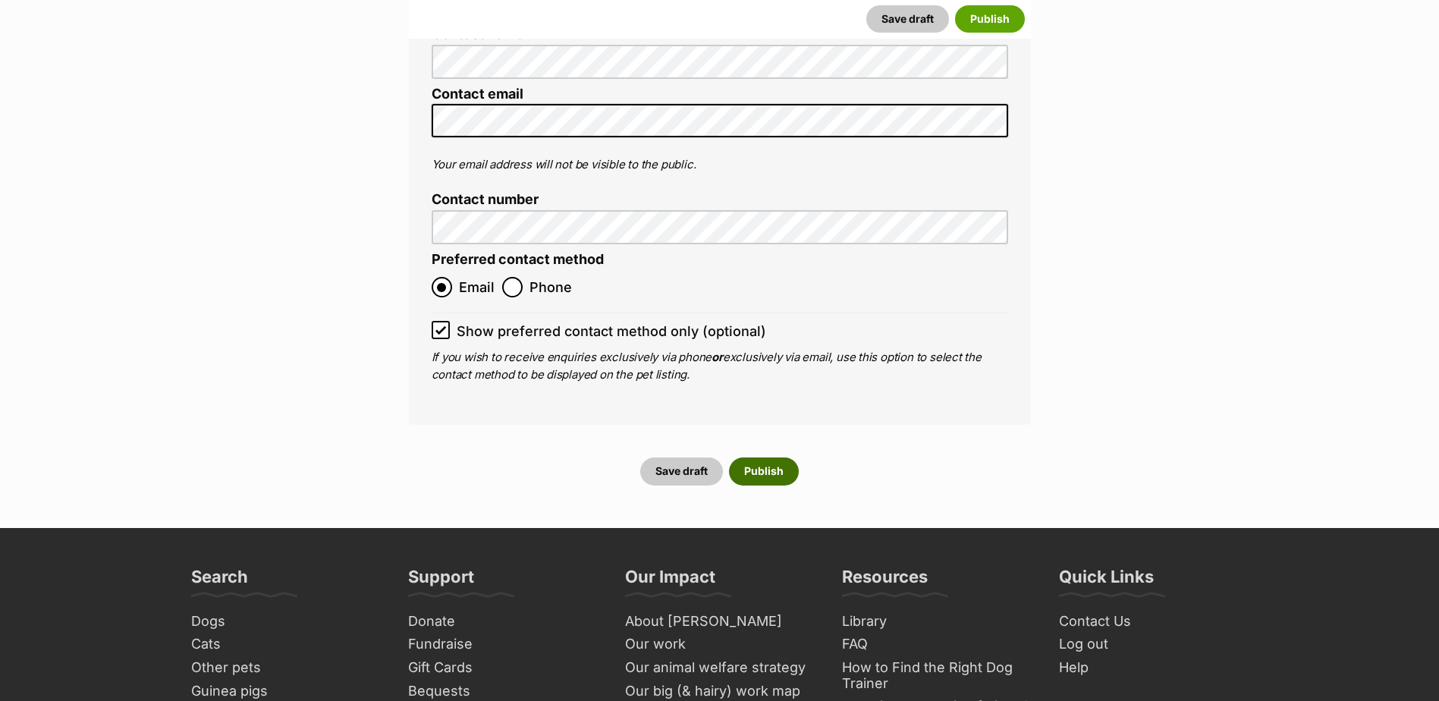
click at [787, 457] on button "Publish" at bounding box center [764, 470] width 70 height 27
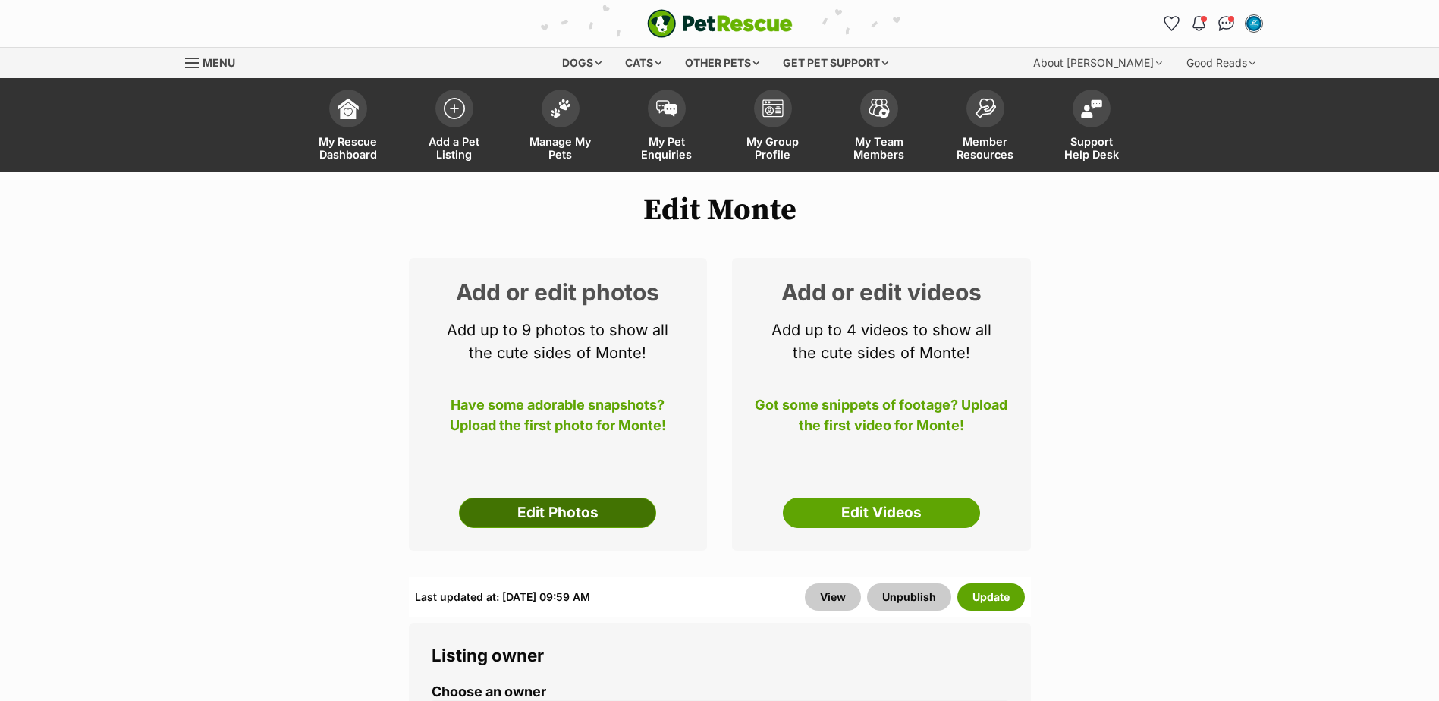
click at [614, 508] on link "Edit Photos" at bounding box center [557, 513] width 197 height 30
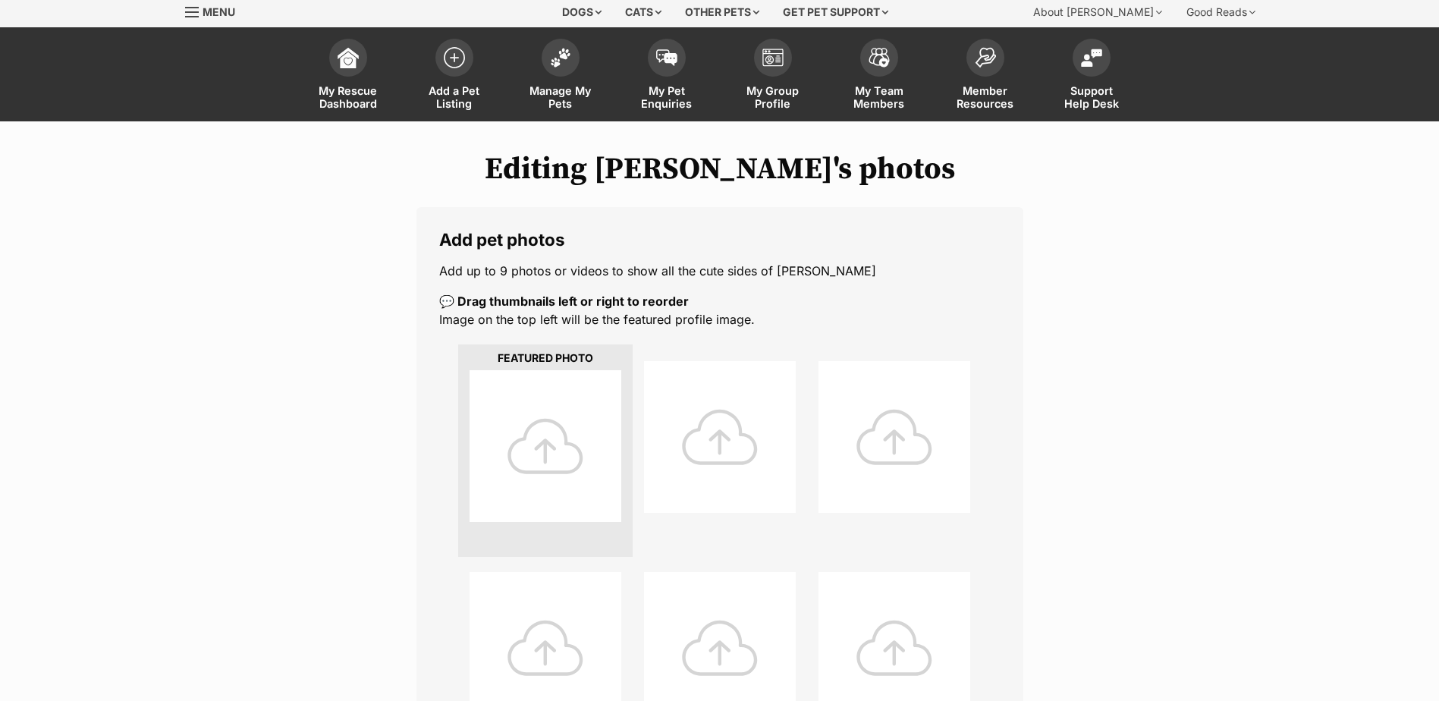
scroll to position [76, 0]
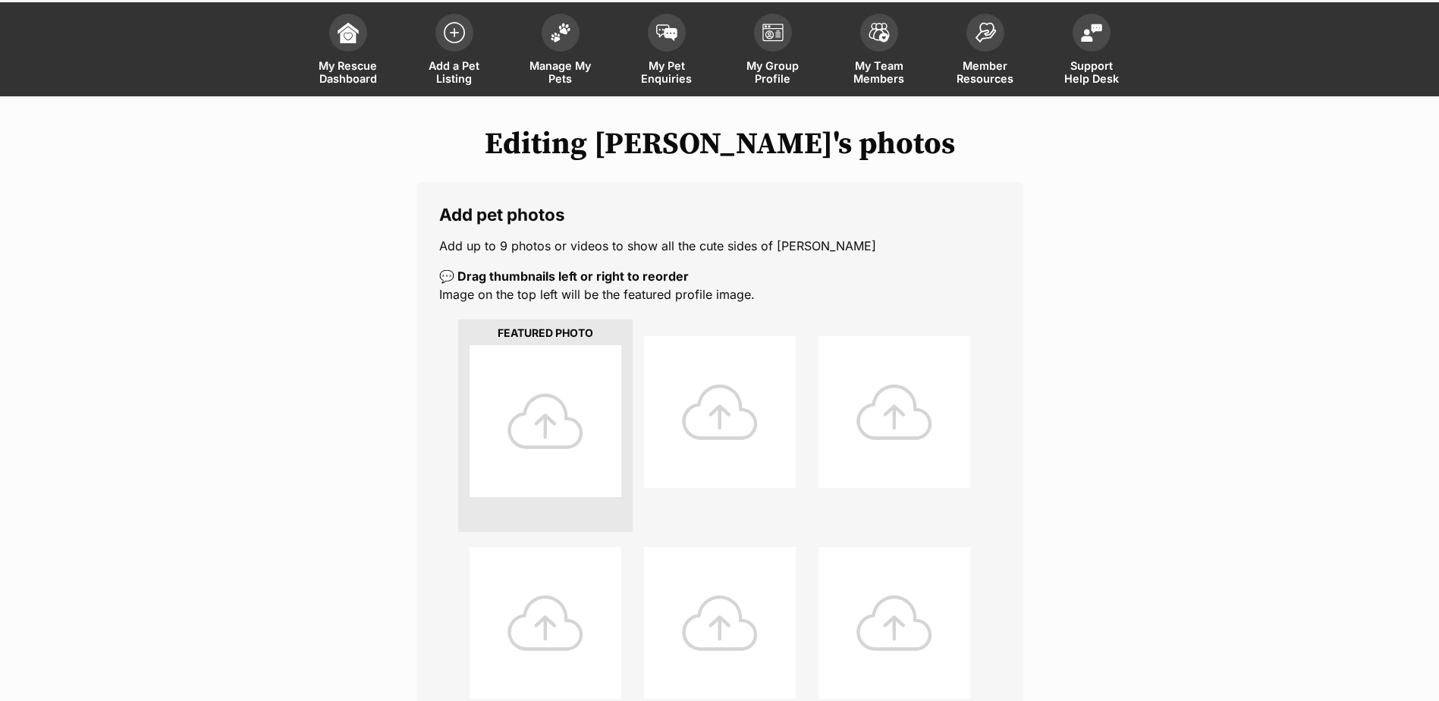
click at [490, 402] on div at bounding box center [546, 421] width 152 height 152
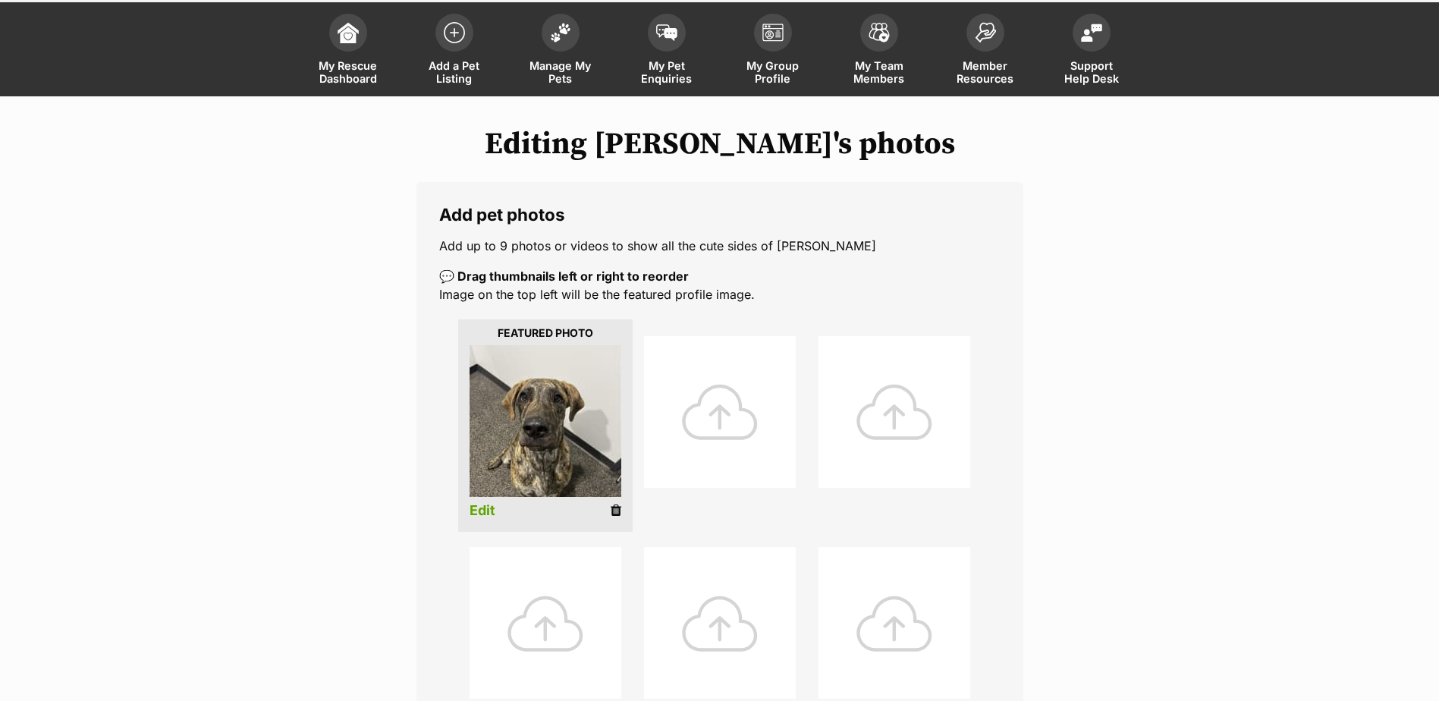
click at [746, 421] on div at bounding box center [720, 412] width 152 height 152
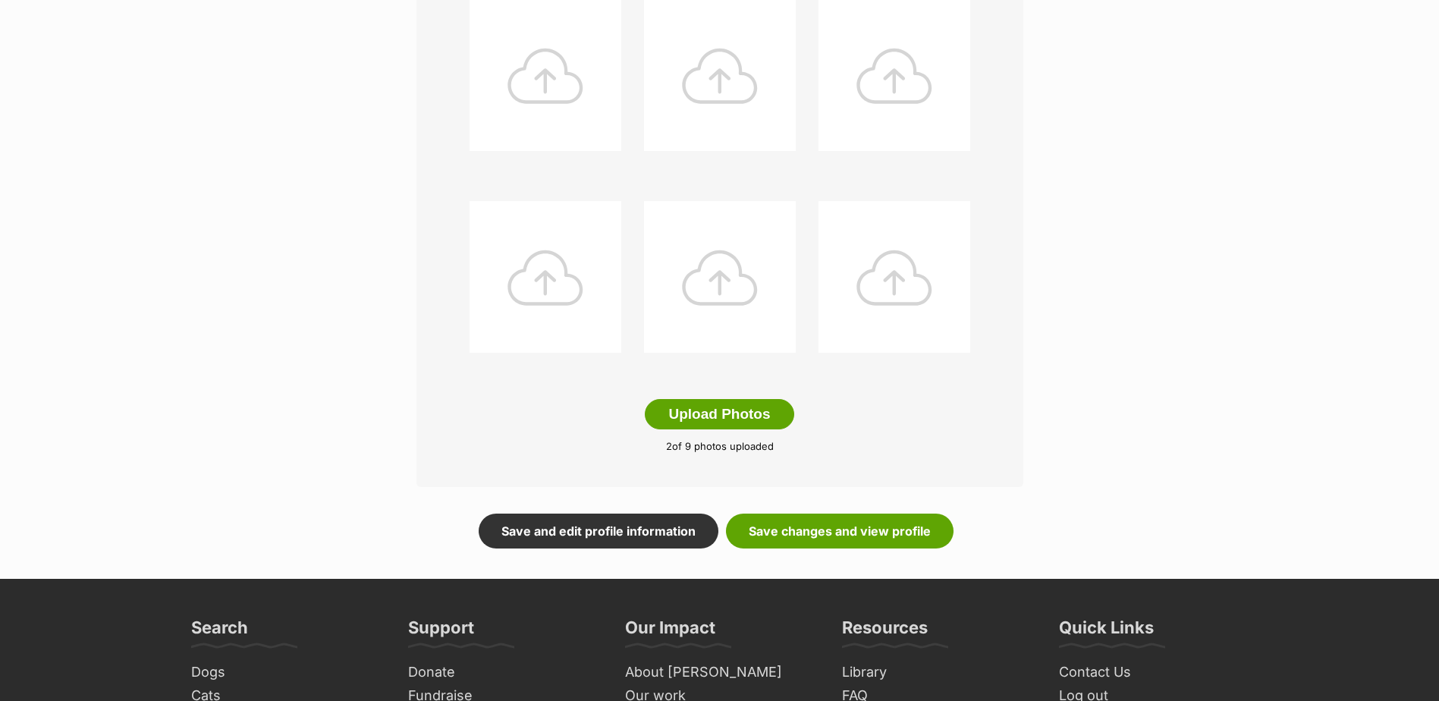
scroll to position [759, 0]
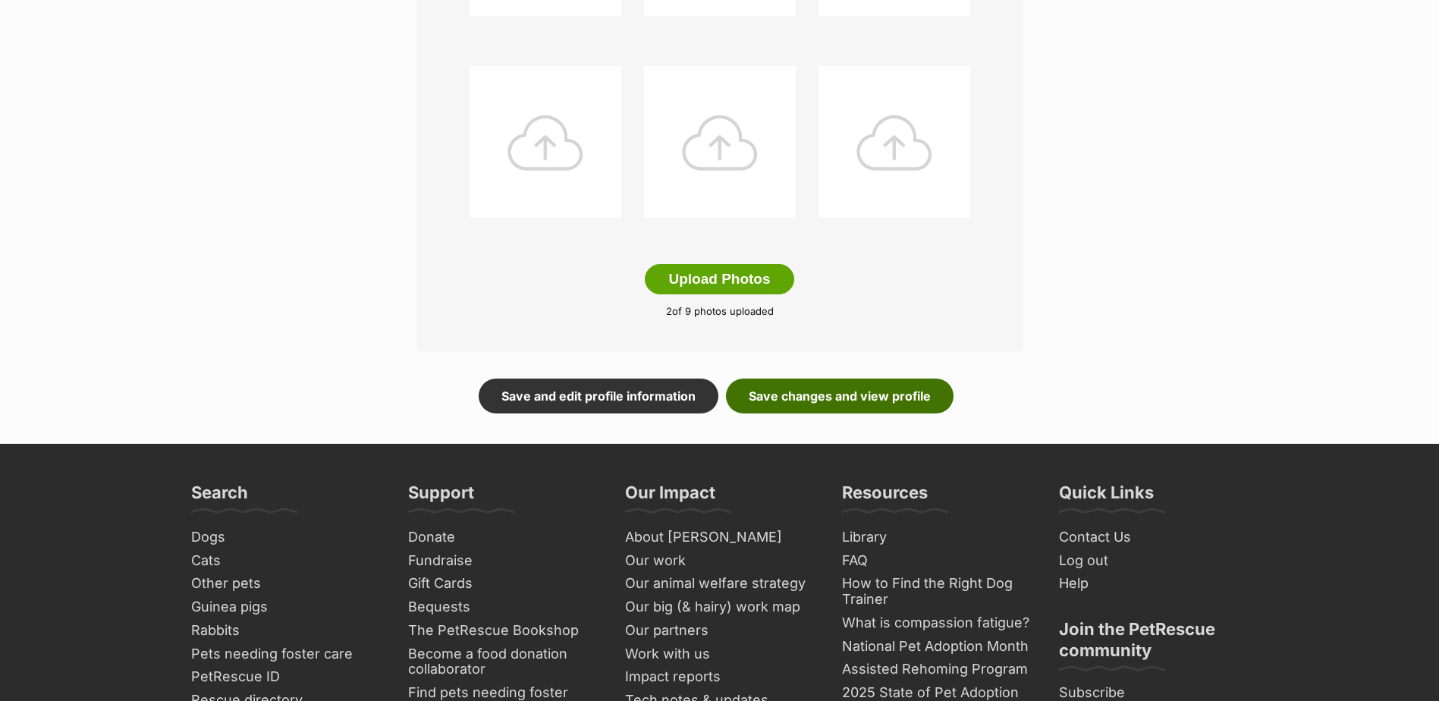
click at [837, 382] on link "Save changes and view profile" at bounding box center [840, 396] width 228 height 35
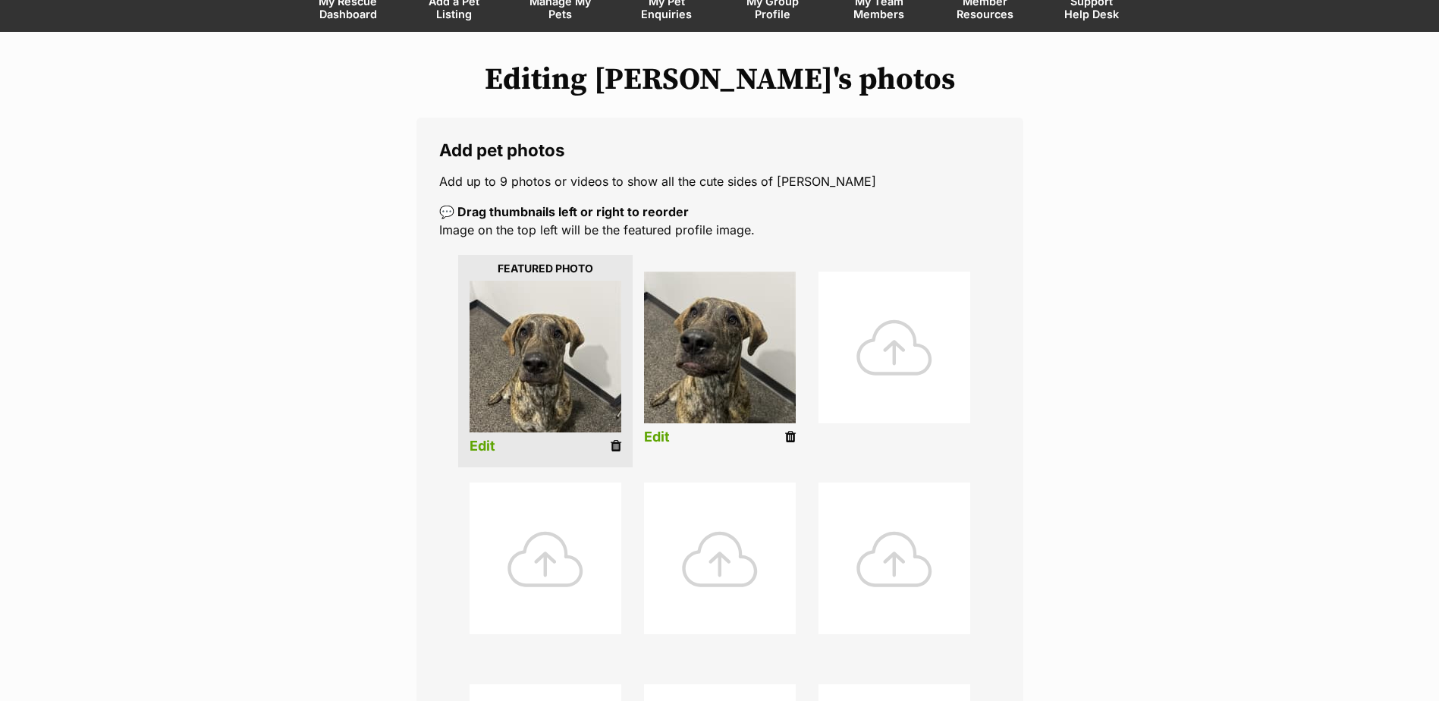
scroll to position [0, 0]
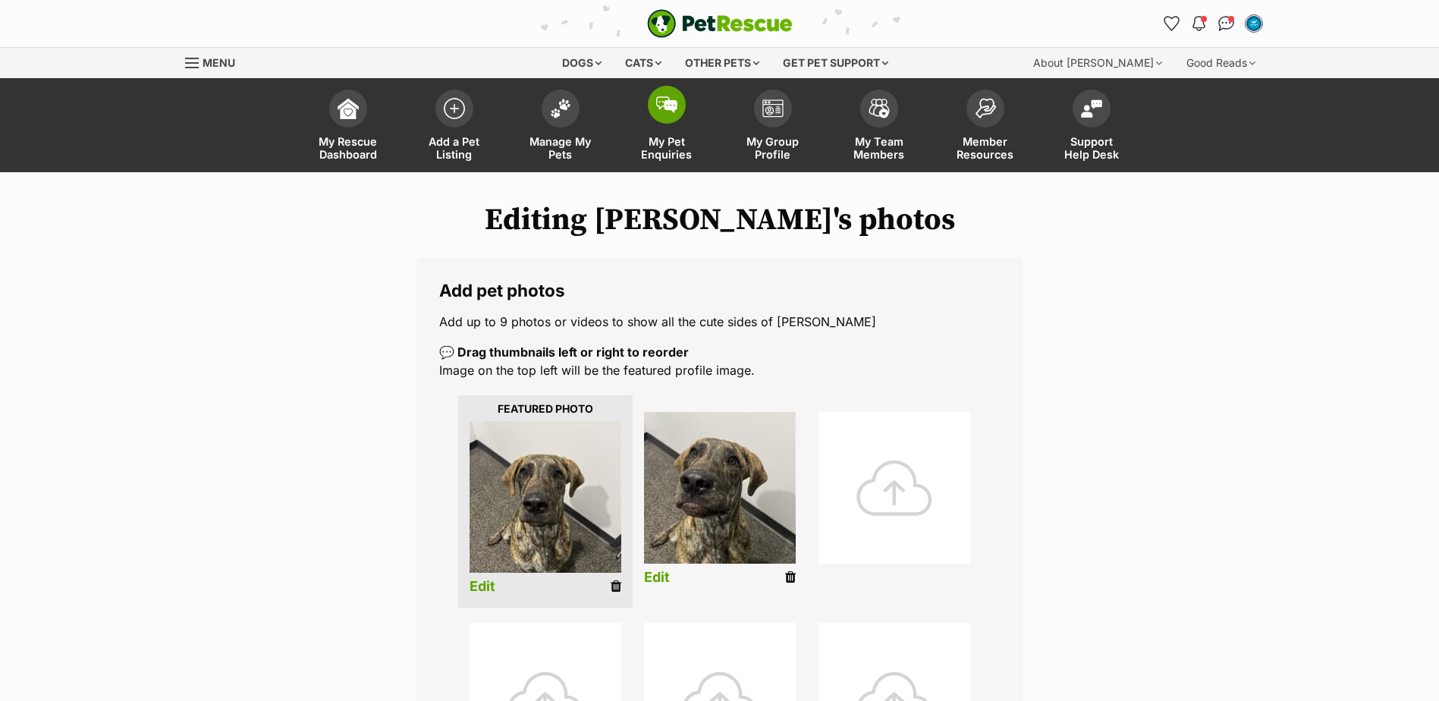
click at [683, 145] on span "My Pet Enquiries" at bounding box center [667, 148] width 68 height 26
click at [567, 127] on link "Manage My Pets" at bounding box center [560, 127] width 106 height 90
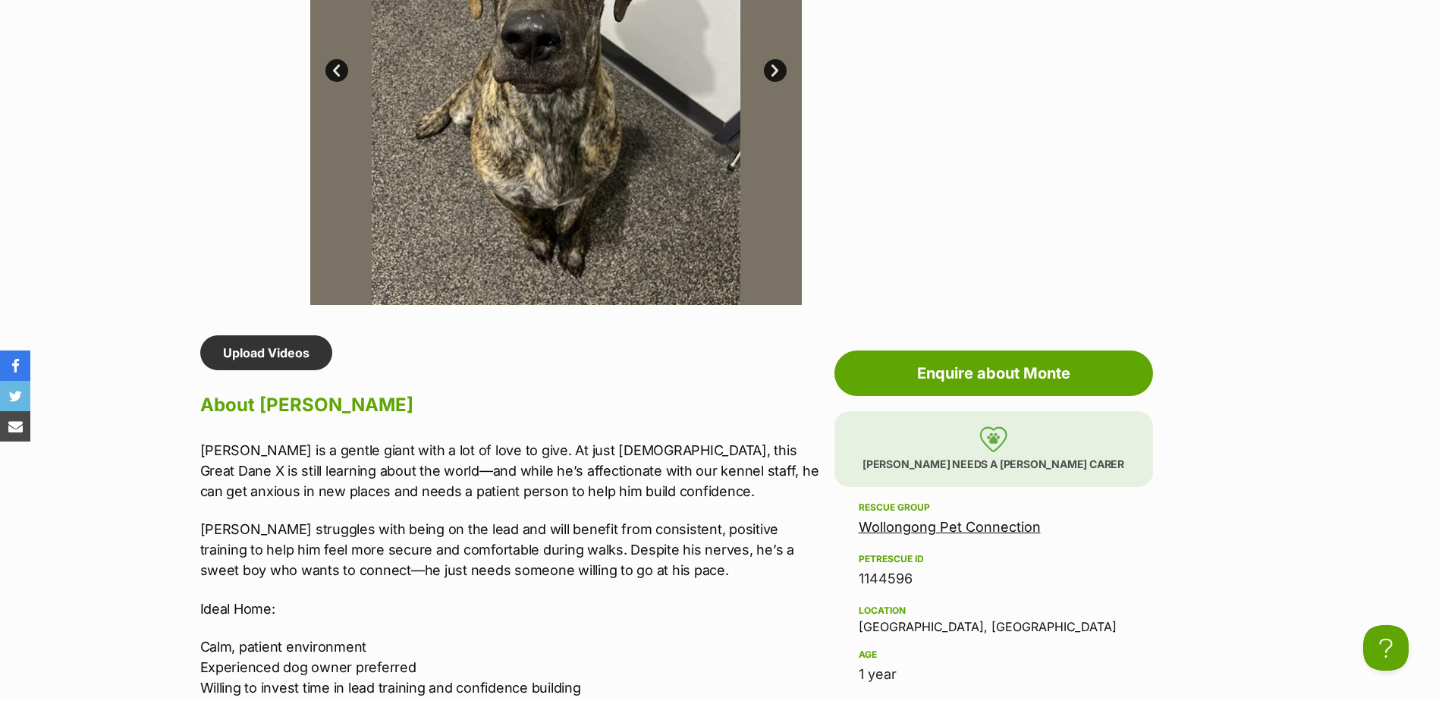
scroll to position [1214, 0]
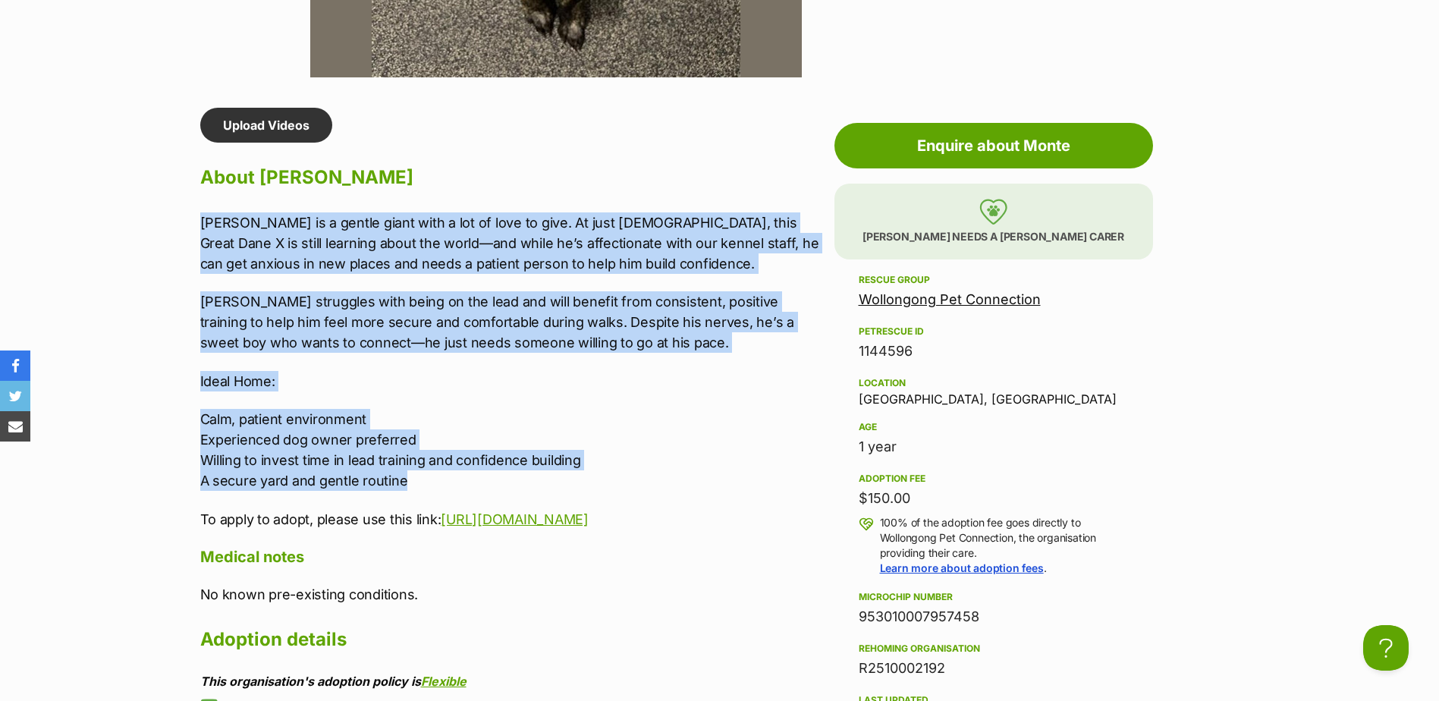
drag, startPoint x: 201, startPoint y: 223, endPoint x: 551, endPoint y: 476, distance: 432.4
click at [551, 476] on div "[PERSON_NAME] is a gentle giant with a lot of love to give. At just [DEMOGRAPHI…" at bounding box center [513, 370] width 627 height 317
copy div "[PERSON_NAME] is a gentle giant with a lot of love to give. At just [DEMOGRAPHI…"
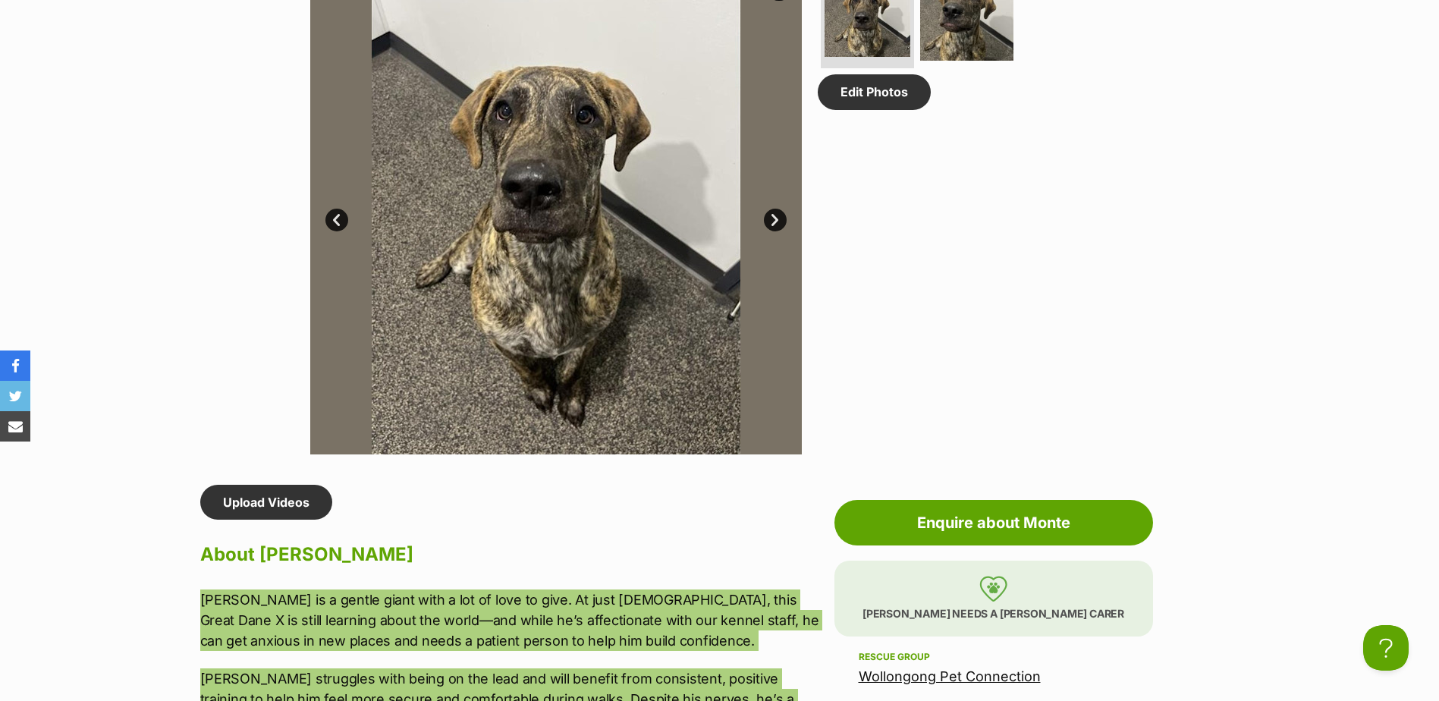
scroll to position [834, 0]
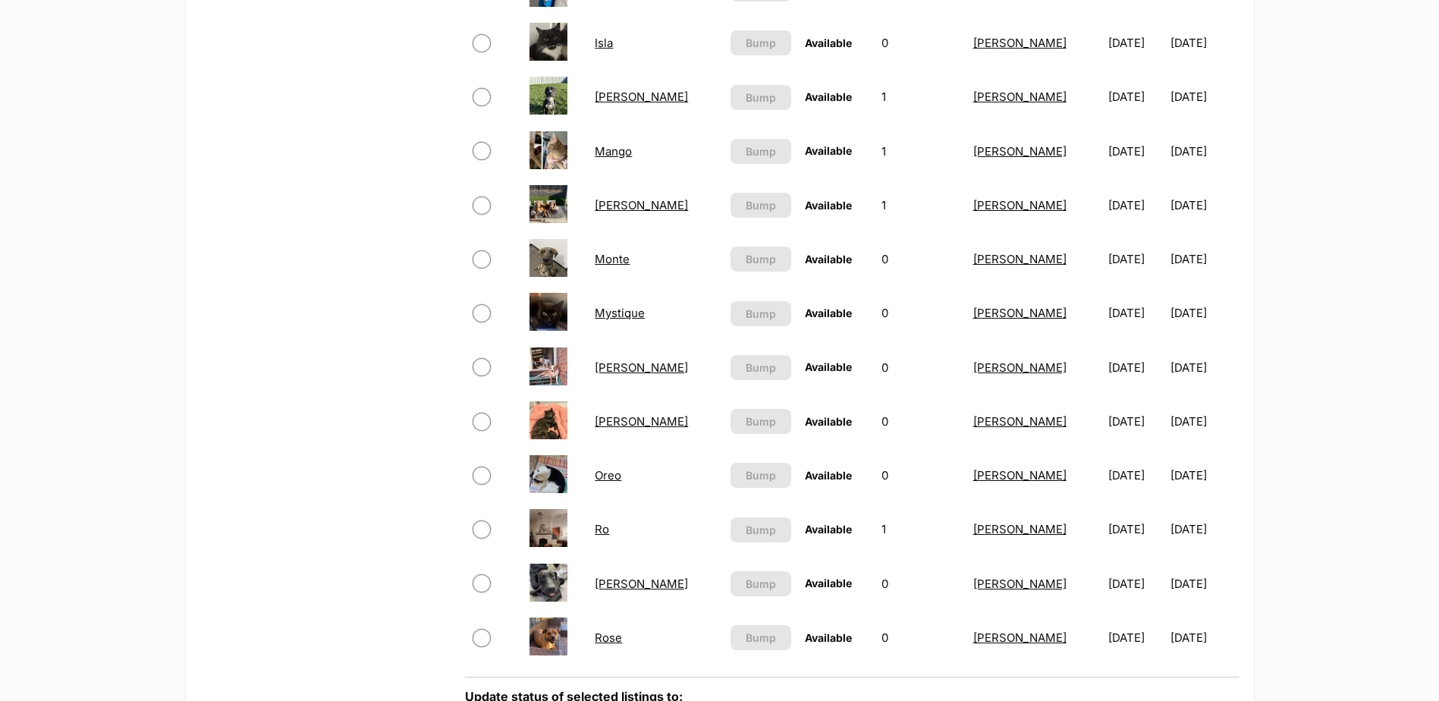
scroll to position [834, 0]
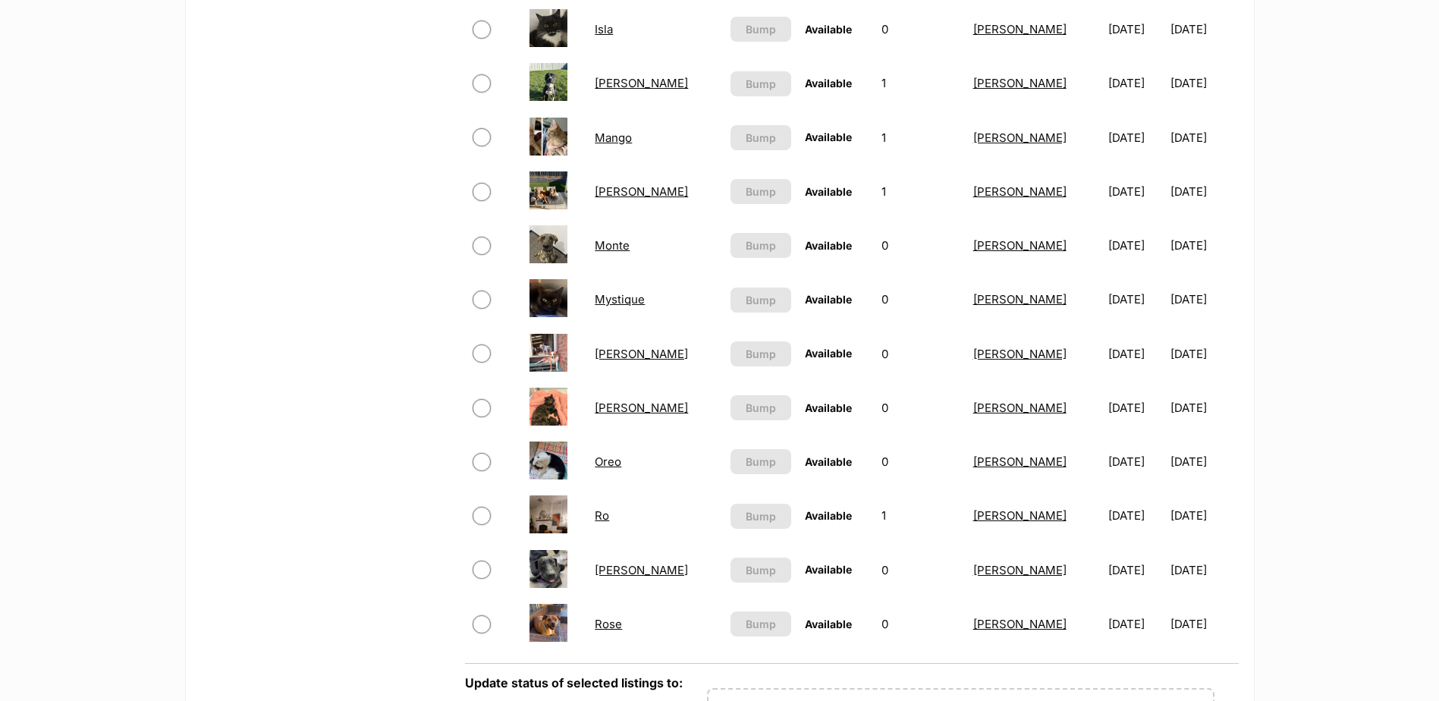
click at [612, 567] on link "[PERSON_NAME]" at bounding box center [641, 570] width 93 height 14
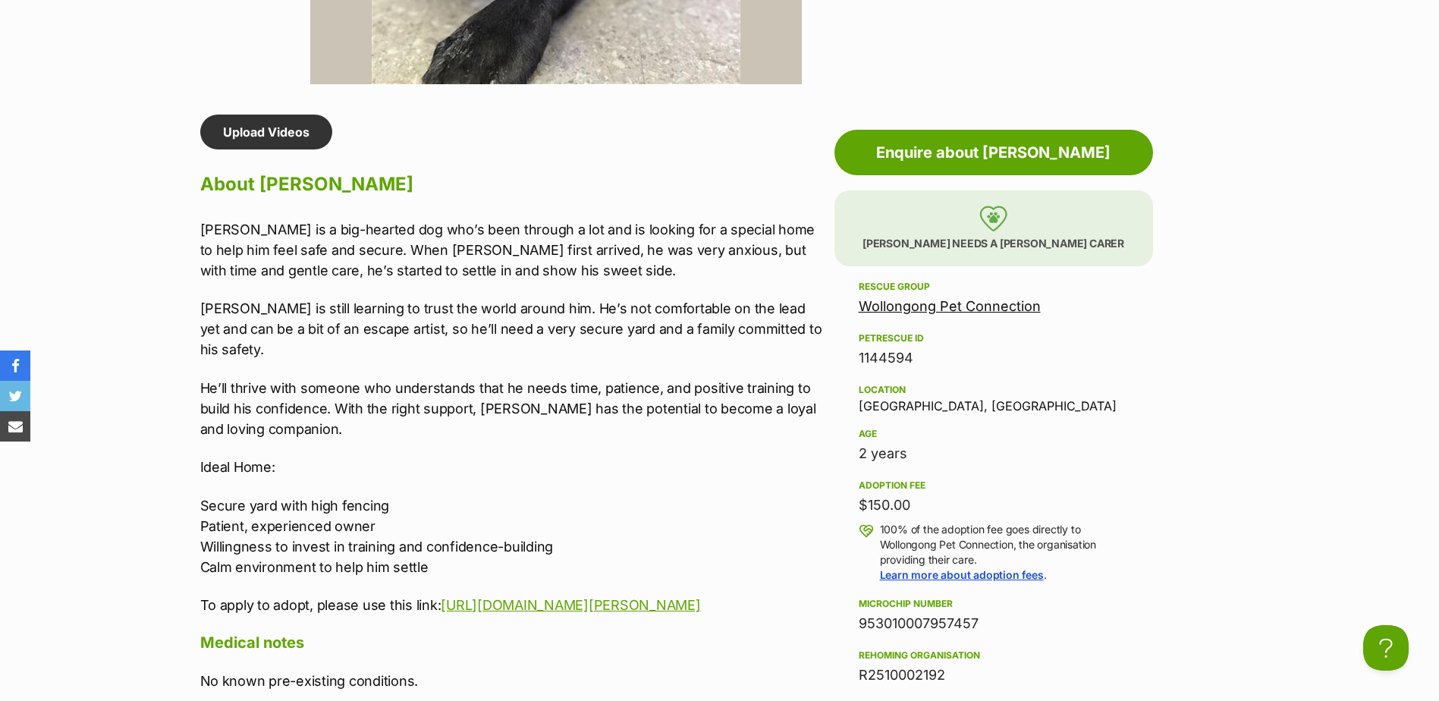
scroll to position [1214, 0]
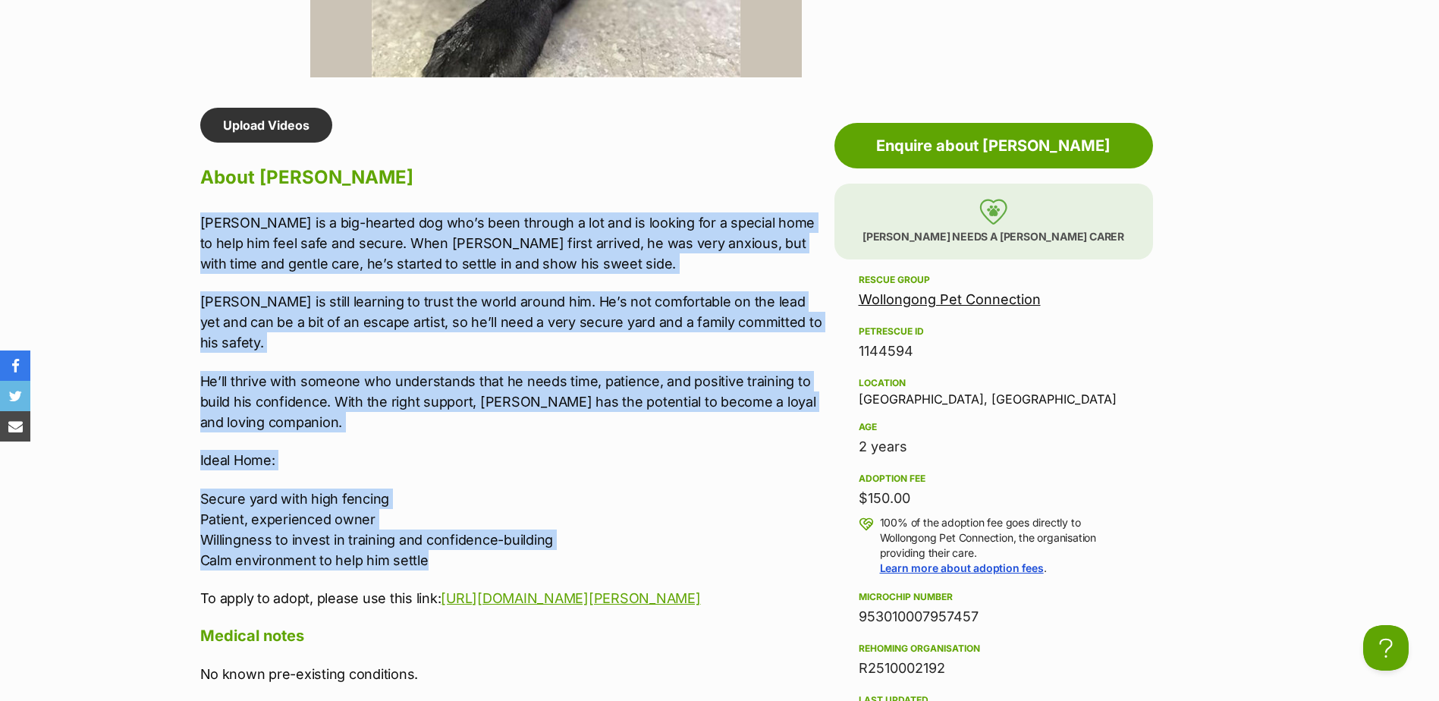
drag, startPoint x: 432, startPoint y: 542, endPoint x: 201, endPoint y: 194, distance: 418.0
click at [201, 194] on div "Upload Videos About Rodger Rodger is a big-hearted dog who’s been through a lot…" at bounding box center [513, 626] width 627 height 1036
copy div "Rodger is a big-hearted dog who’s been through a lot and is looking for a speci…"
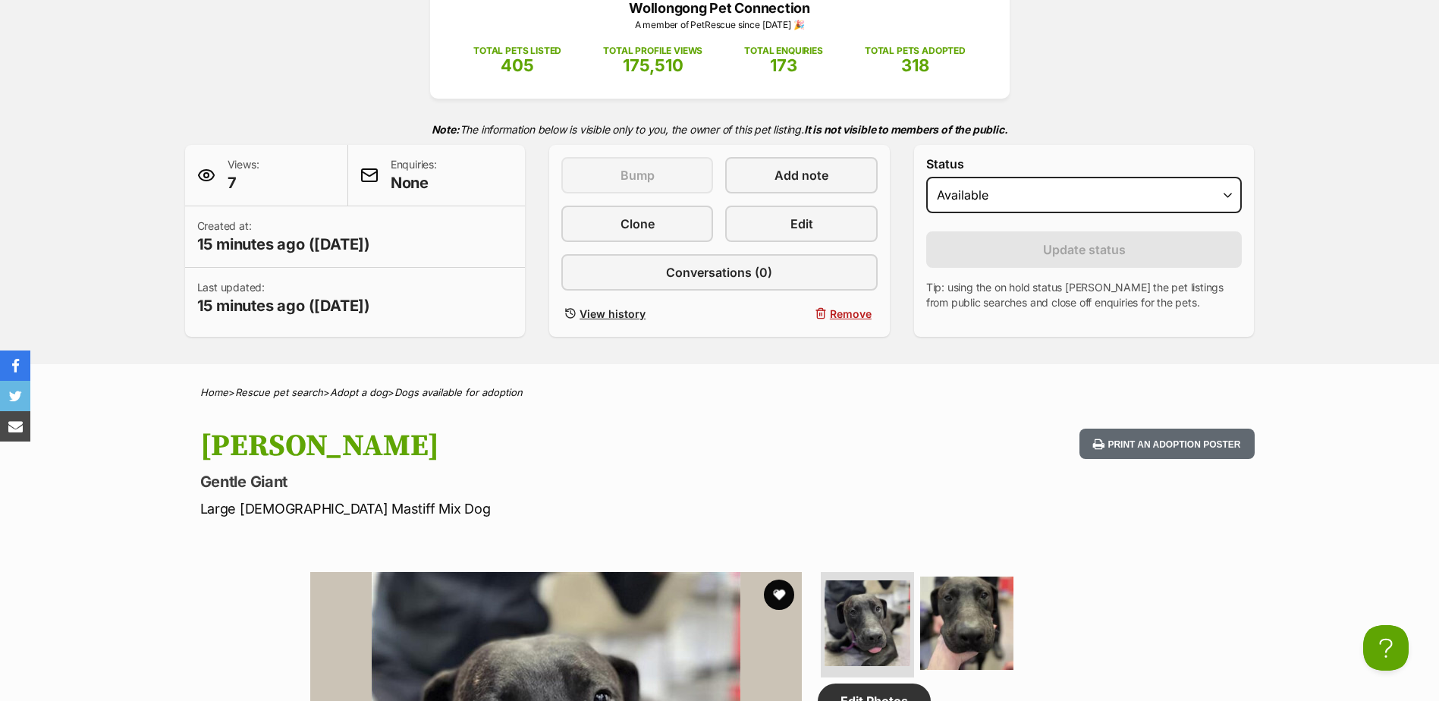
scroll to position [0, 0]
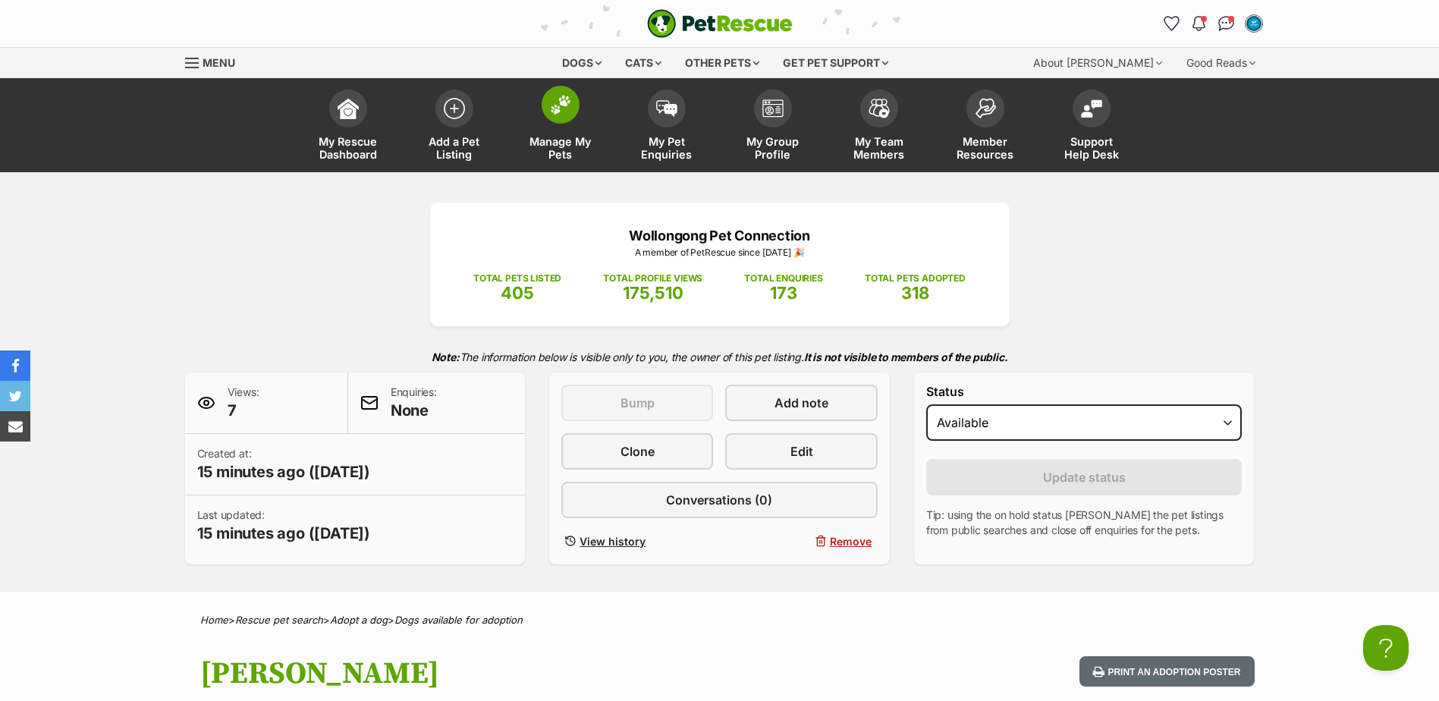
click at [578, 116] on link "Manage My Pets" at bounding box center [560, 127] width 106 height 90
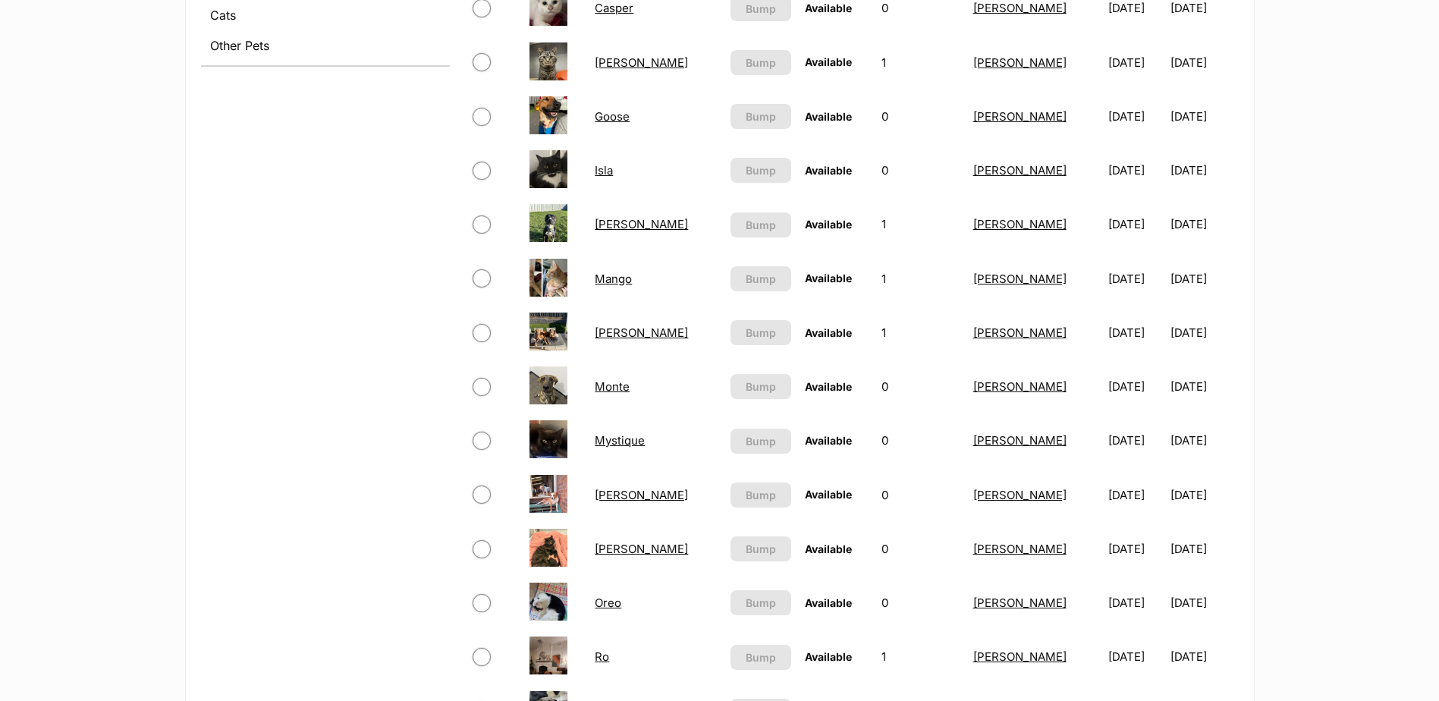
scroll to position [834, 0]
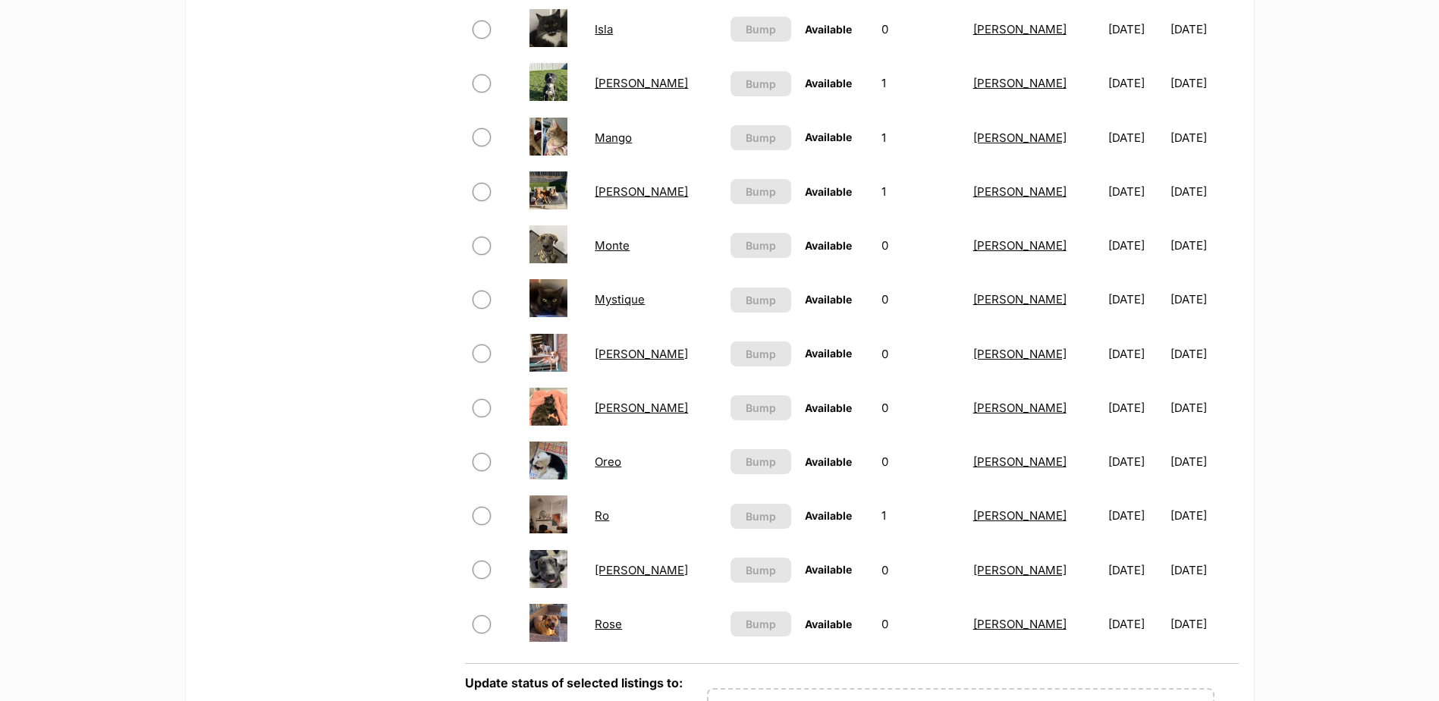
click at [608, 463] on link "Oreo" at bounding box center [608, 461] width 27 height 14
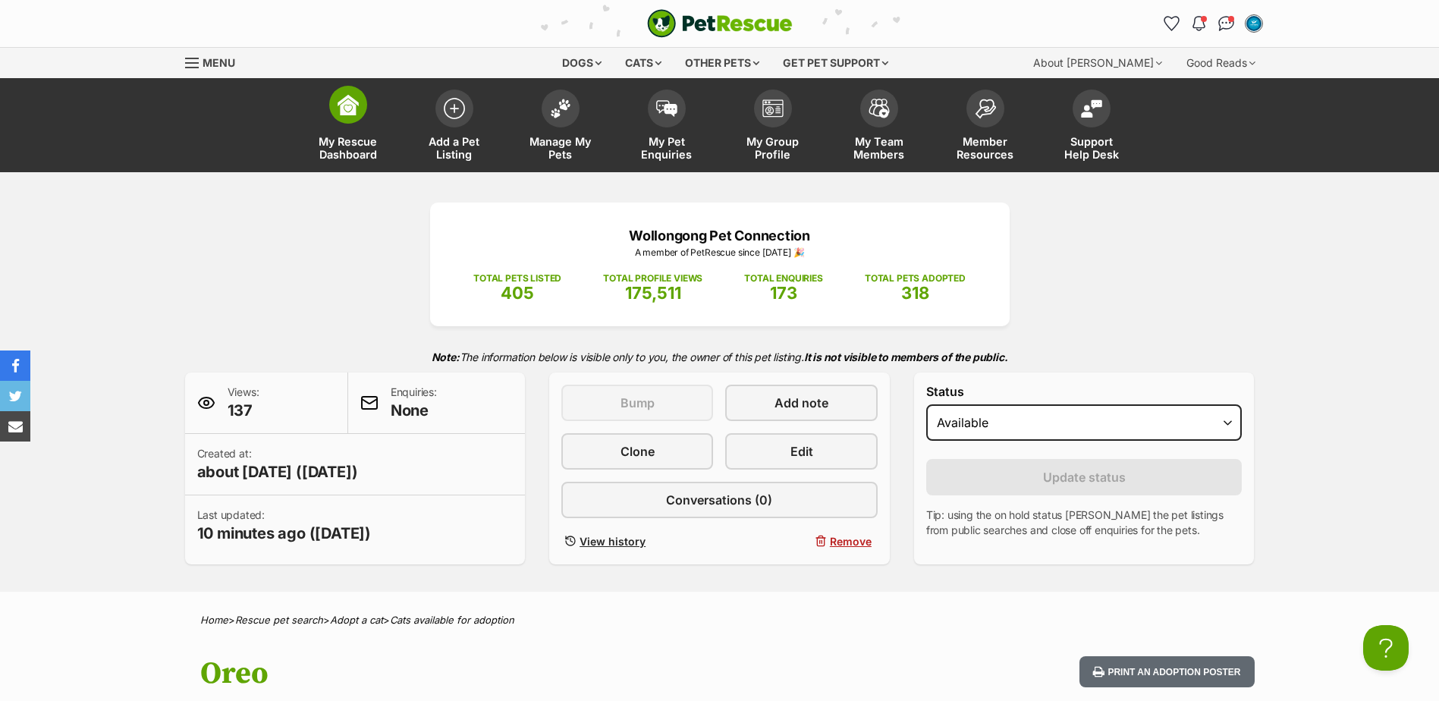
click at [338, 126] on link "My Rescue Dashboard" at bounding box center [348, 127] width 106 height 90
